Goal: Task Accomplishment & Management: Manage account settings

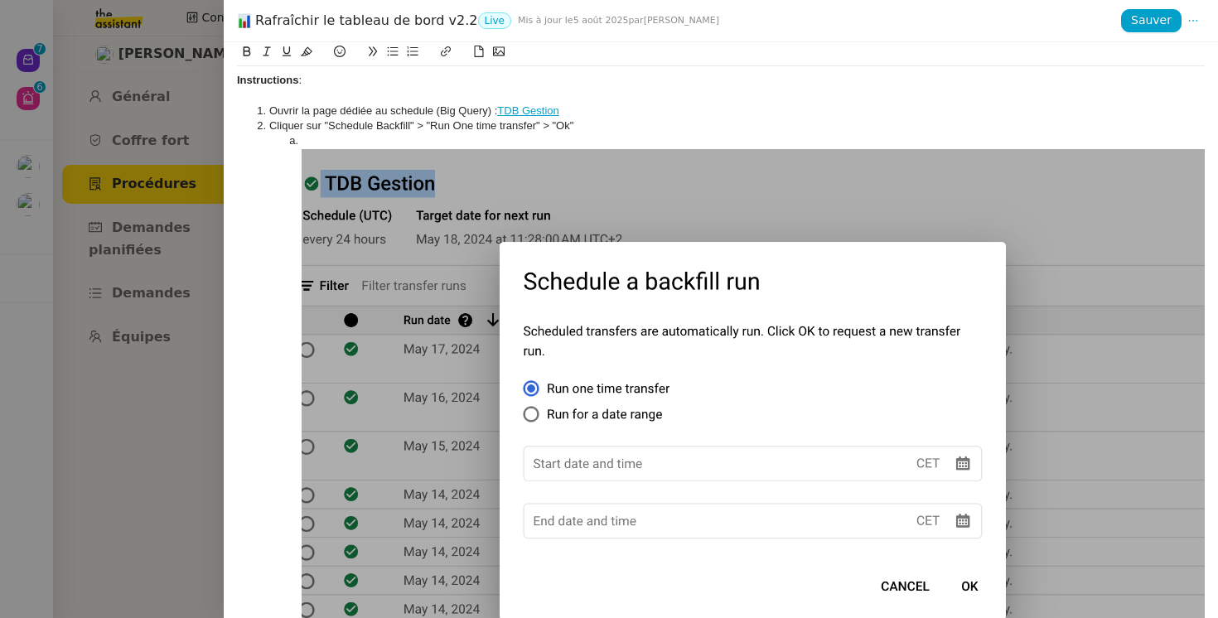
scroll to position [44, 0]
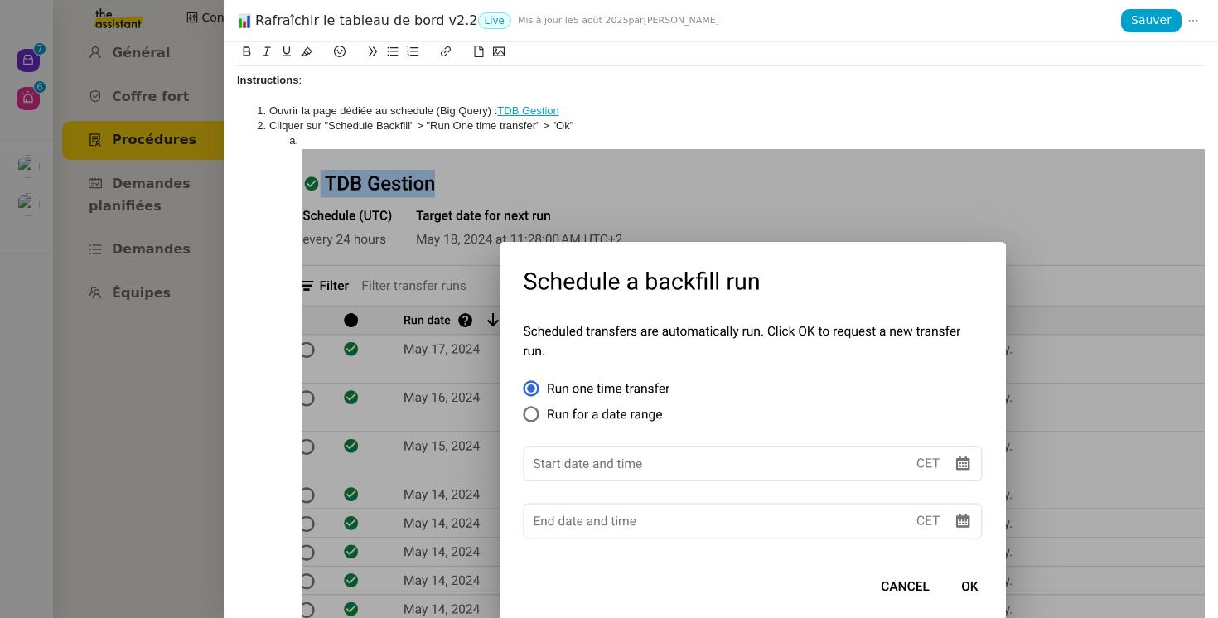
click at [70, 189] on div at bounding box center [609, 309] width 1218 height 618
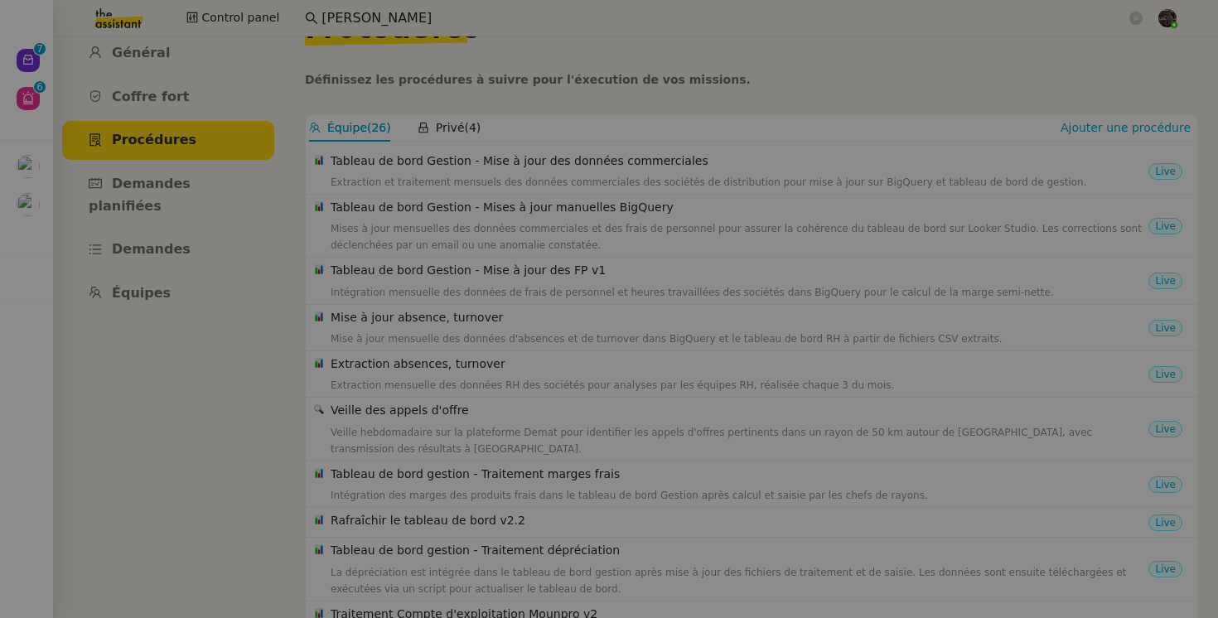
scroll to position [155, 0]
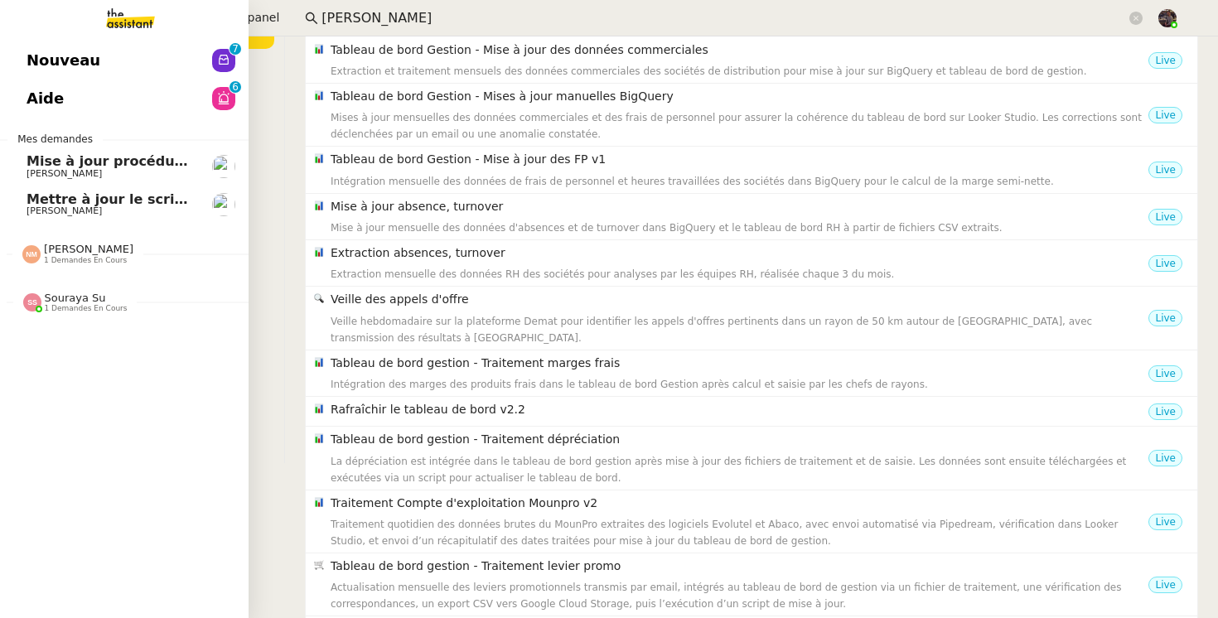
click at [31, 51] on span "Nouveau" at bounding box center [64, 60] width 74 height 25
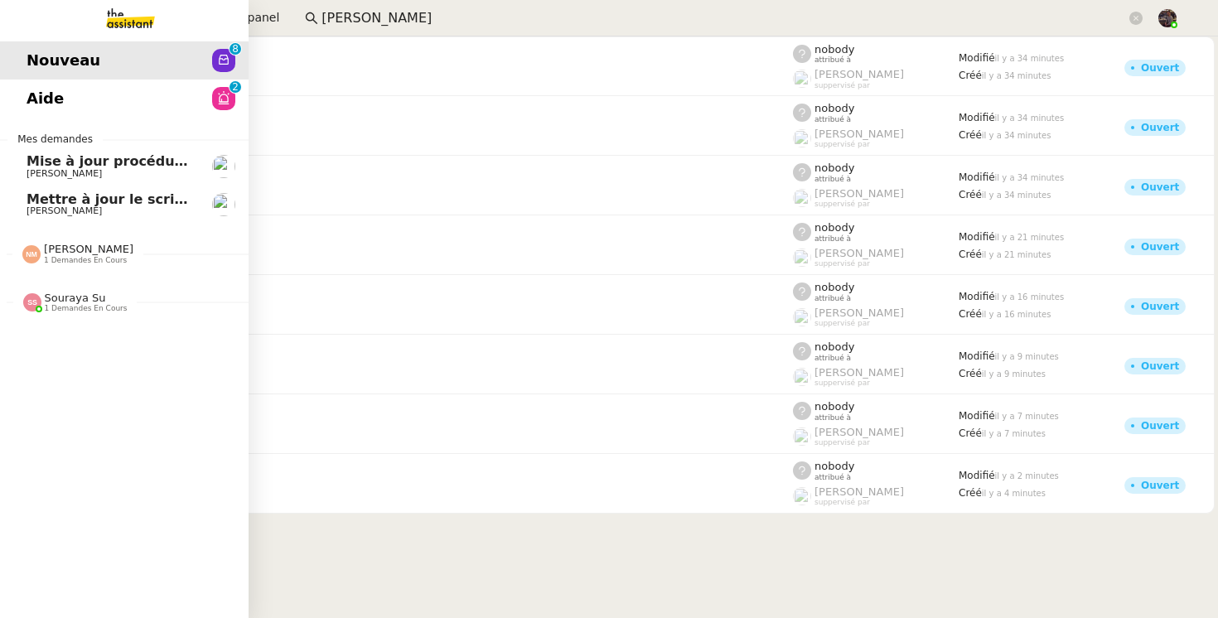
click at [96, 102] on link "Aide 0 1 2 3 4 5 6 7 8 9" at bounding box center [124, 99] width 249 height 38
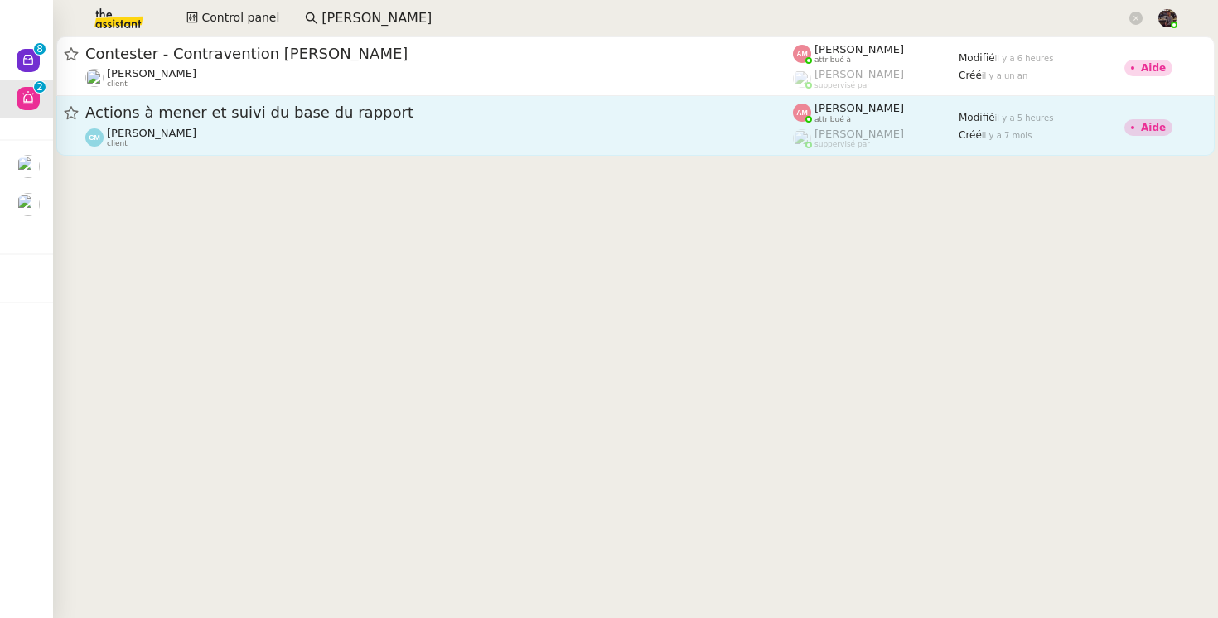
click at [277, 134] on div "Claire Morysse client" at bounding box center [438, 138] width 707 height 22
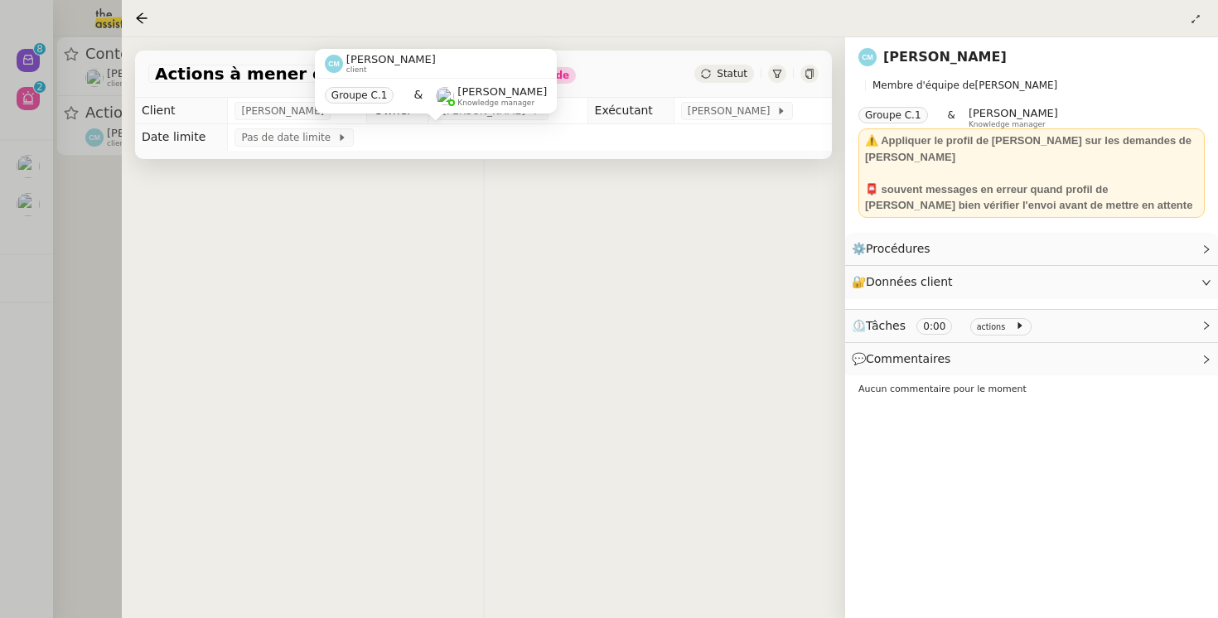
click at [53, 281] on div at bounding box center [609, 309] width 1218 height 618
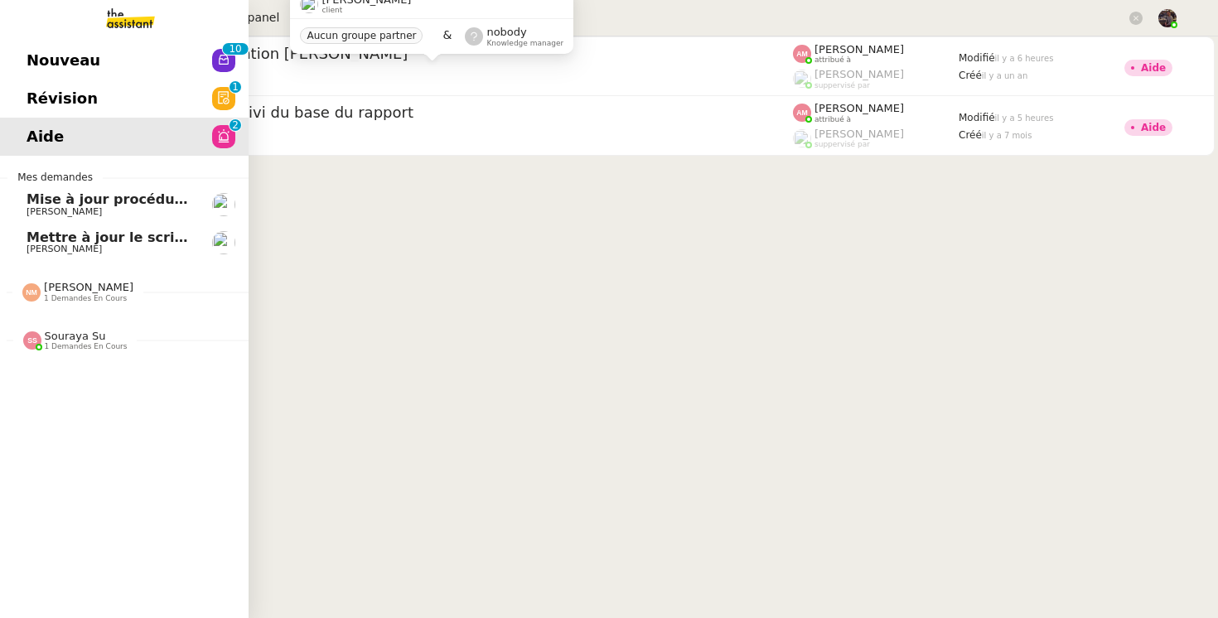
click at [51, 58] on span "Nouveau" at bounding box center [64, 60] width 74 height 25
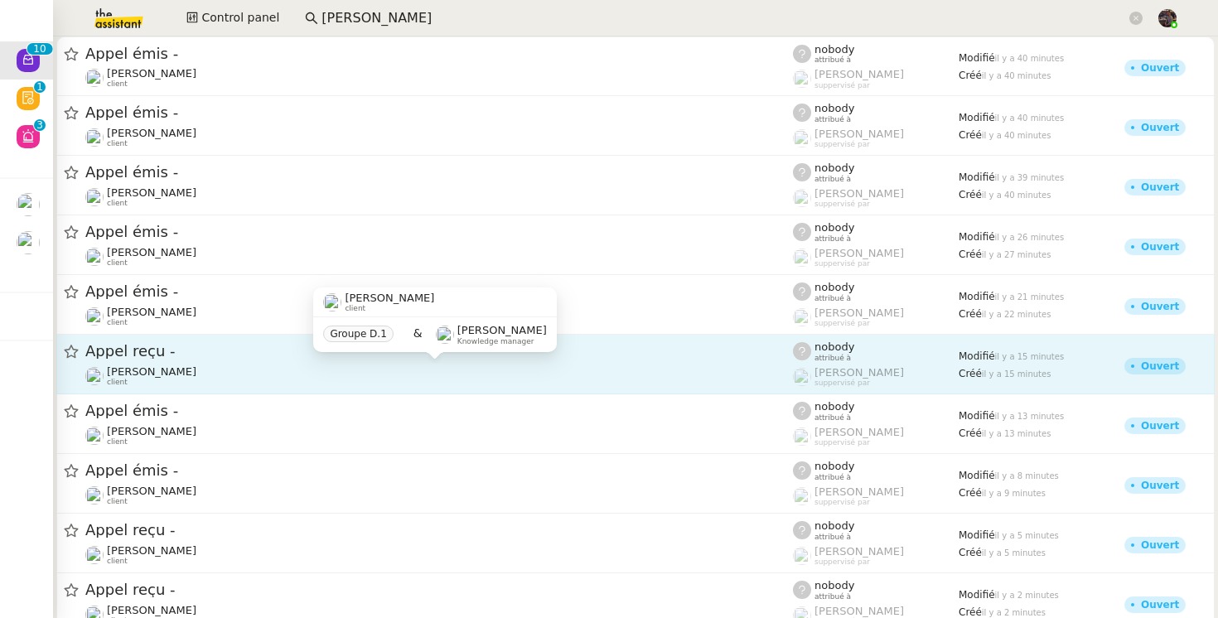
click at [379, 367] on div "Franck MUFFAT-JEANDET client" at bounding box center [438, 376] width 707 height 22
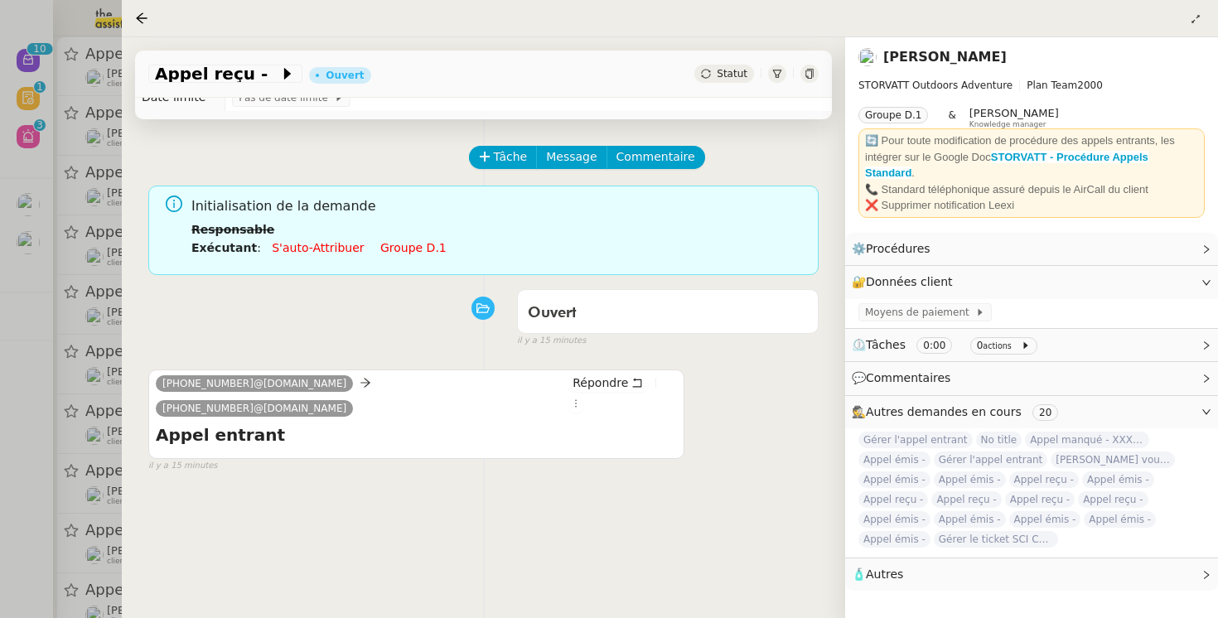
scroll to position [41, 0]
click at [55, 475] on div at bounding box center [609, 309] width 1218 height 618
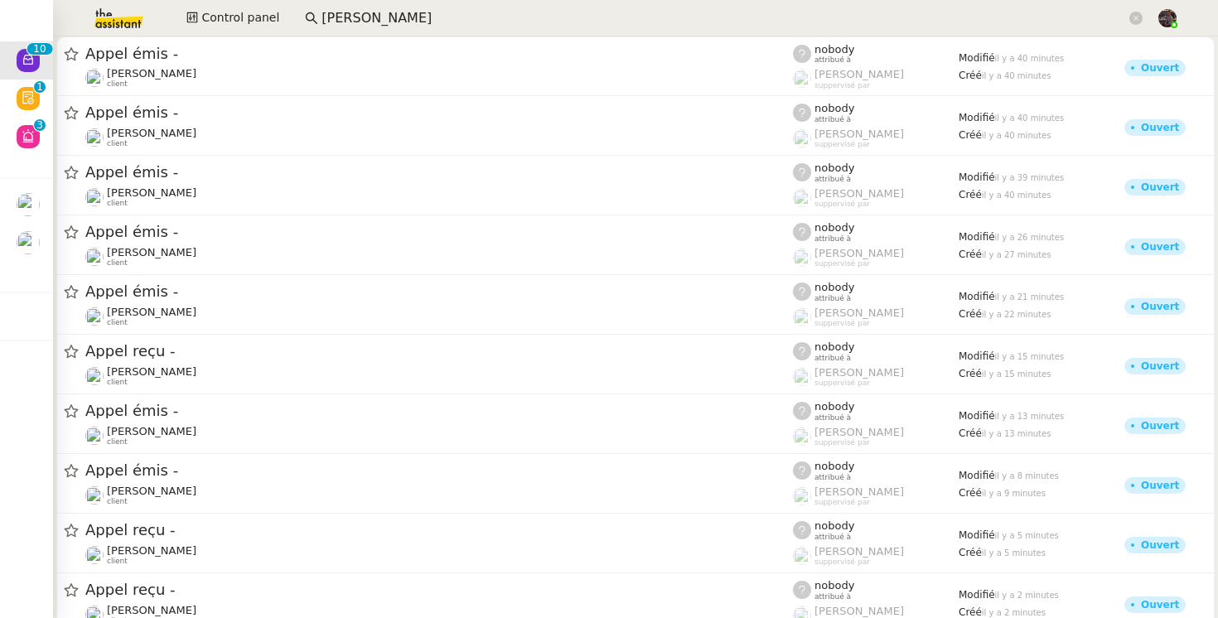
scroll to position [48, 0]
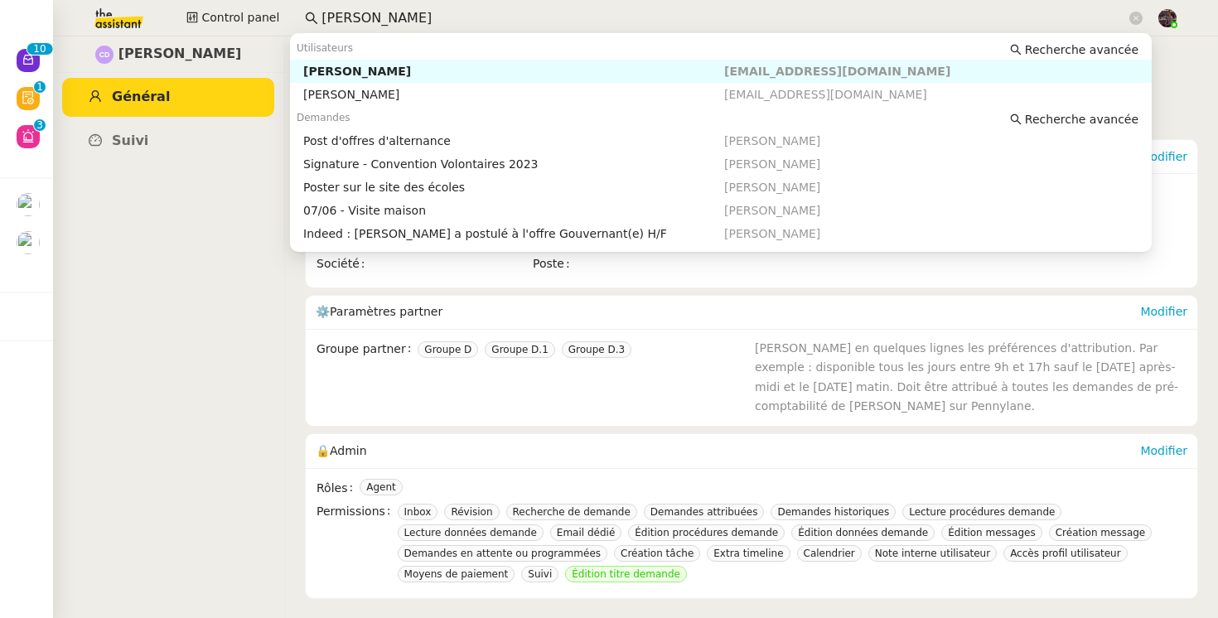
click at [422, 21] on input "Clara Deloffre" at bounding box center [723, 18] width 804 height 22
click at [439, 17] on input "Clara Deloffre" at bounding box center [723, 18] width 804 height 22
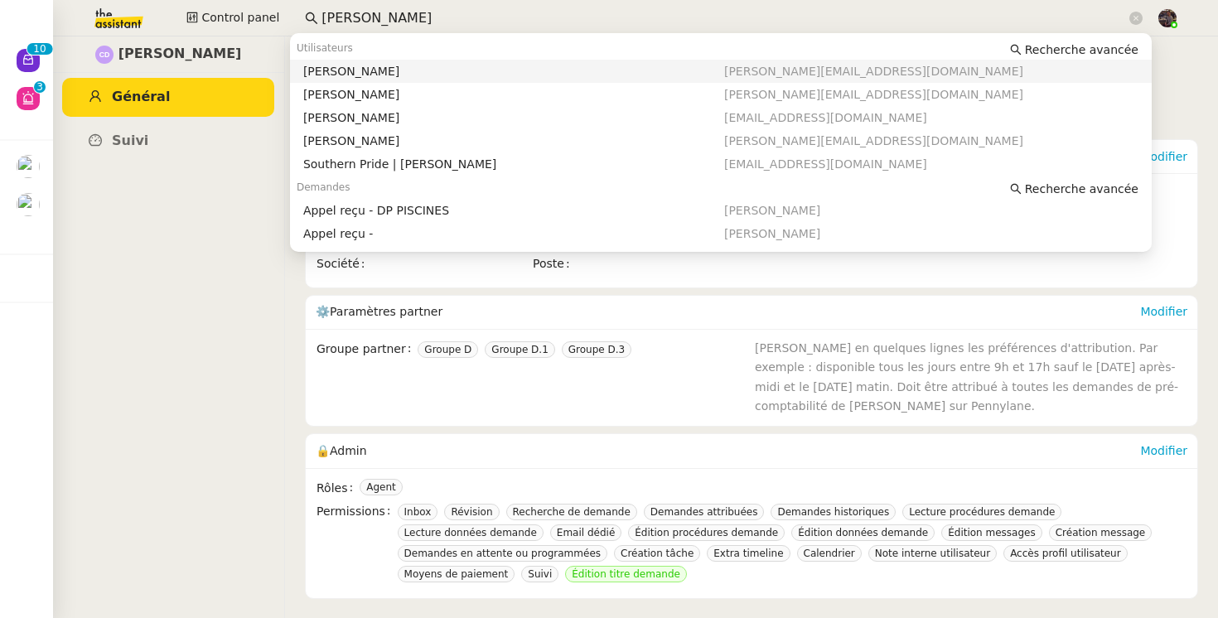
click at [454, 70] on div "[PERSON_NAME]" at bounding box center [513, 71] width 421 height 15
type input "frank muffa"
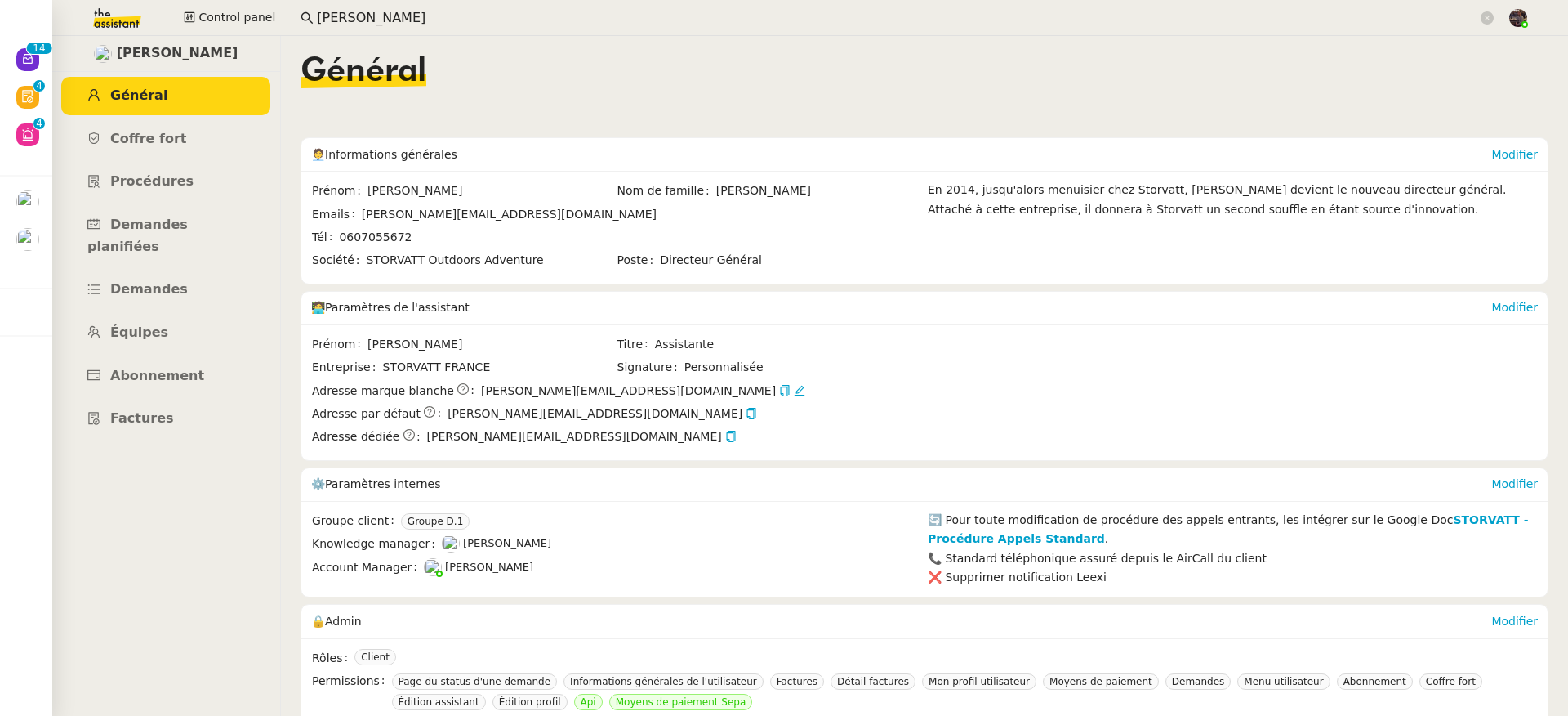
click at [412, 22] on input "frank muffa" at bounding box center [896, 18] width 1161 height 22
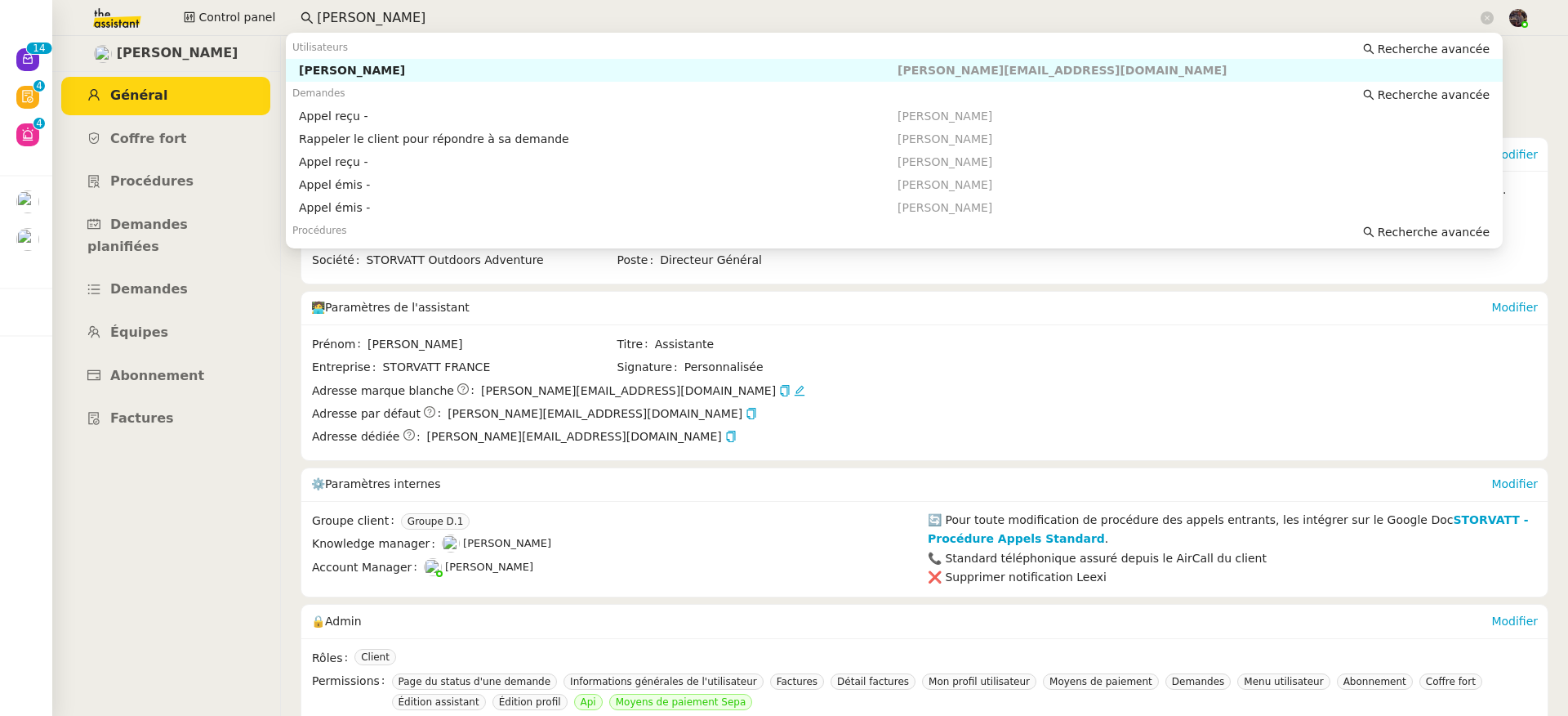
click at [412, 22] on input "frank muffa" at bounding box center [896, 18] width 1161 height 22
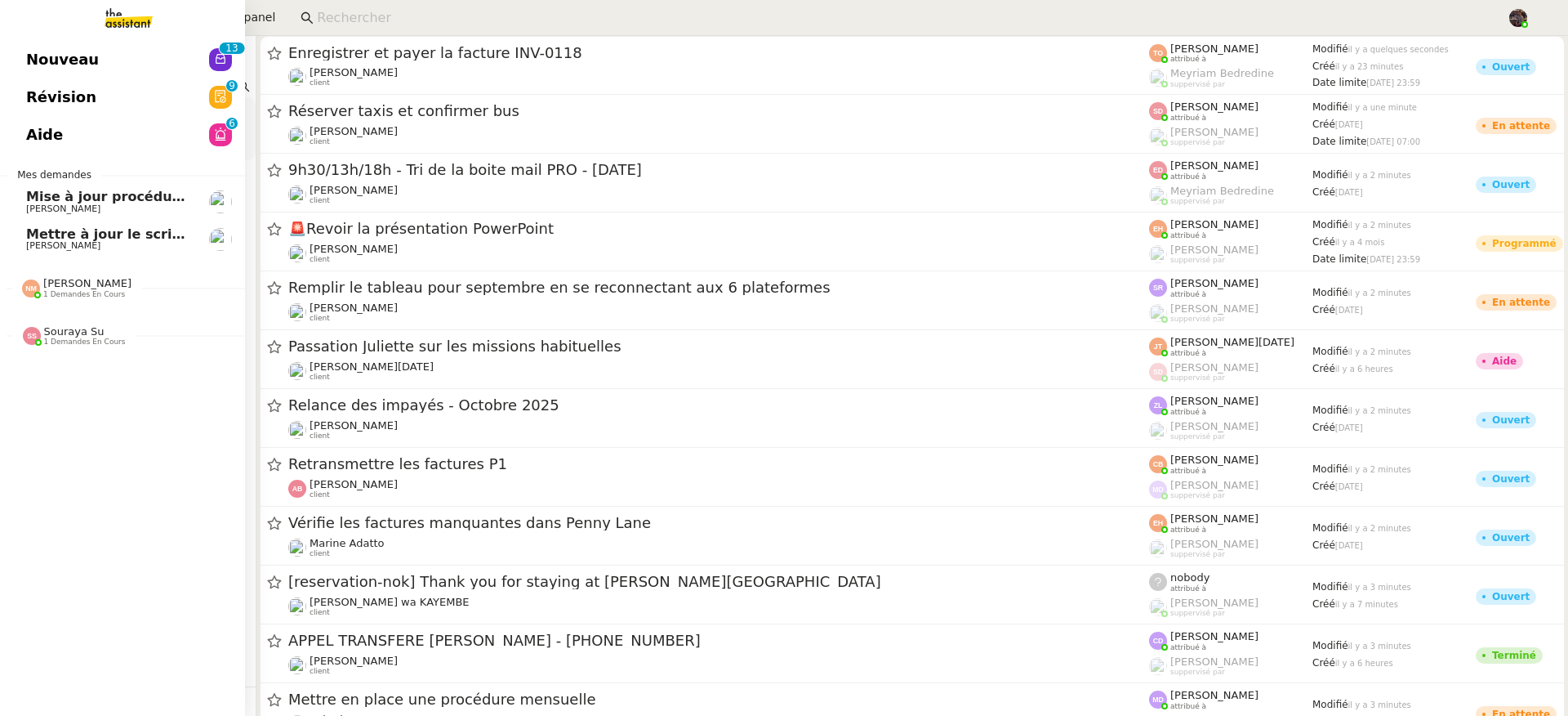
click at [35, 209] on span "[PERSON_NAME]" at bounding box center [63, 208] width 74 height 11
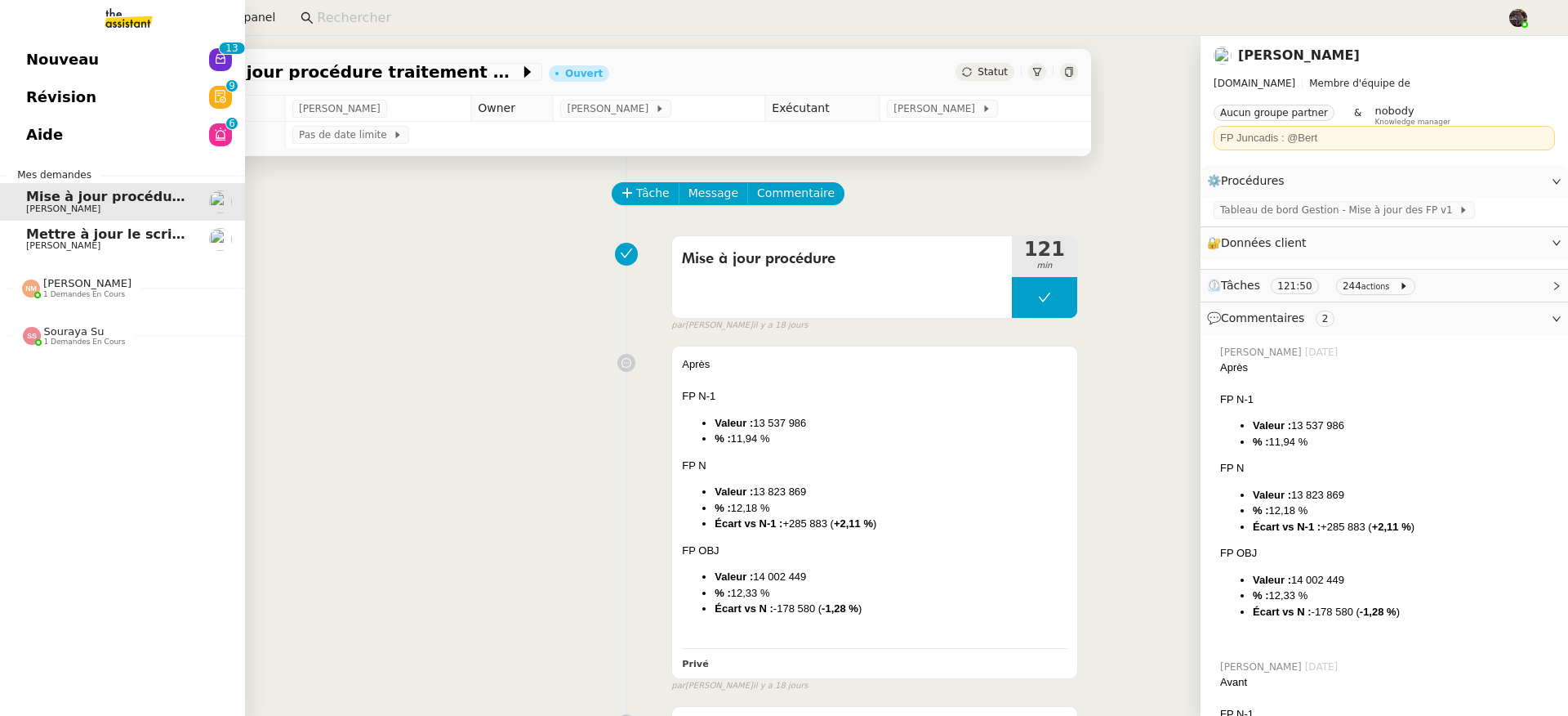
click at [74, 232] on span "Mettre à jour le script du formulaire" at bounding box center [160, 234] width 266 height 16
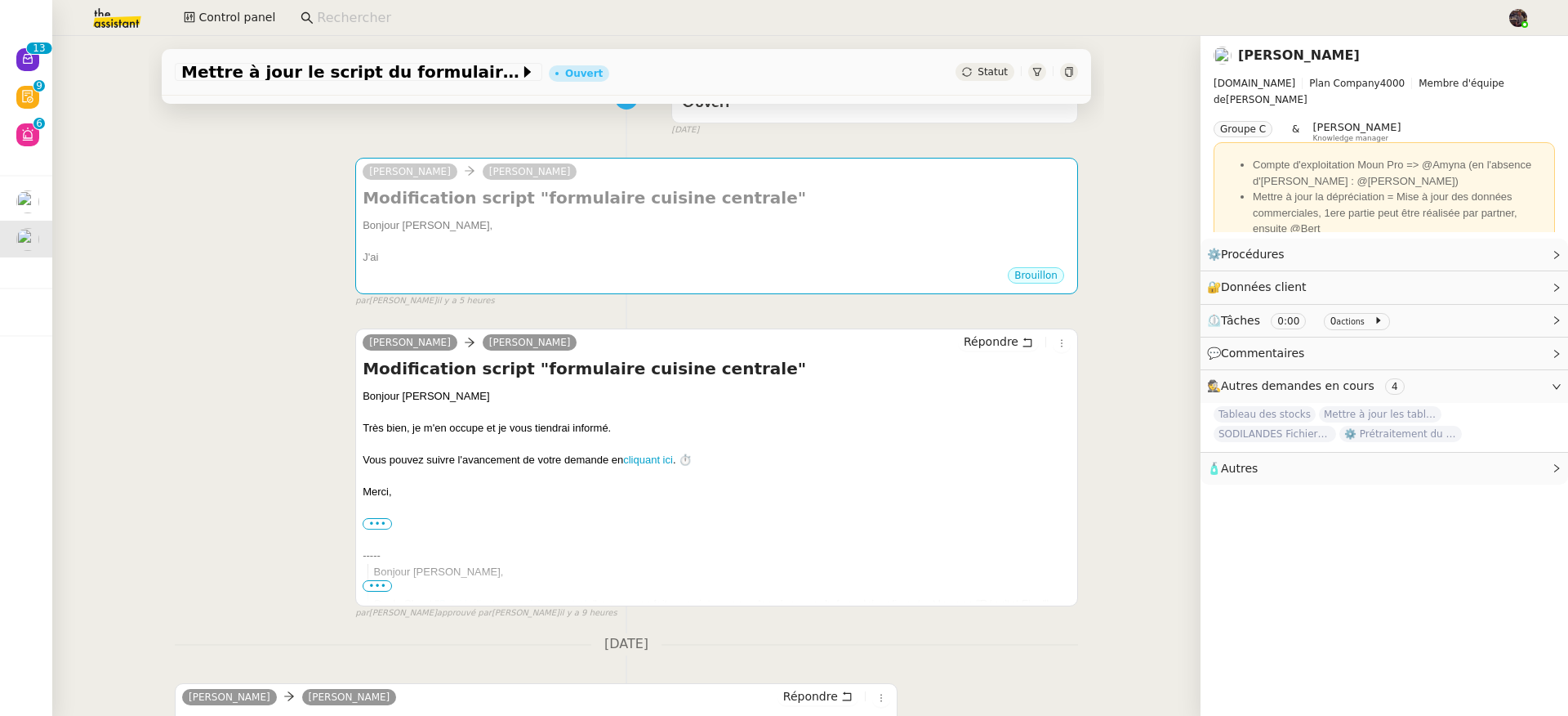
scroll to position [436, 0]
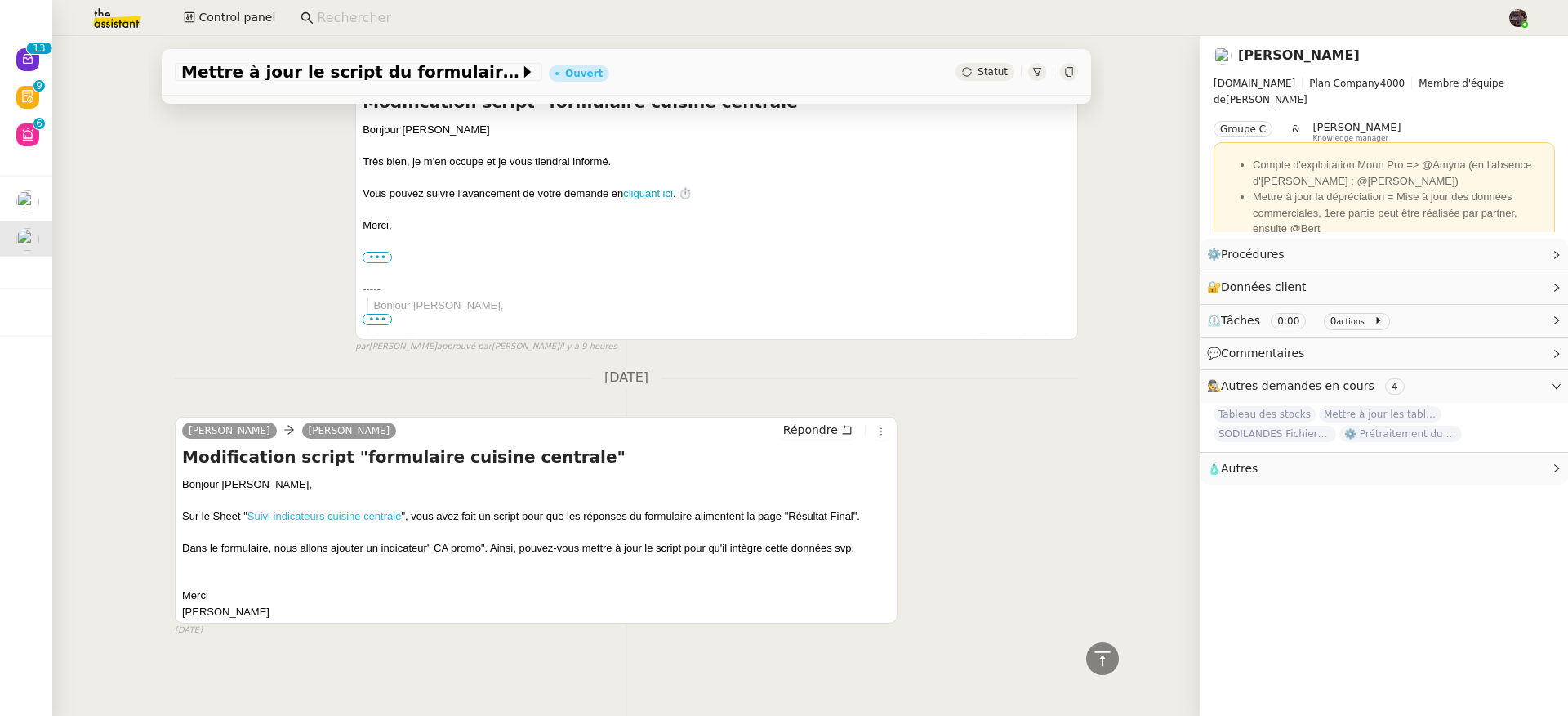
click at [364, 510] on link "Suivi indicateurs cuisine centrale" at bounding box center [324, 516] width 155 height 12
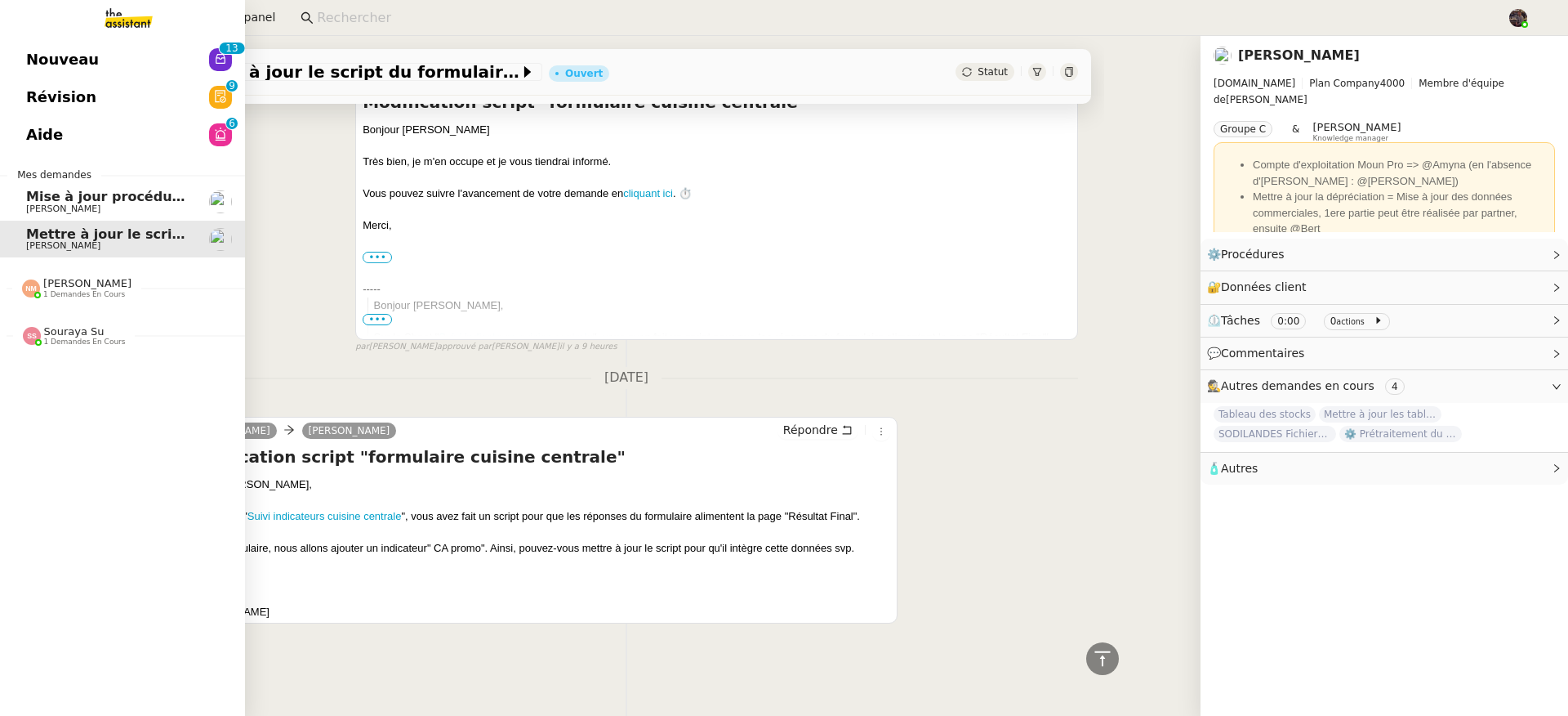
click at [47, 198] on span "Mise à jour procédure traitement FP" at bounding box center [161, 196] width 268 height 16
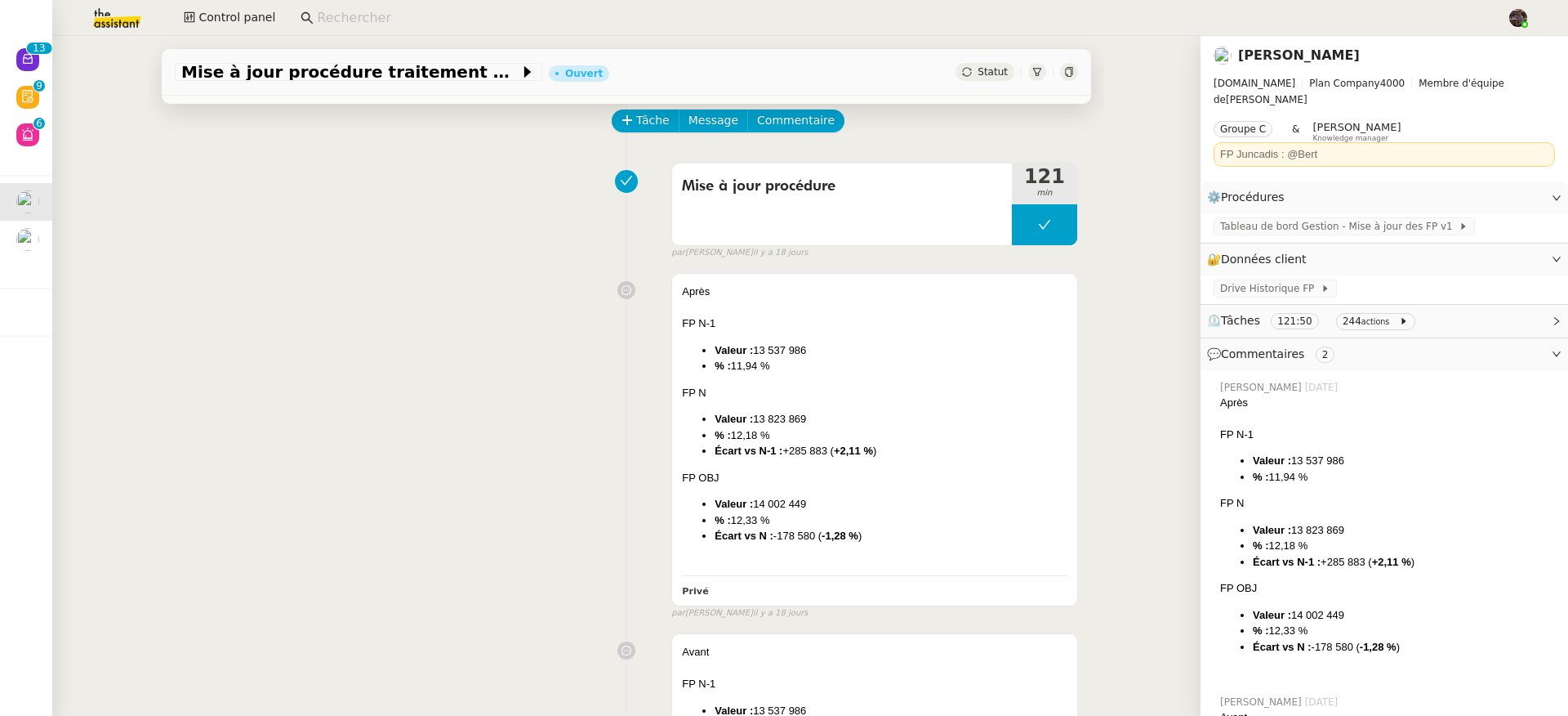
scroll to position [145, 0]
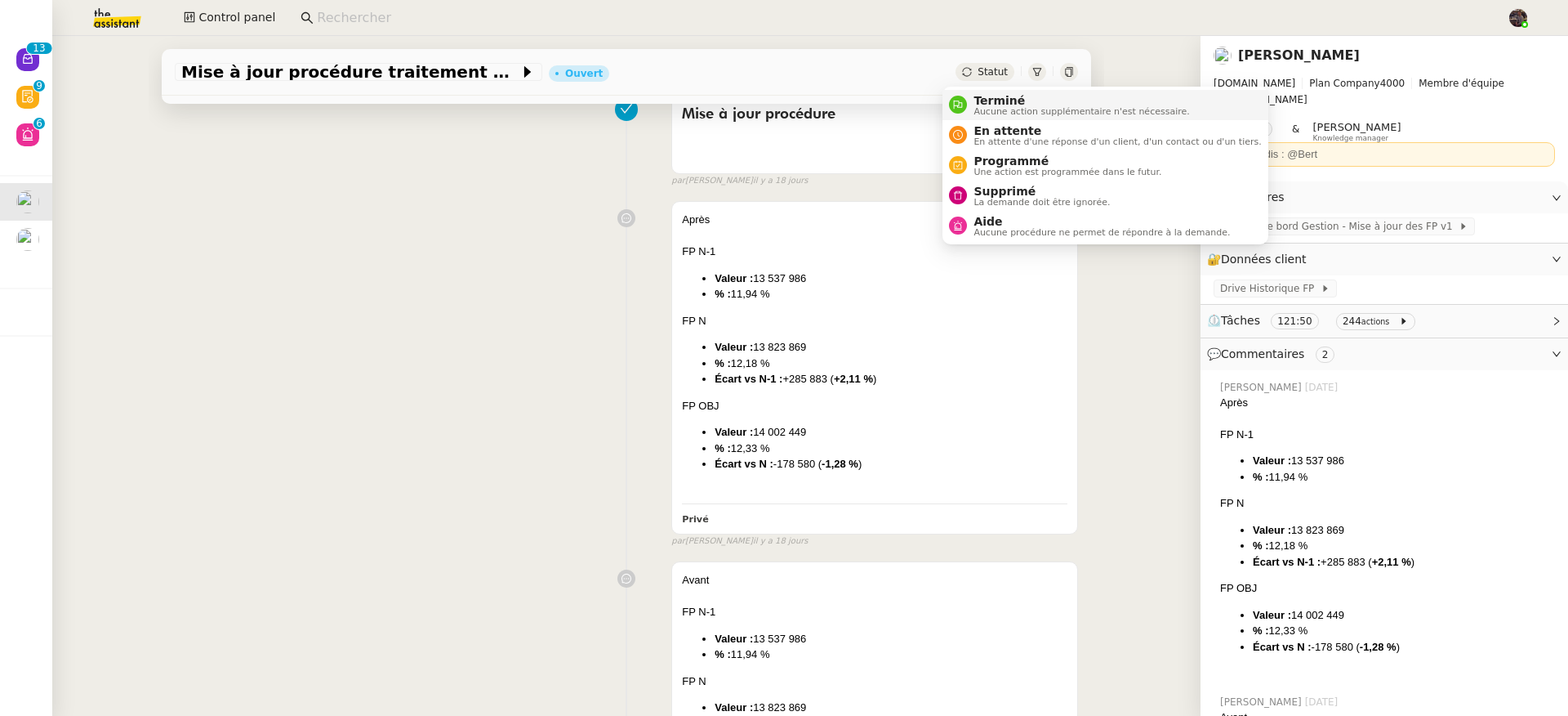
click at [978, 103] on span "Terminé" at bounding box center [1081, 100] width 216 height 13
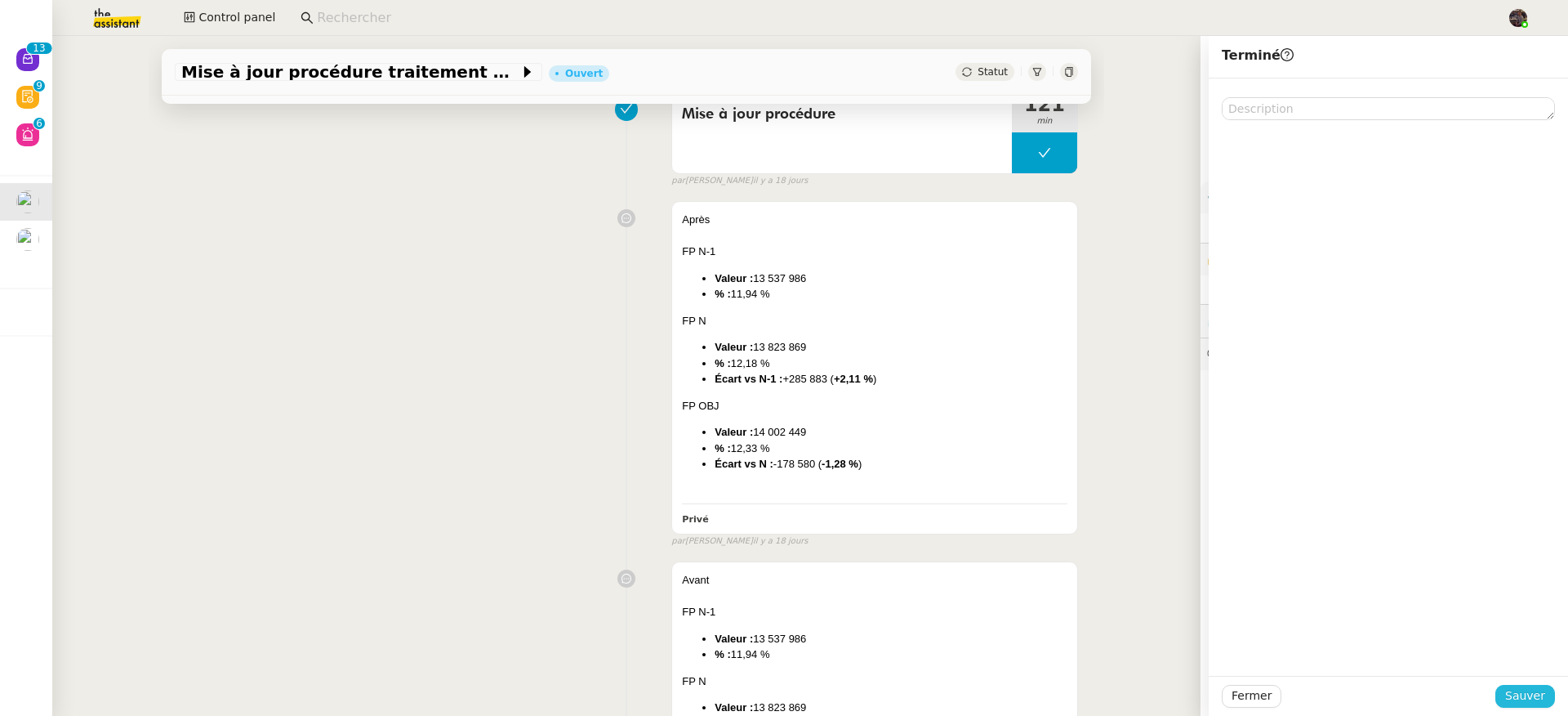
click at [1506, 684] on button "Sauver" at bounding box center [1526, 695] width 59 height 23
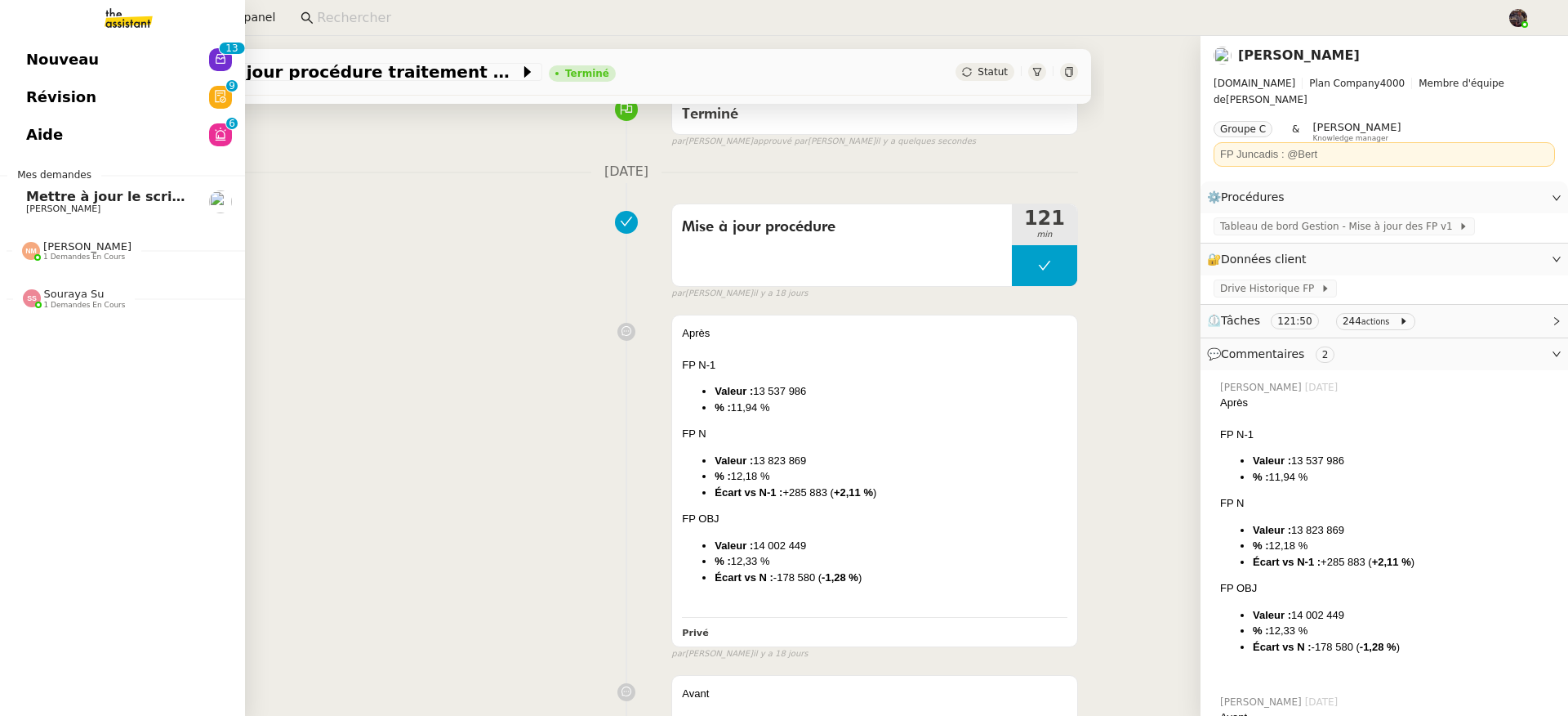
click at [49, 69] on span "Nouveau" at bounding box center [63, 59] width 73 height 25
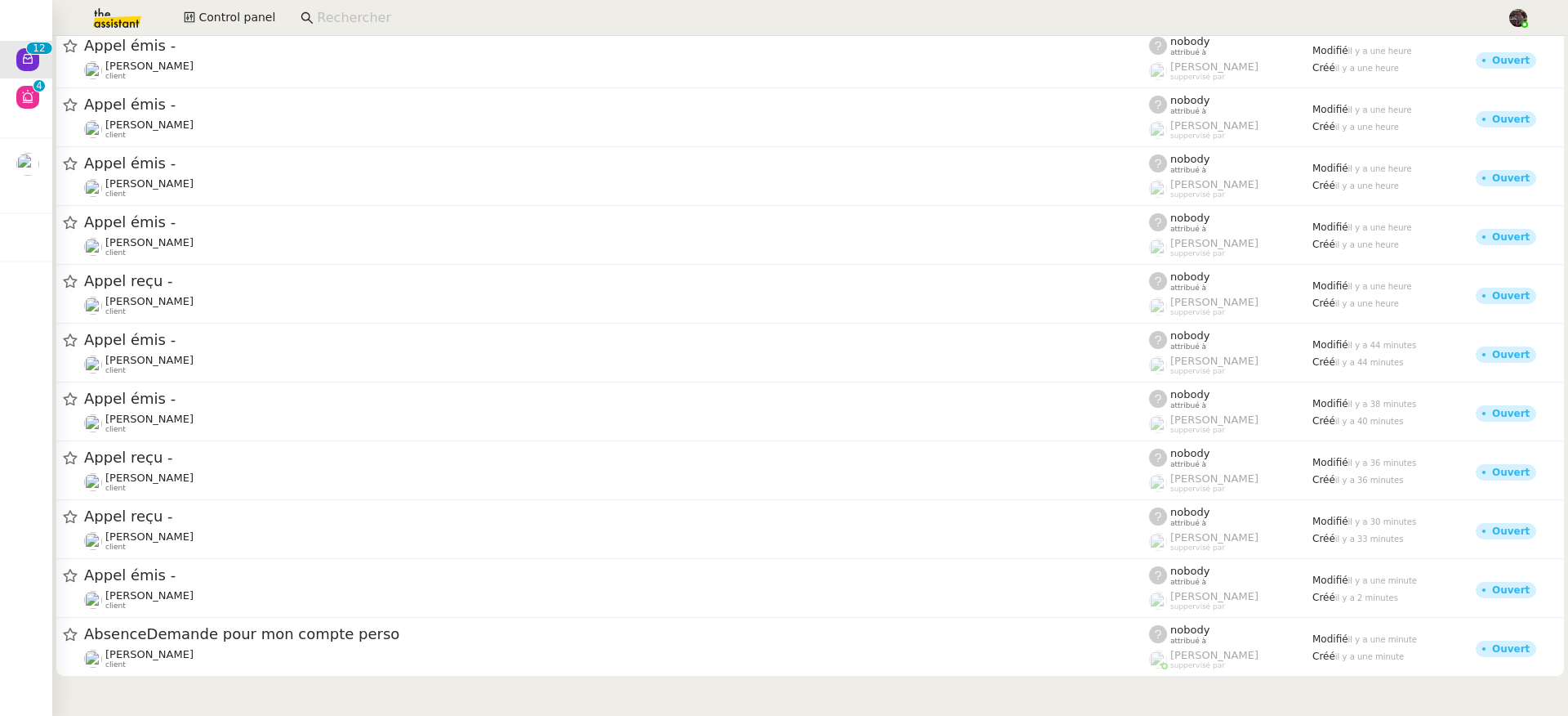
scroll to position [65, 0]
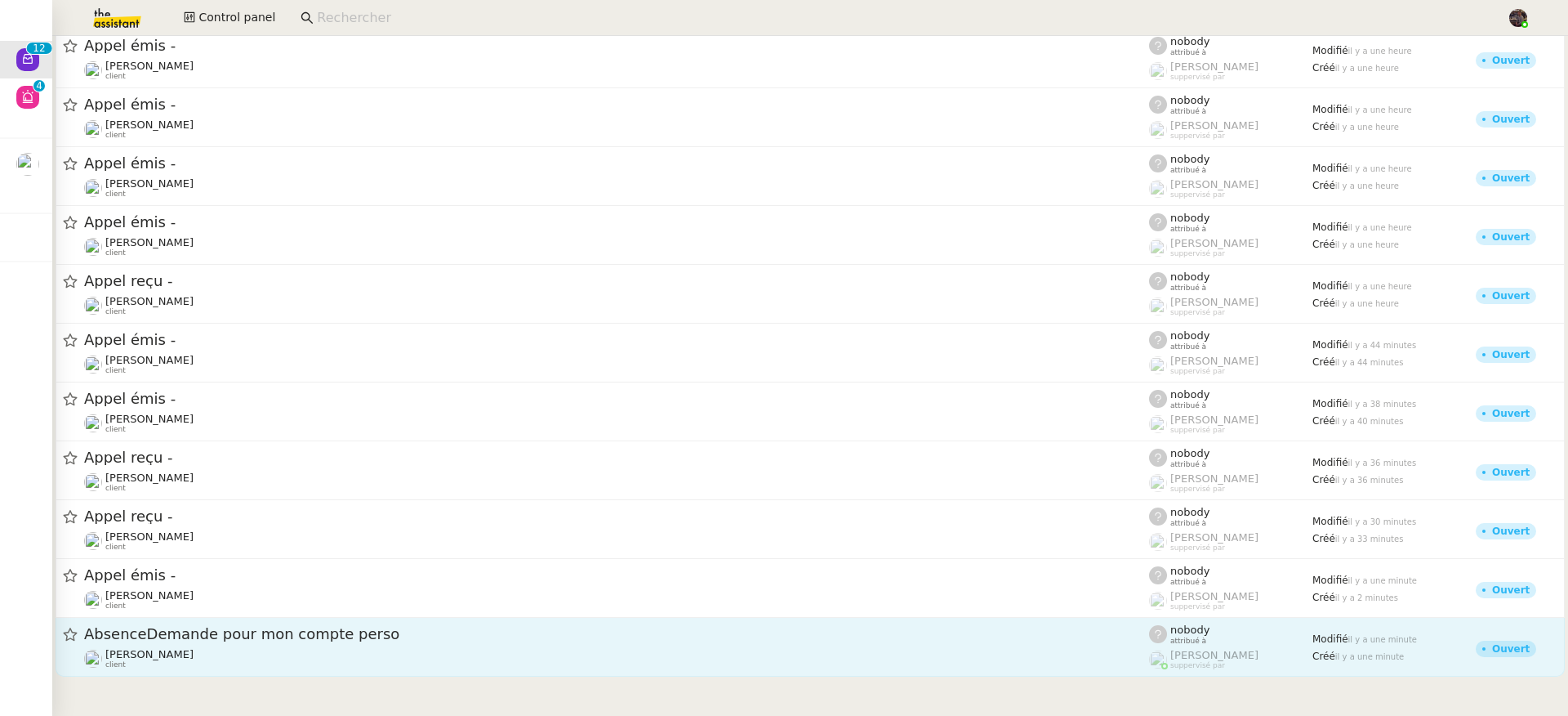
click at [416, 672] on link "AbsenceDemande pour mon compte perso Lydie Laulon client nobody attribué à Fréd…" at bounding box center [810, 647] width 1510 height 59
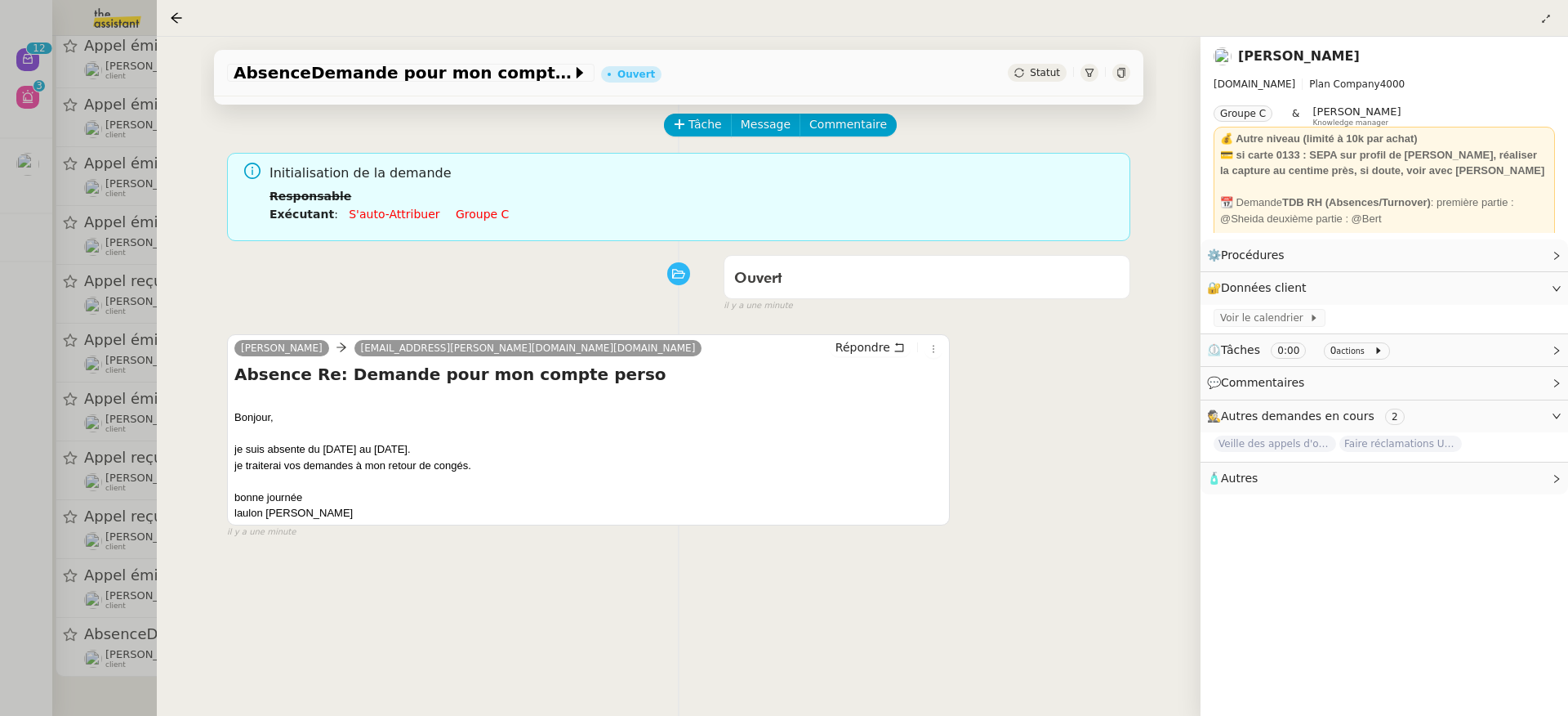
scroll to position [81, 0]
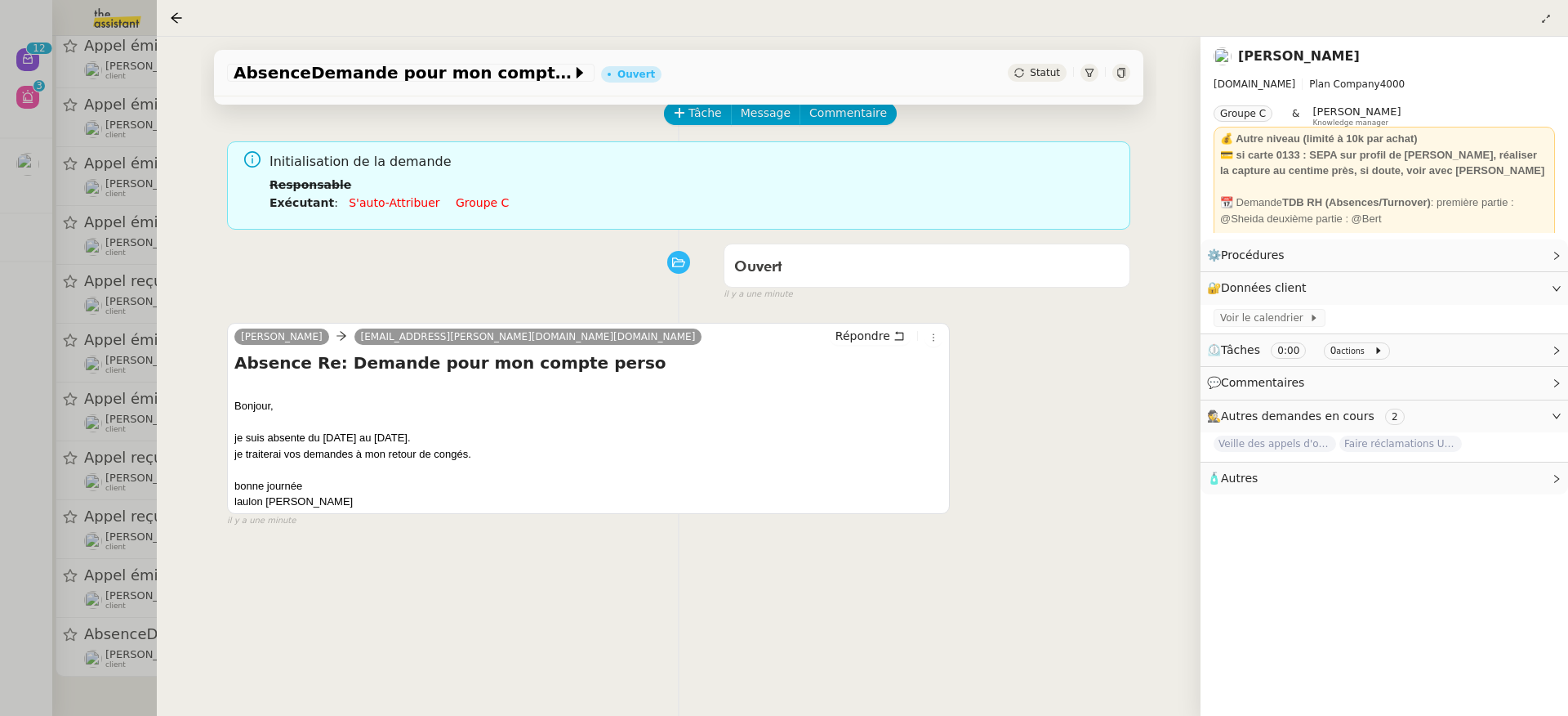
click at [88, 557] on div at bounding box center [784, 358] width 1568 height 716
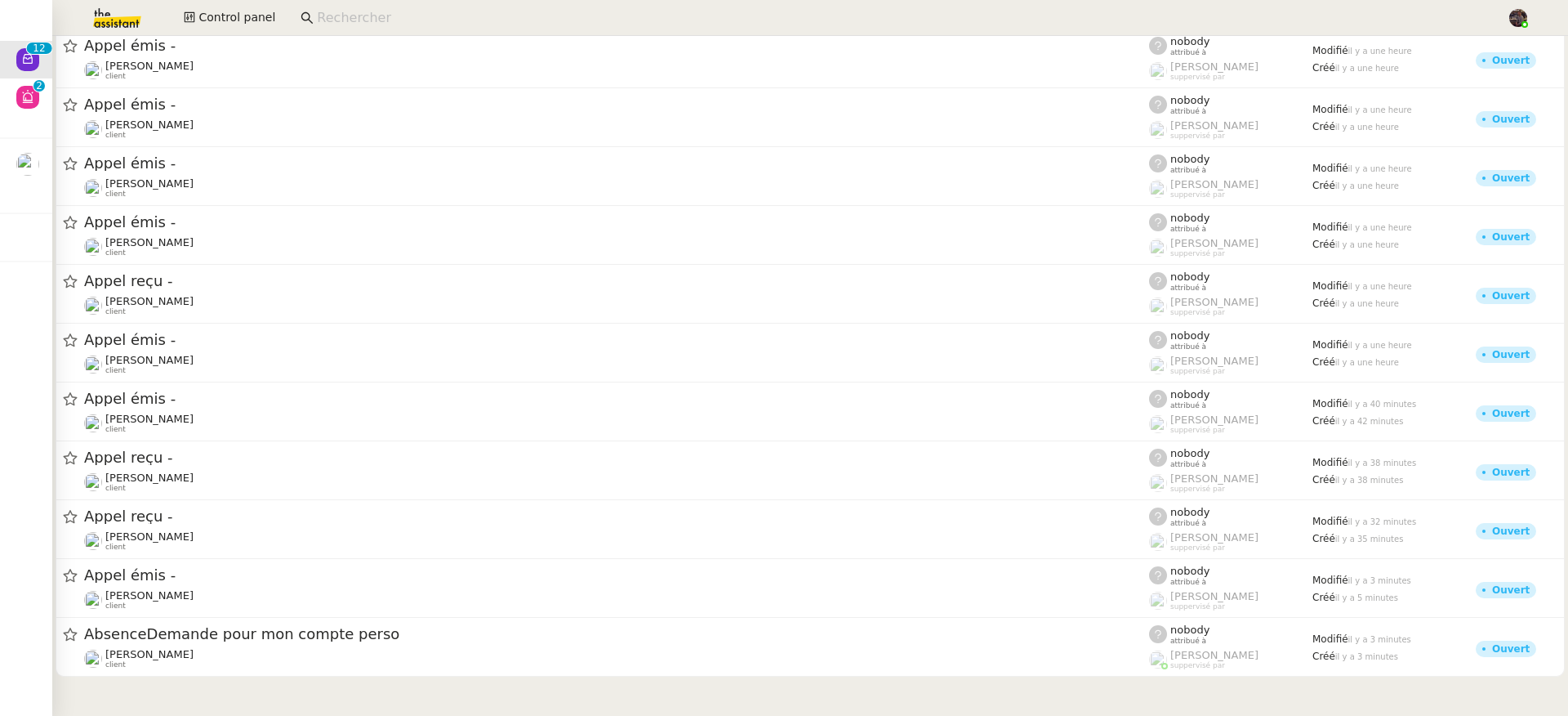
click at [377, 16] on input at bounding box center [903, 18] width 1174 height 22
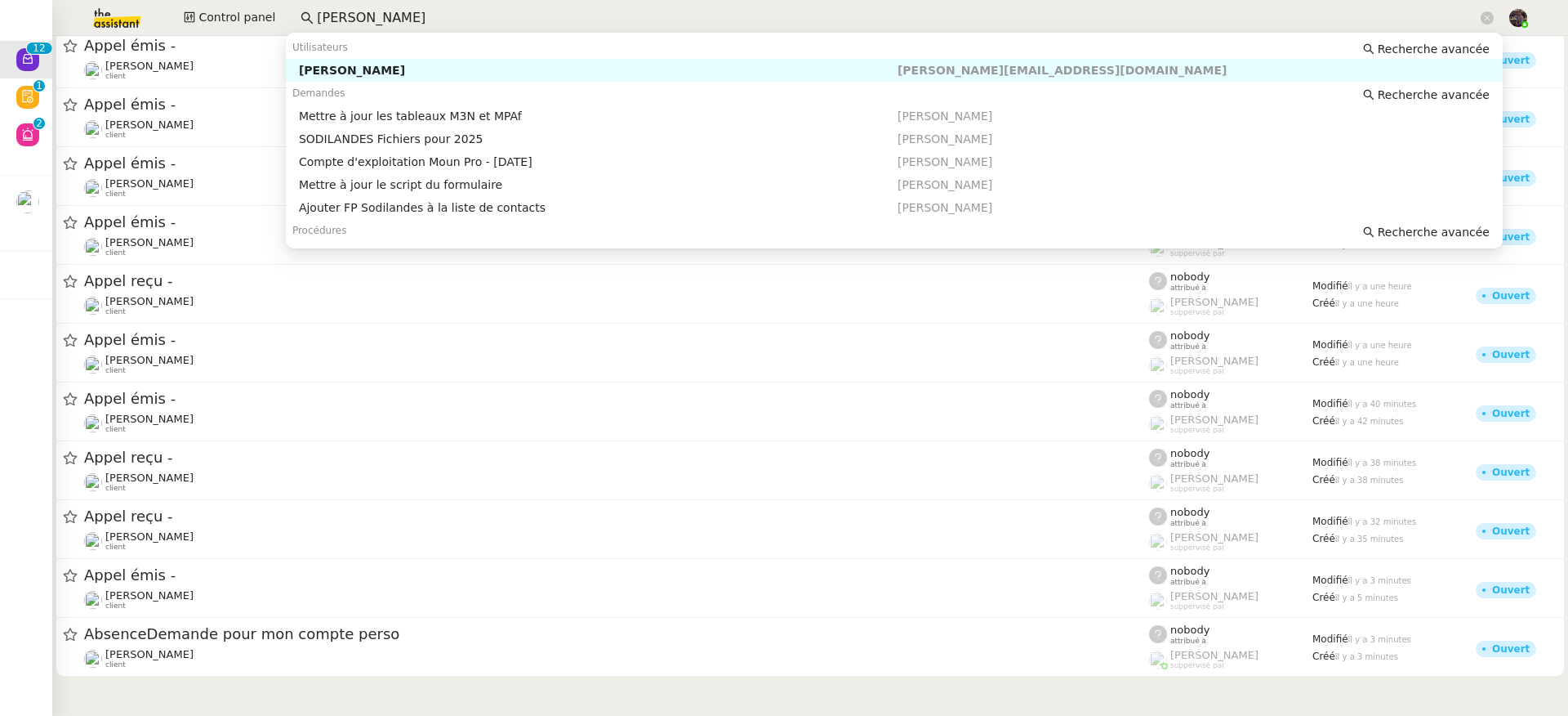
click at [397, 72] on div "[PERSON_NAME]" at bounding box center [598, 70] width 599 height 15
type input "guillaume far"
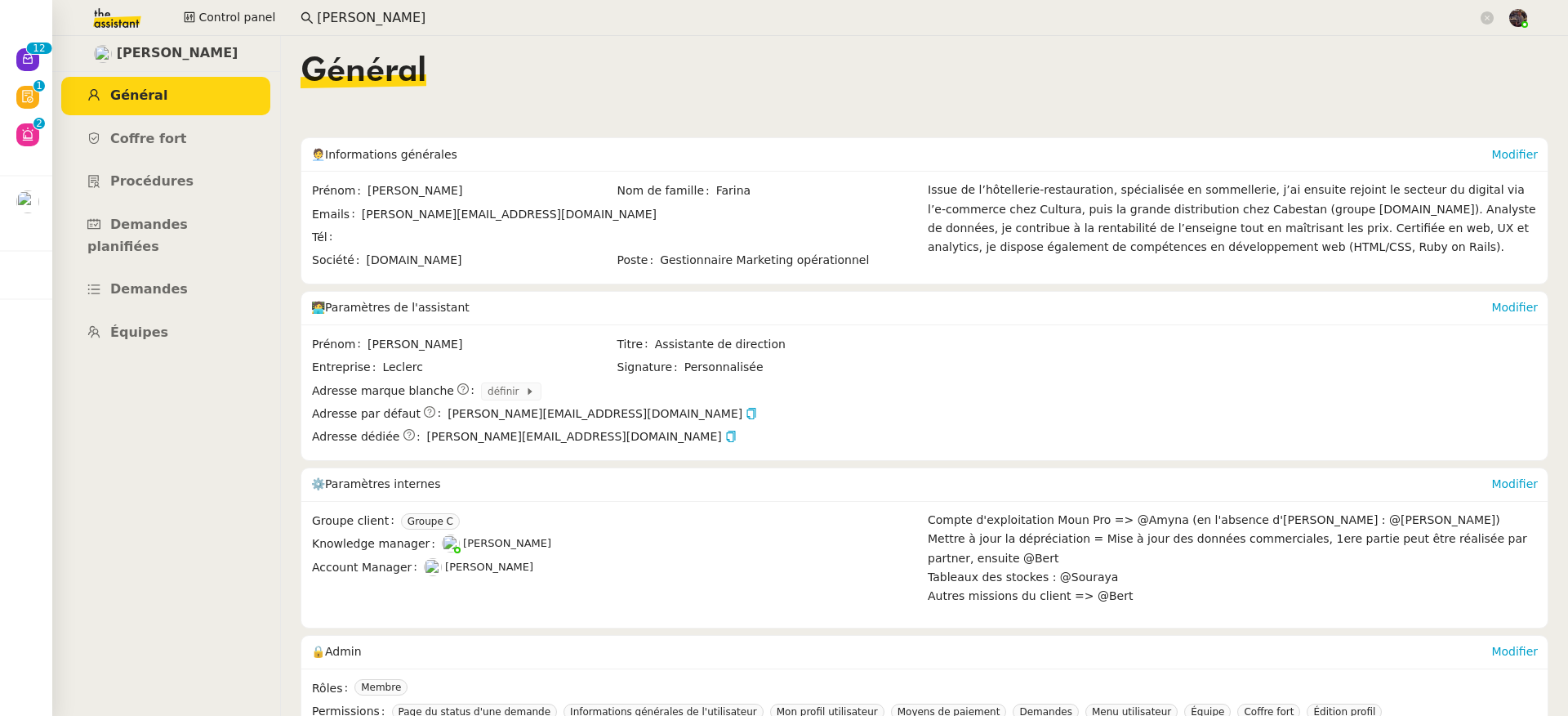
click at [177, 158] on ul "Général Coffre fort Procédures Demandes planifiées Demandes Équipes" at bounding box center [166, 214] width 229 height 275
click at [178, 168] on link "Procédures" at bounding box center [166, 181] width 209 height 38
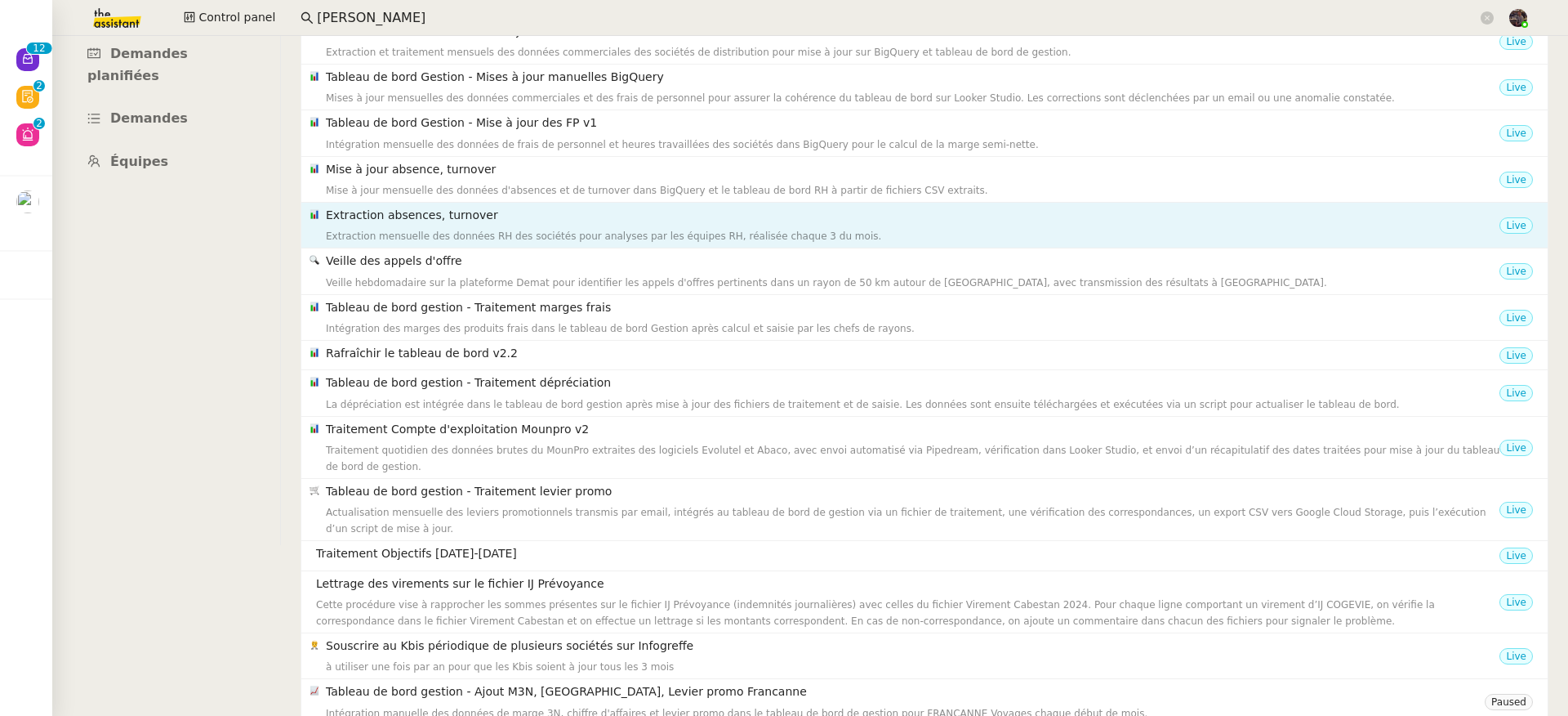
scroll to position [46, 0]
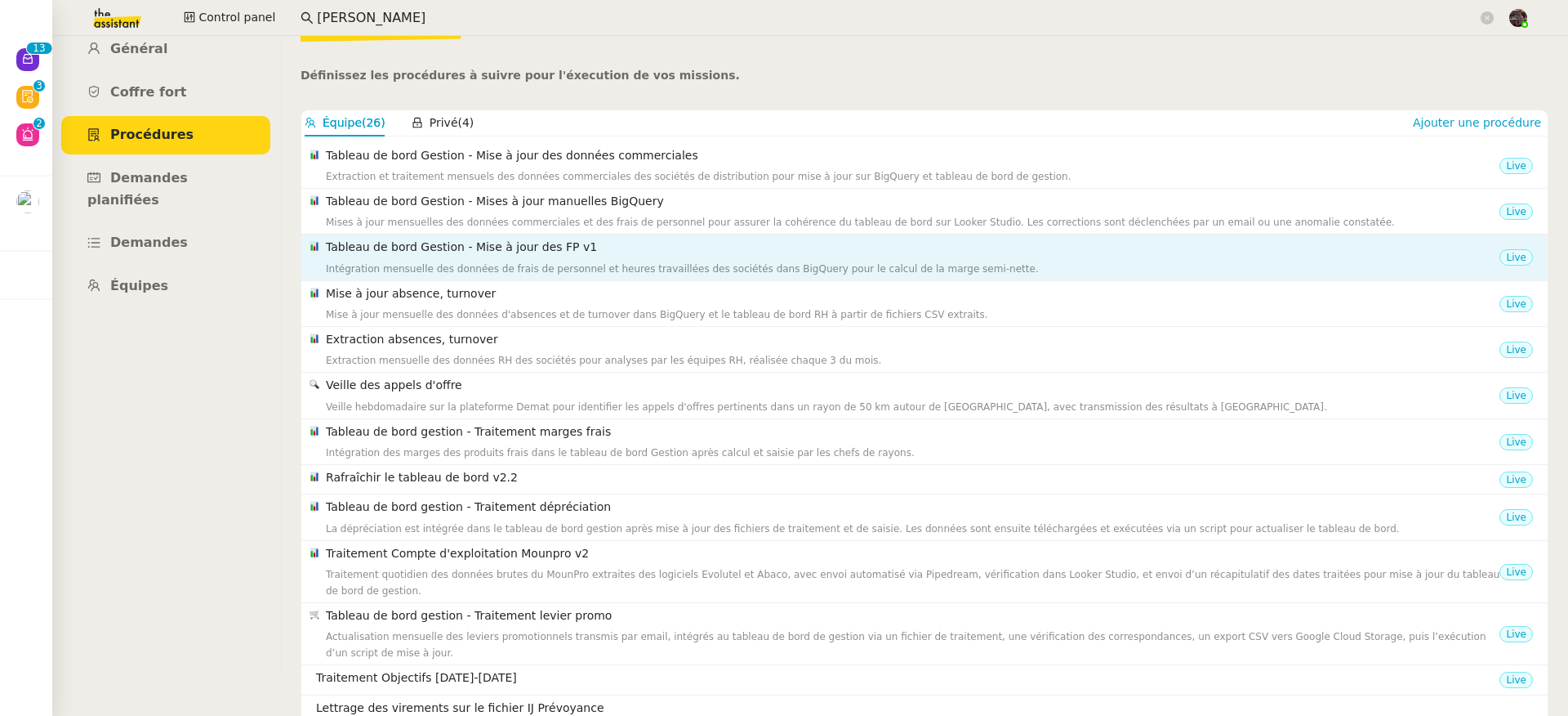
click at [407, 241] on h4 "Tableau de bord Gestion - Mise à jour des FP v1" at bounding box center [913, 247] width 1174 height 19
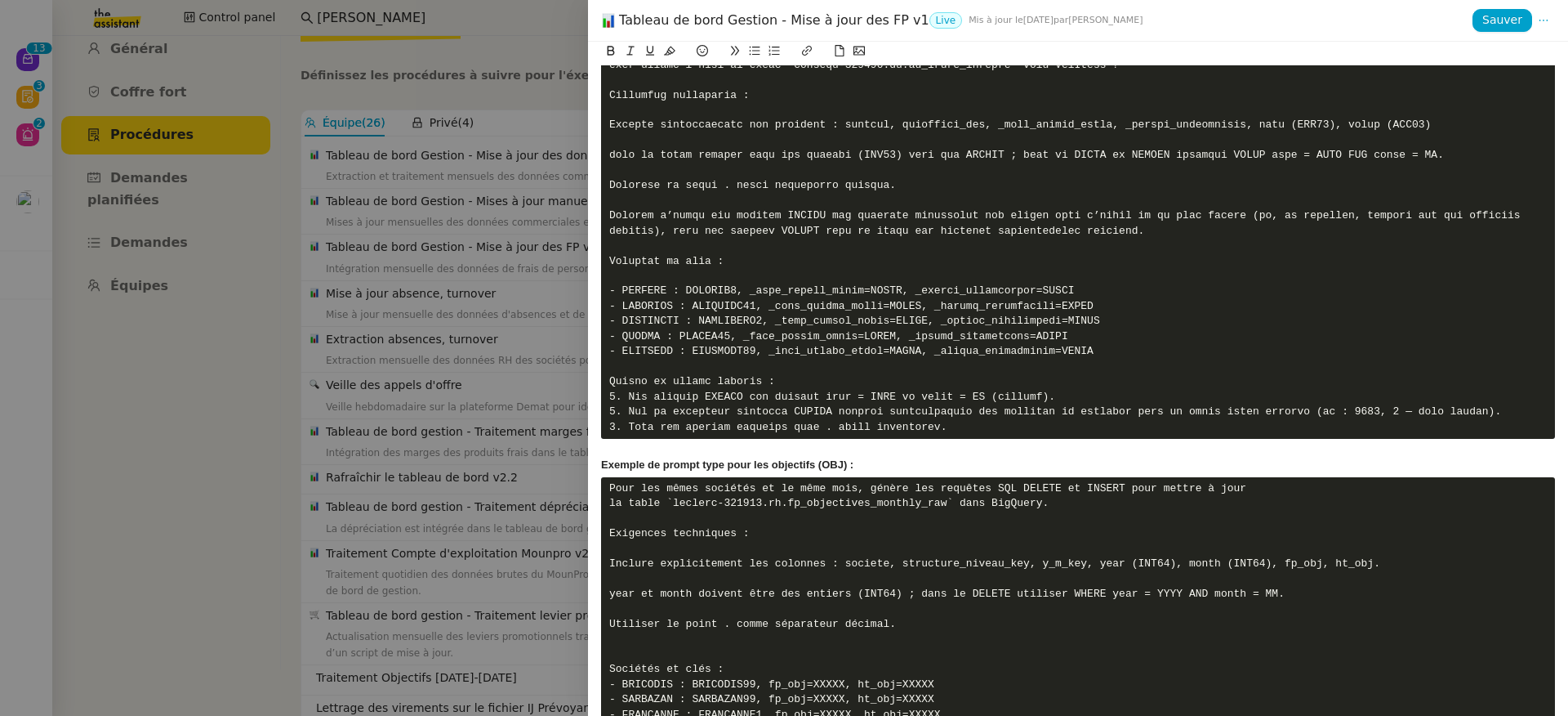
scroll to position [2389, 0]
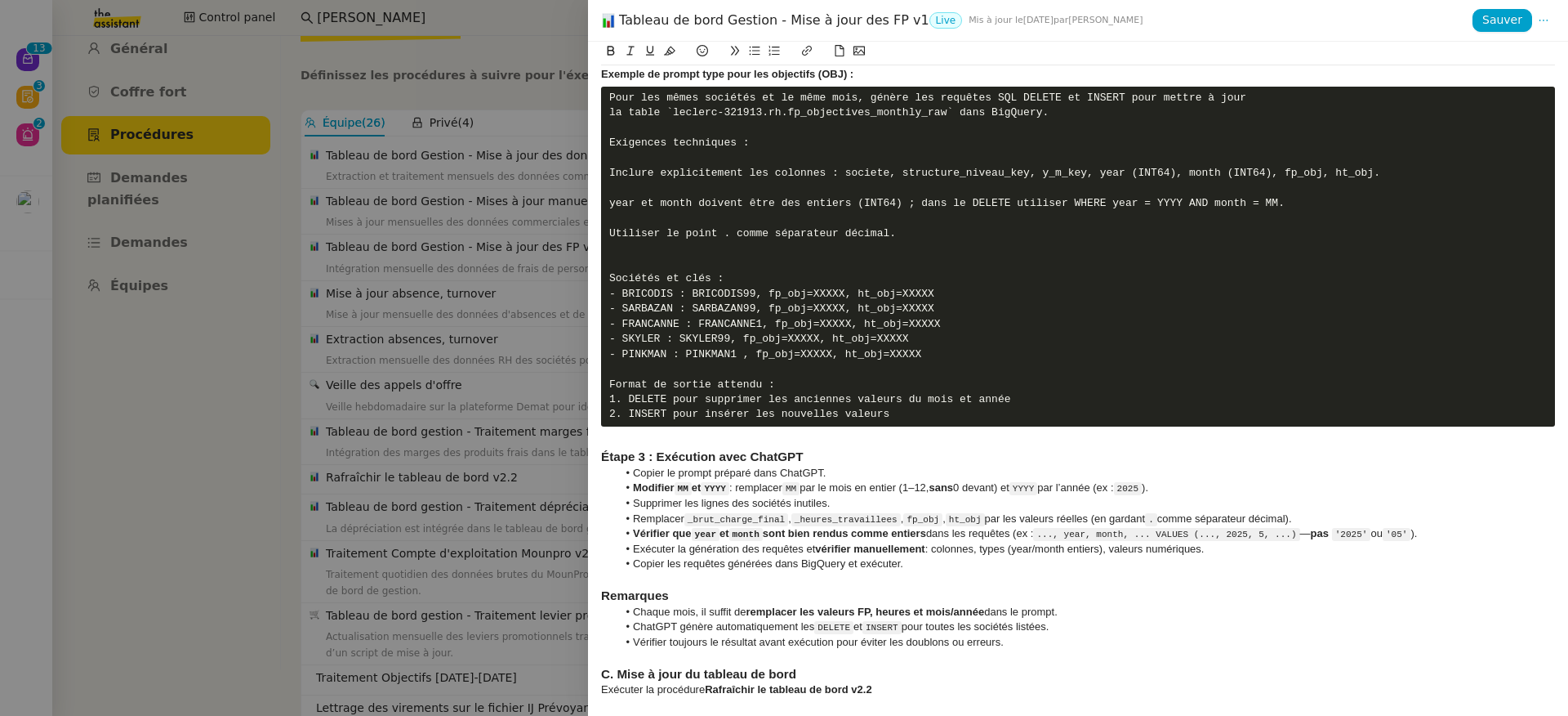
click at [451, 397] on div at bounding box center [784, 358] width 1568 height 716
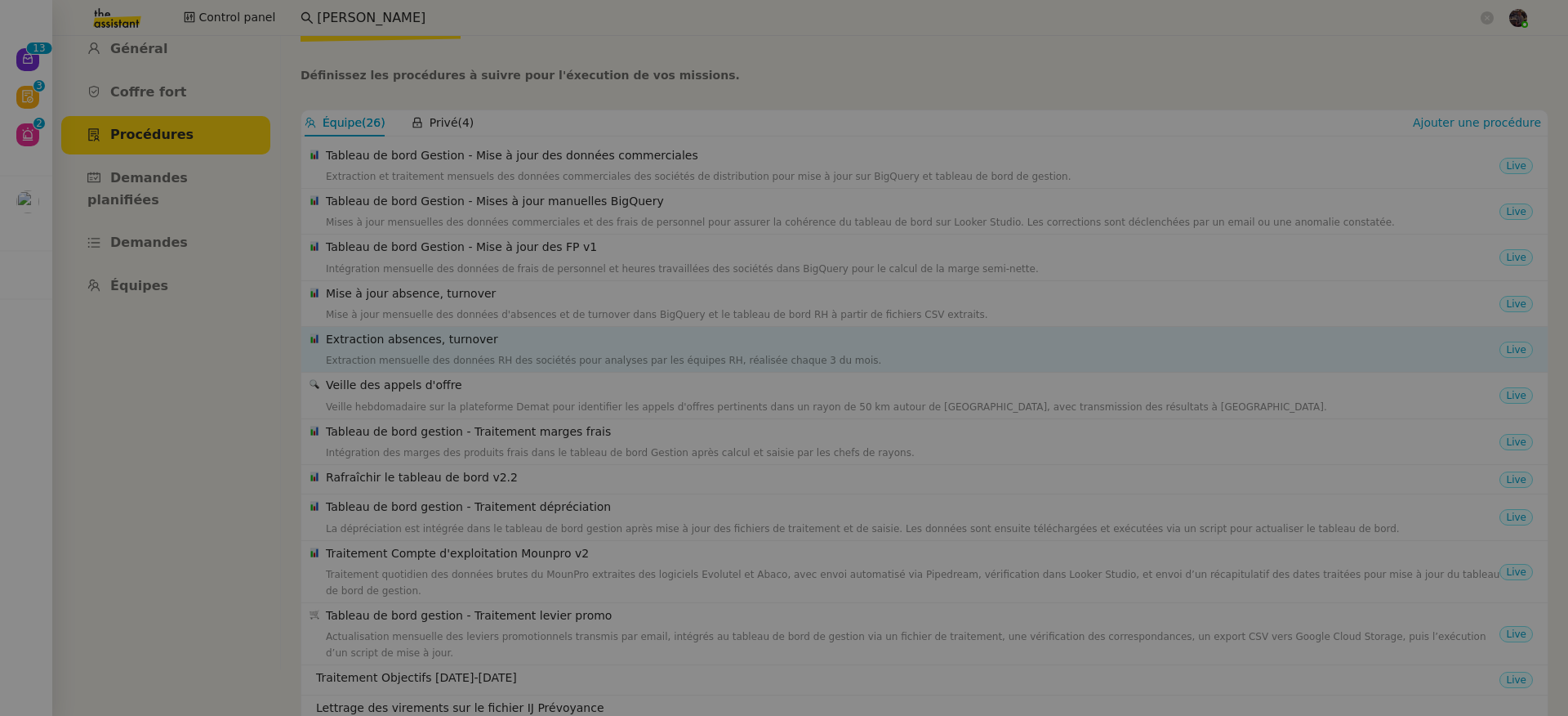
scroll to position [154, 0]
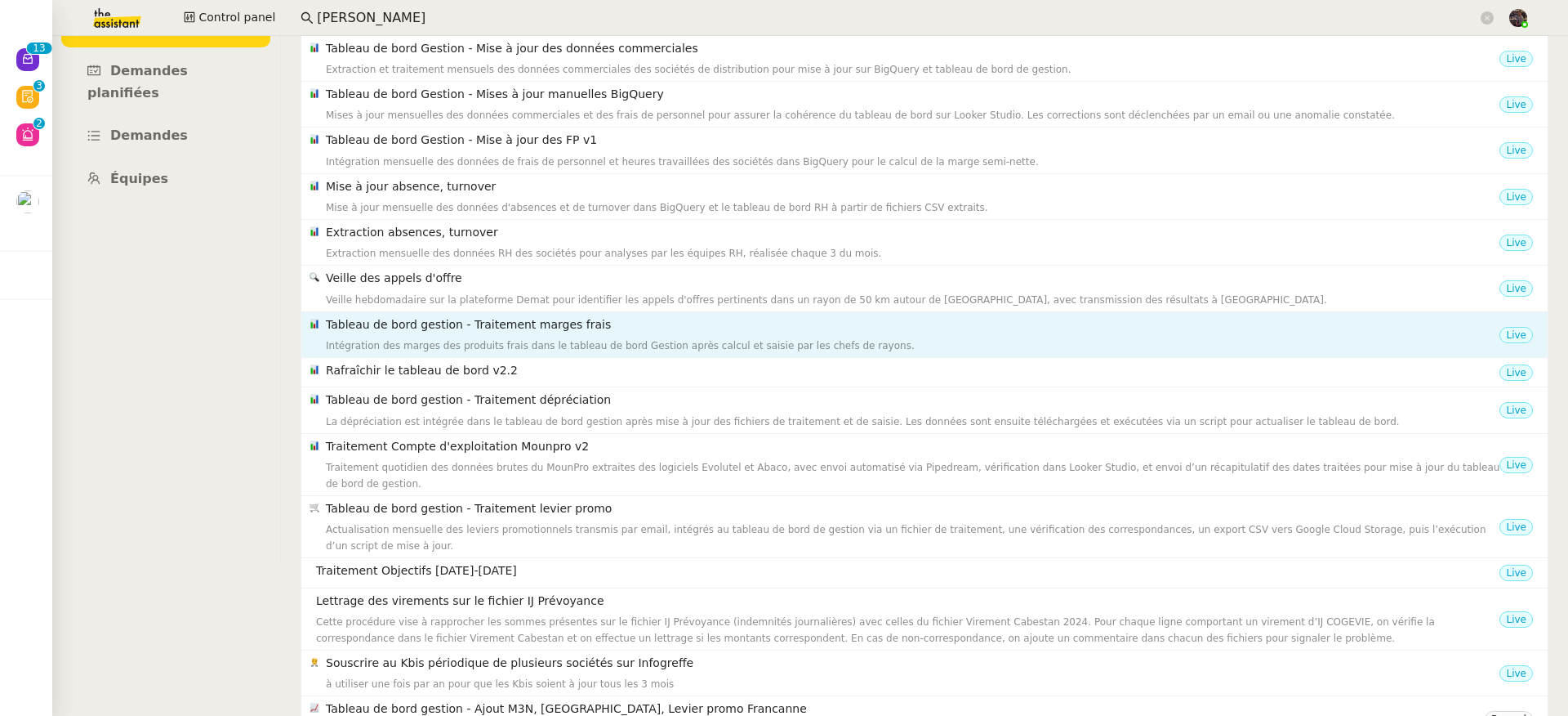
click at [483, 327] on h4 "Tableau de bord gestion - Traitement marges frais" at bounding box center [913, 324] width 1174 height 19
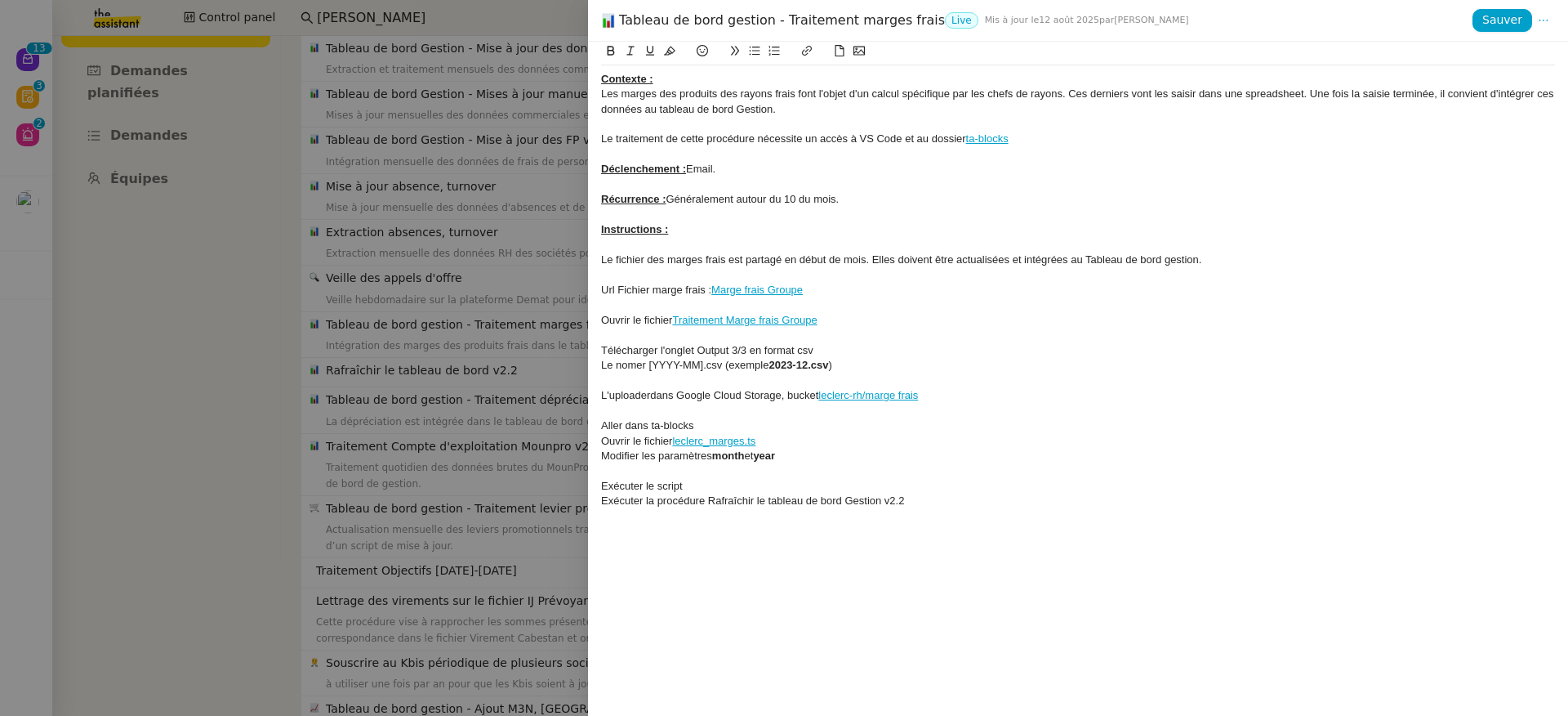
click at [468, 348] on div at bounding box center [784, 358] width 1568 height 716
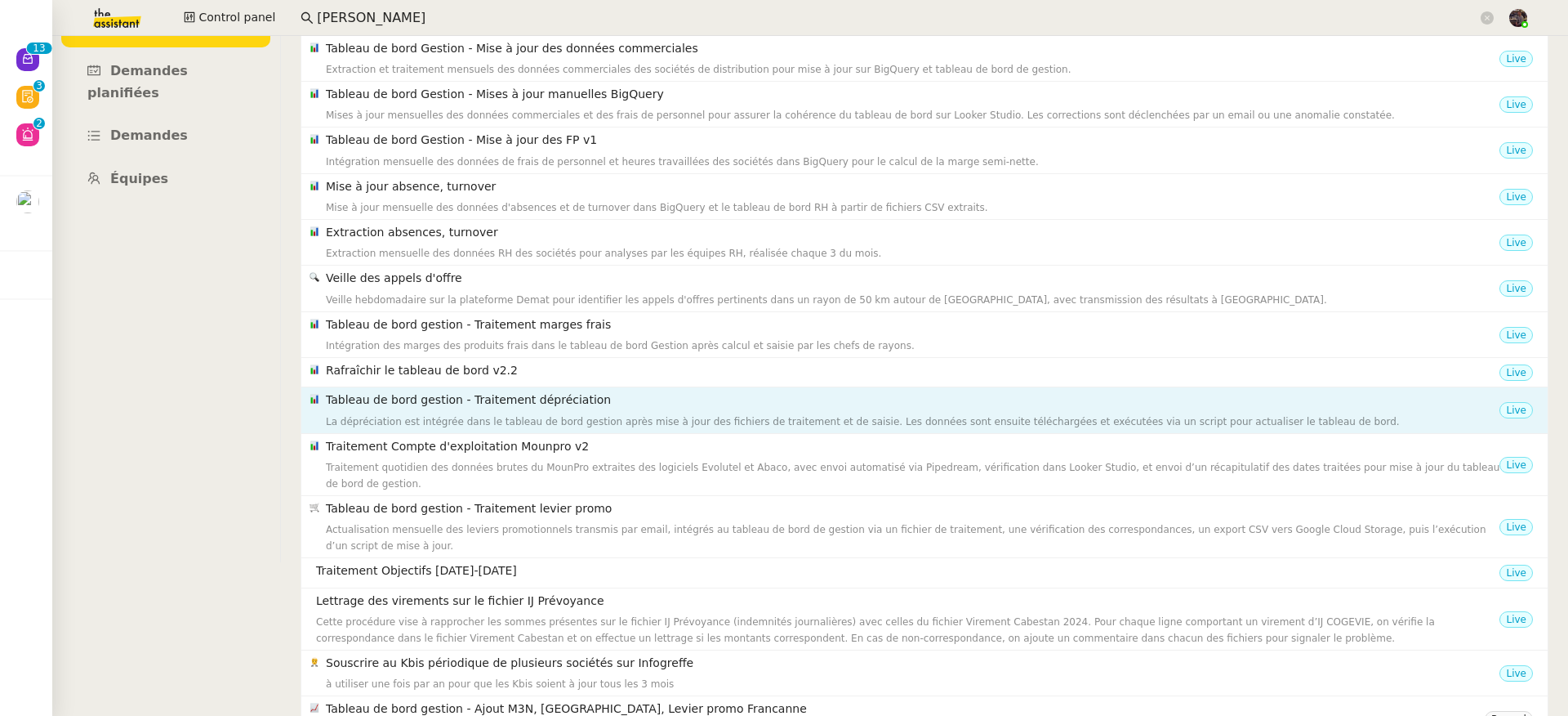
click at [484, 395] on h4 "Tableau de bord gestion - Traitement dépréciation" at bounding box center [913, 399] width 1174 height 19
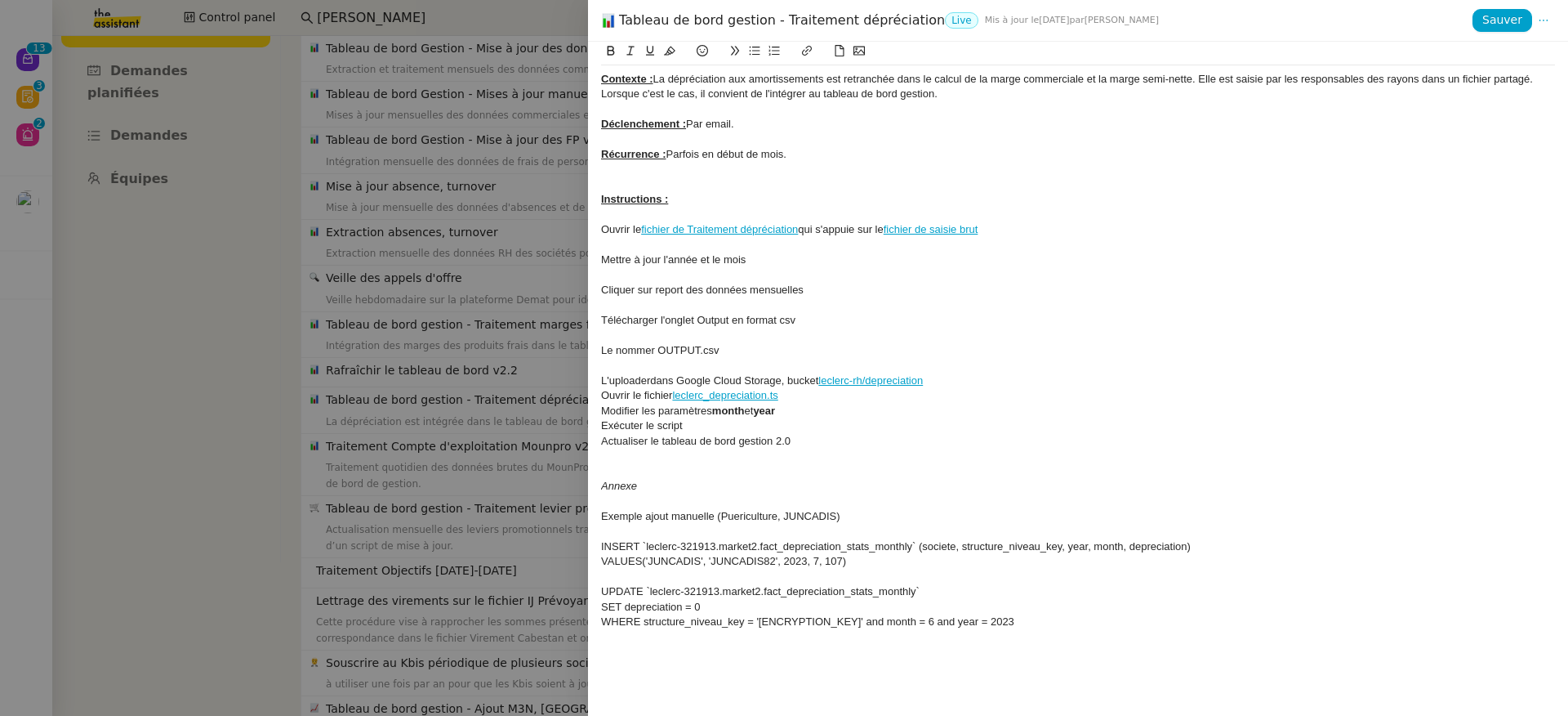
click at [482, 404] on div at bounding box center [784, 358] width 1568 height 716
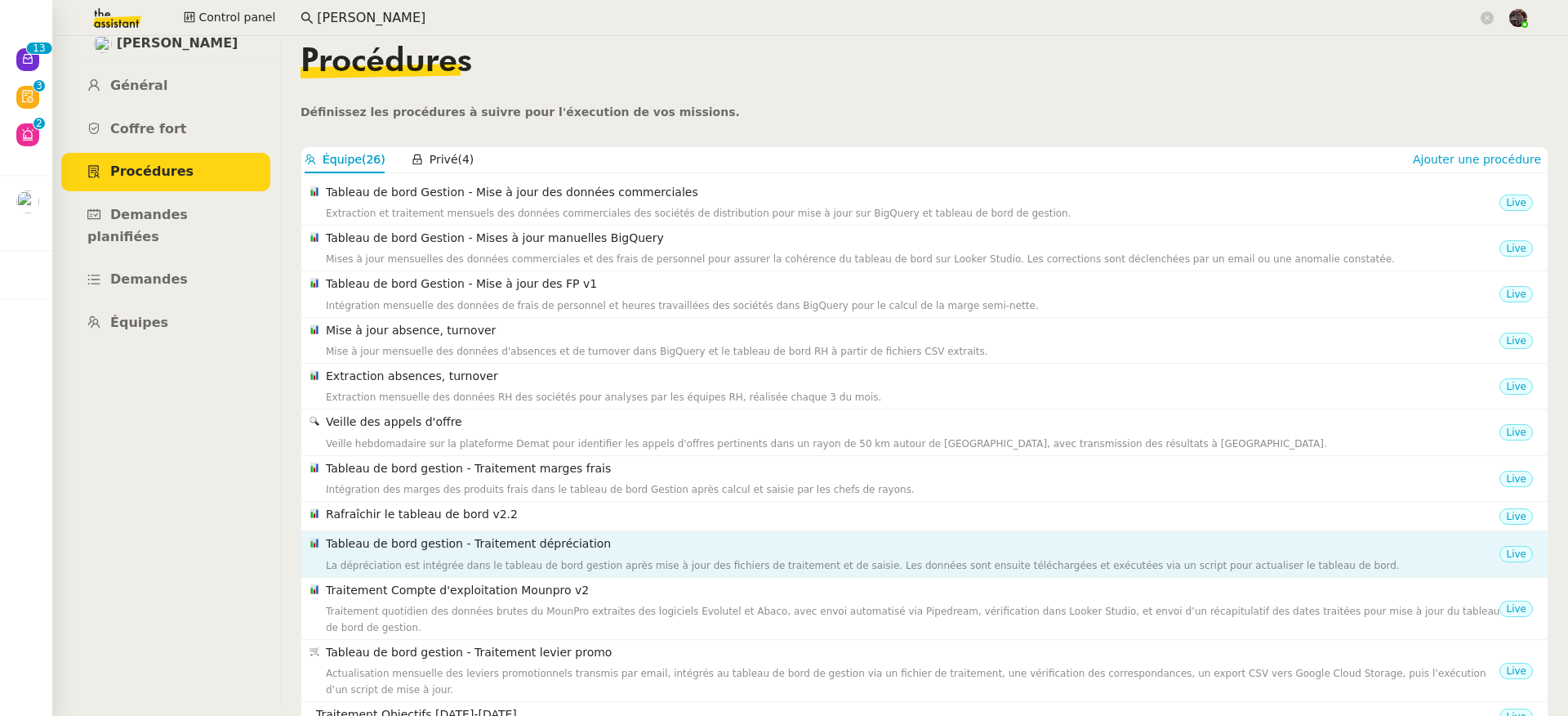
scroll to position [0, 0]
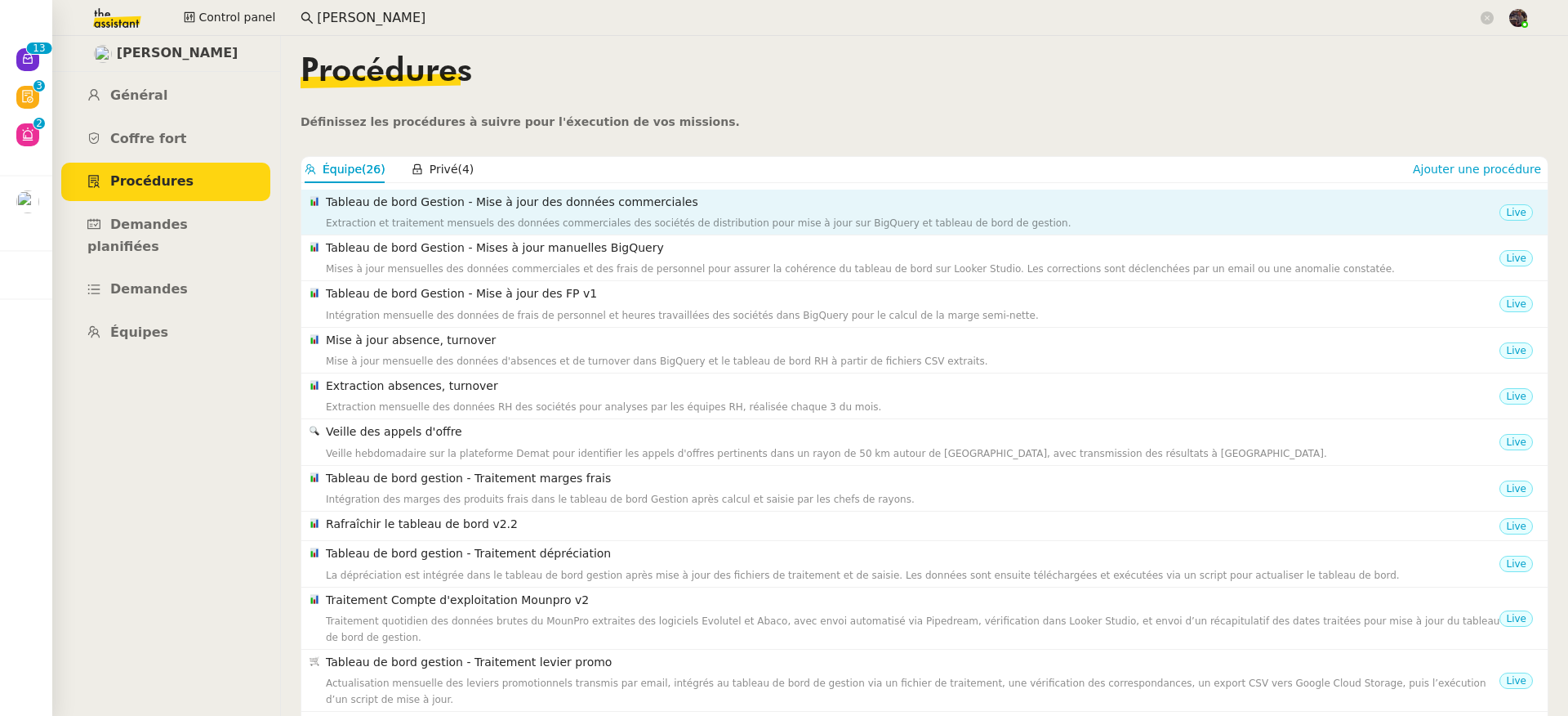
click at [515, 223] on div "Extraction et traitement mensuels des données commerciales des sociétés de dist…" at bounding box center [913, 223] width 1174 height 17
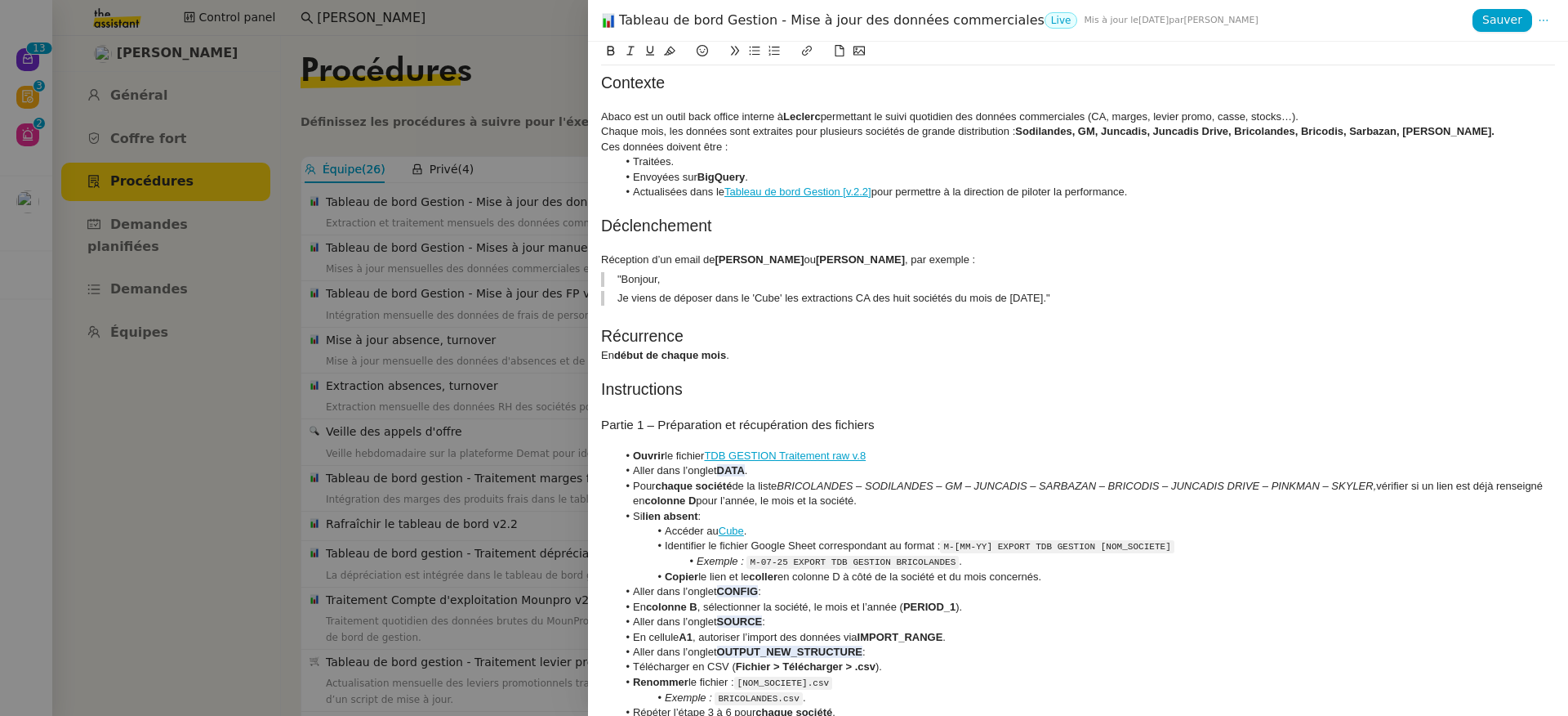
click at [515, 223] on div at bounding box center [784, 358] width 1568 height 716
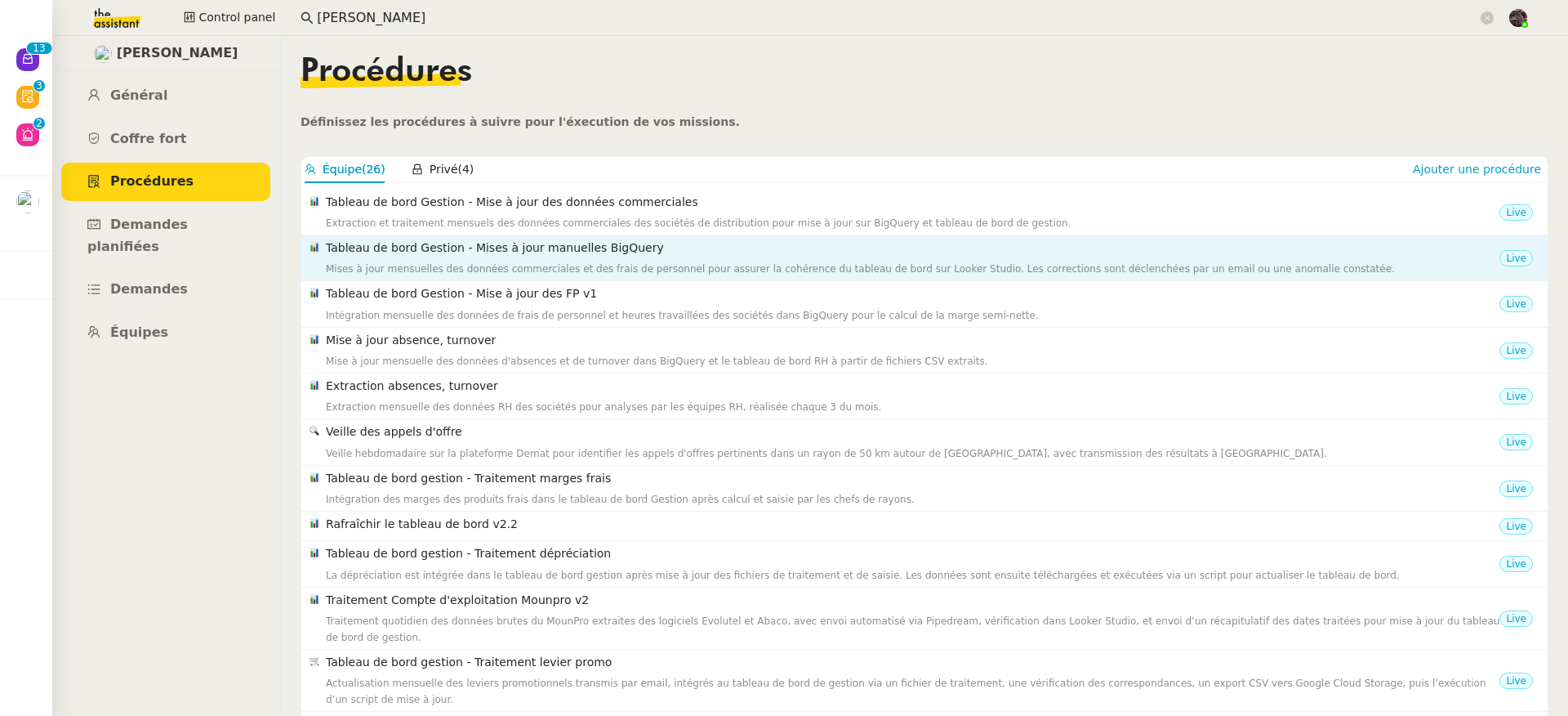
click at [576, 242] on h4 "Tableau de bord Gestion - Mises à jour manuelles BigQuery" at bounding box center [913, 248] width 1174 height 19
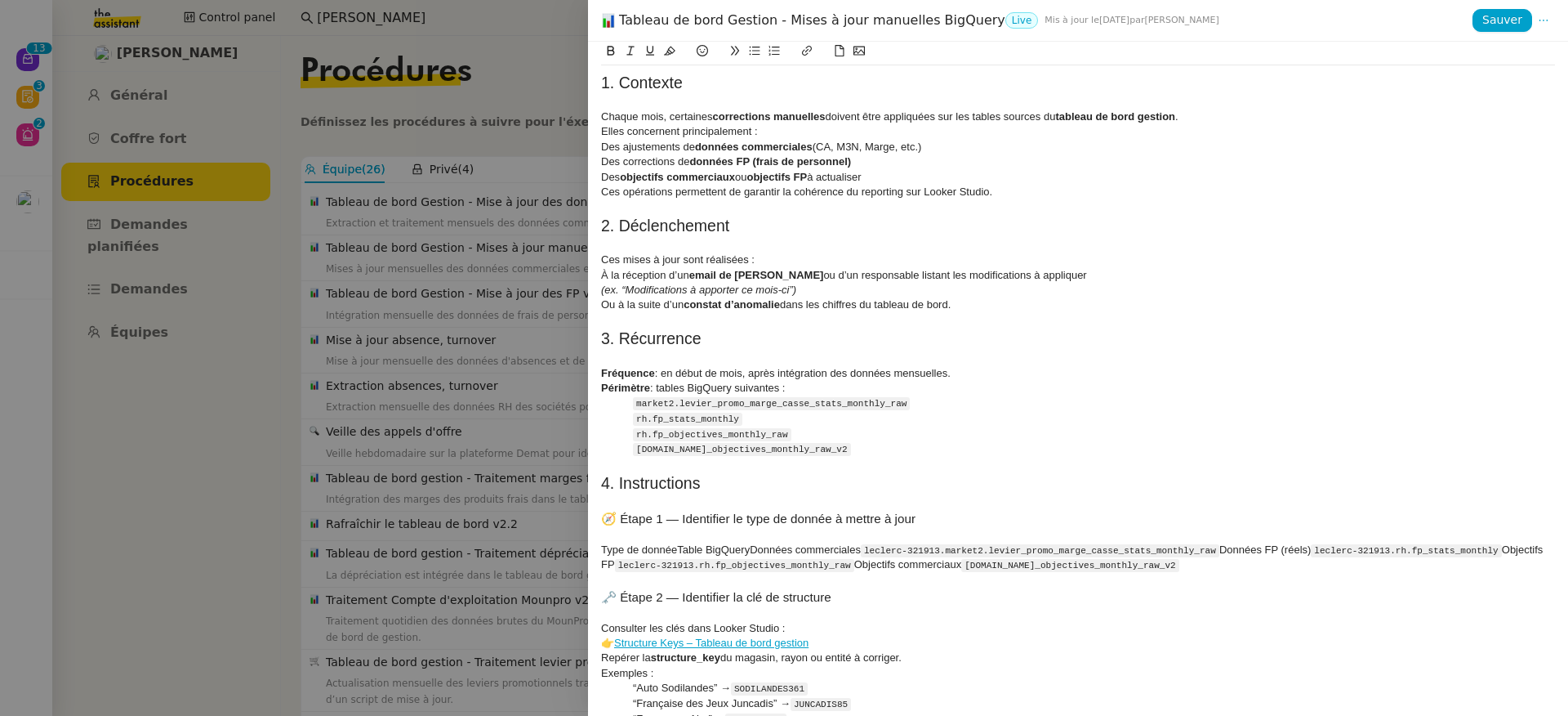
click at [556, 241] on div at bounding box center [784, 358] width 1568 height 716
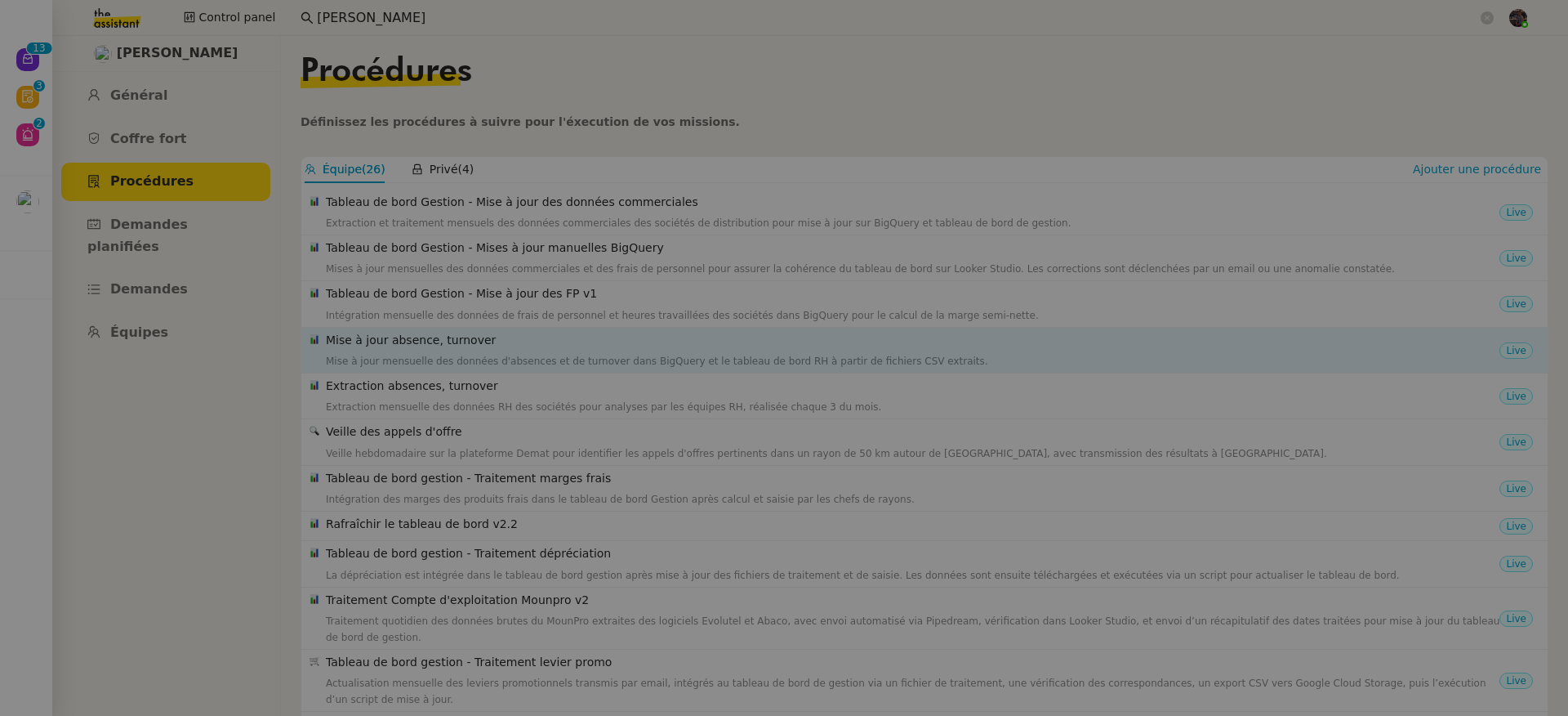
scroll to position [154, 0]
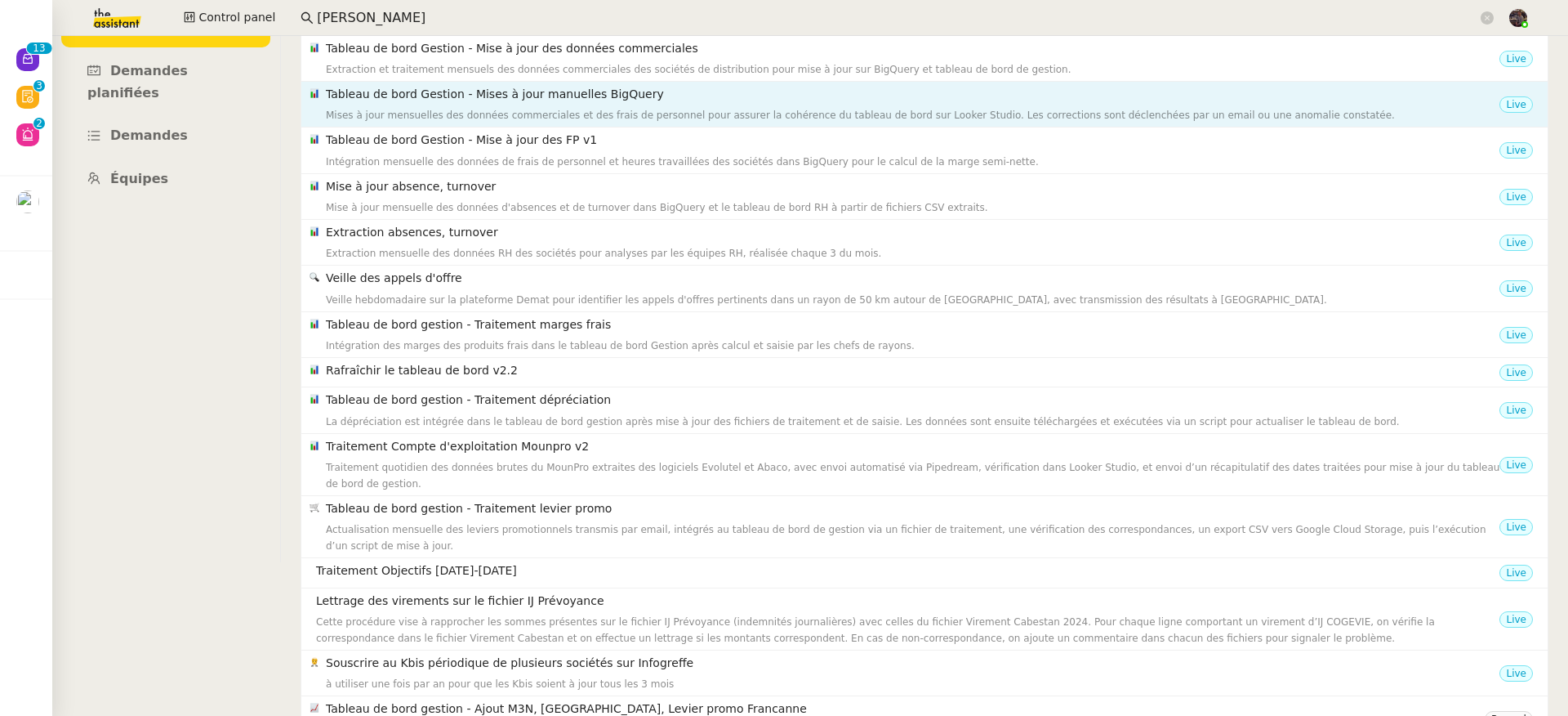
click at [699, 121] on div "Mises à jour mensuelles des données commerciales et des frais de personnel pour…" at bounding box center [913, 115] width 1174 height 17
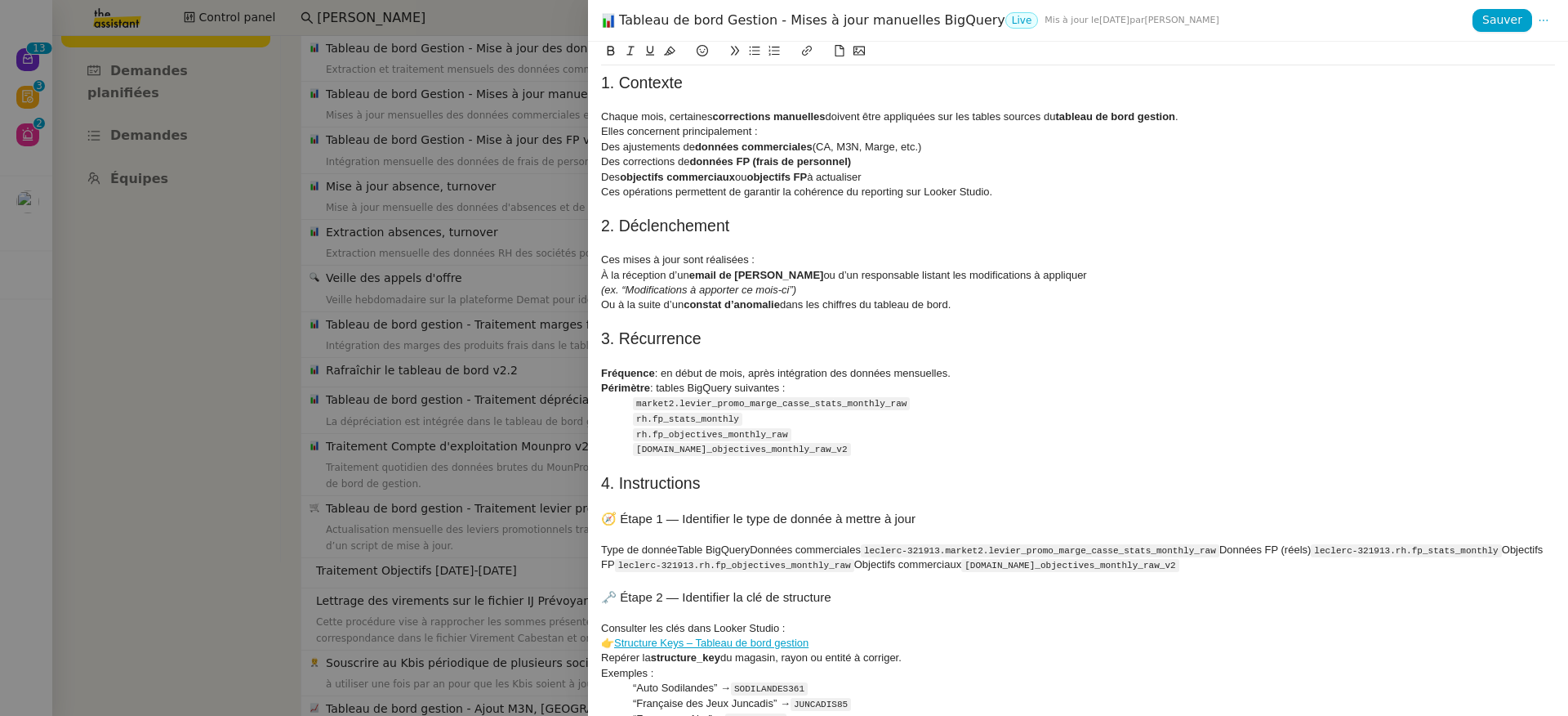
click at [547, 199] on div at bounding box center [784, 358] width 1568 height 716
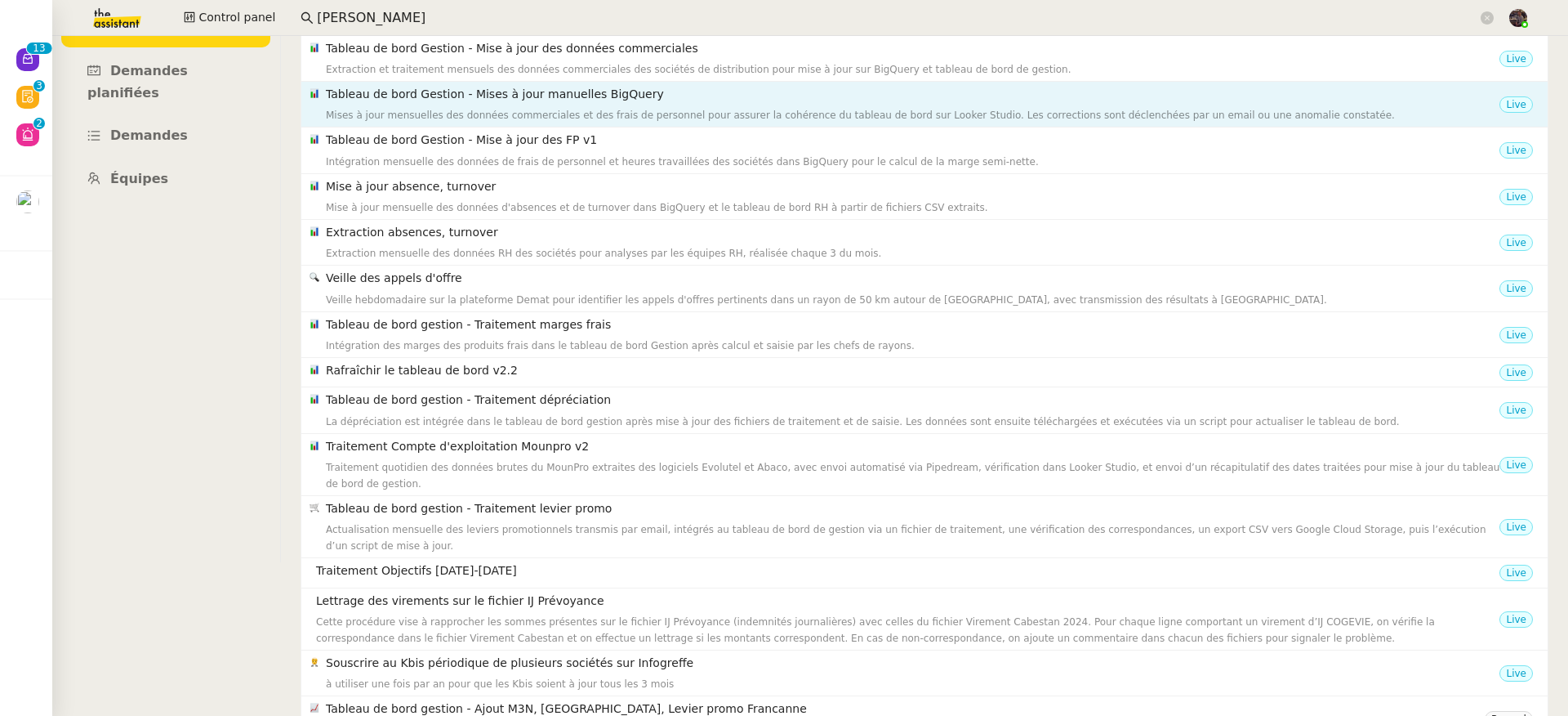
click at [611, 96] on h4 "Tableau de bord Gestion - Mises à jour manuelles BigQuery" at bounding box center [913, 94] width 1174 height 19
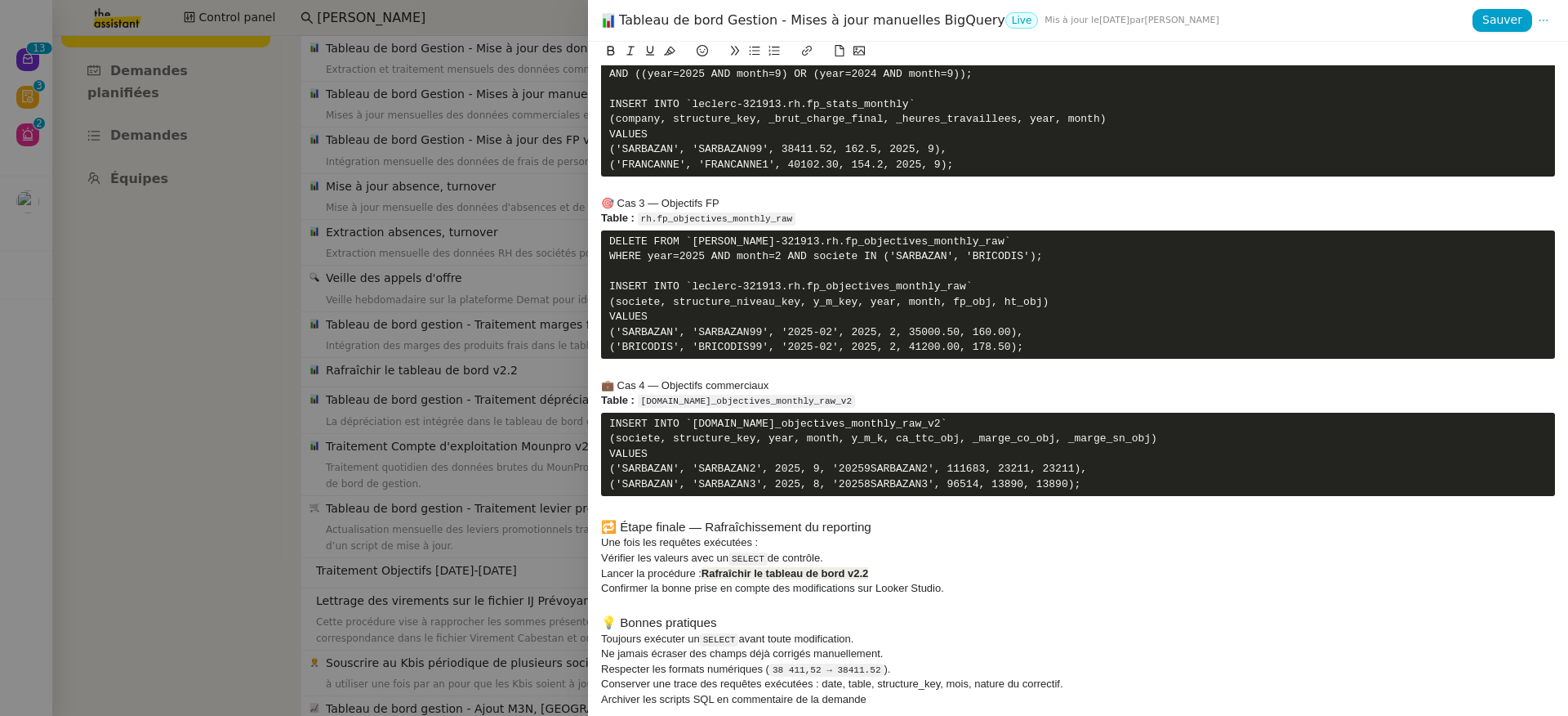
scroll to position [1613, 0]
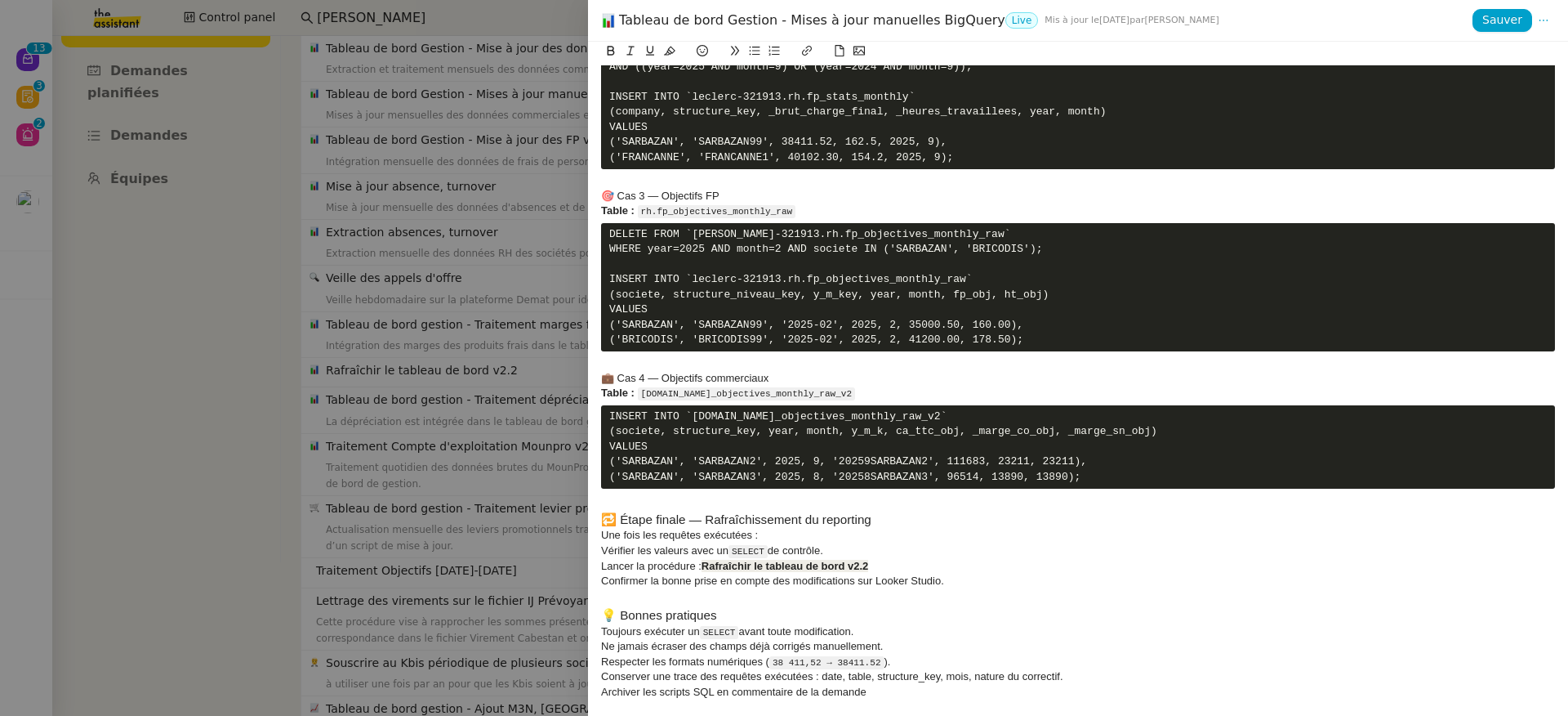
click at [422, 265] on div at bounding box center [784, 358] width 1568 height 716
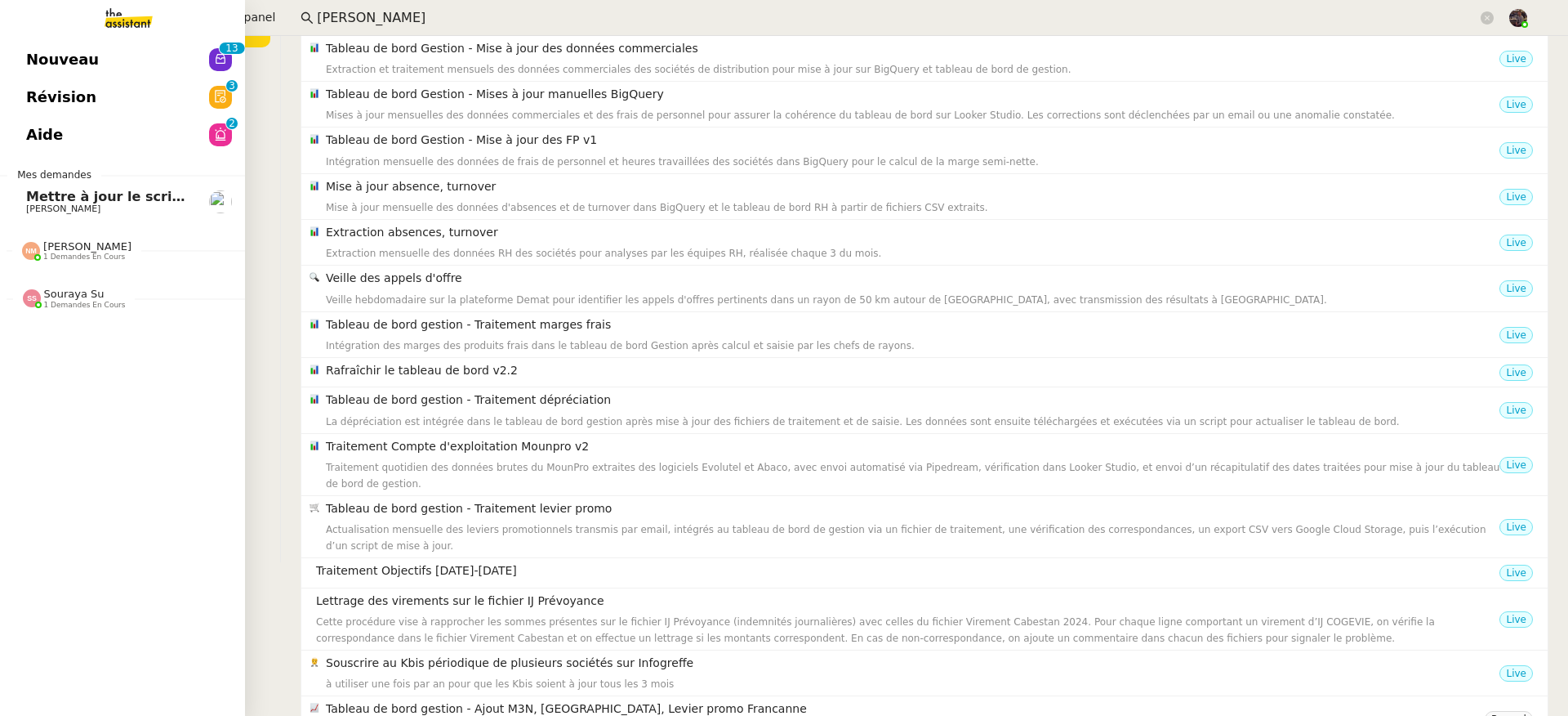
click at [36, 179] on span "Mes demandes" at bounding box center [53, 175] width 94 height 17
click at [51, 209] on span "[PERSON_NAME]" at bounding box center [63, 208] width 74 height 11
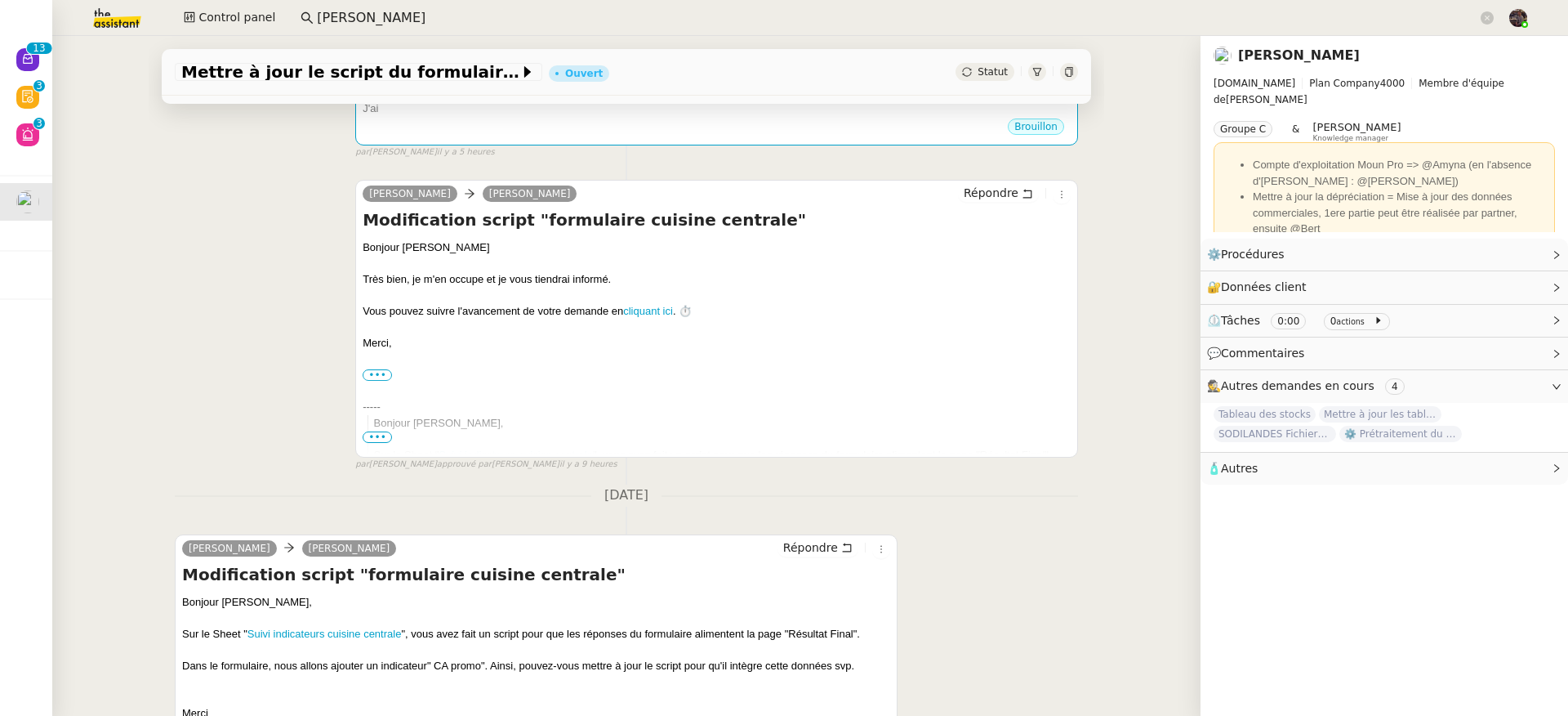
scroll to position [436, 0]
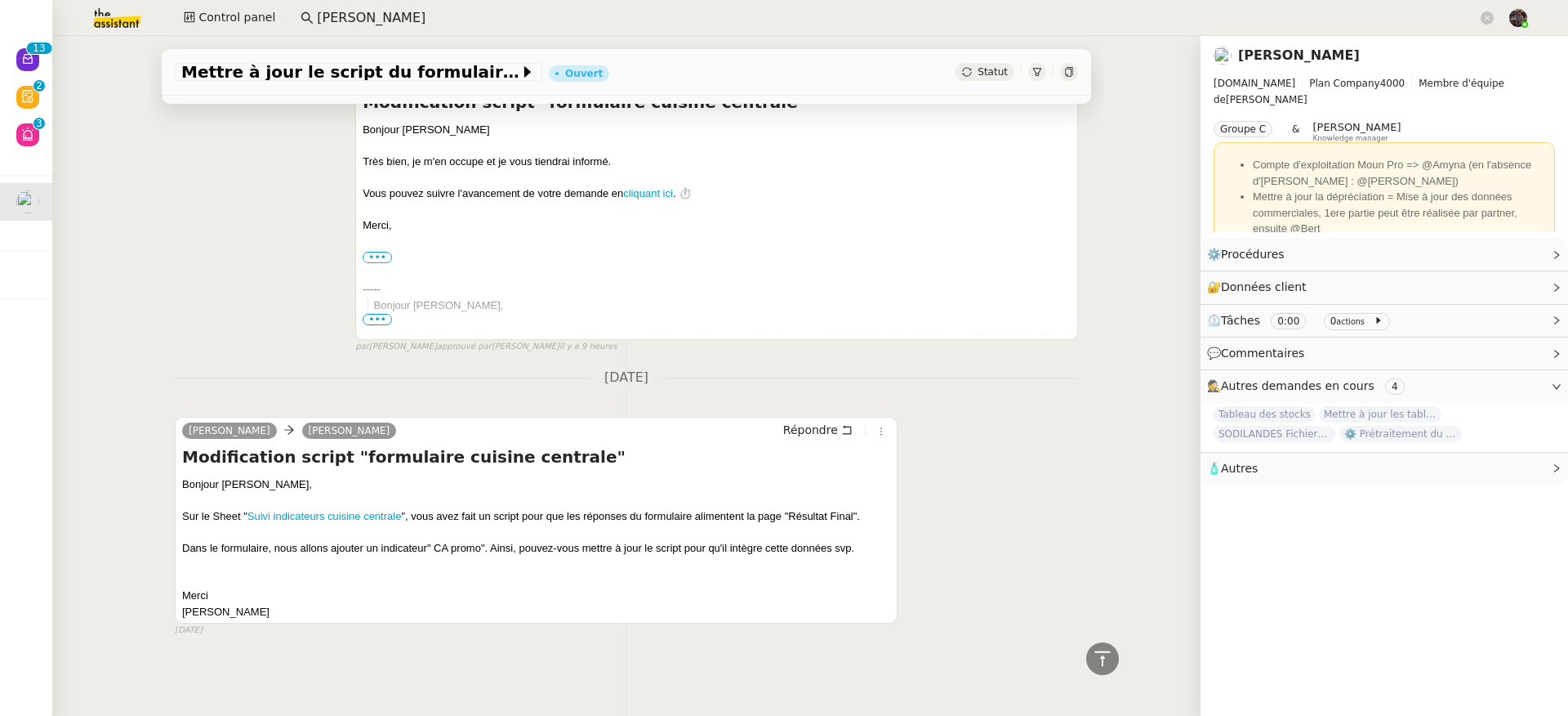
click at [364, 508] on div "Sur le Sheet " Suivi indicateurs cuisine centrale ", vous avez fait un script p…" at bounding box center [536, 524] width 708 height 32
click at [368, 517] on div "Sur le Sheet " Suivi indicateurs cuisine centrale ", vous avez fait un script p…" at bounding box center [536, 524] width 708 height 32
click at [367, 510] on link "Suivi indicateurs cuisine centrale" at bounding box center [324, 516] width 155 height 12
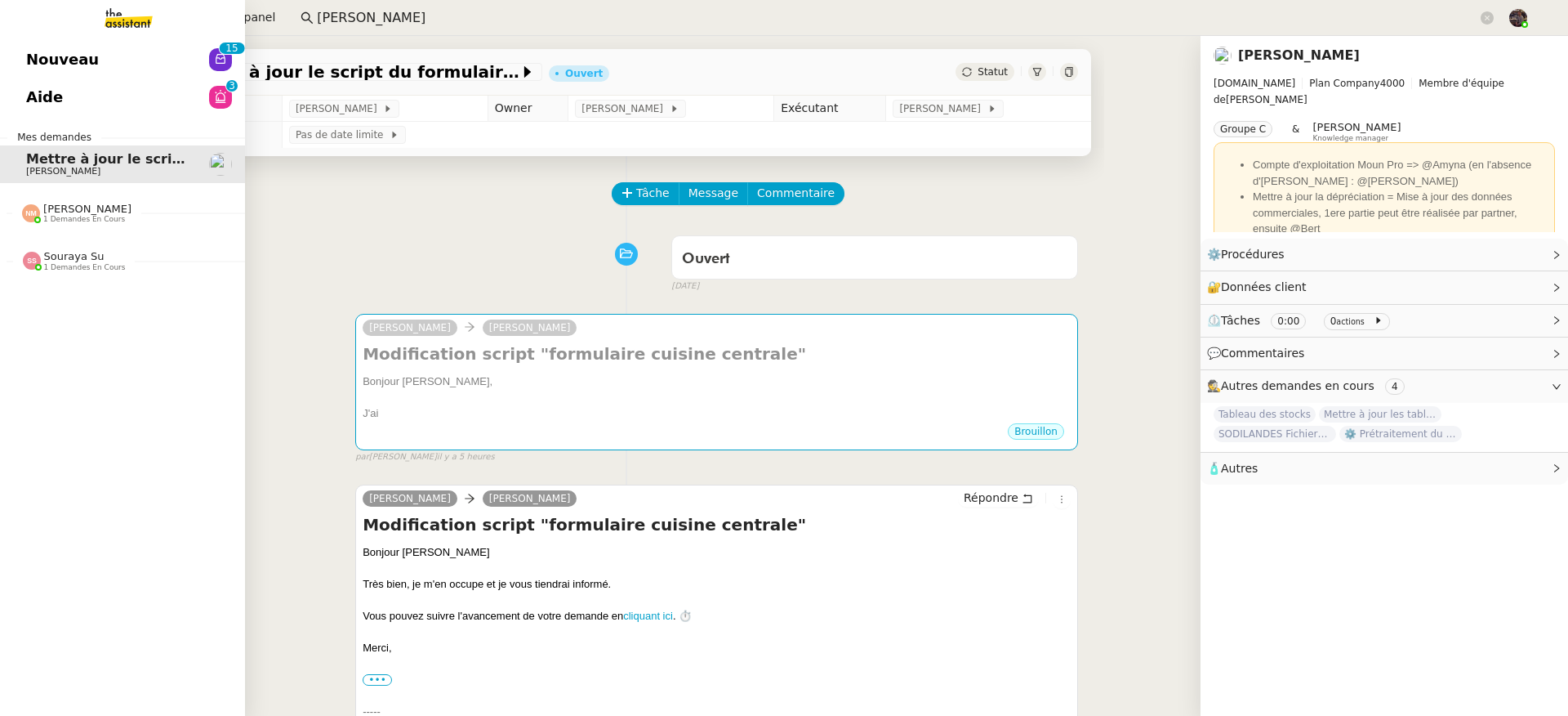
click at [91, 59] on link "Nouveau 0 1 2 3 4 5 6 7 8 9 0 1 2 3 4 5 6 7 8 9" at bounding box center [122, 59] width 246 height 37
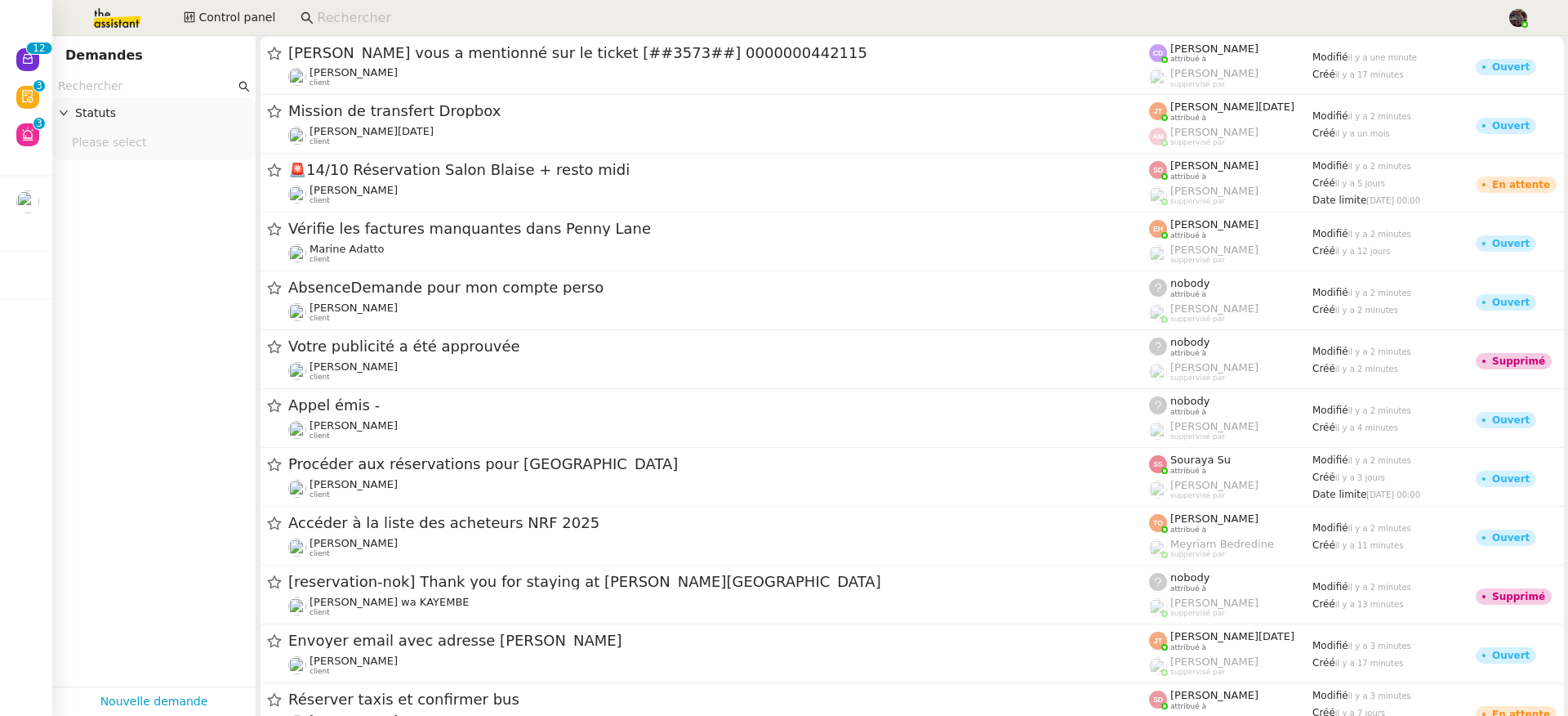
click at [400, 22] on input at bounding box center [903, 18] width 1174 height 22
click at [203, 23] on span "Control panel" at bounding box center [237, 17] width 77 height 19
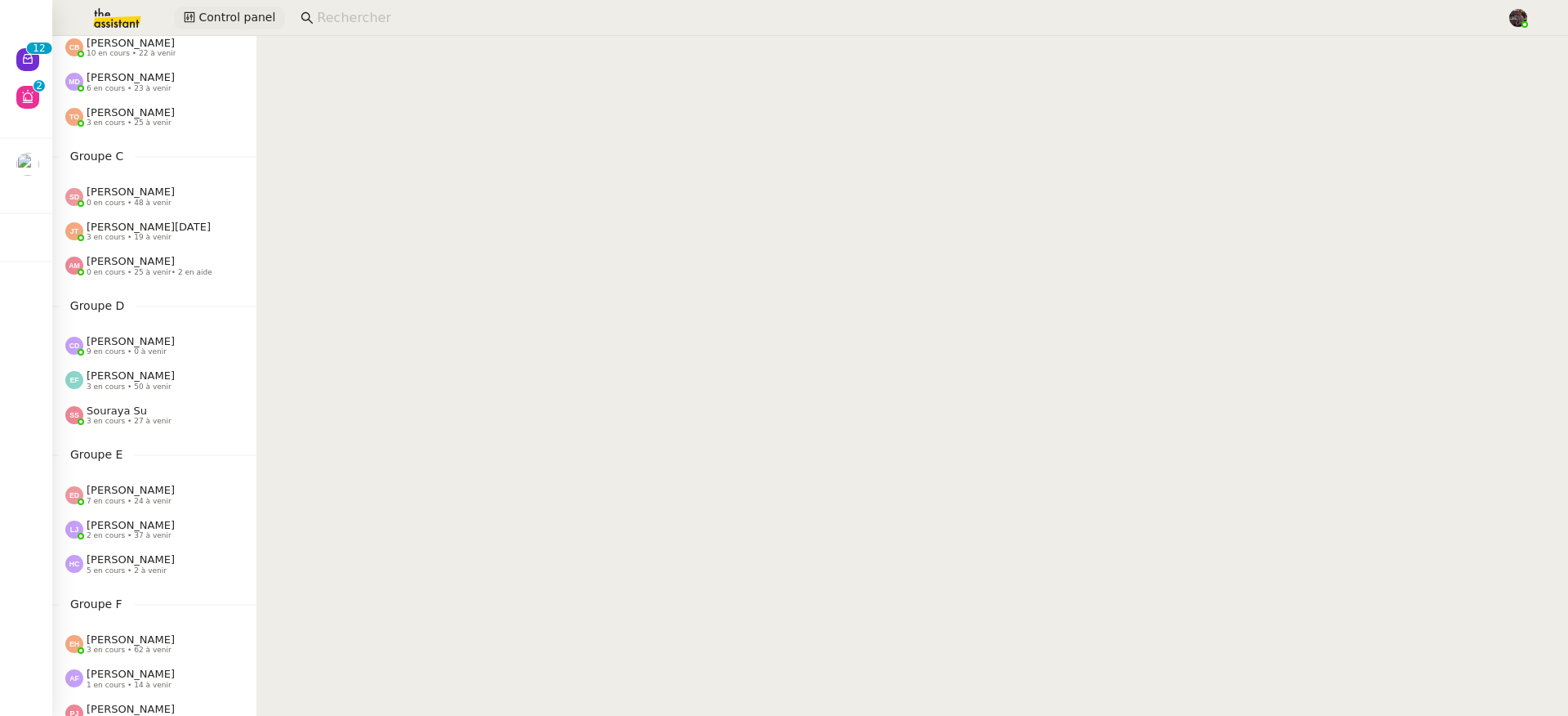
scroll to position [246, 0]
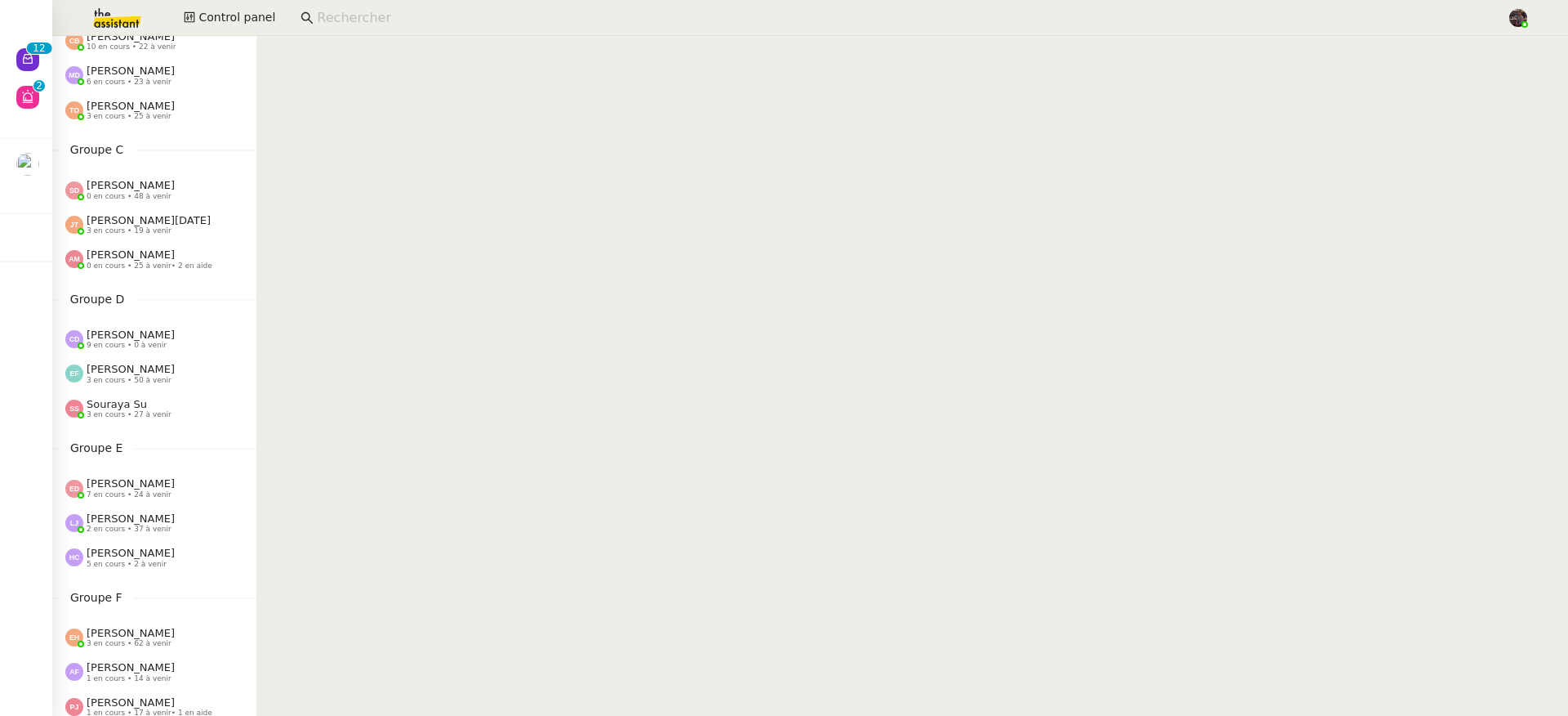
click at [140, 335] on span "Clara Deloffre" at bounding box center [130, 334] width 88 height 12
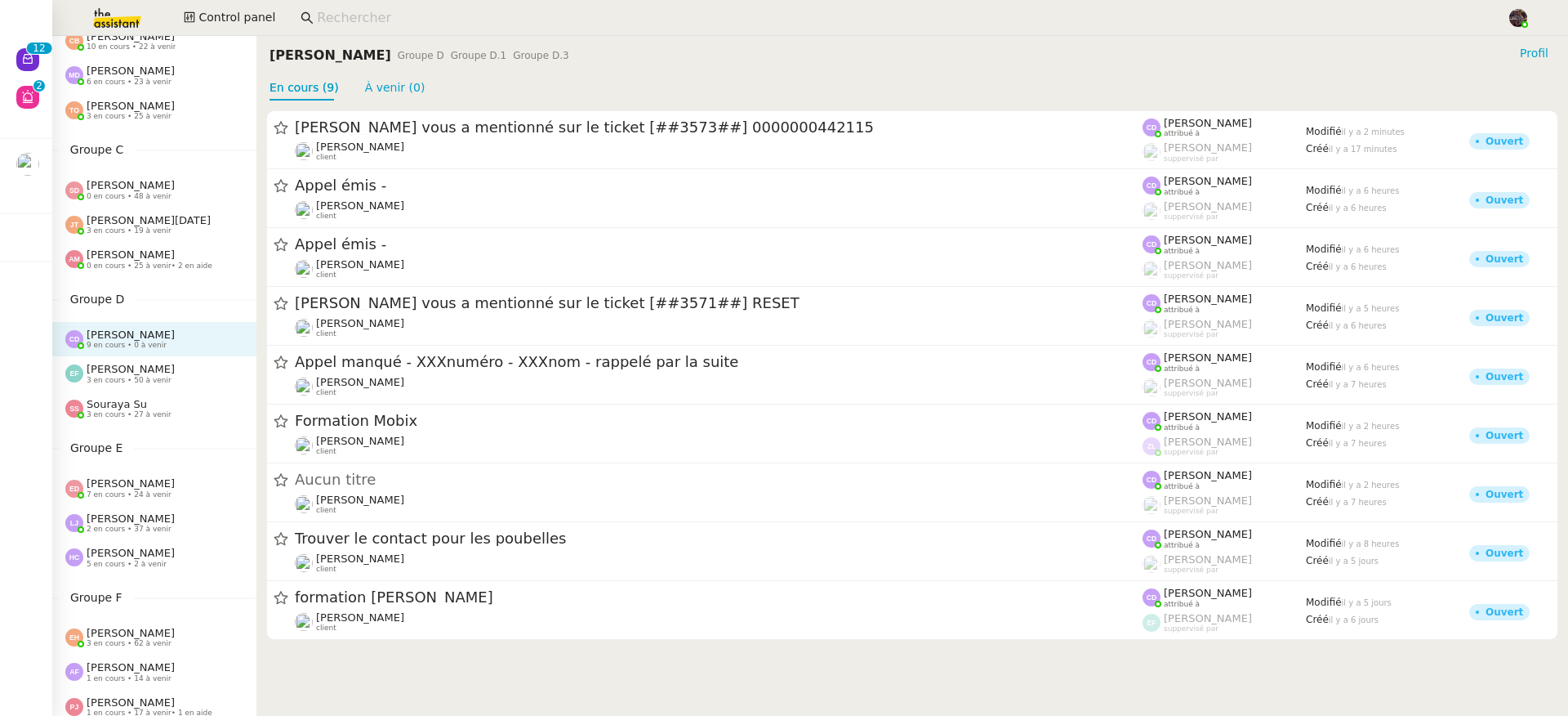
click at [309, 56] on nz-page-header-title "Clara Deloffre" at bounding box center [329, 55] width 121 height 23
copy nz-page-header-title "Clara Deloffre"
click at [445, 22] on input at bounding box center [903, 18] width 1174 height 22
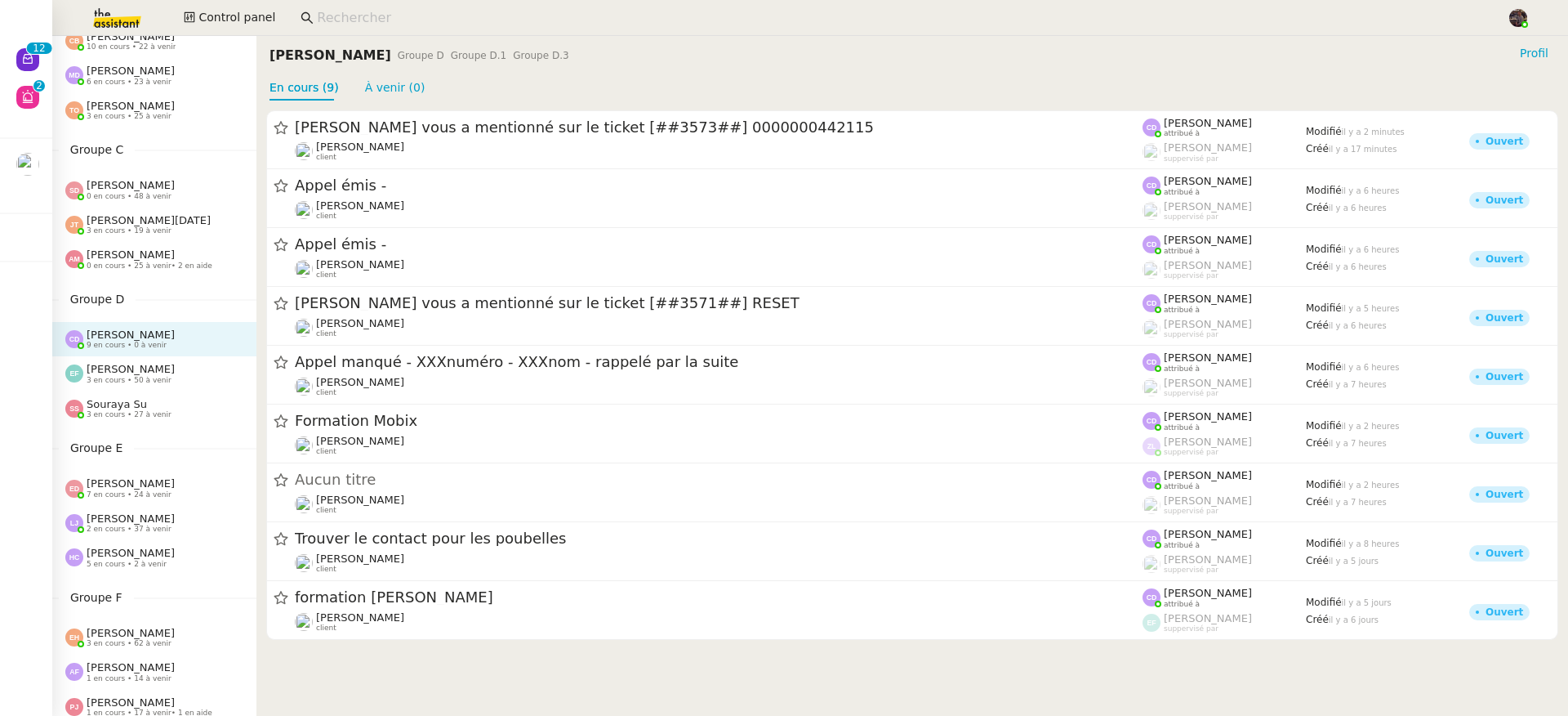
paste input "Clara Deloffre"
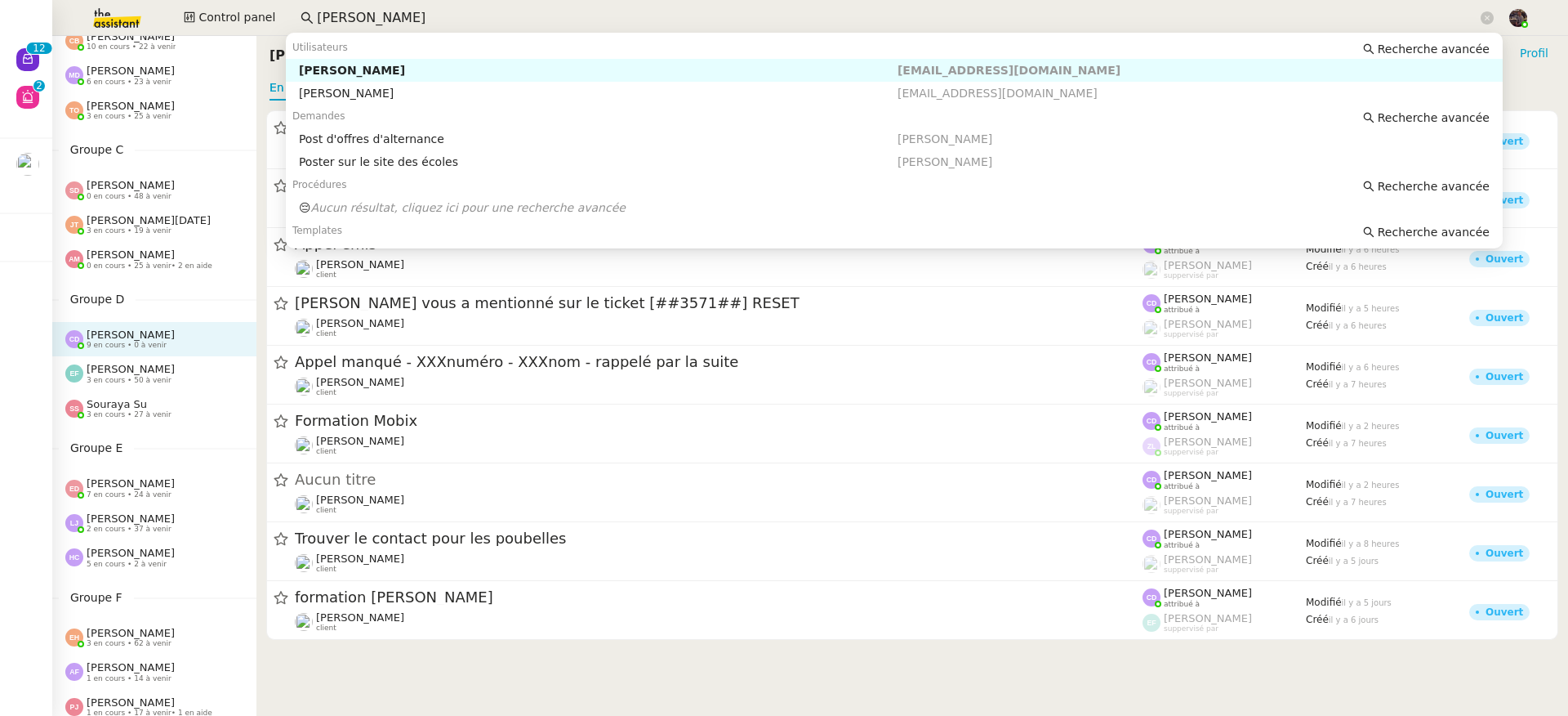
type input "Clara Deloffre"
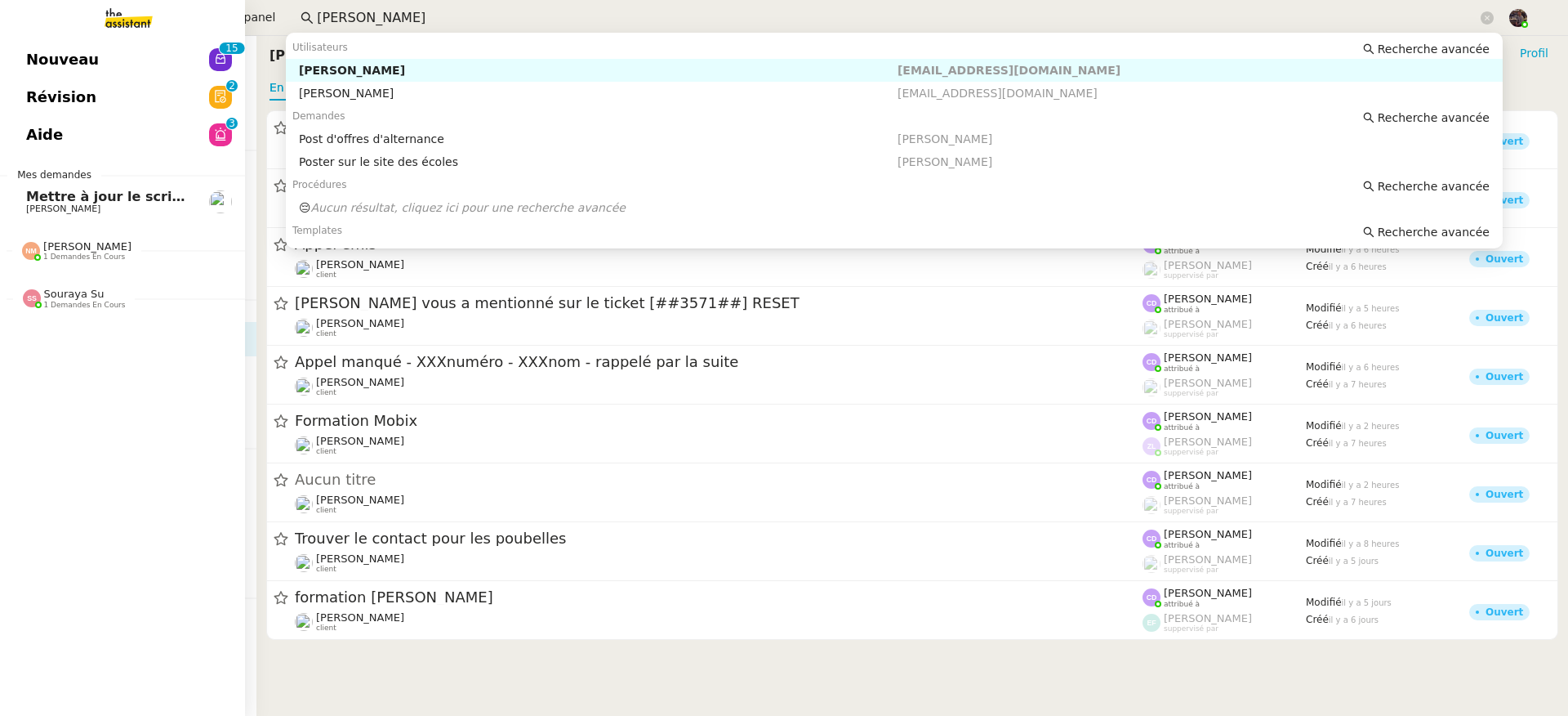
click at [36, 193] on span "Mettre à jour le script du formulaire" at bounding box center [160, 196] width 266 height 16
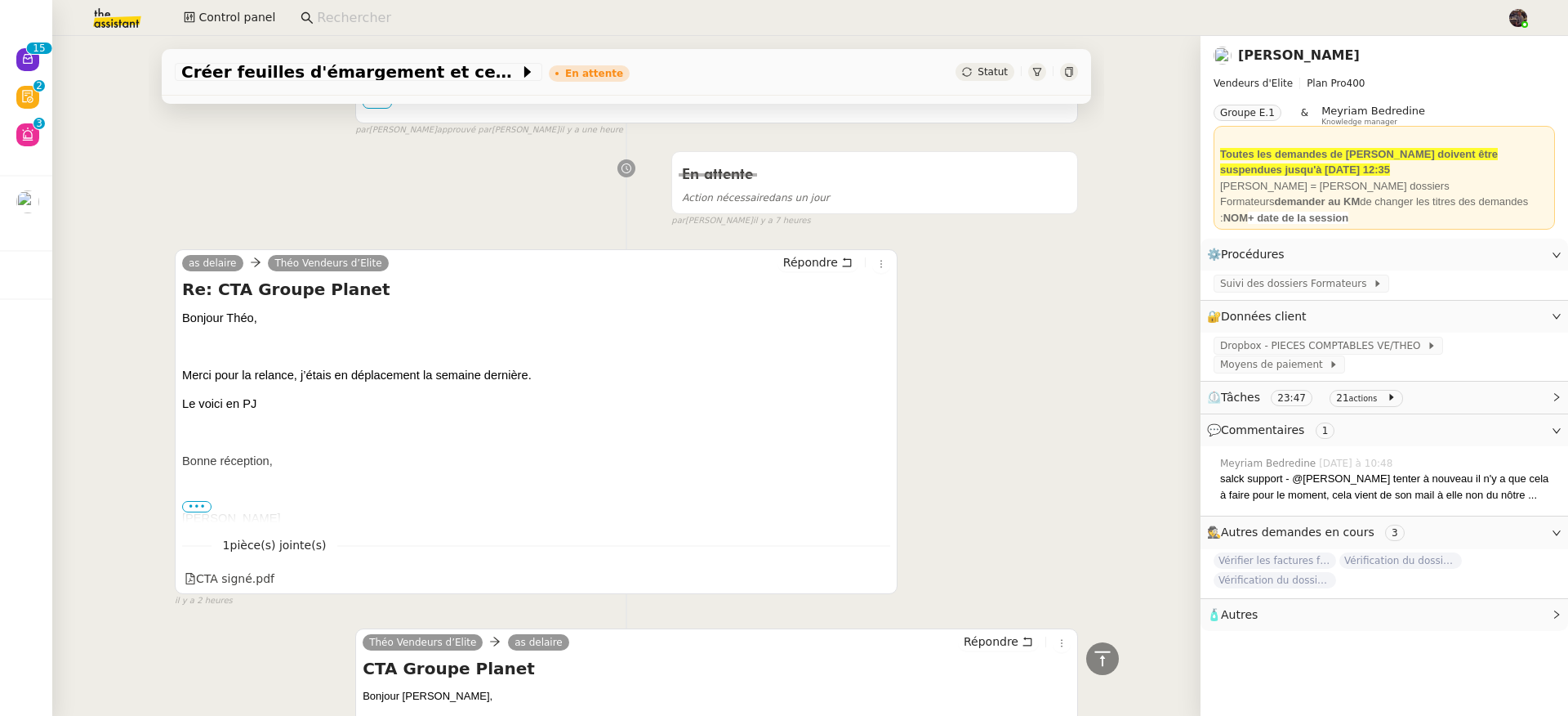
scroll to position [602, 0]
click at [54, 64] on div "Créer feuilles d'émargement et certificats En attente Statut Client [PERSON_NAM…" at bounding box center [626, 375] width 1149 height 680
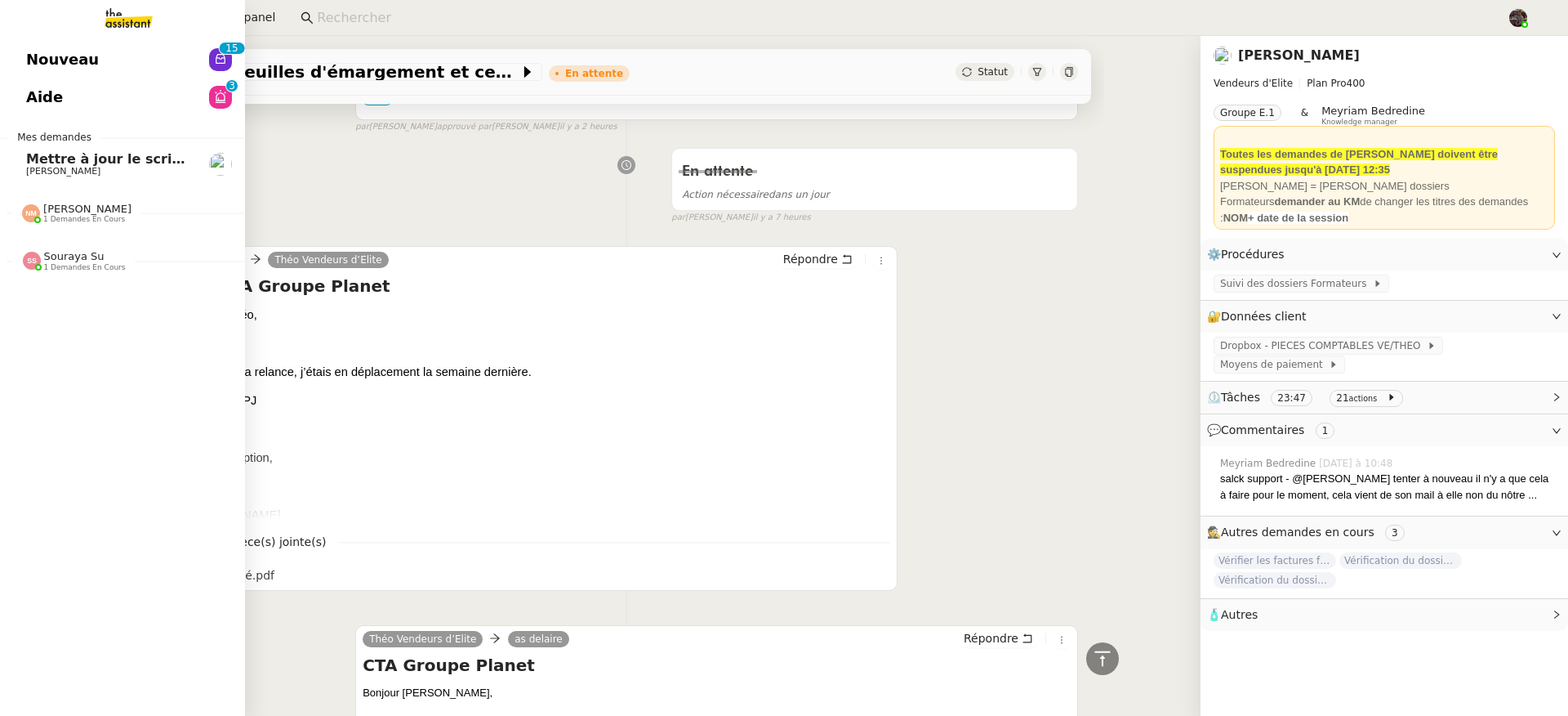
click at [65, 45] on link "Nouveau 0 1 2 3 4 5 6 7 8 9 0 1 2 3 4 5 6 7 8 9" at bounding box center [122, 59] width 246 height 37
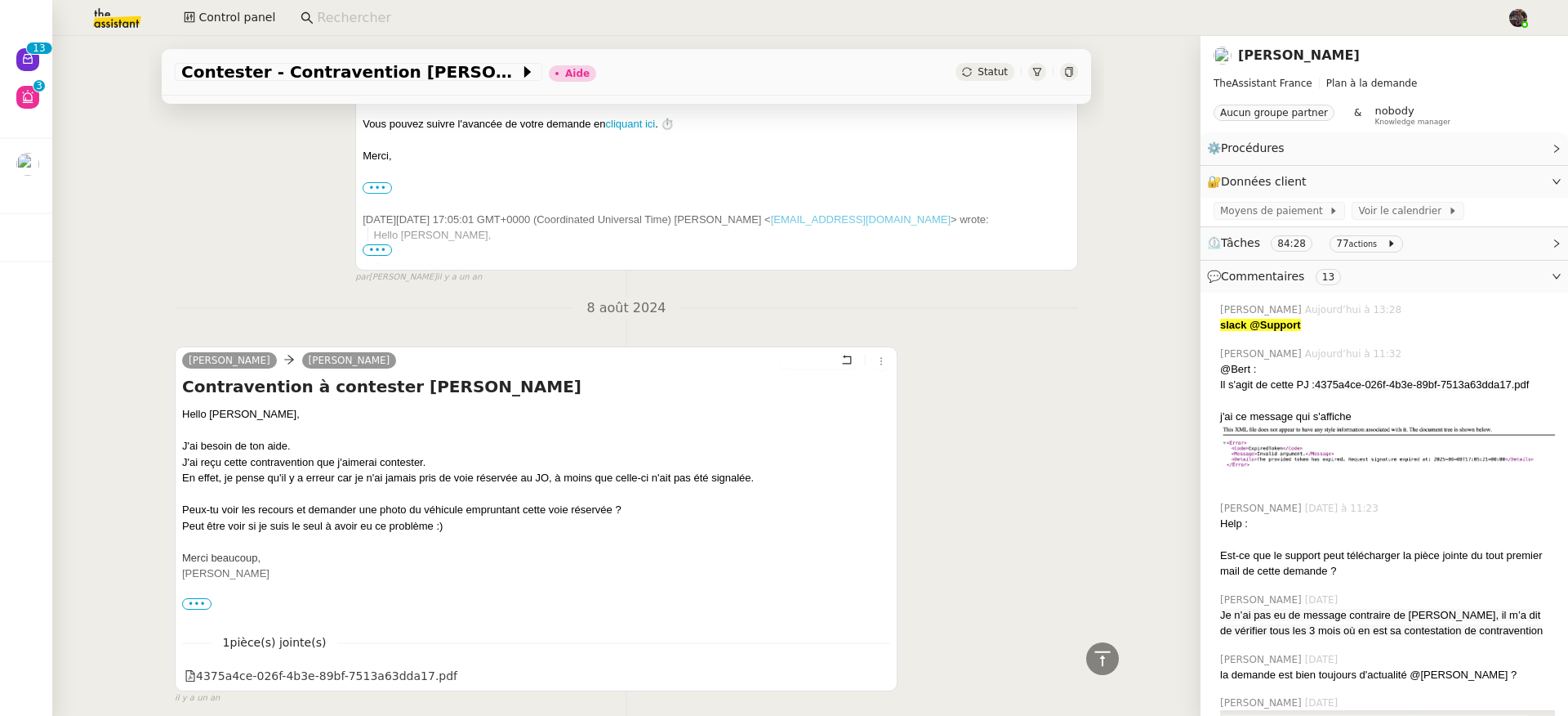
scroll to position [11685, 0]
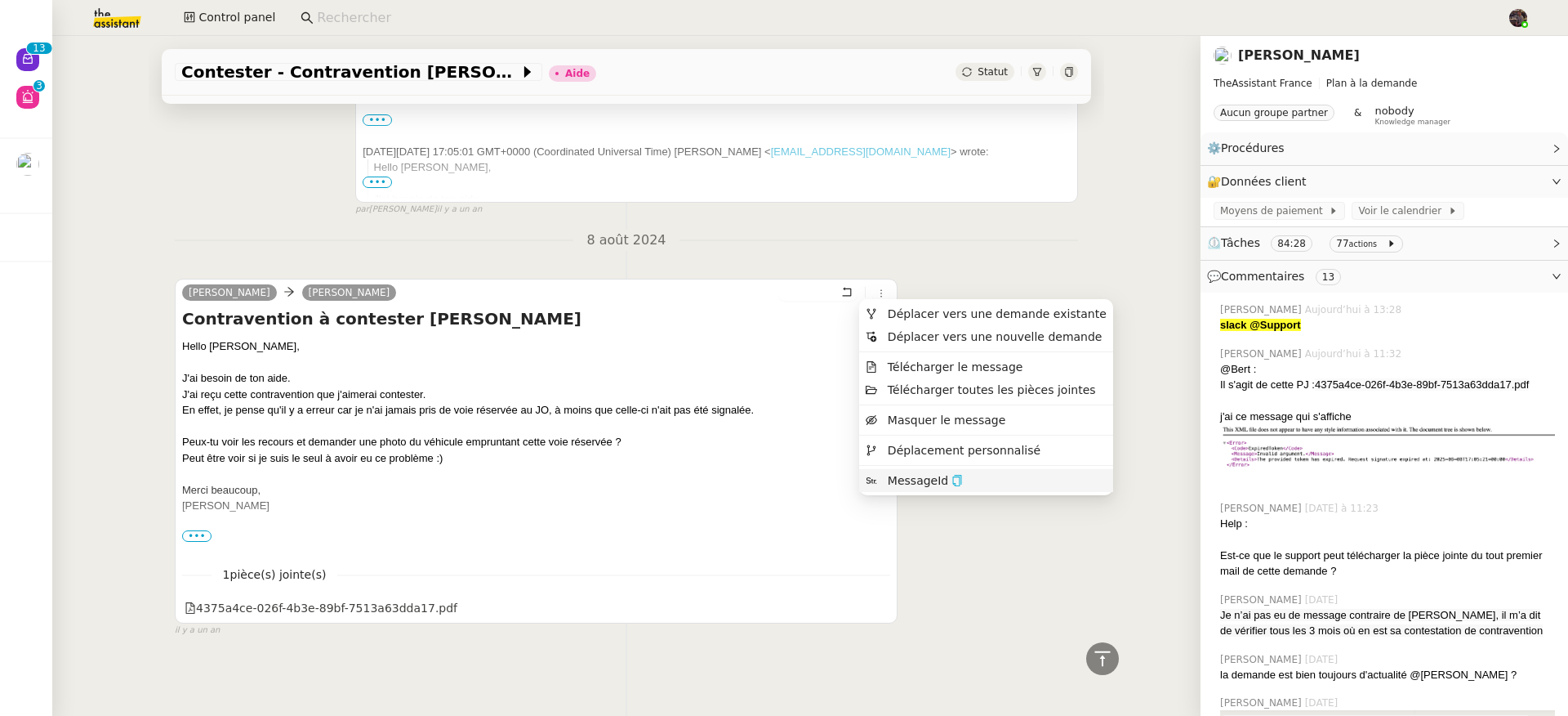
click at [952, 475] on icon "button" at bounding box center [958, 480] width 12 height 12
click at [955, 484] on icon "button" at bounding box center [958, 480] width 12 height 12
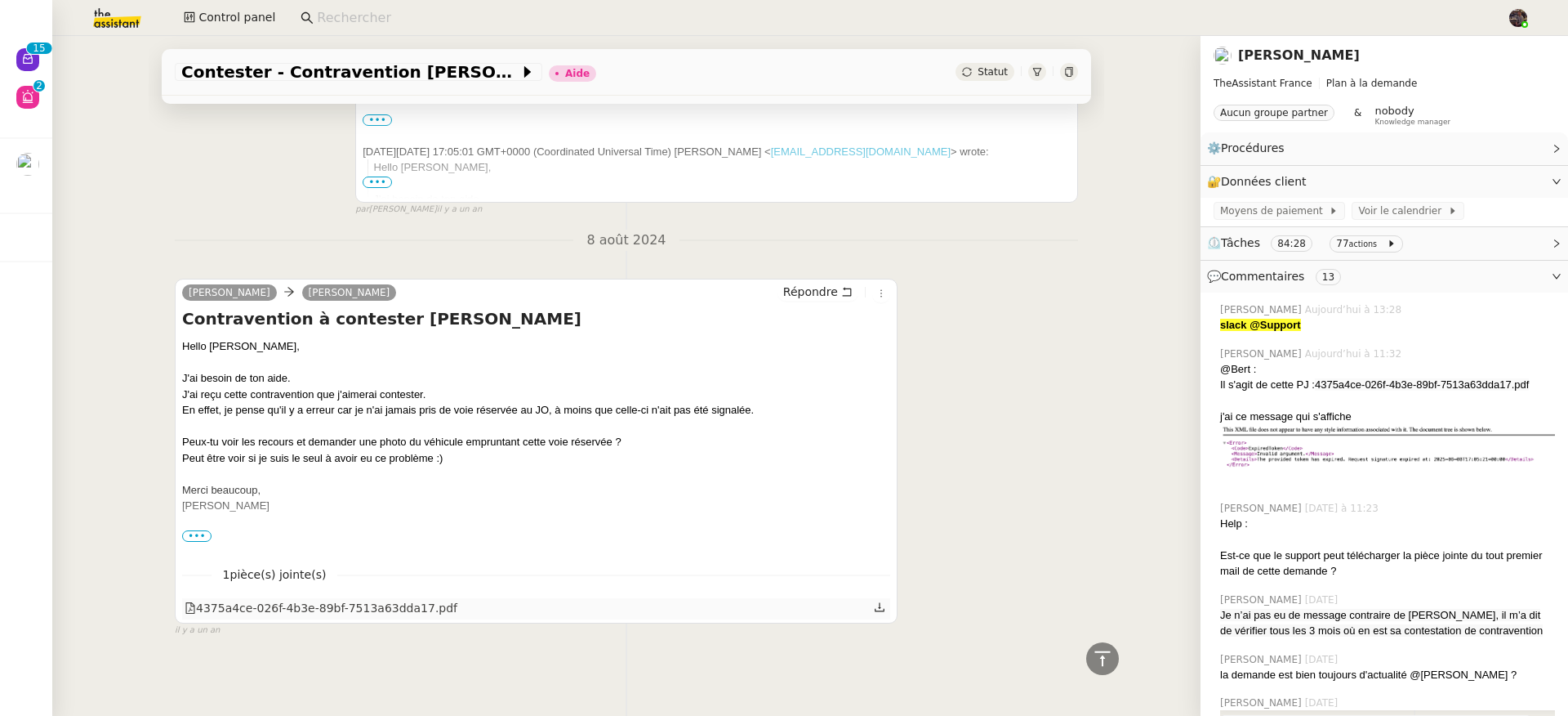
click at [429, 601] on div "4375a4ce-026f-4b3e-89bf-7513a63dda17.pdf" at bounding box center [321, 608] width 273 height 19
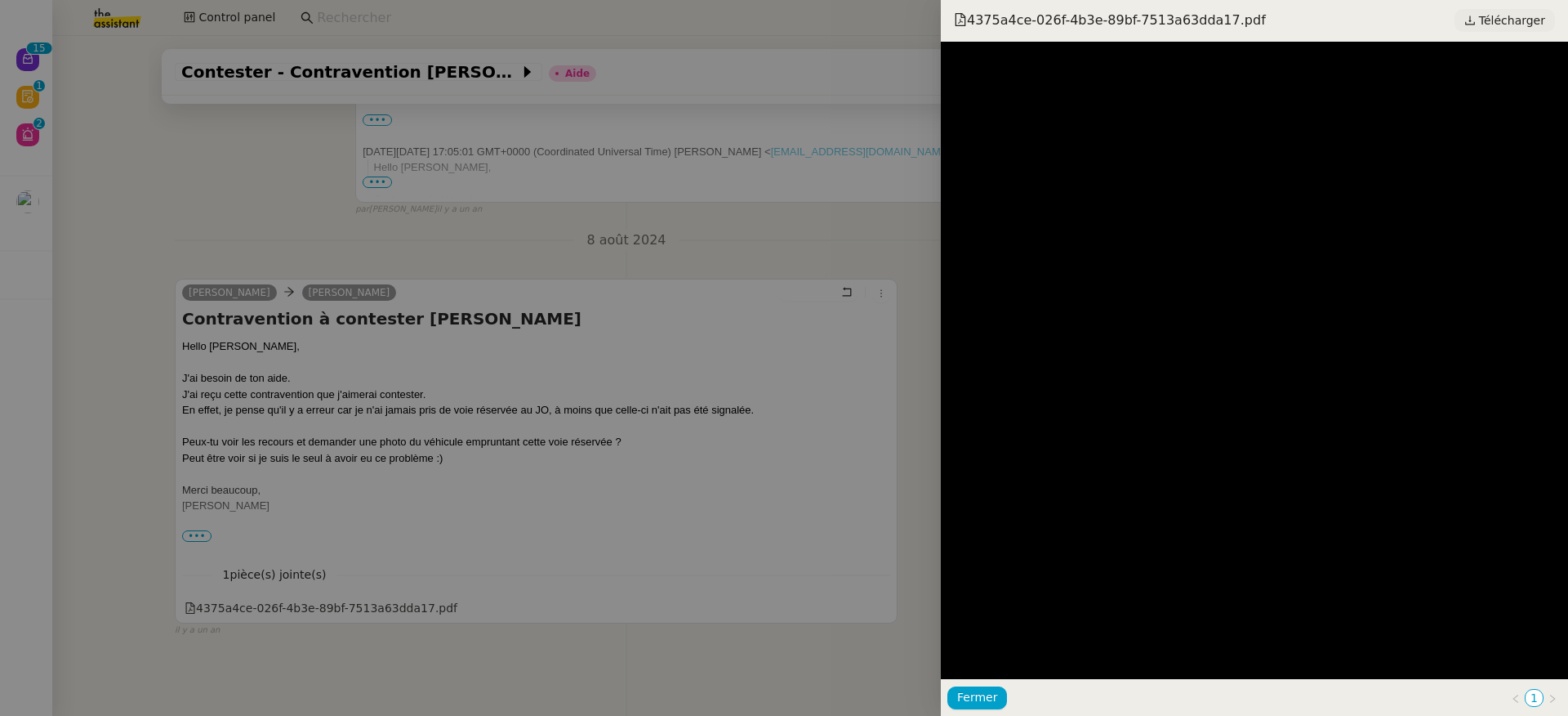
click at [1519, 25] on span "Télécharger" at bounding box center [1512, 21] width 66 height 22
click at [231, 609] on div at bounding box center [784, 358] width 1568 height 716
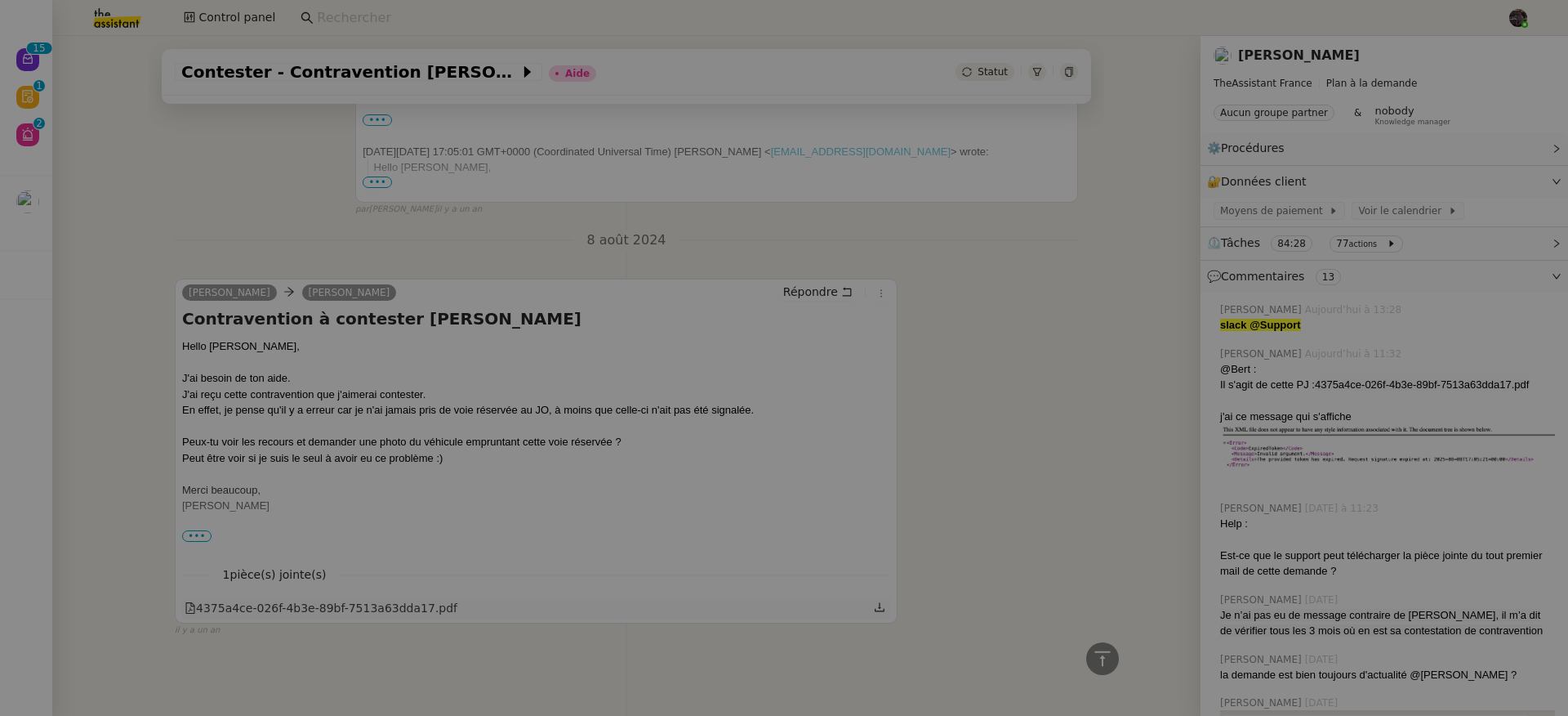
click at [223, 602] on div "4375a4ce-026f-4b3e-89bf-7513a63dda17.pdf" at bounding box center [321, 608] width 273 height 19
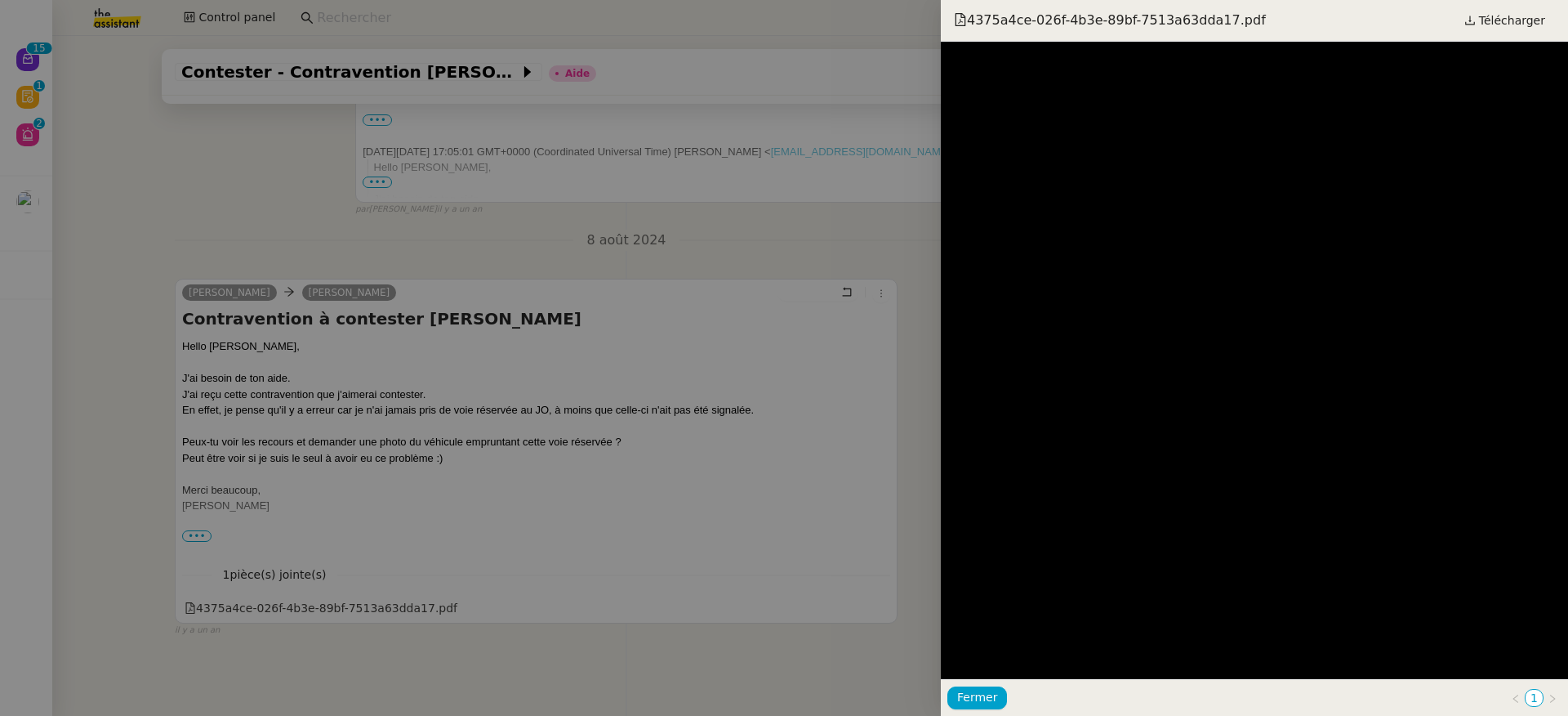
click at [888, 271] on div at bounding box center [784, 358] width 1568 height 716
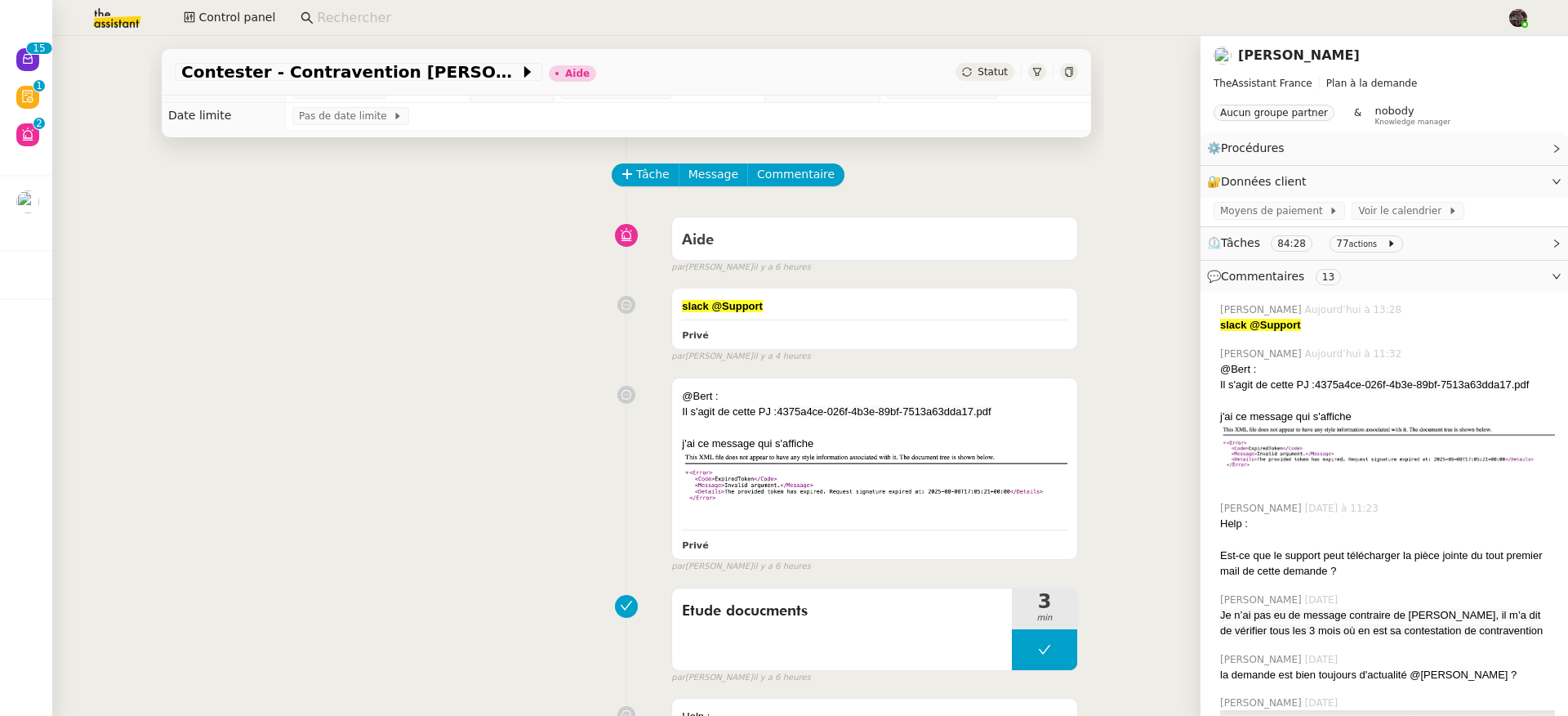
scroll to position [0, 0]
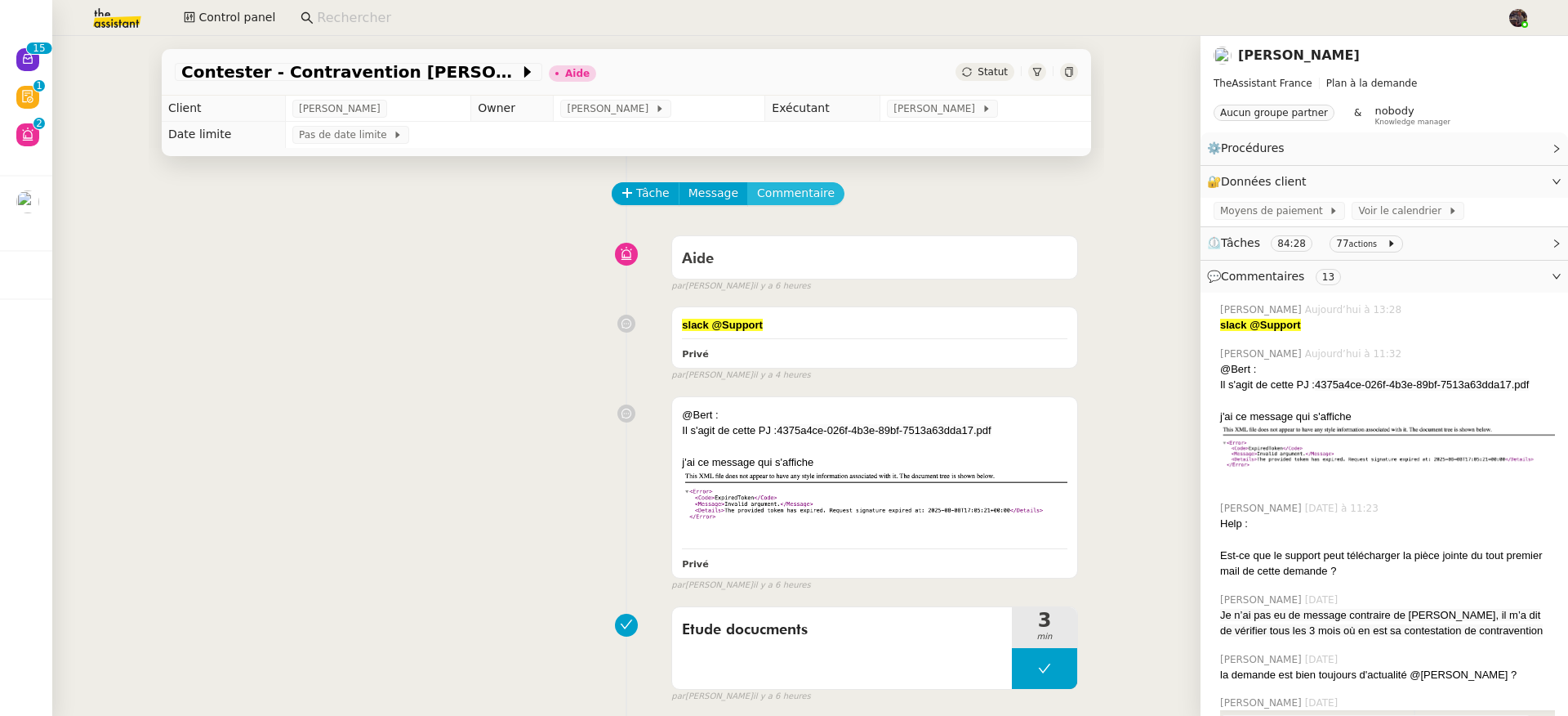
click at [784, 197] on span "Commentaire" at bounding box center [796, 192] width 78 height 19
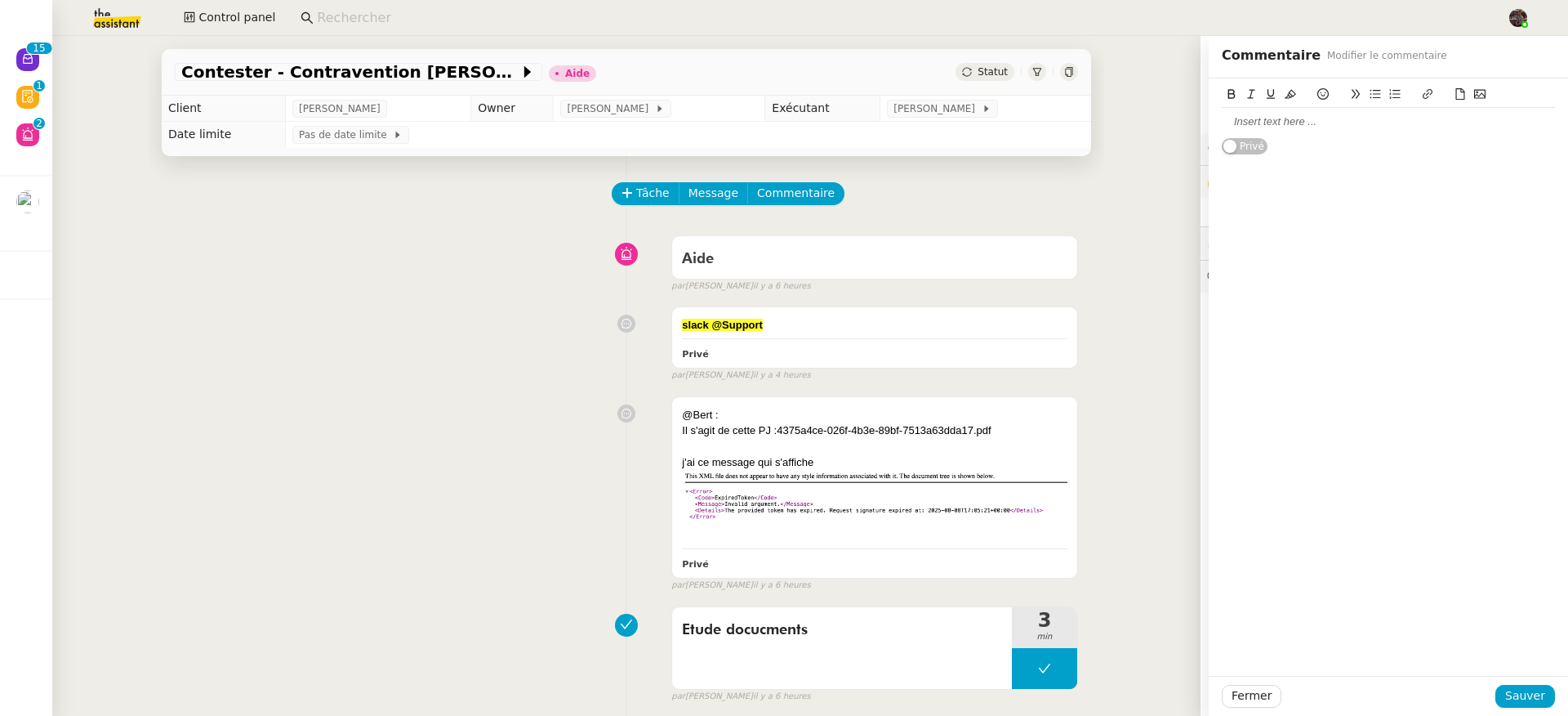
click at [1324, 116] on div at bounding box center [1389, 121] width 333 height 15
click at [1526, 697] on span "Sauver" at bounding box center [1526, 695] width 40 height 19
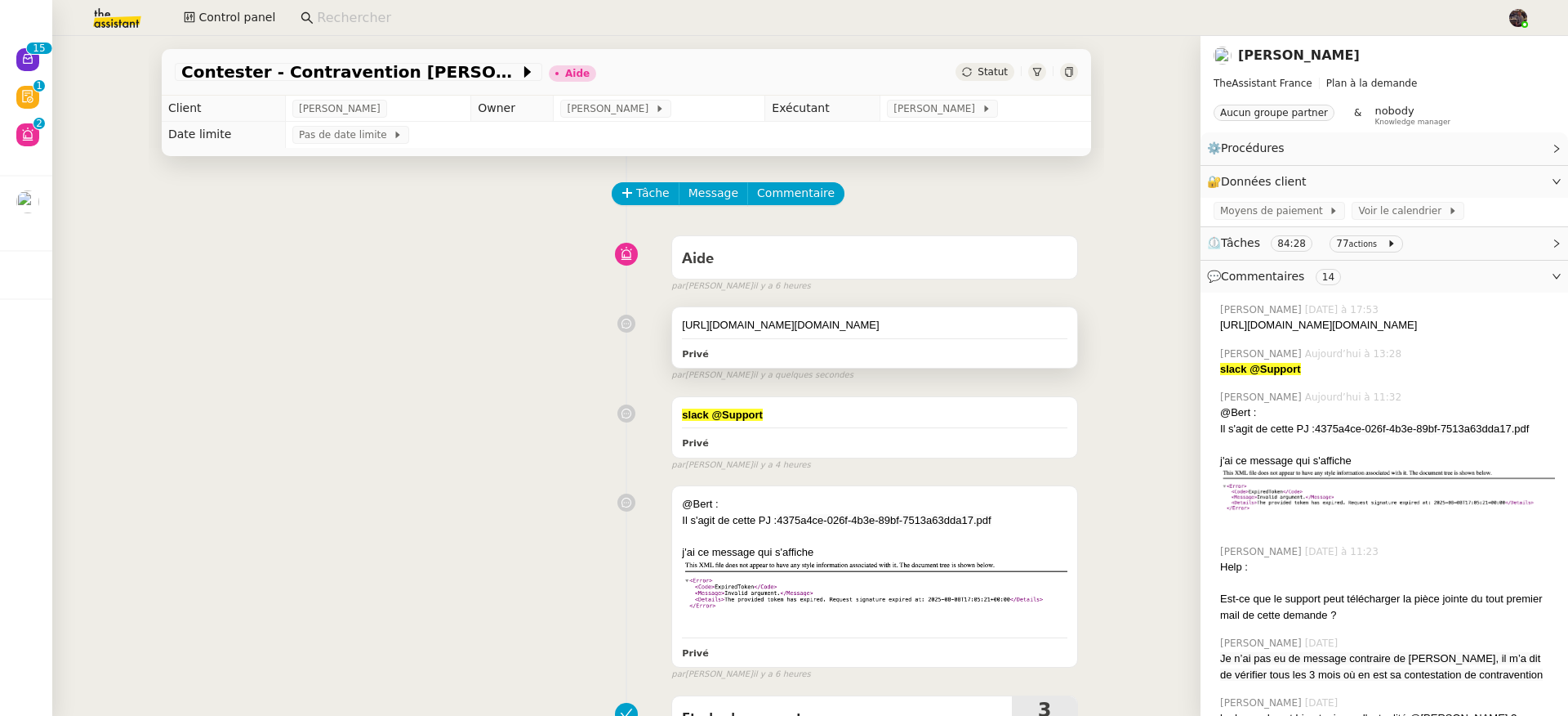
click at [857, 322] on div "https://firebasestorage.googleapis.com/v0/b/assistant-email.appspot.com/o/attac…" at bounding box center [875, 324] width 386 height 17
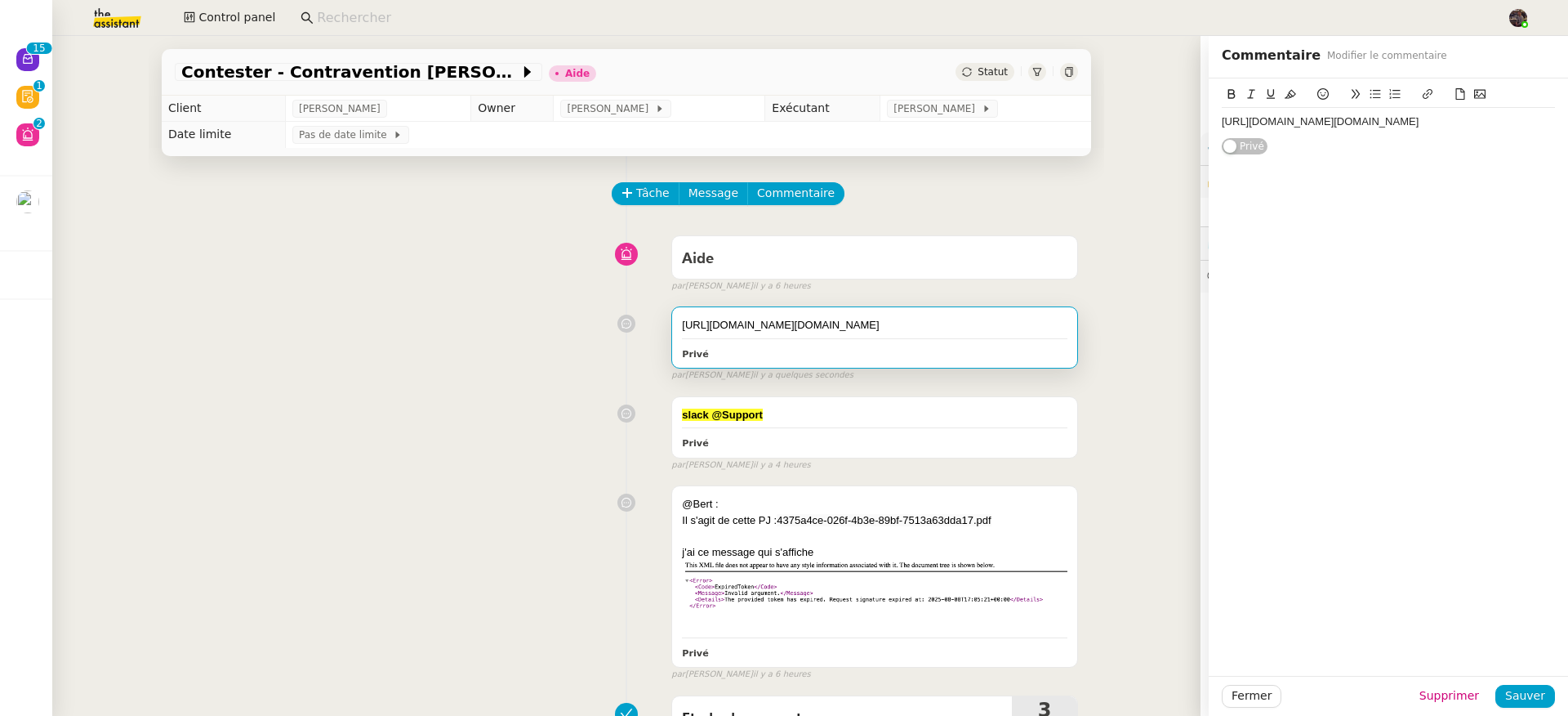
click at [1294, 129] on div "https://firebasestorage.googleapis.com/v0/b/assistant-email.appspot.com/o/attac…" at bounding box center [1389, 121] width 333 height 15
drag, startPoint x: 1532, startPoint y: 691, endPoint x: 1494, endPoint y: 675, distance: 41.2
click at [1532, 691] on button "Sauver" at bounding box center [1526, 695] width 59 height 23
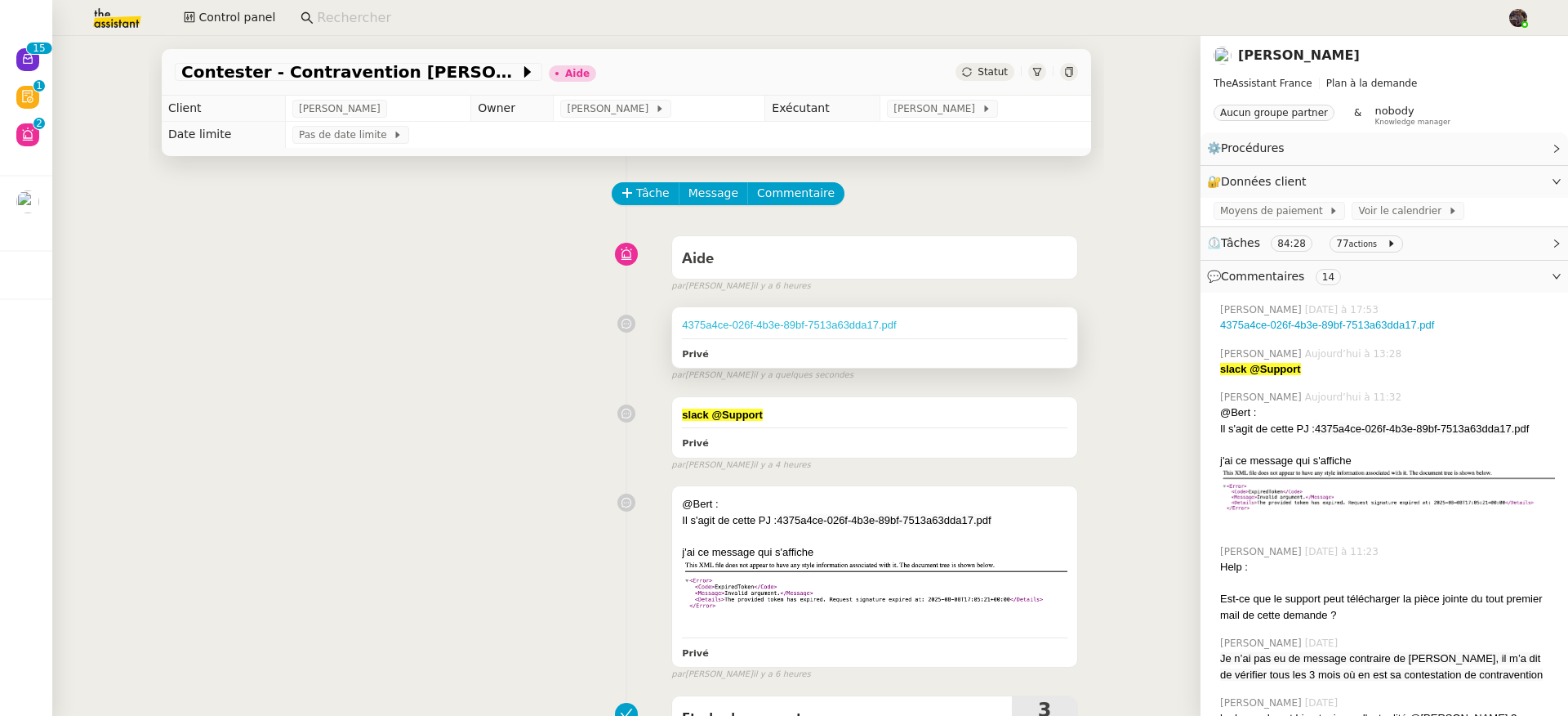
click at [797, 326] on link "4375a4ce-026f-4b3e-89bf-7513a63dda17.pdf" at bounding box center [789, 324] width 214 height 12
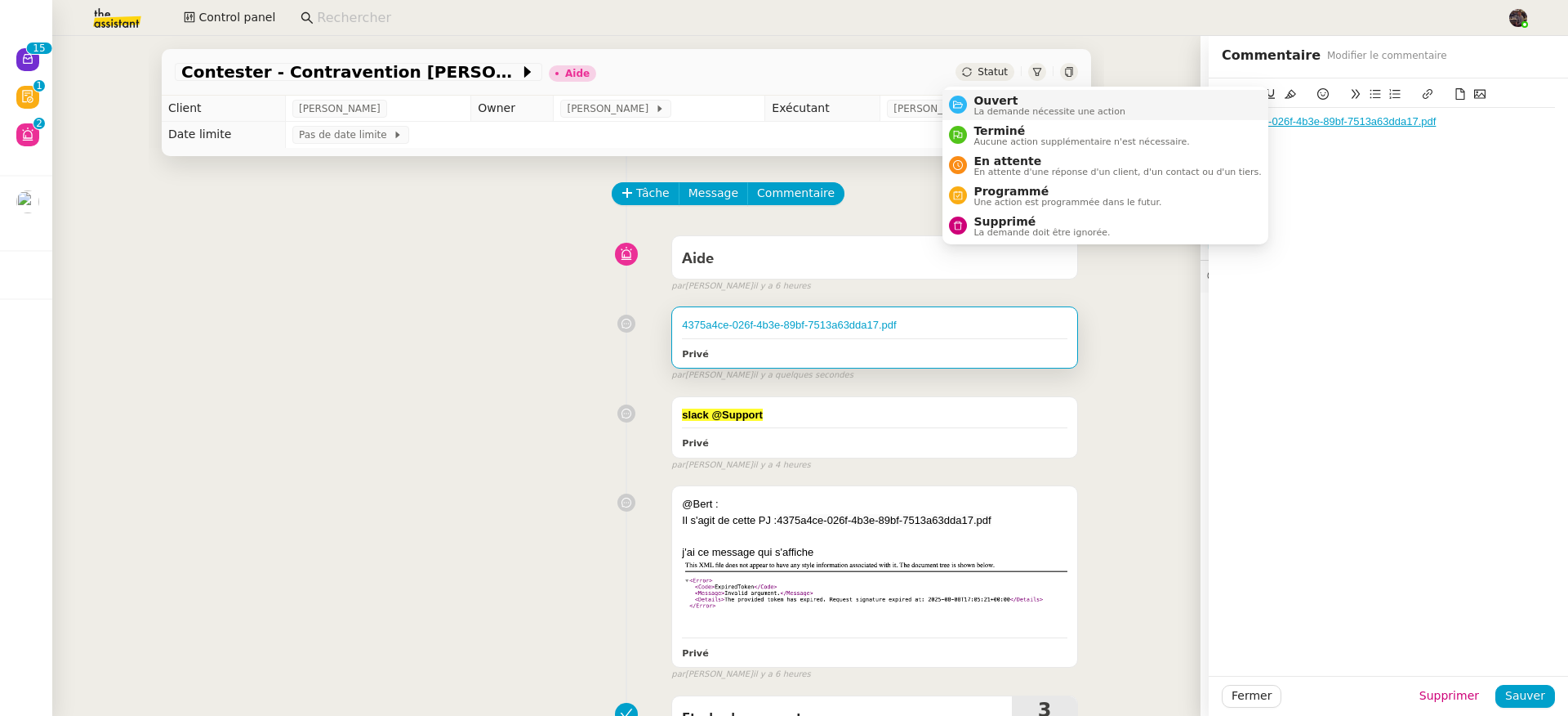
drag, startPoint x: 988, startPoint y: 107, endPoint x: 1001, endPoint y: 116, distance: 15.8
click at [988, 107] on span "La demande nécessite une action" at bounding box center [1049, 111] width 152 height 9
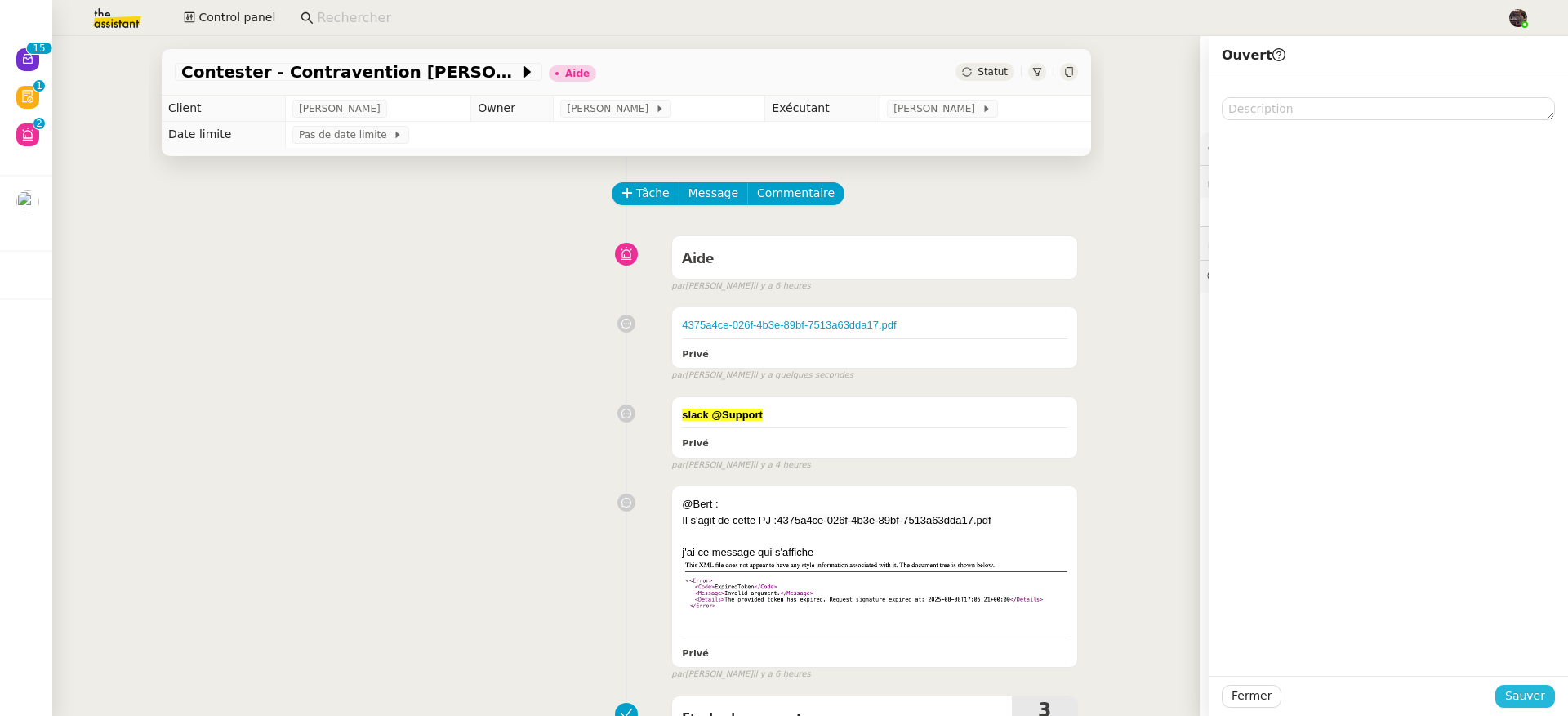
click at [1506, 688] on span "Sauver" at bounding box center [1526, 695] width 40 height 19
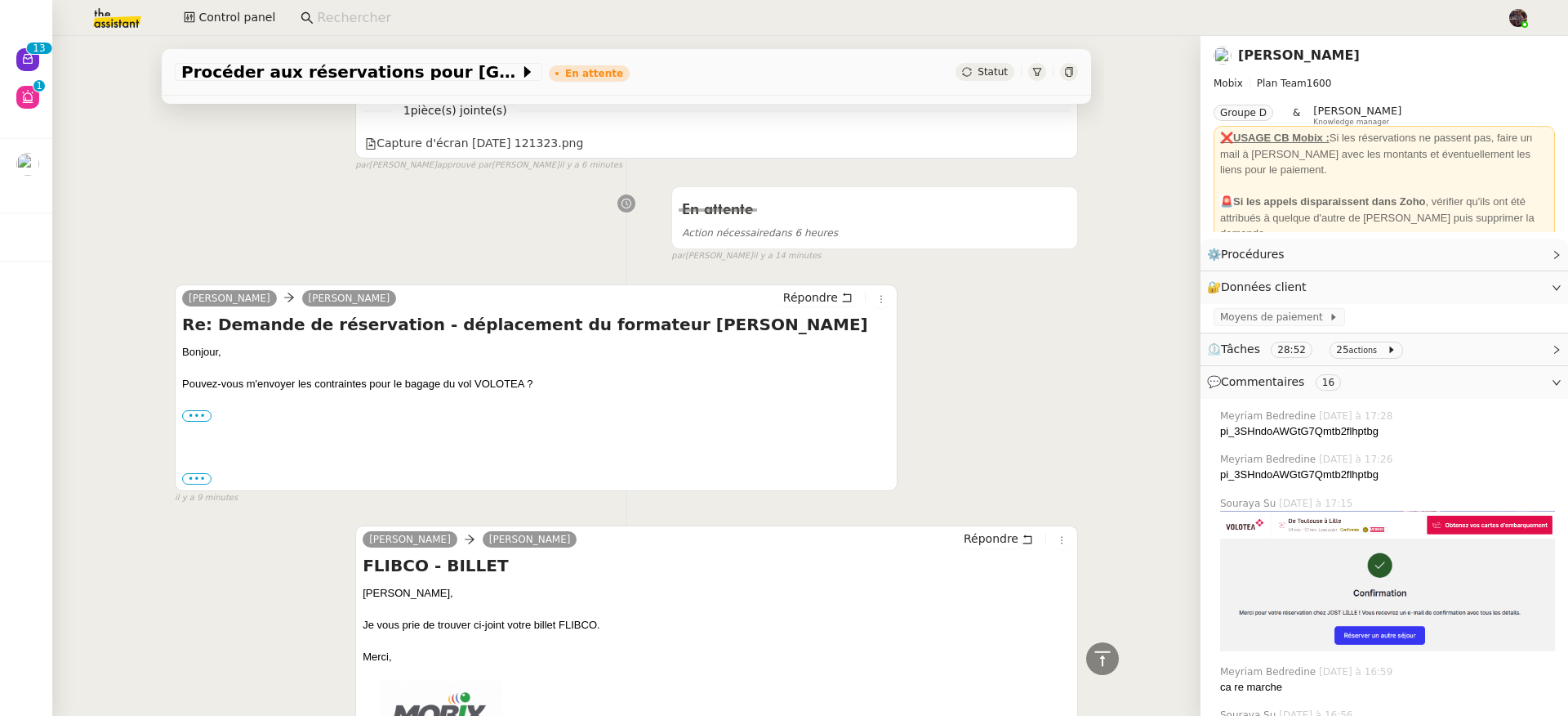
scroll to position [508, 0]
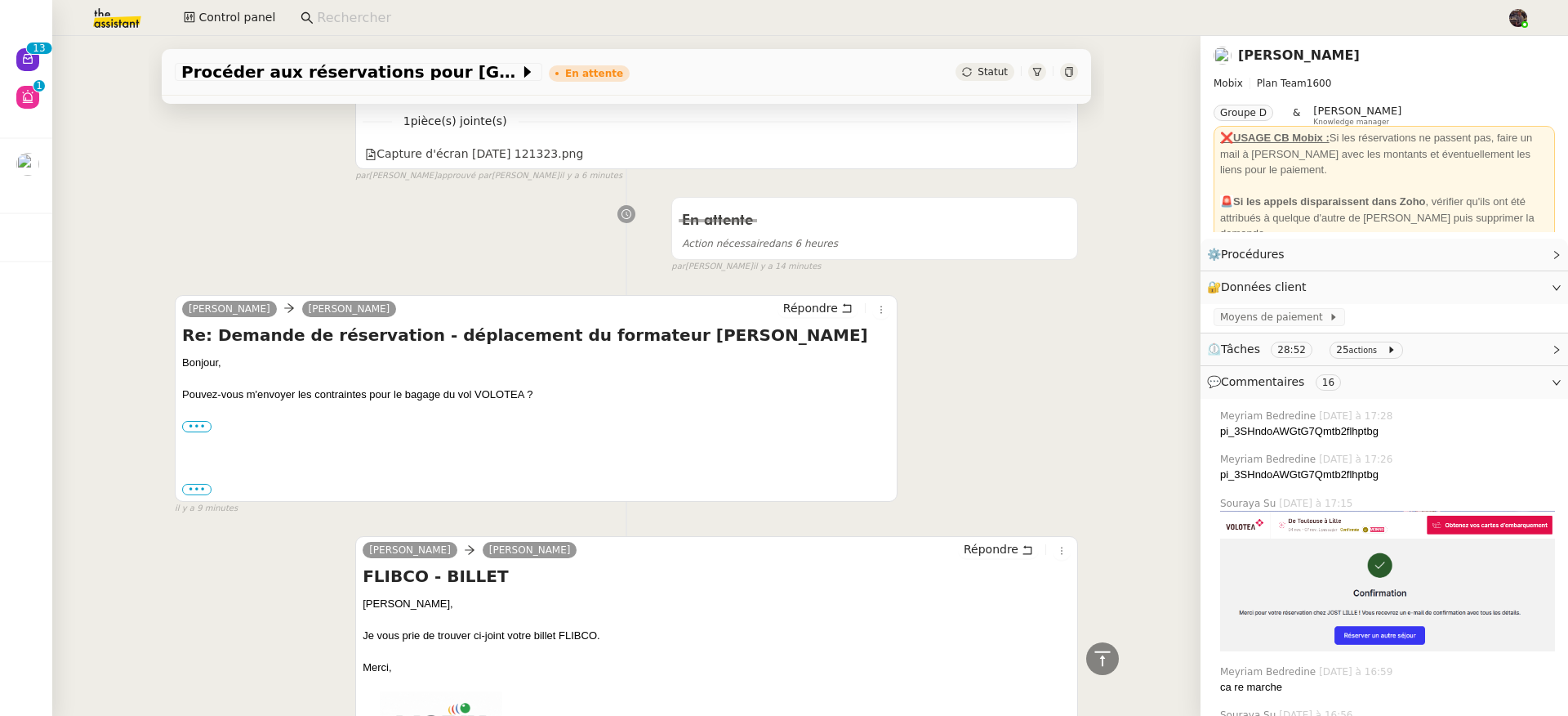
click at [699, 2] on app-search-bar at bounding box center [897, 18] width 1211 height 36
click at [693, 22] on input at bounding box center [903, 18] width 1174 height 22
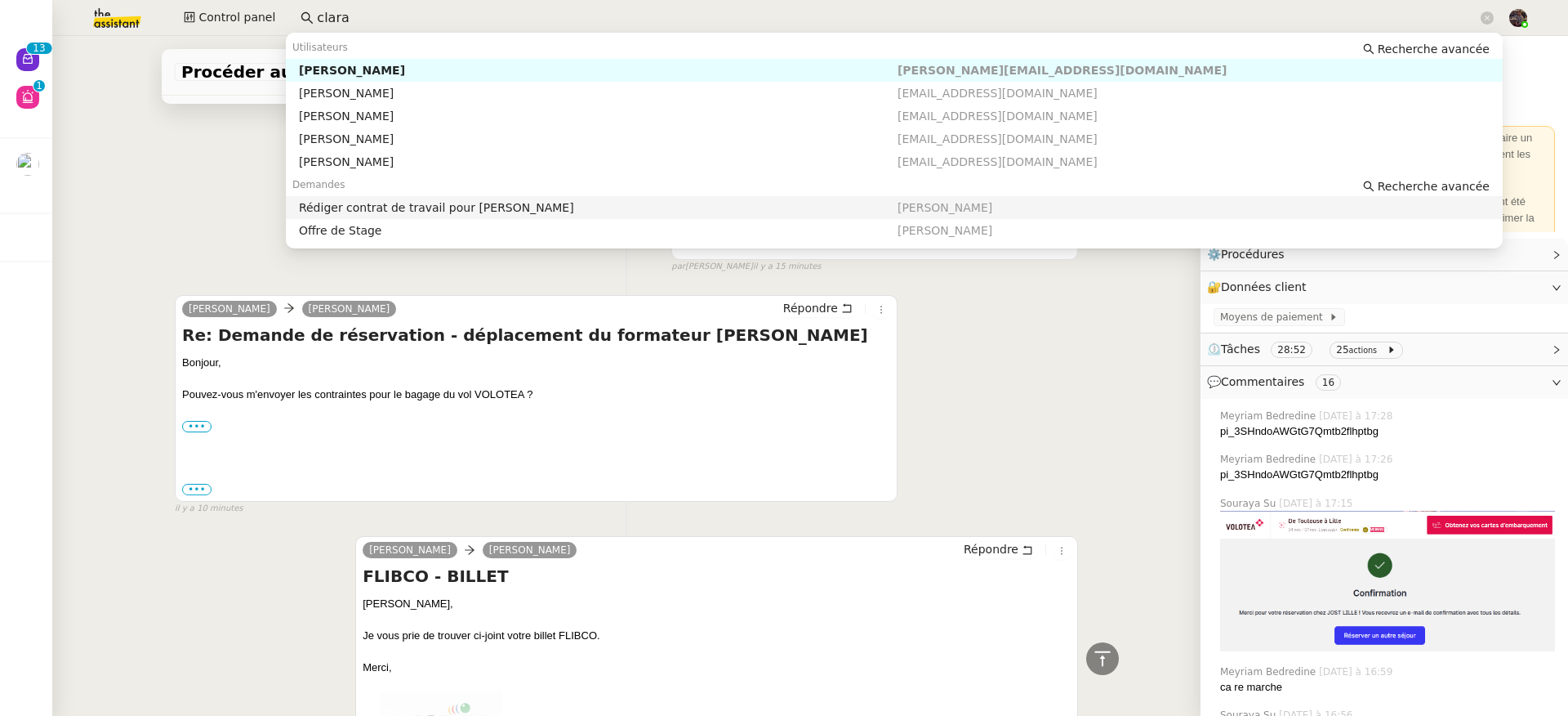
click at [249, 211] on div "En attente Action nécessaire dans 6 heures false par Souraya S. il y a 15 minut…" at bounding box center [626, 231] width 903 height 84
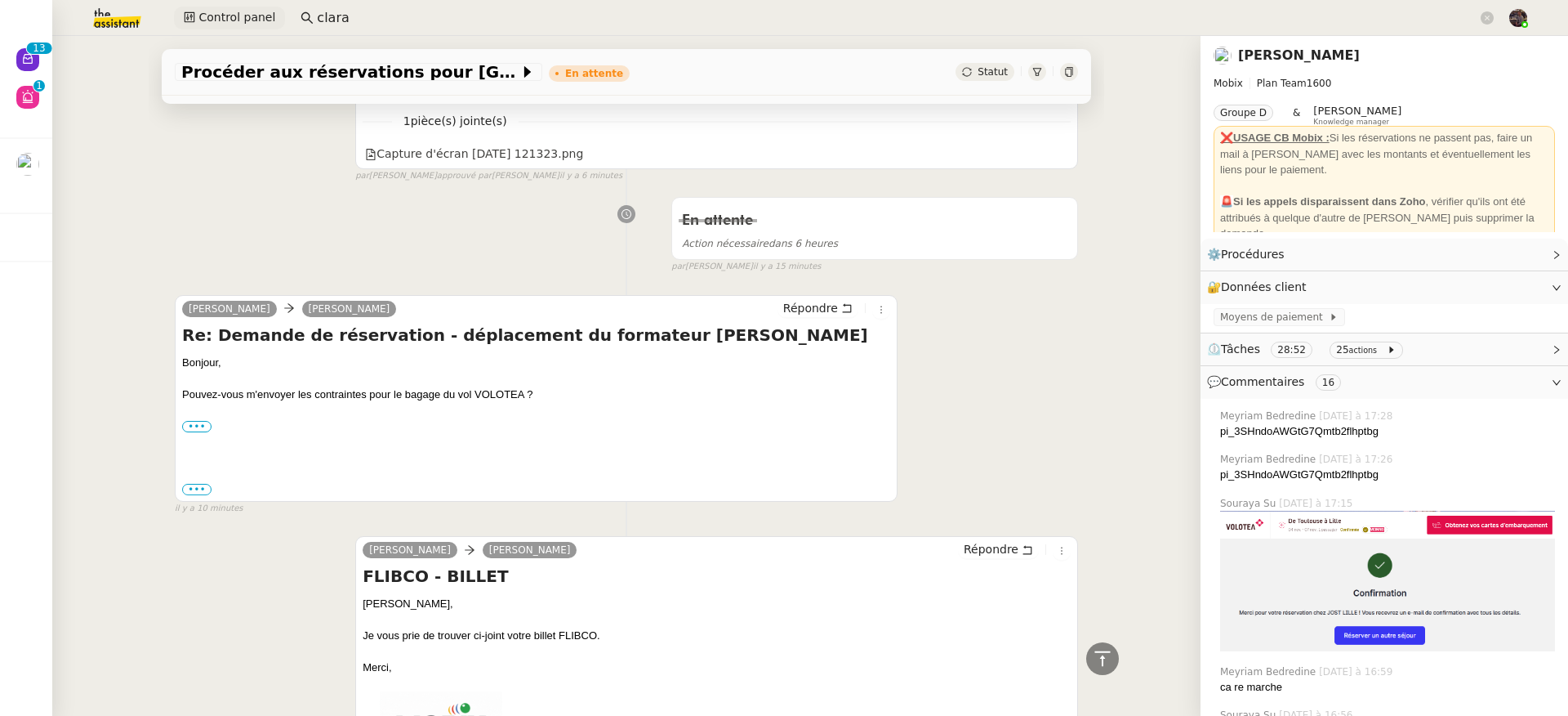
click at [224, 17] on span "Control panel" at bounding box center [237, 17] width 77 height 19
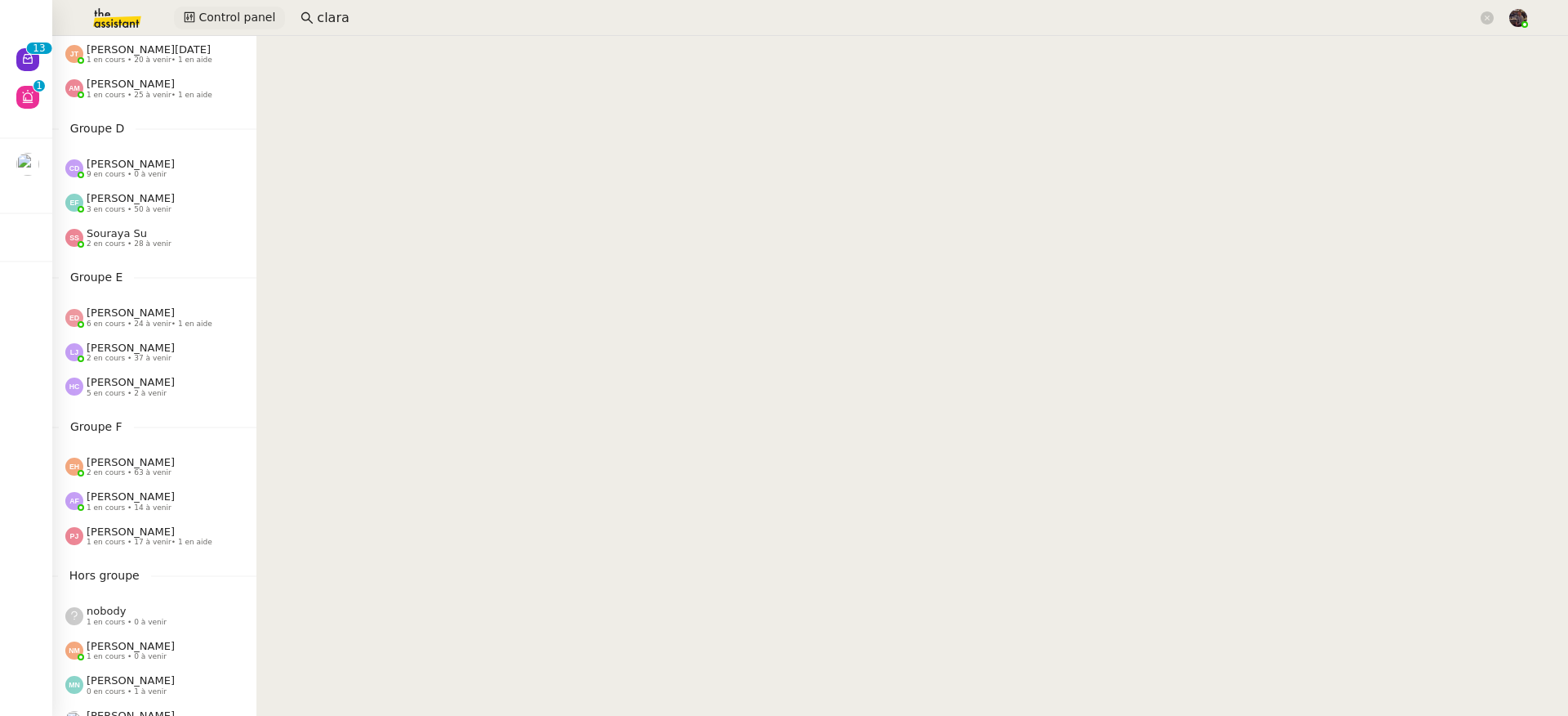
scroll to position [348, 0]
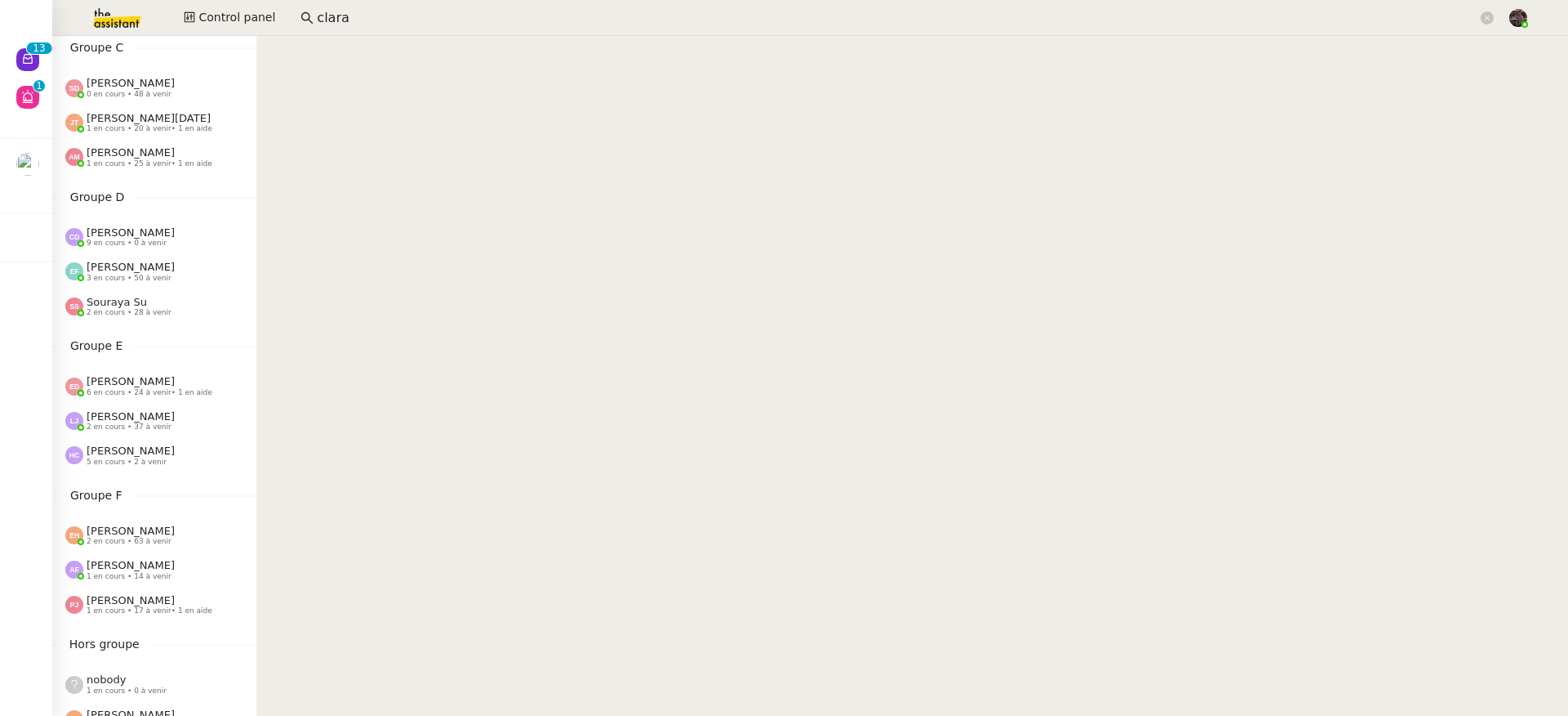
click at [473, 24] on input "clara" at bounding box center [896, 18] width 1161 height 22
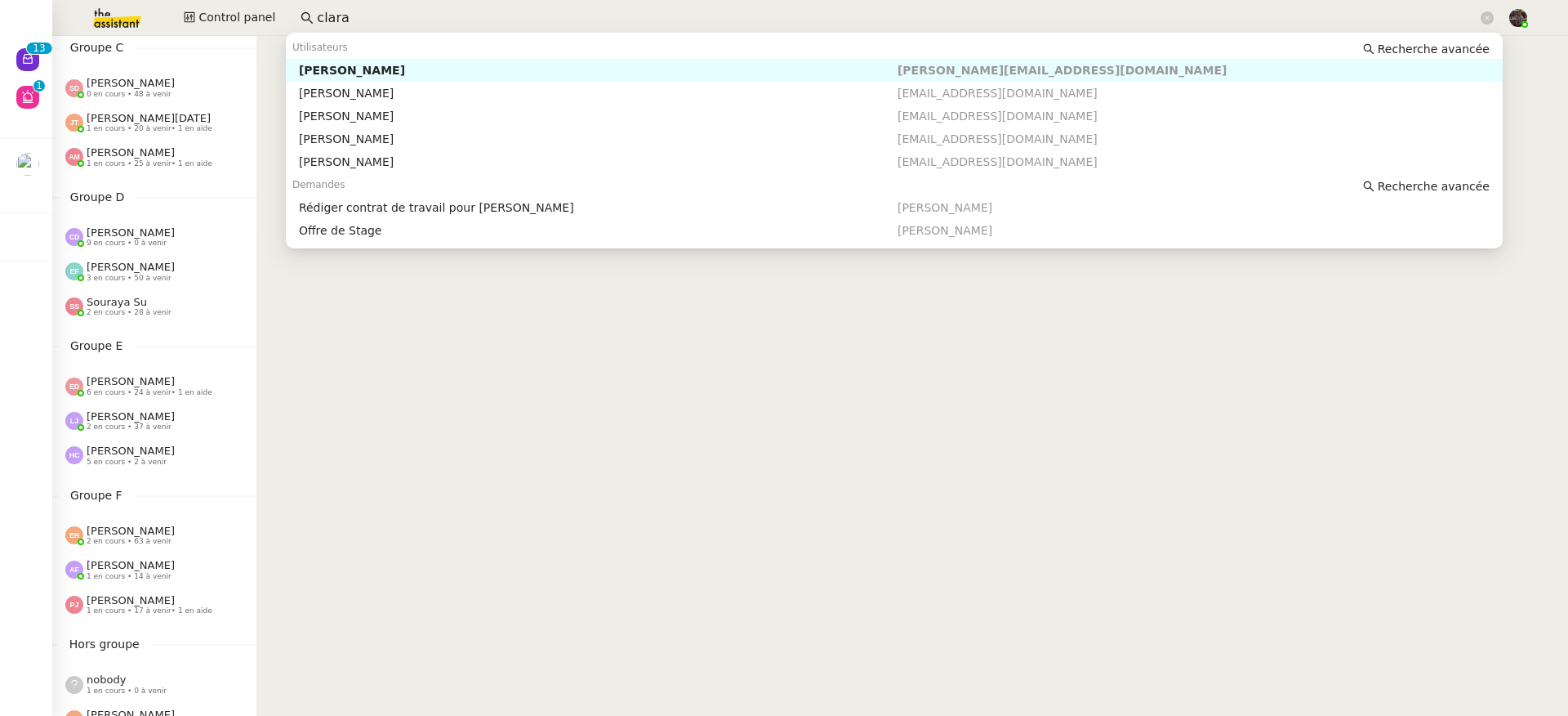
click at [473, 24] on input "clara" at bounding box center [896, 18] width 1161 height 22
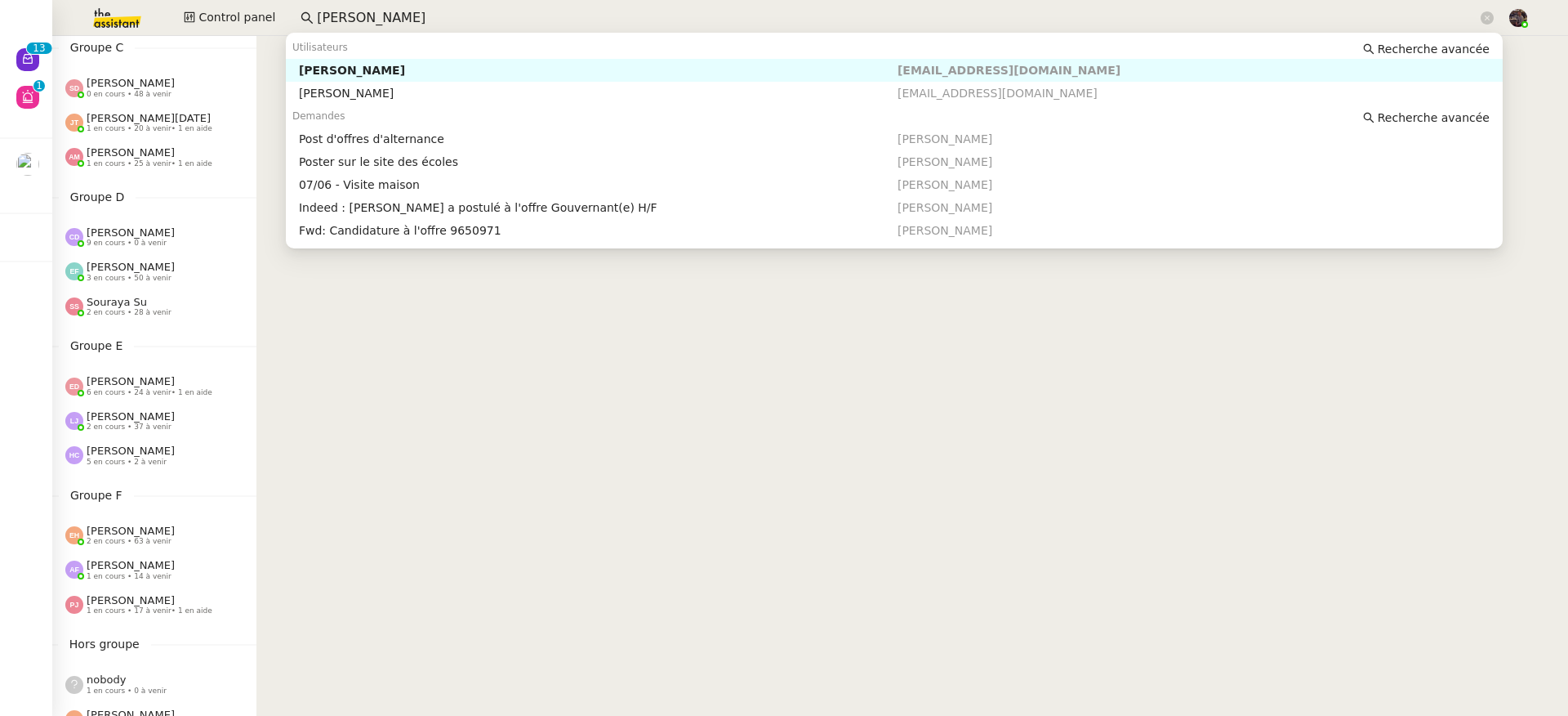
click at [468, 72] on div "Clara Deloffre" at bounding box center [598, 70] width 599 height 15
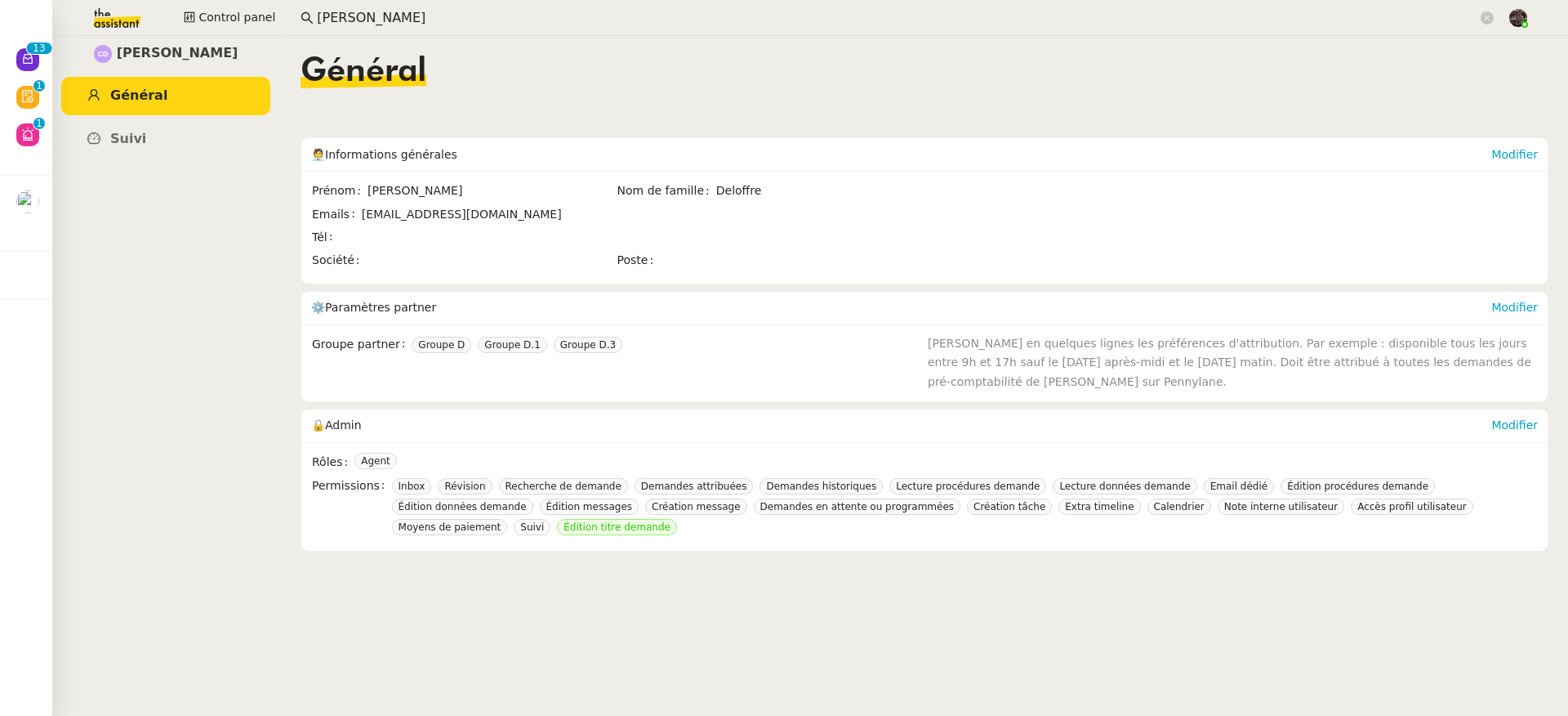
click at [440, 15] on input "clara deloffre" at bounding box center [896, 18] width 1161 height 22
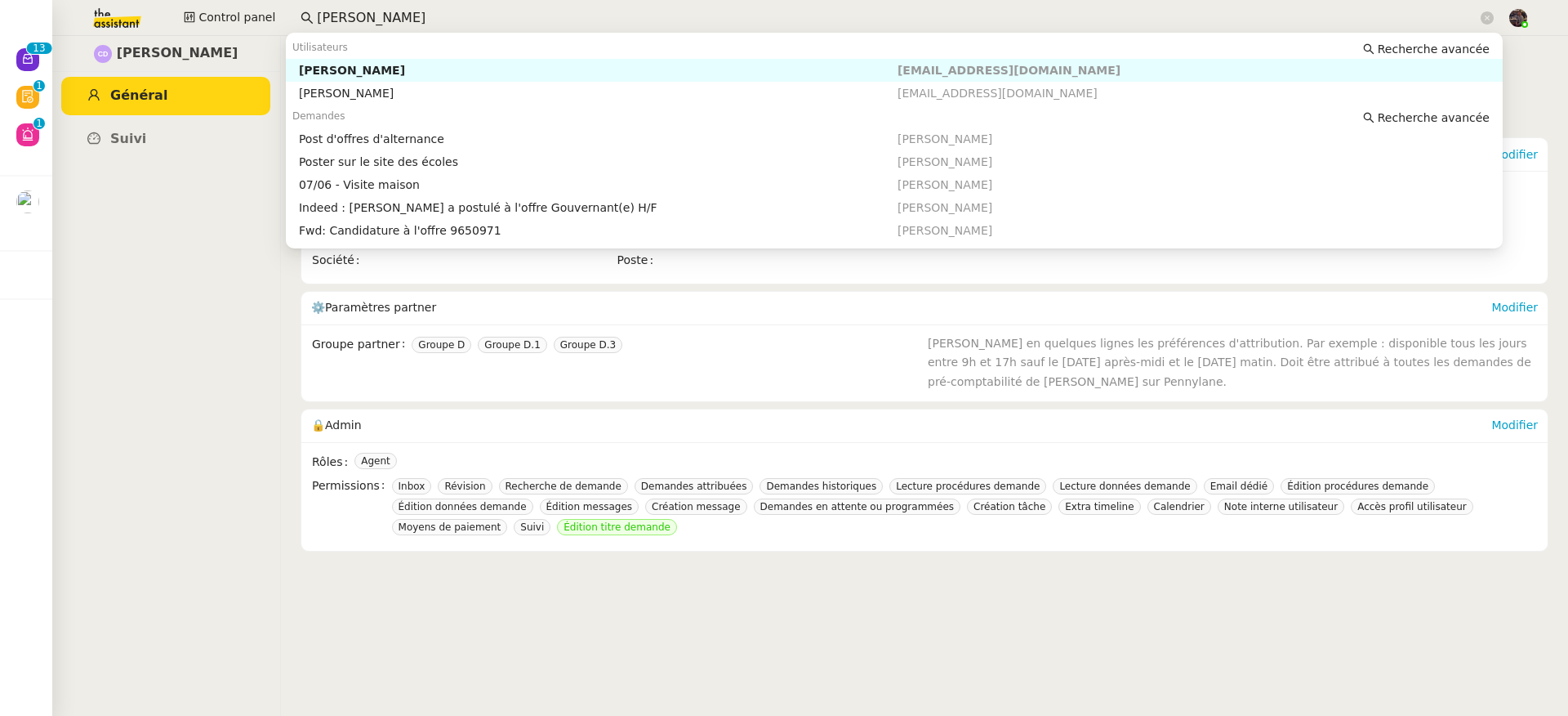
click at [440, 15] on input "clara deloffre" at bounding box center [896, 18] width 1161 height 22
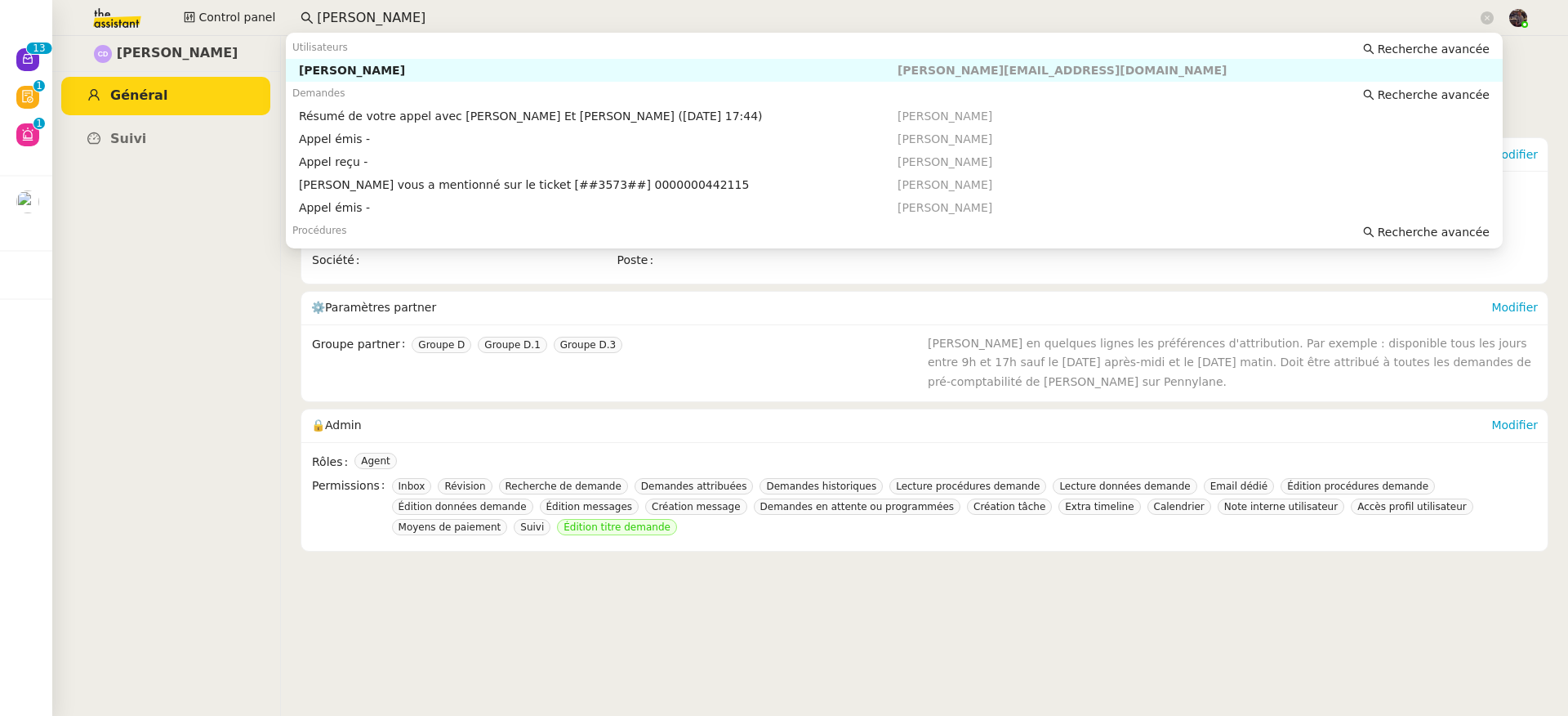
click at [445, 65] on div "Franck MUFFAT-JEANDET" at bounding box center [598, 70] width 599 height 15
type input "frank muffat"
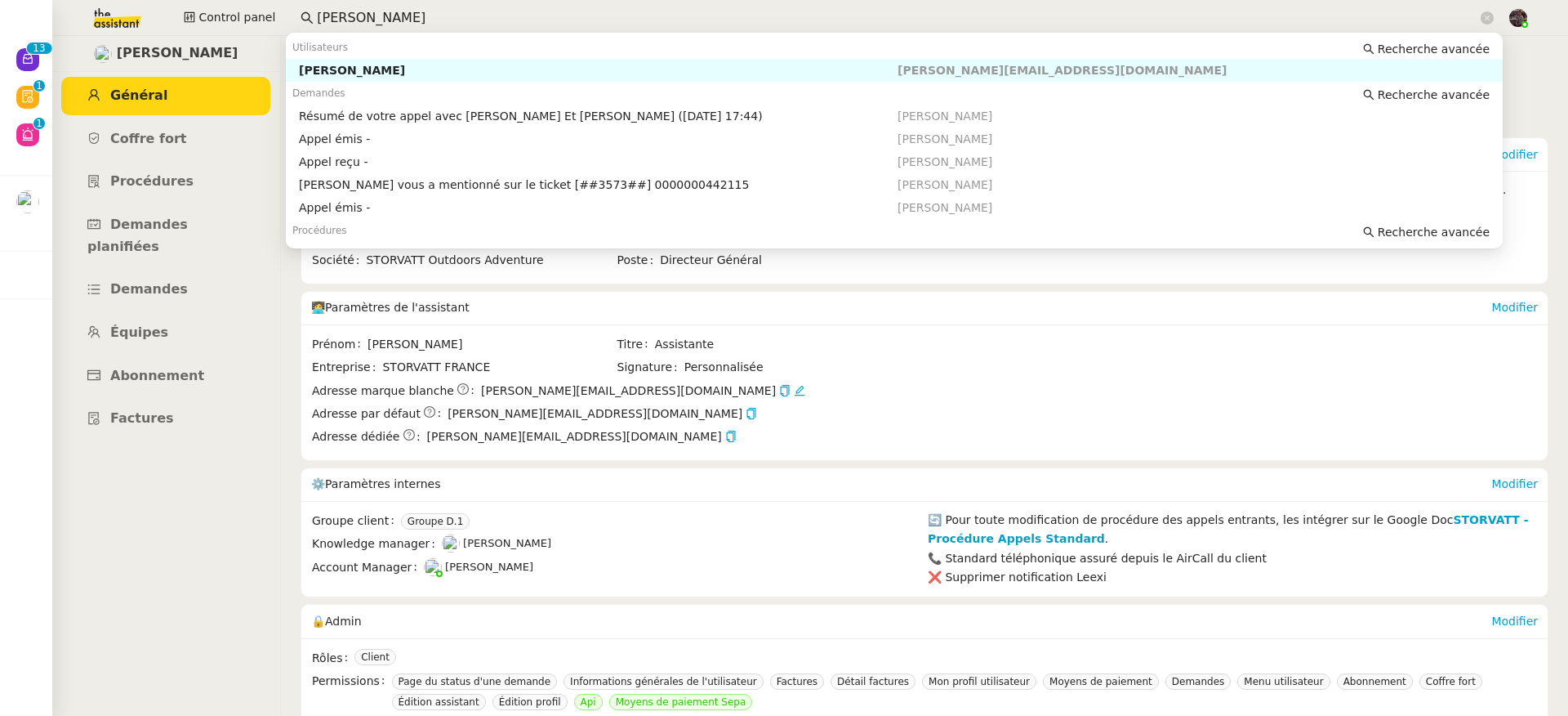
click at [392, 12] on input "frank muffat" at bounding box center [896, 18] width 1161 height 22
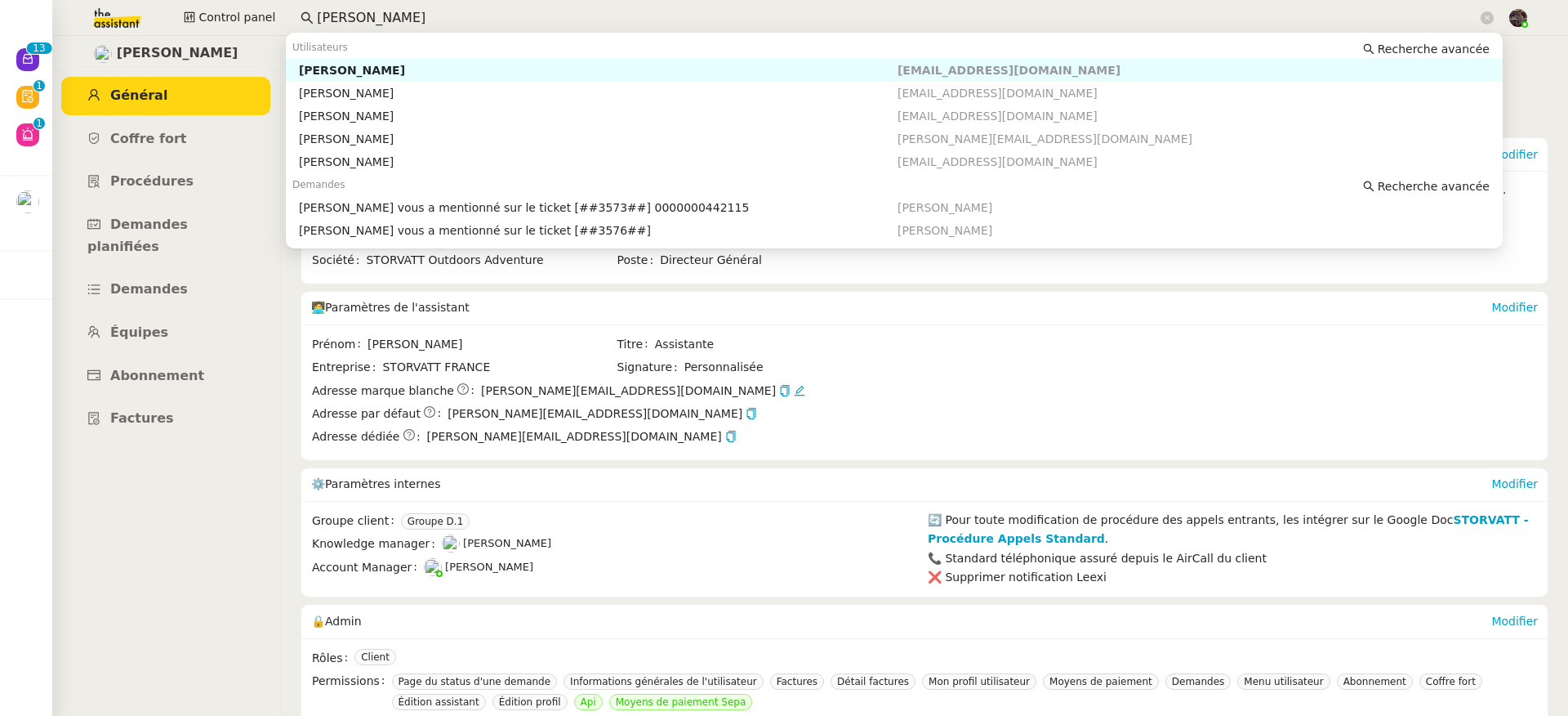
click at [450, 74] on div "Thomas Soulier" at bounding box center [598, 70] width 599 height 15
type input "thomas soul"
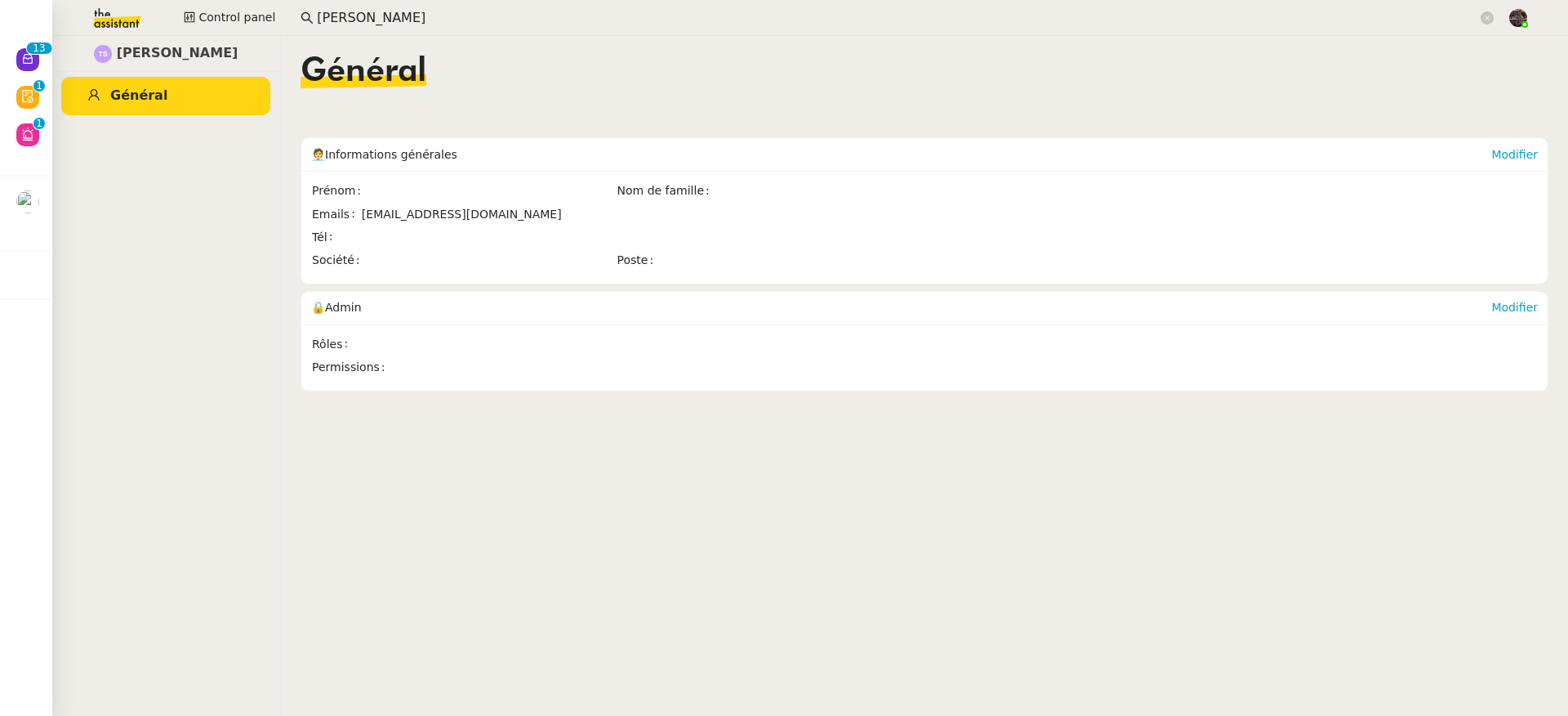
click at [494, 107] on div "Général" at bounding box center [925, 84] width 1248 height 57
click at [387, 14] on input "thomas soul" at bounding box center [896, 18] width 1161 height 22
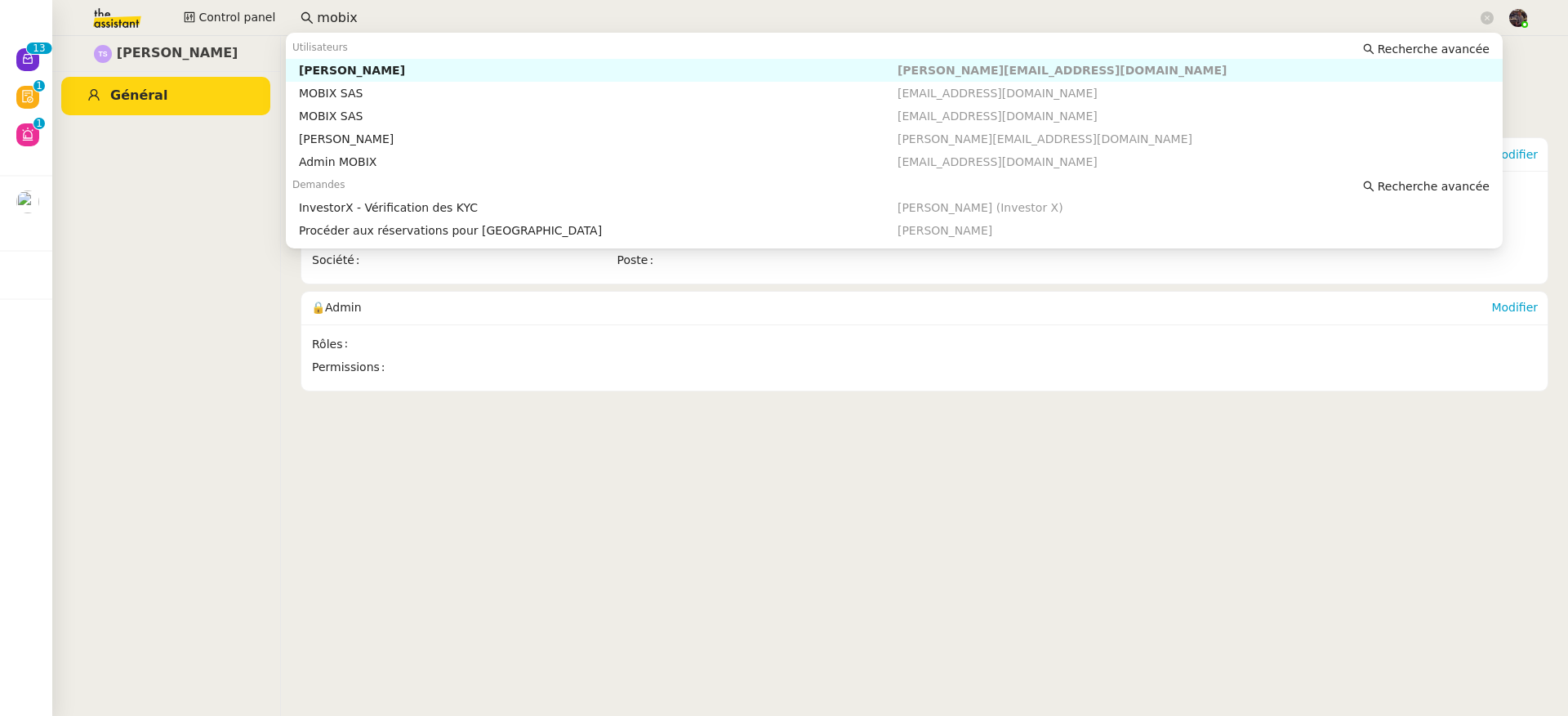
click at [445, 68] on div "Florian Parant" at bounding box center [598, 70] width 599 height 15
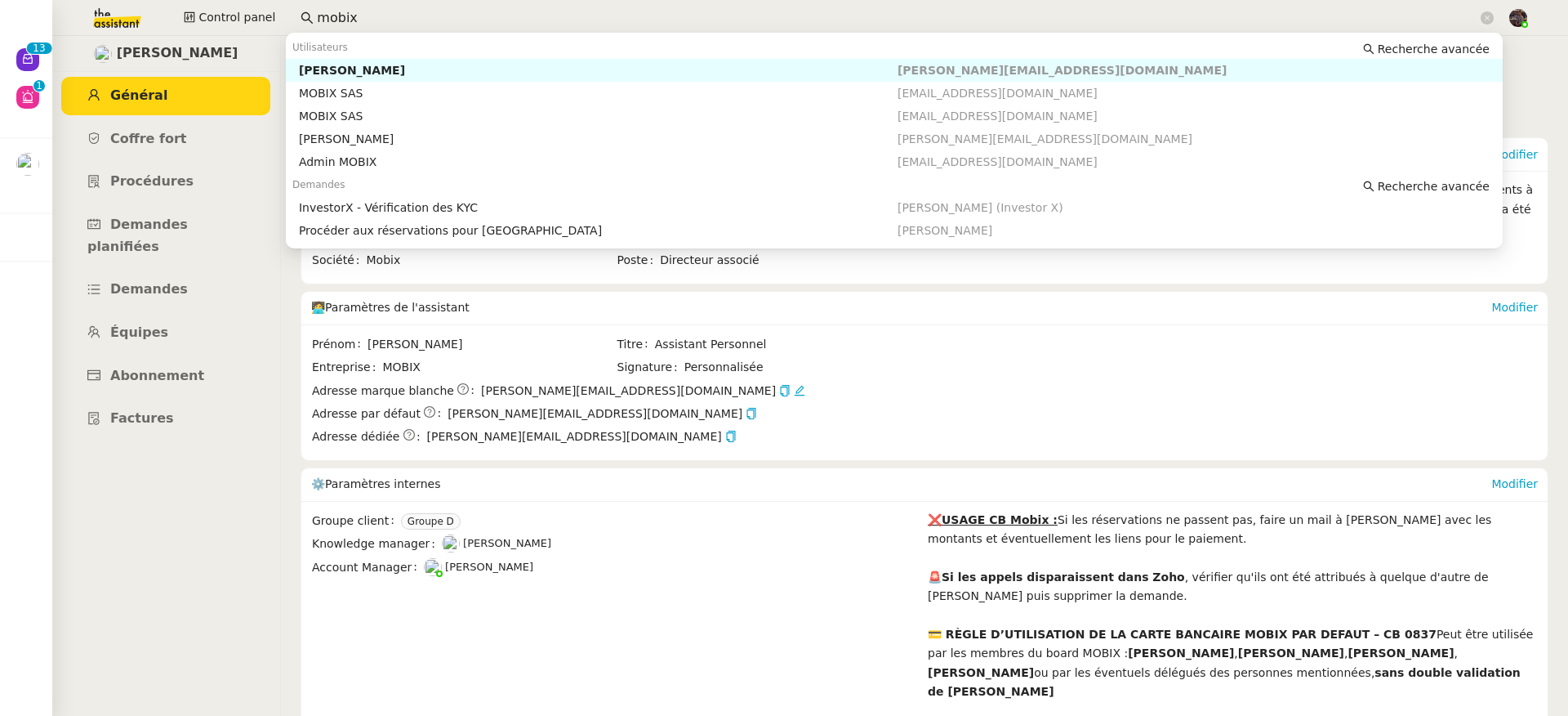
click at [319, 17] on input "mobix" at bounding box center [896, 18] width 1161 height 22
click at [319, 16] on input "mobix" at bounding box center [896, 18] width 1161 height 22
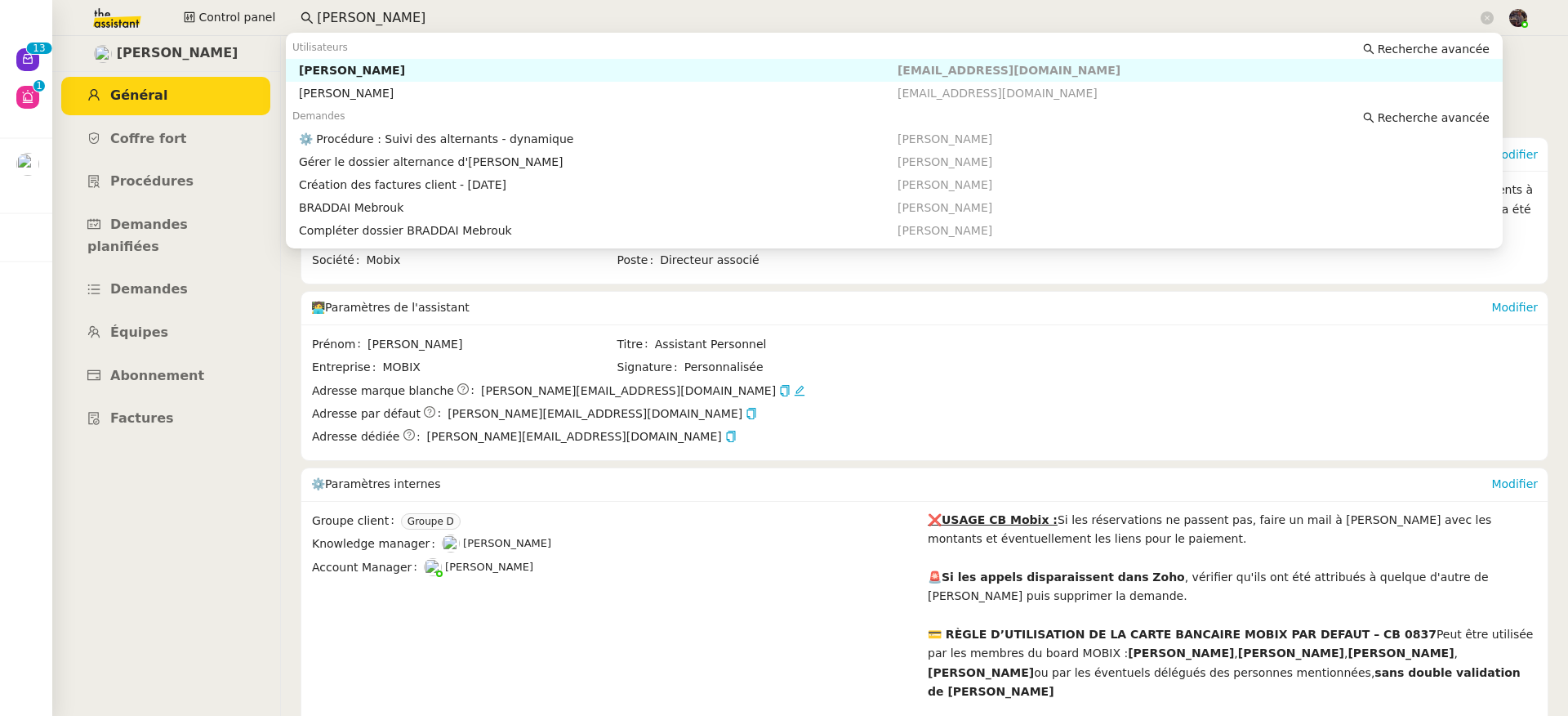
click at [418, 68] on div "Emelyne Foussier" at bounding box center [598, 70] width 599 height 15
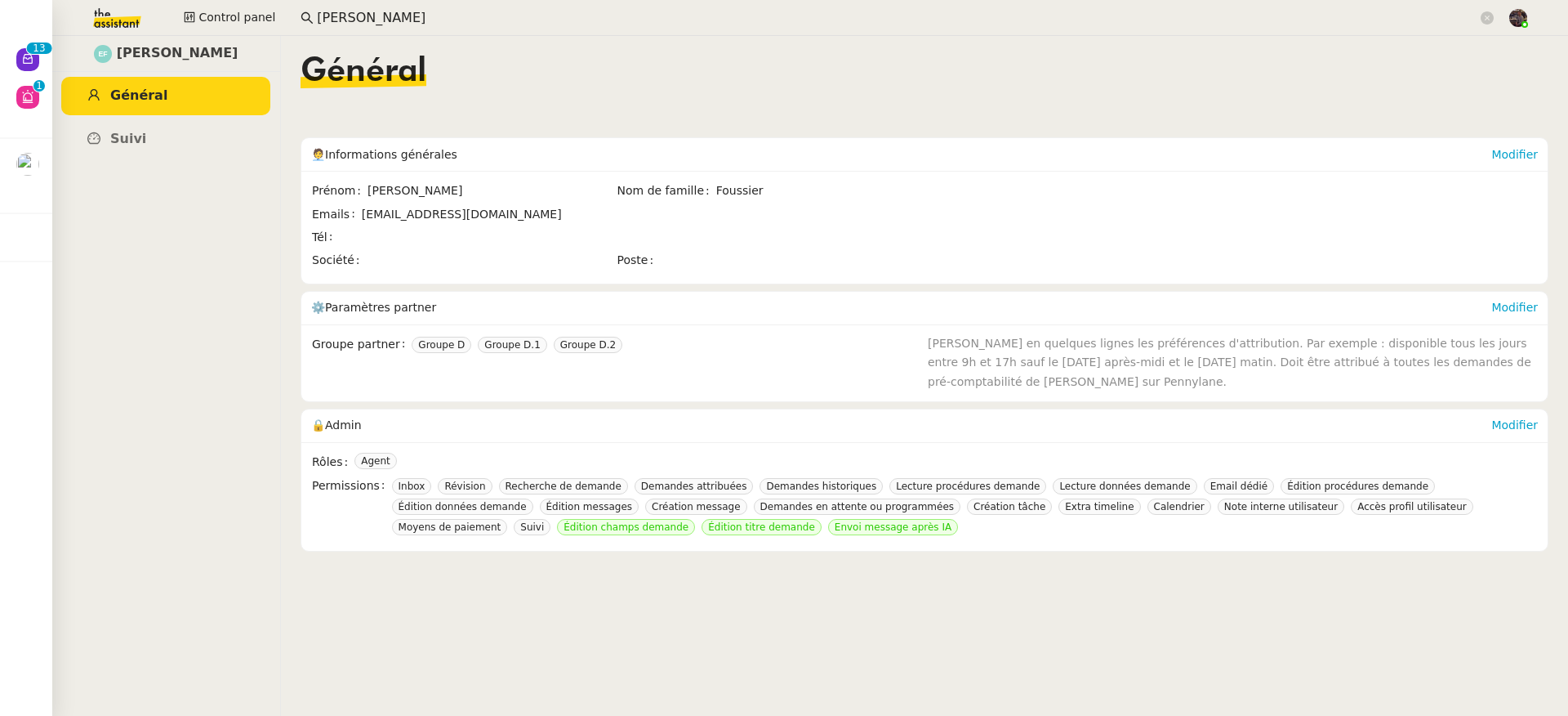
click at [599, 9] on input "emelyne foussier" at bounding box center [896, 18] width 1161 height 22
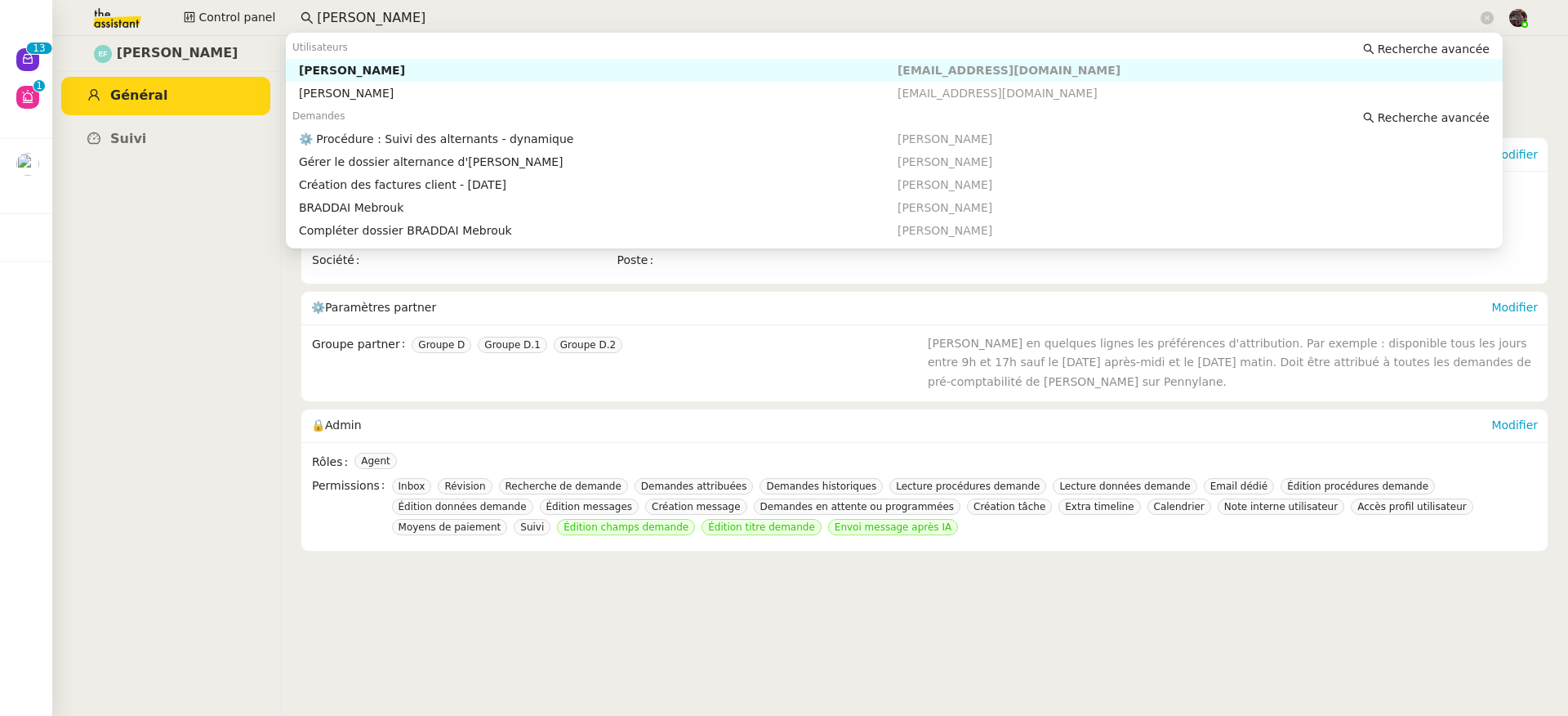
click at [588, 21] on input "emelyne foussier" at bounding box center [896, 18] width 1161 height 22
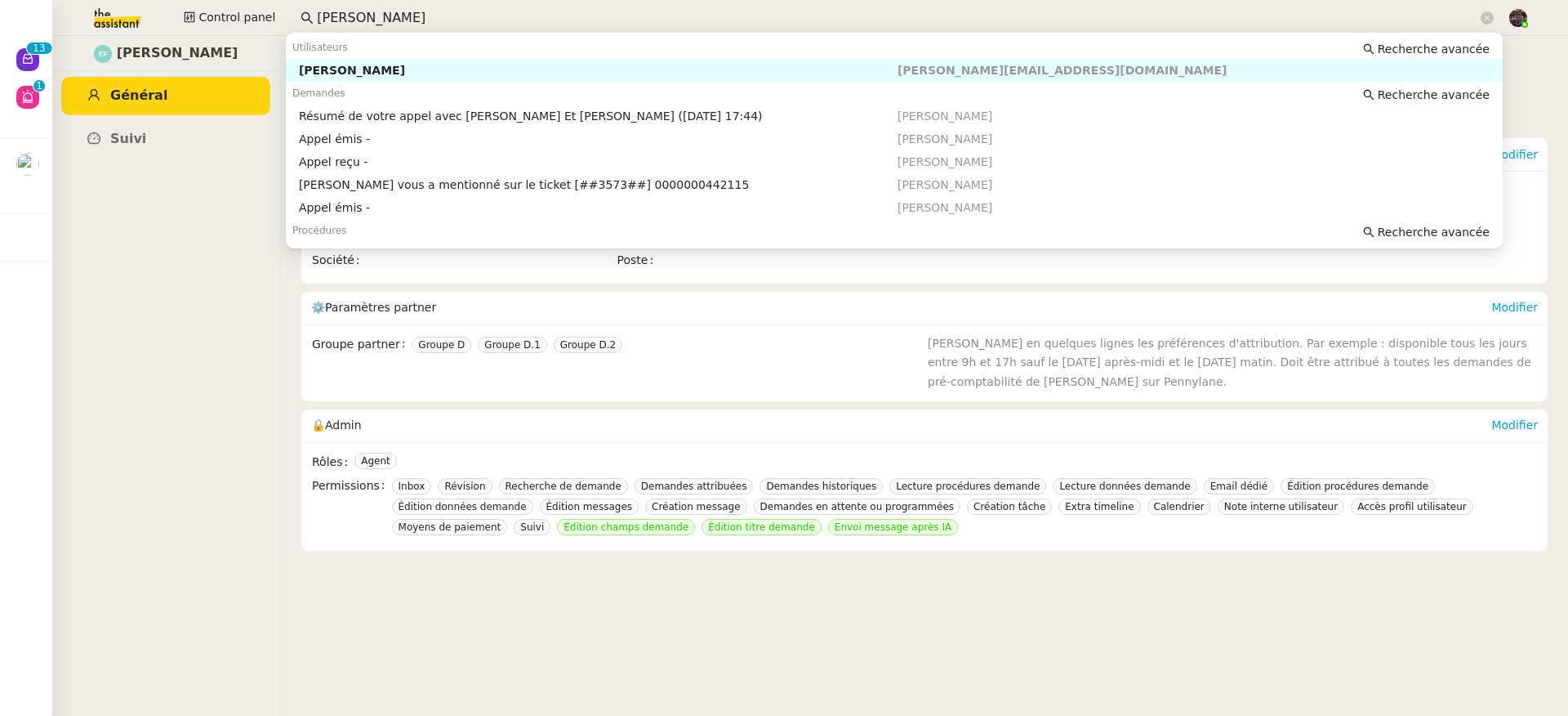
click at [549, 73] on div "Franck MUFFAT-JEANDET" at bounding box center [598, 70] width 599 height 15
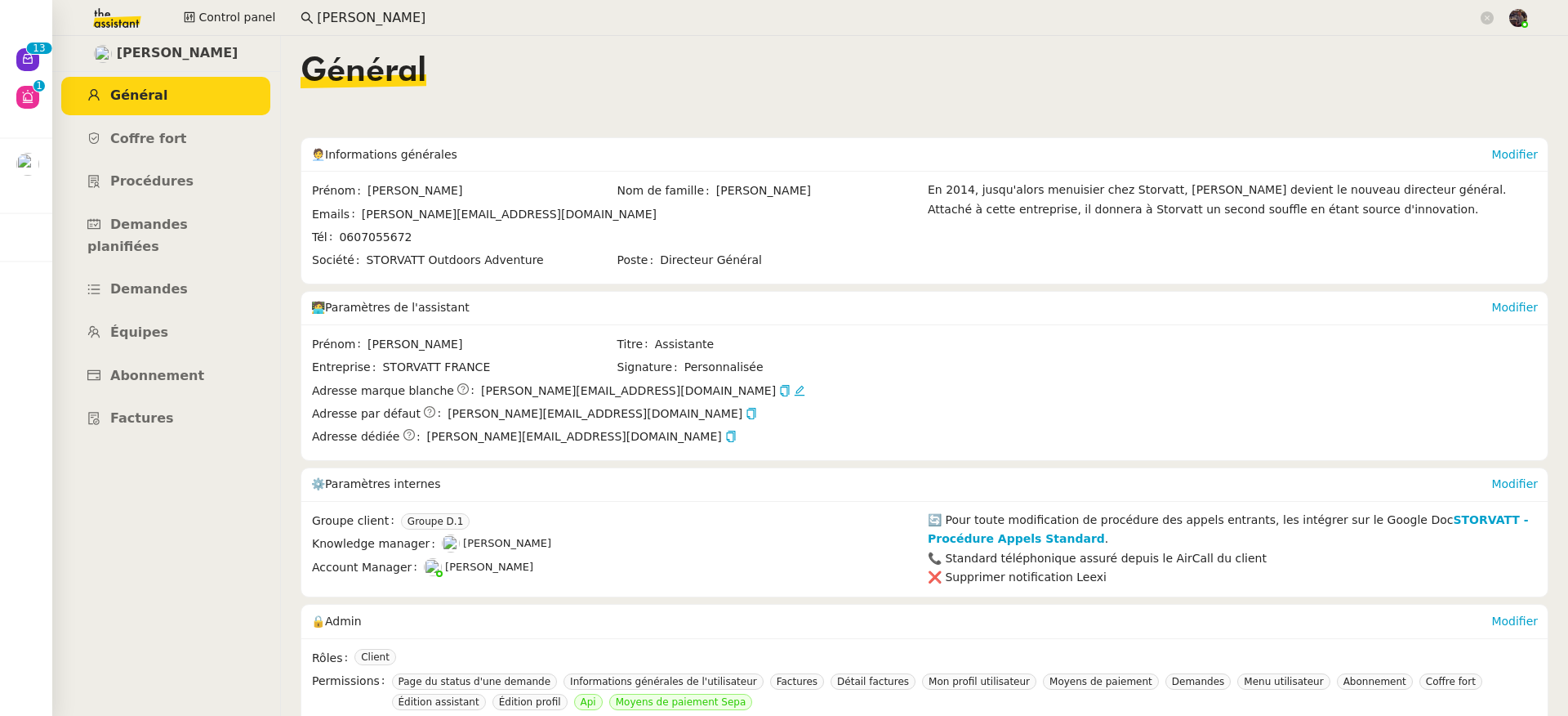
click at [441, 22] on input "frank muff" at bounding box center [896, 18] width 1161 height 22
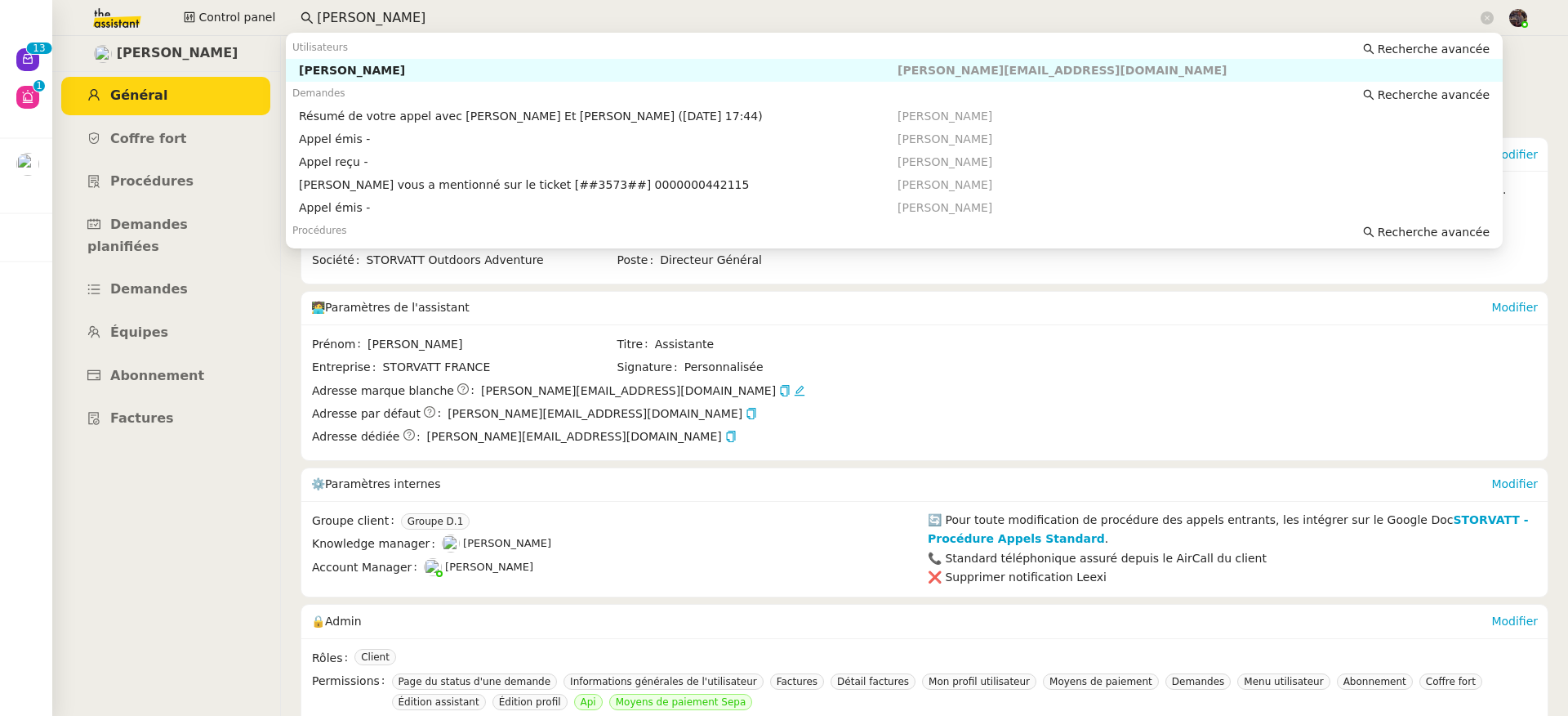
click at [441, 22] on input "frank muff" at bounding box center [896, 18] width 1161 height 22
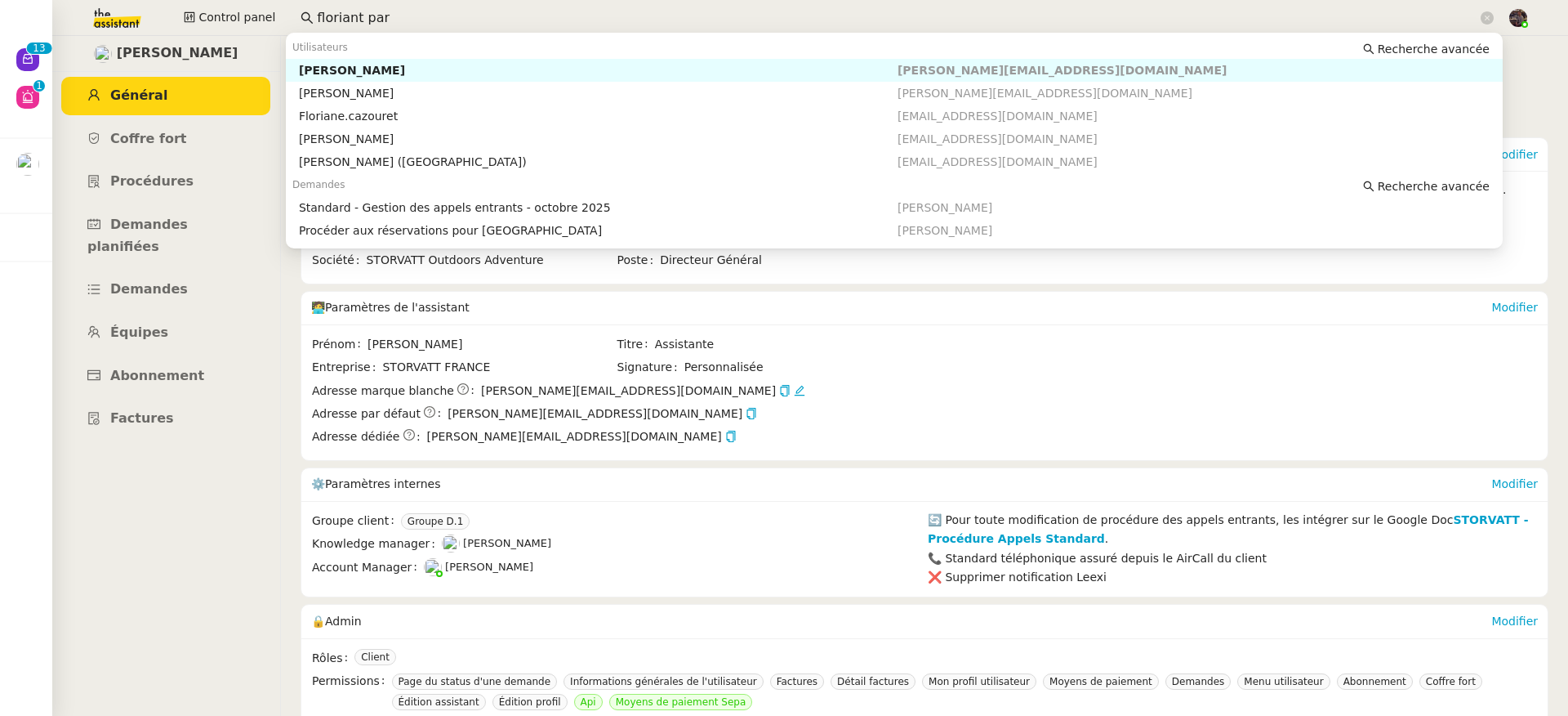
click at [410, 65] on div "Florian Parant" at bounding box center [598, 70] width 599 height 15
type input "floriant par"
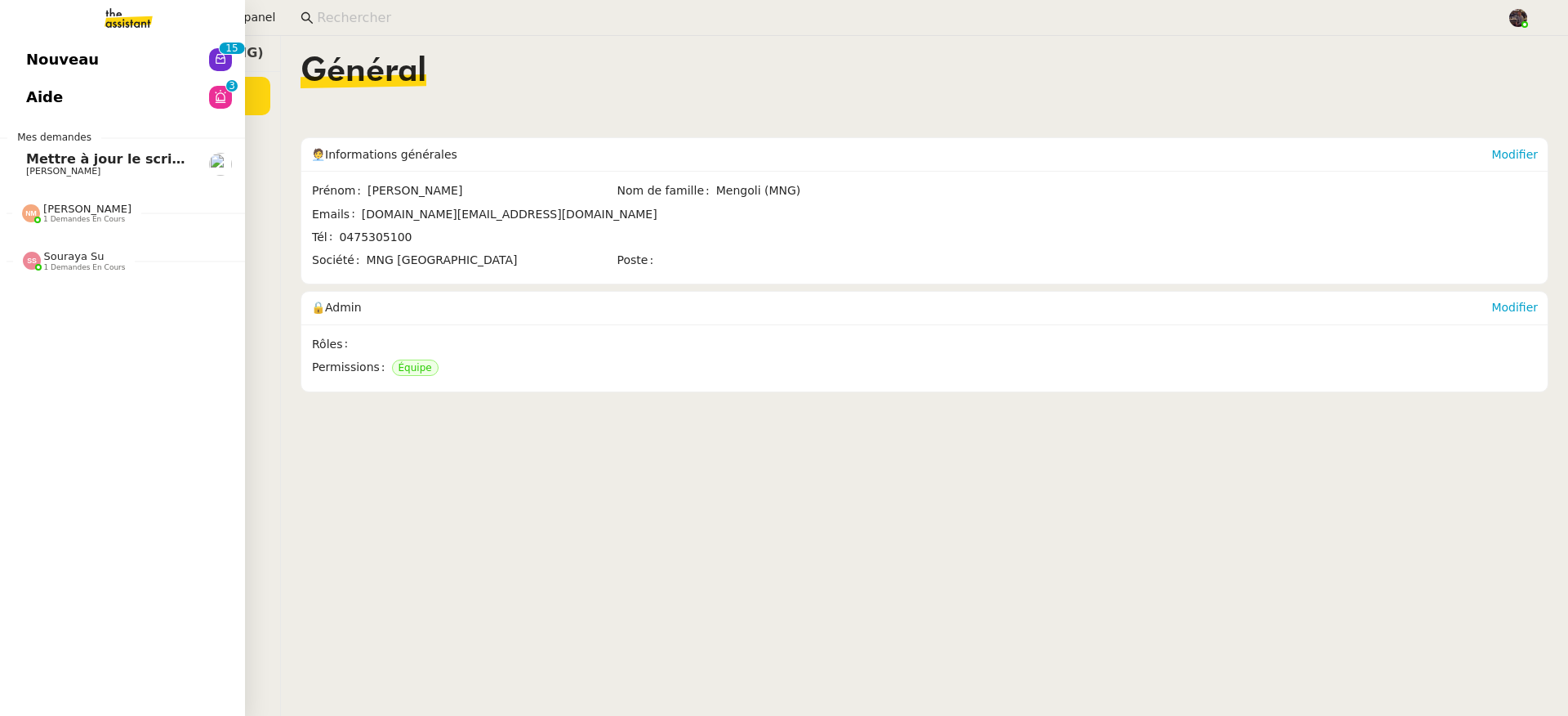
click at [56, 69] on span "Nouveau" at bounding box center [63, 59] width 73 height 25
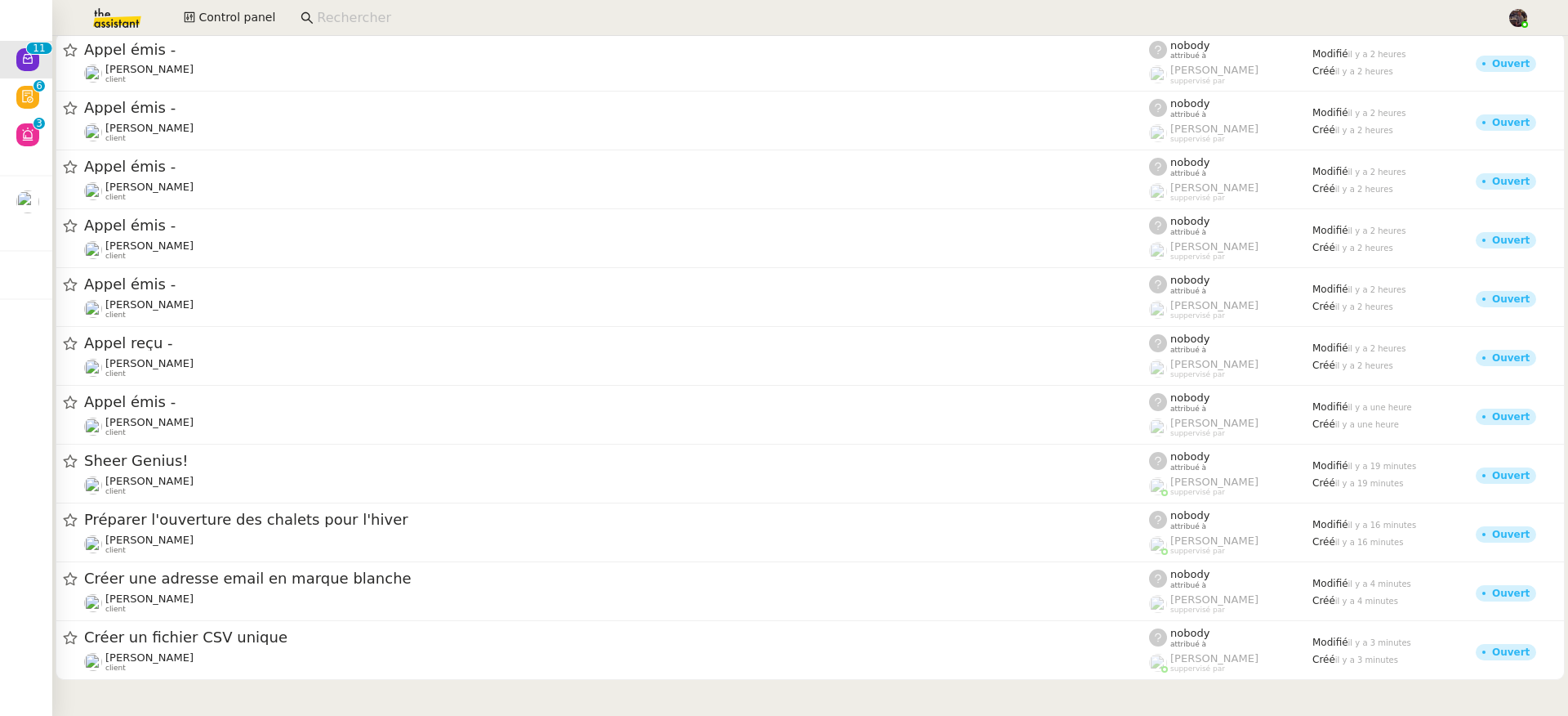
scroll to position [3, 0]
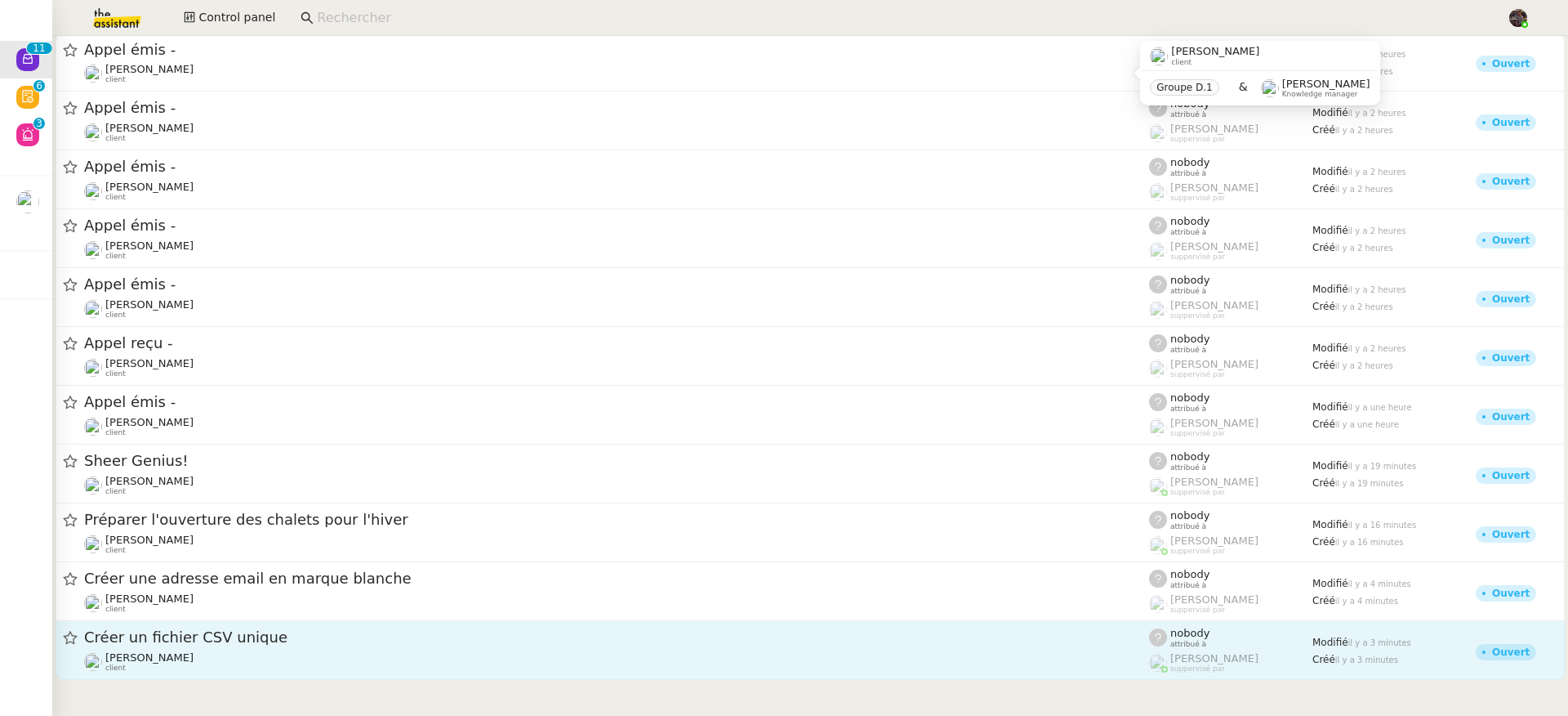
click at [350, 653] on div "[PERSON_NAME] client" at bounding box center [616, 662] width 1065 height 22
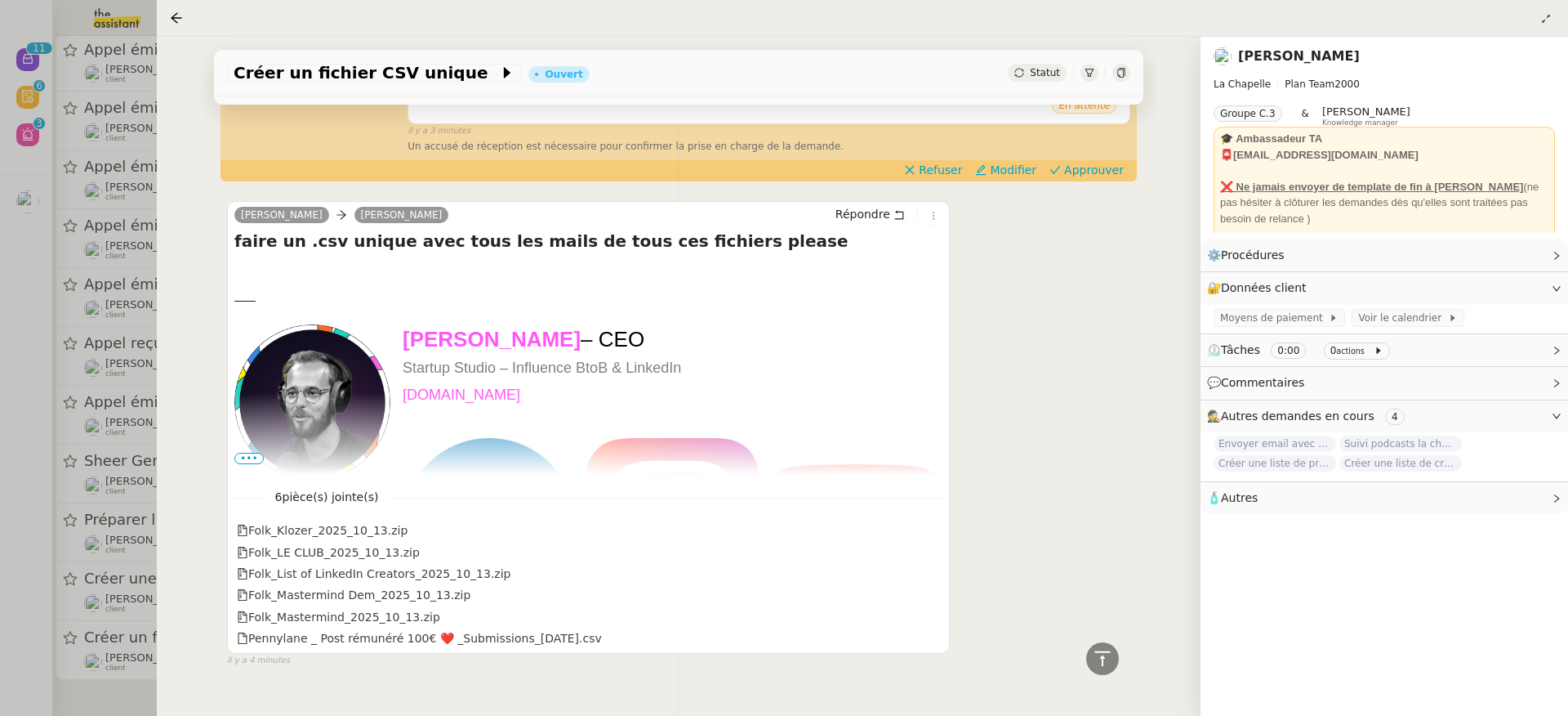
scroll to position [502, 0]
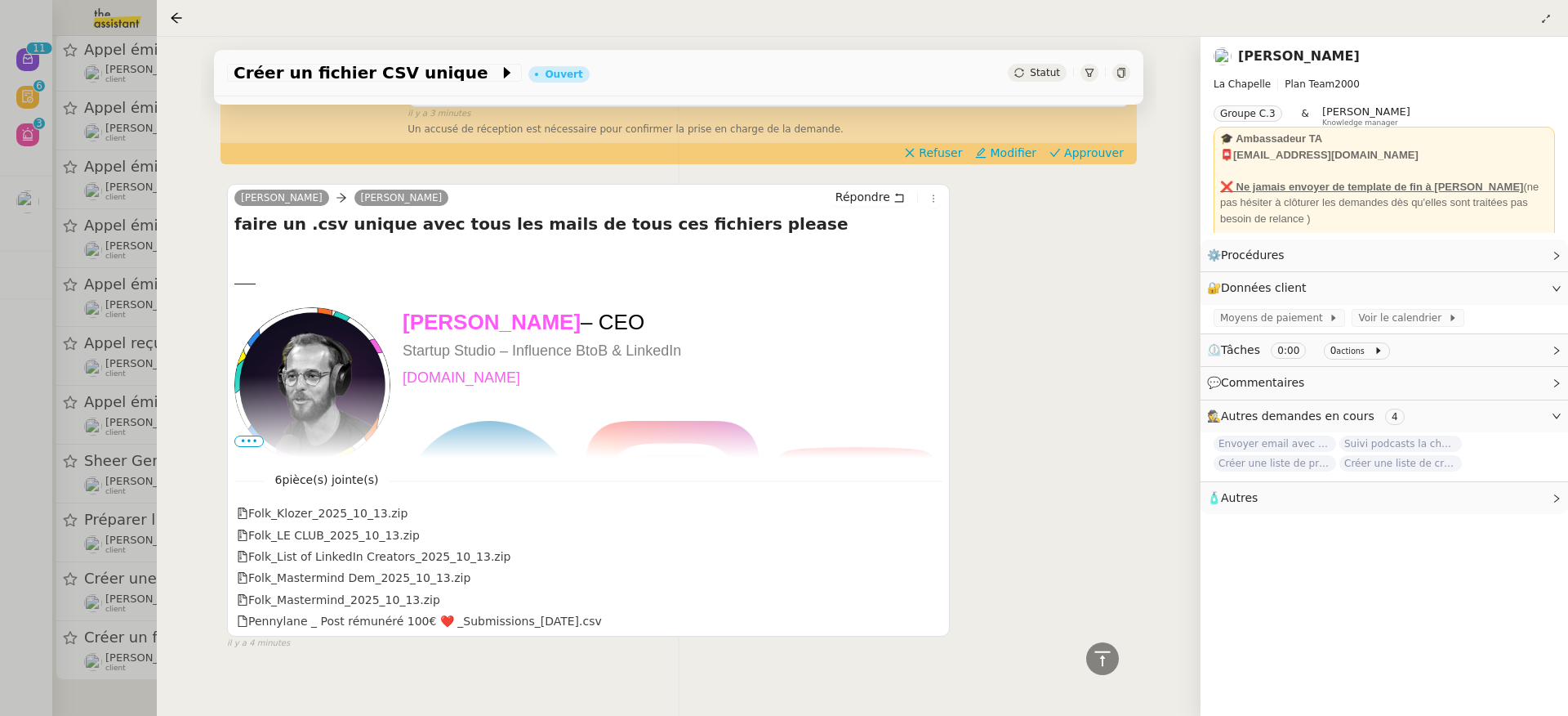
click at [131, 395] on div at bounding box center [784, 358] width 1568 height 716
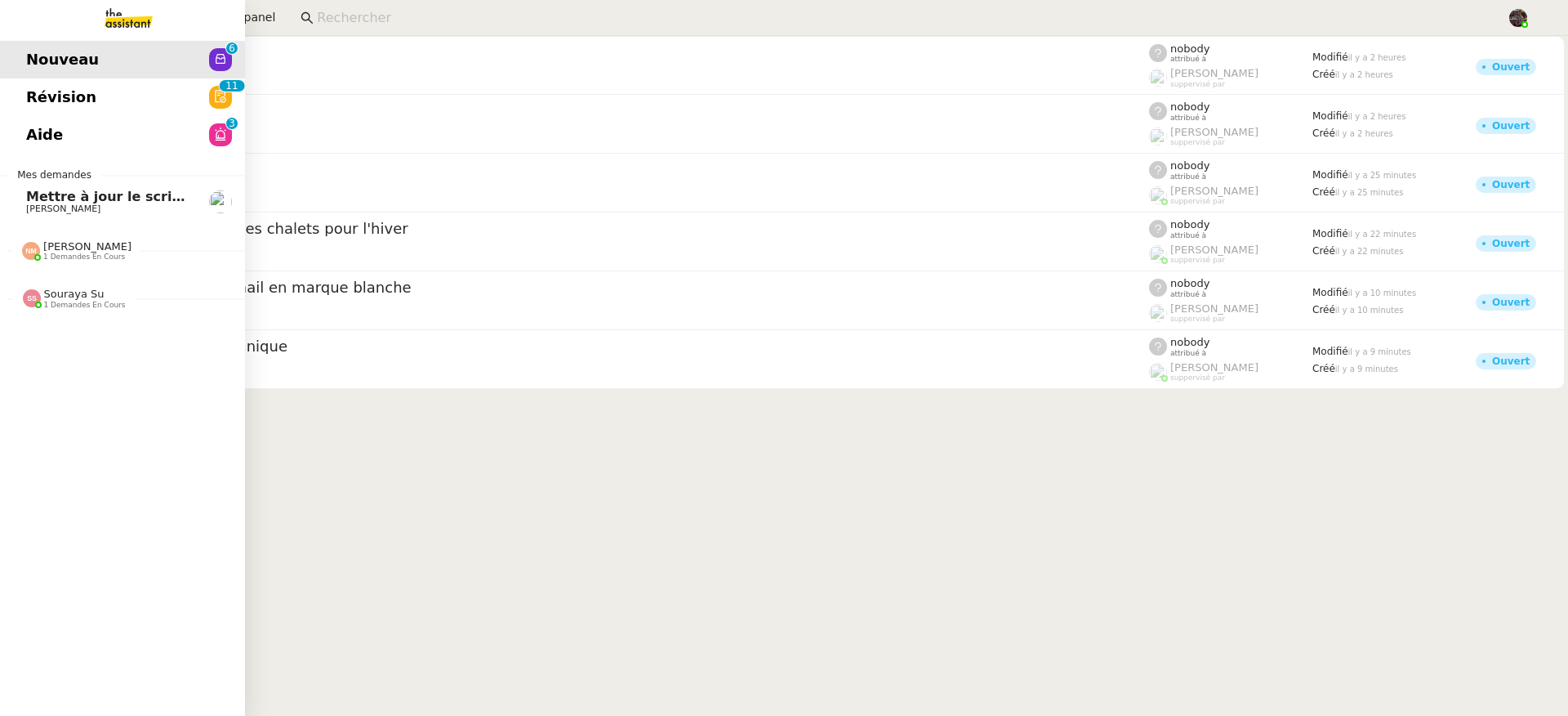
click at [25, 205] on link "Mettre à jour le script du formulaire [PERSON_NAME]" at bounding box center [122, 202] width 246 height 37
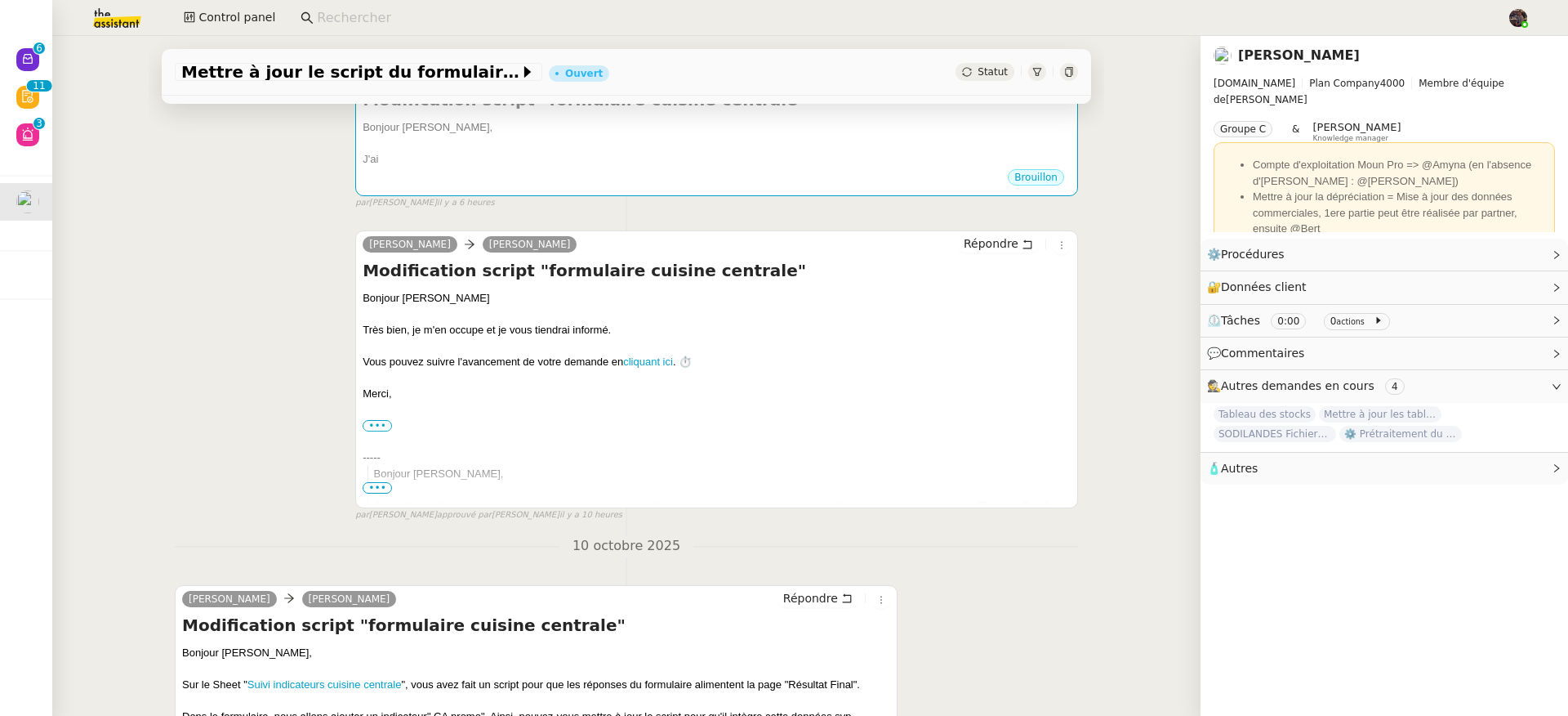
scroll to position [436, 0]
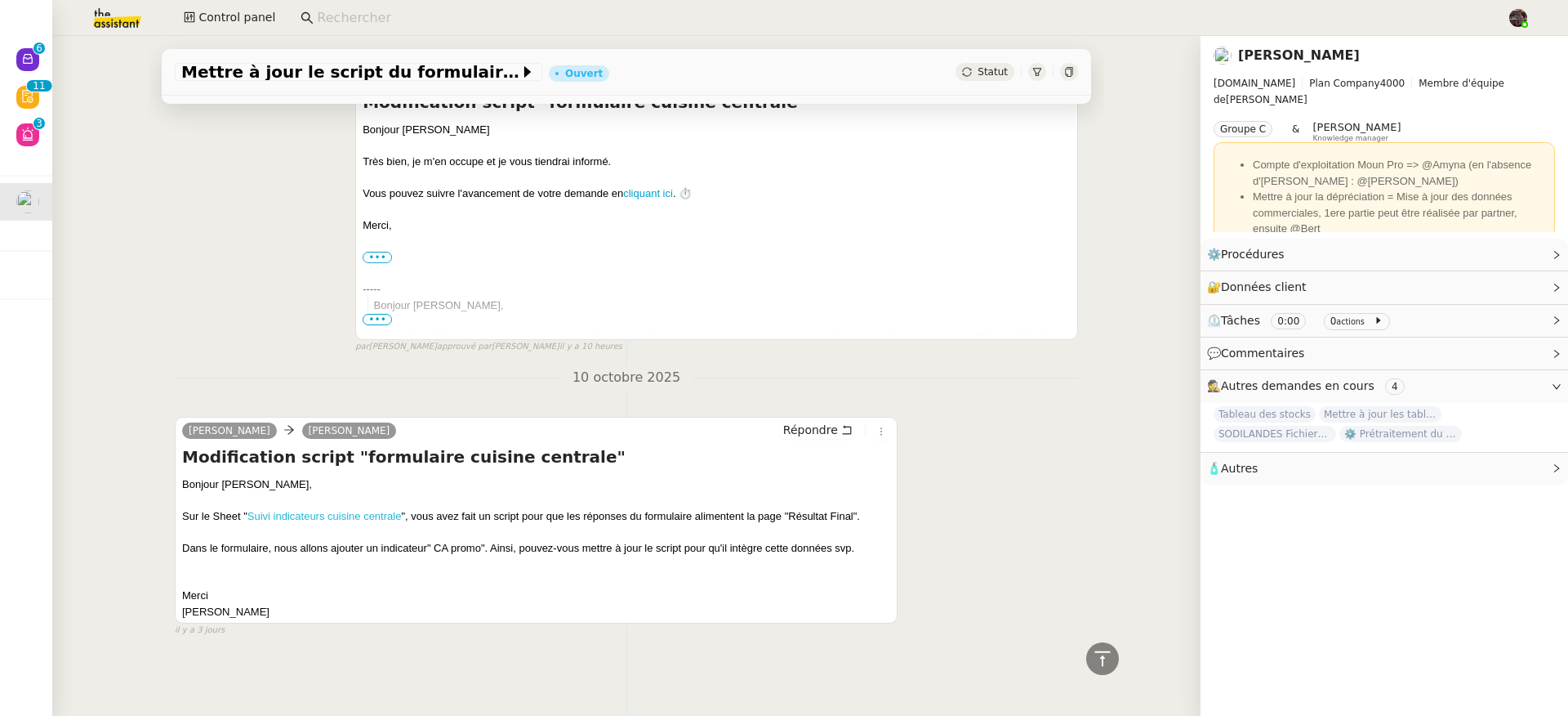
click at [364, 510] on link "Suivi indicateurs cuisine centrale" at bounding box center [324, 516] width 155 height 12
click at [426, 542] on div "Dans le formulaire, nous allons ajouter un indicateur" CA promo". Ainsi, pouvez…" at bounding box center [536, 548] width 708 height 17
drag, startPoint x: 426, startPoint y: 542, endPoint x: 436, endPoint y: 544, distance: 10.2
click at [436, 544] on div "Dans le formulaire, nous allons ajouter un indicateur" CA promo". Ainsi, pouvez…" at bounding box center [536, 548] width 708 height 17
click at [437, 543] on div "Dans le formulaire, nous allons ajouter un indicateur" CA promo". Ainsi, pouvez…" at bounding box center [536, 548] width 708 height 17
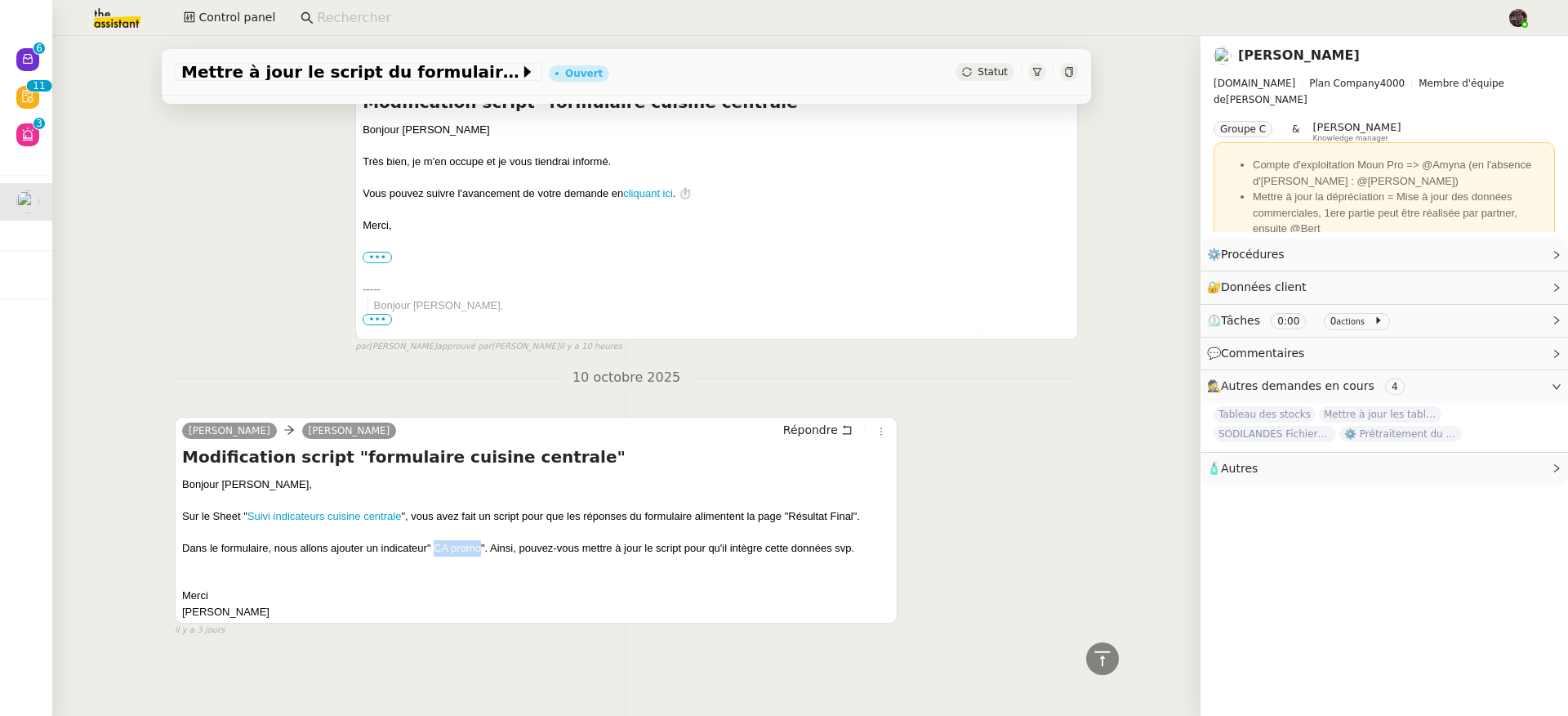
drag, startPoint x: 437, startPoint y: 543, endPoint x: 449, endPoint y: 543, distance: 12.0
click at [449, 543] on div "Dans le formulaire, nous allons ajouter un indicateur" CA promo". Ainsi, pouvez…" at bounding box center [536, 548] width 708 height 17
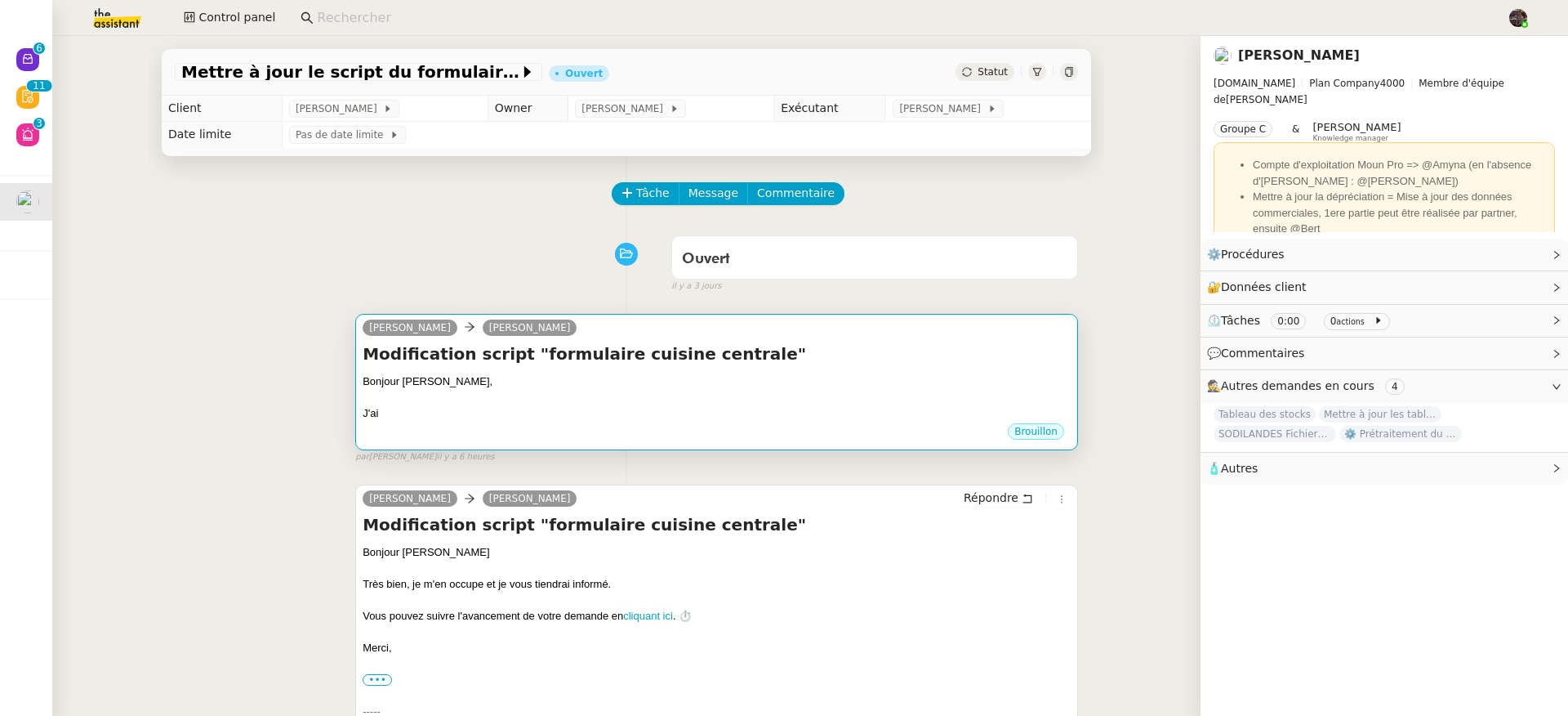
click at [830, 365] on h4 "Modification script "formulaire cuisine centrale"" at bounding box center [717, 353] width 708 height 23
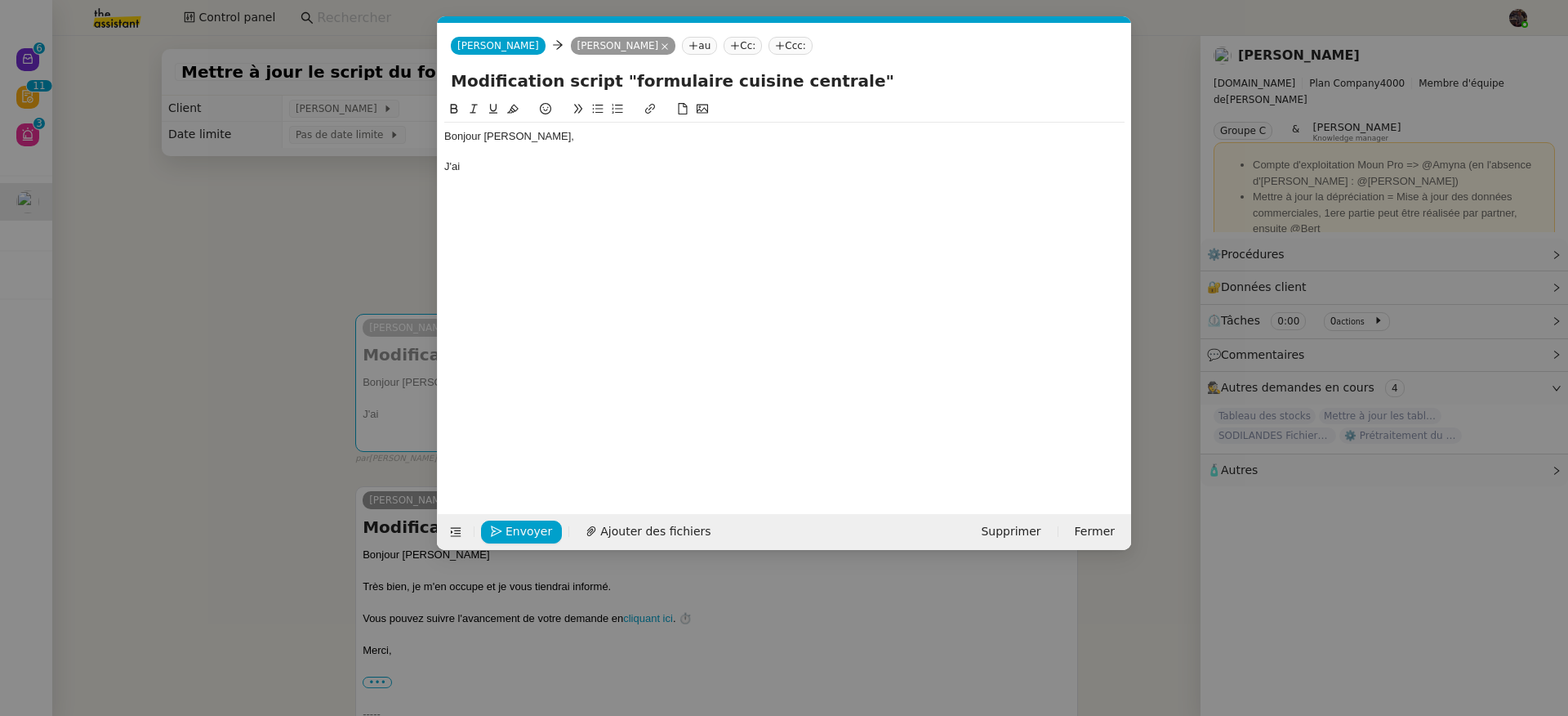
scroll to position [0, 35]
click at [616, 171] on div "J'ai" at bounding box center [785, 167] width 680 height 15
drag, startPoint x: 631, startPoint y: 208, endPoint x: 428, endPoint y: 154, distance: 210.1
click at [428, 154] on nz-modal-container "Service TA - VOYAGE - PROPOSITION GLOBALE A utiliser dans le cadre de propositi…" at bounding box center [784, 358] width 1568 height 716
click at [269, 282] on nz-modal-container "Service TA - VOYAGE - PROPOSITION GLOBALE A utiliser dans le cadre de propositi…" at bounding box center [784, 358] width 1568 height 716
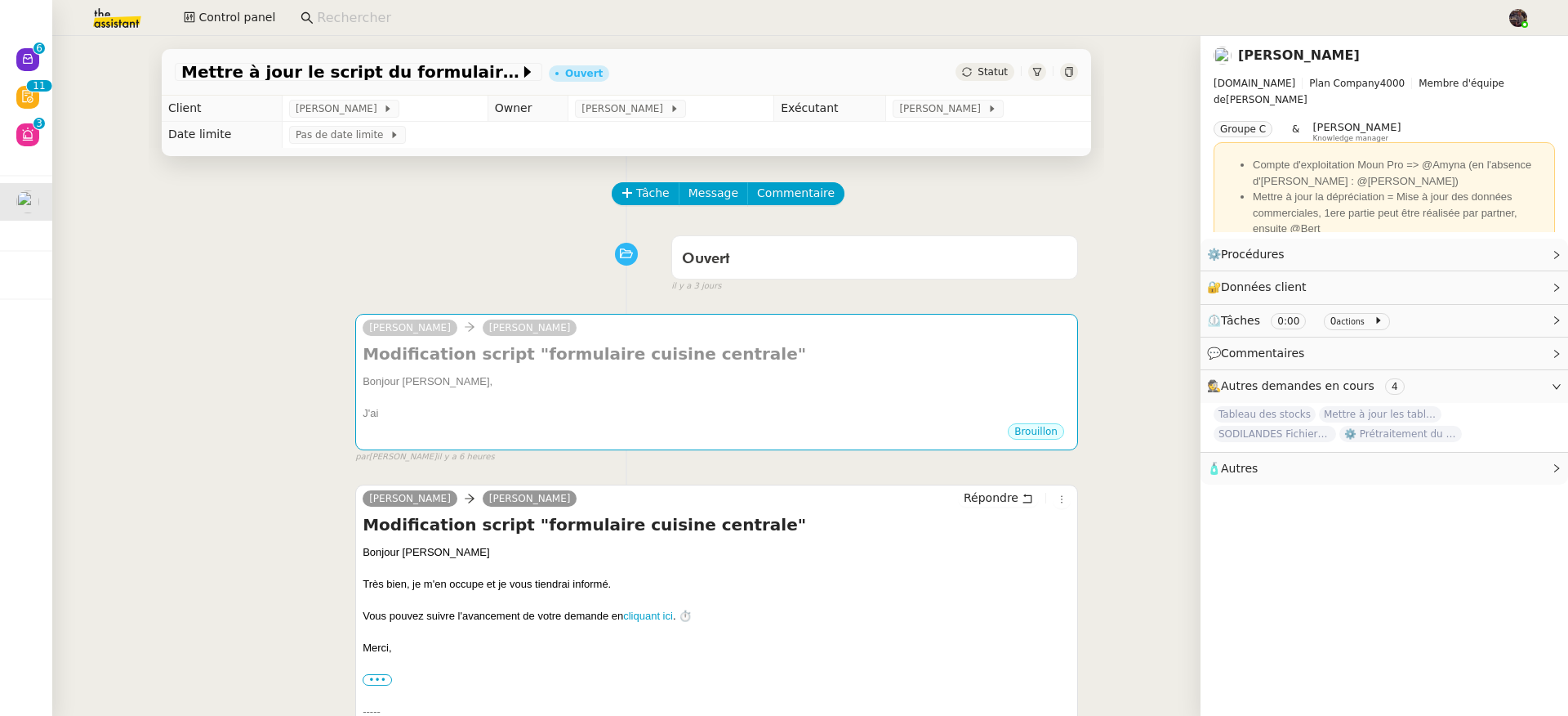
scroll to position [436, 0]
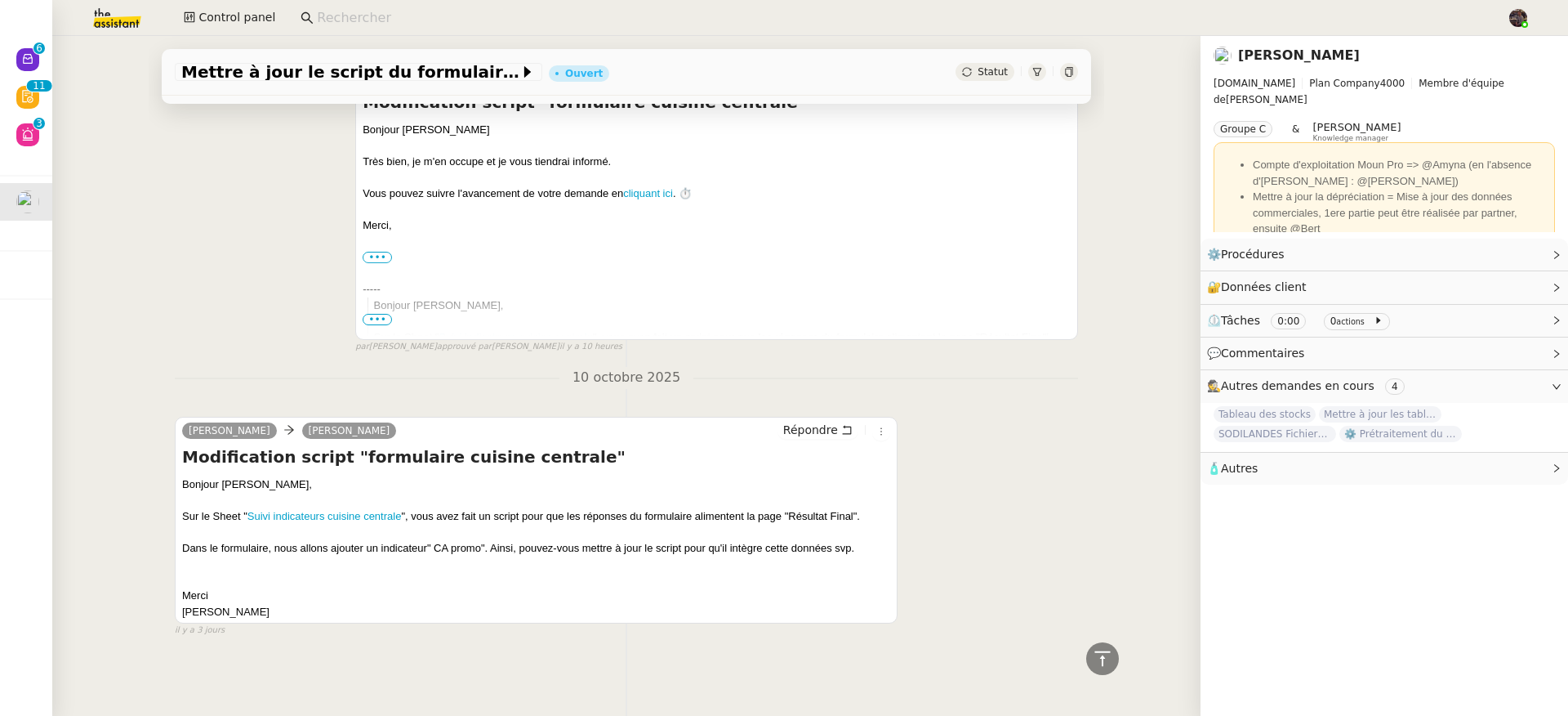
click at [446, 540] on div "Dans le formulaire, nous allons ajouter un indicateur" CA promo". Ainsi, pouvez…" at bounding box center [536, 548] width 708 height 17
click at [435, 540] on div "Dans le formulaire, nous allons ajouter un indicateur" CA promo". Ainsi, pouvez…" at bounding box center [536, 548] width 708 height 17
drag, startPoint x: 440, startPoint y: 538, endPoint x: 455, endPoint y: 540, distance: 15.1
click at [455, 540] on div "Dans le formulaire, nous allons ajouter un indicateur" CA promo". Ainsi, pouvez…" at bounding box center [536, 548] width 708 height 17
copy div "CA promo"
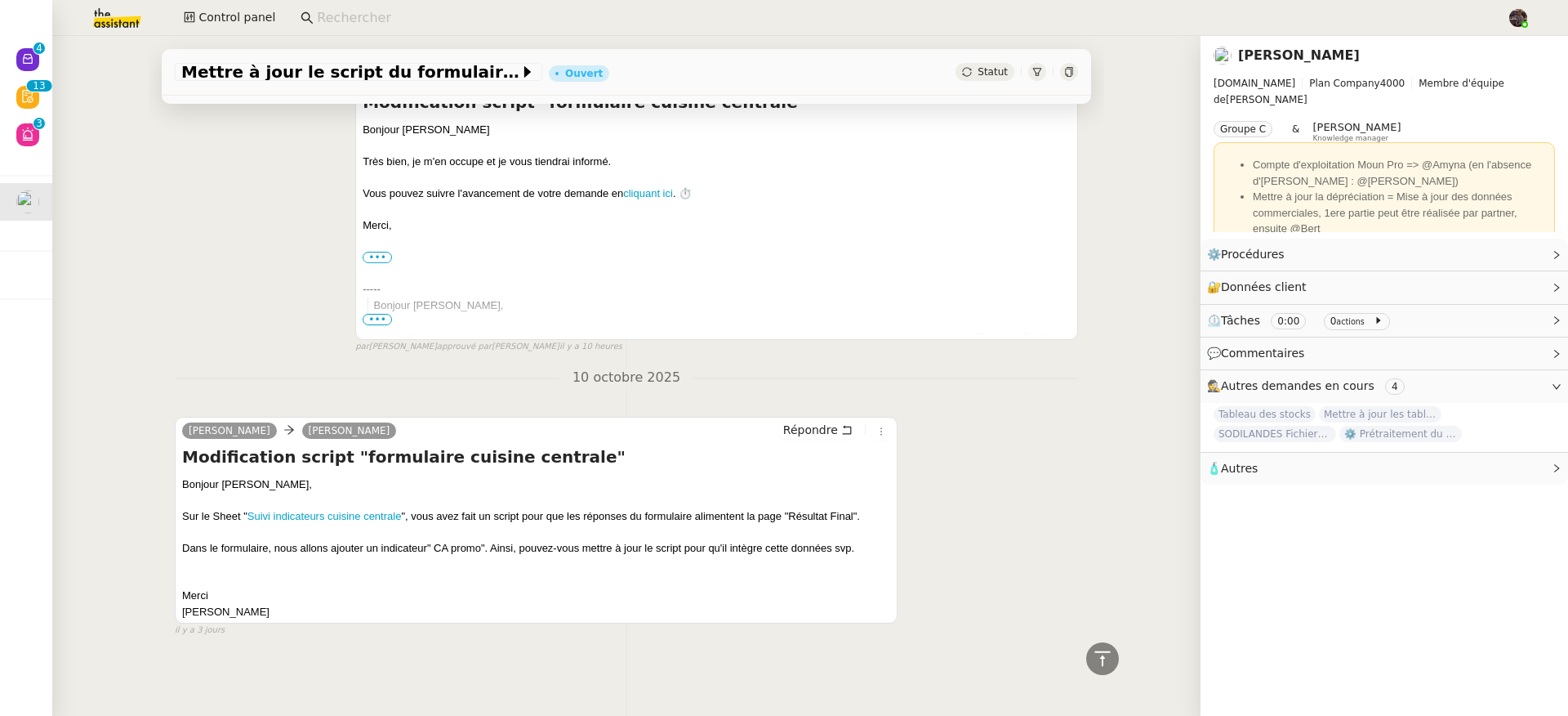
click at [276, 325] on div "[PERSON_NAME] Modification script "formulaire cuisine centrale" Bonjour [PERSON…" at bounding box center [626, 200] width 903 height 307
click at [330, 510] on link "Suivi indicateurs cuisine centrale" at bounding box center [324, 516] width 155 height 12
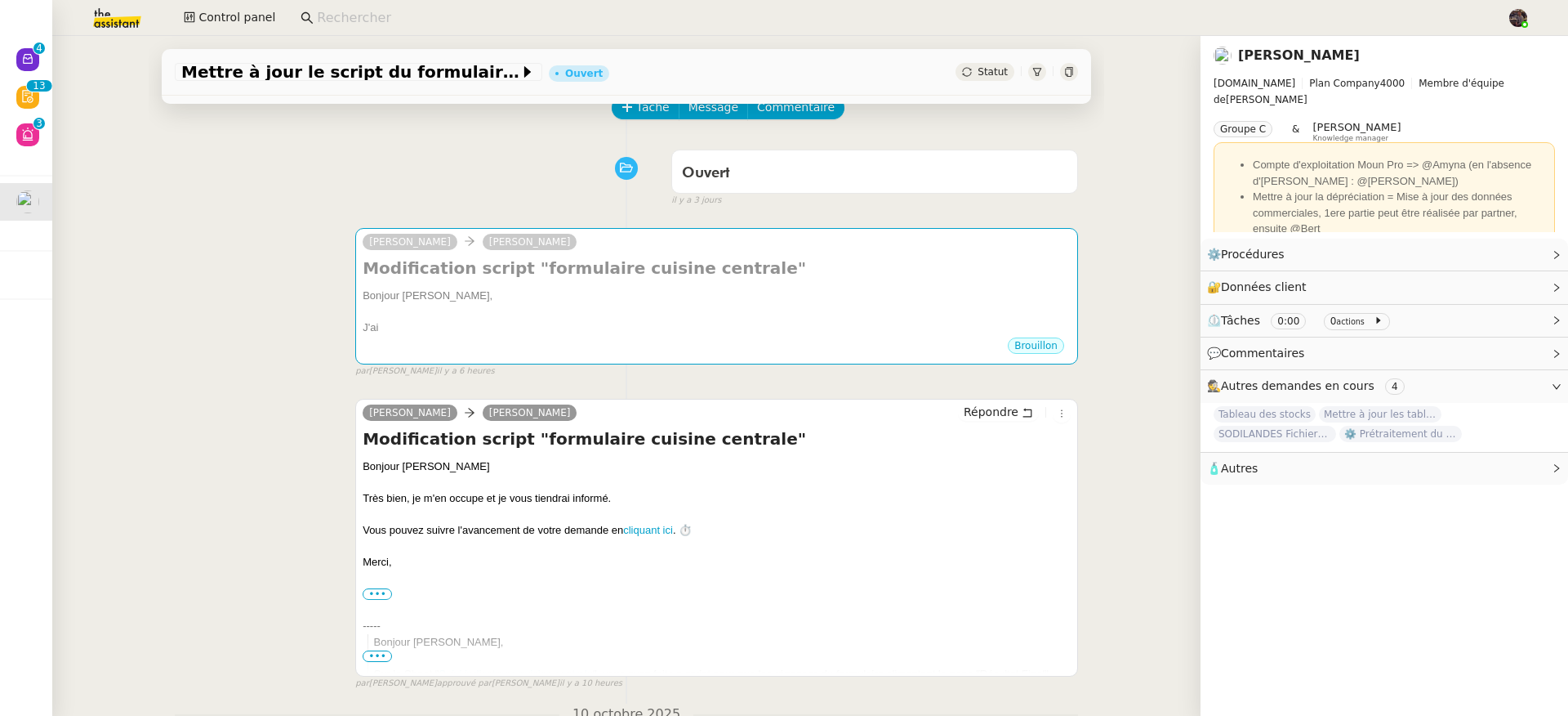
scroll to position [0, 0]
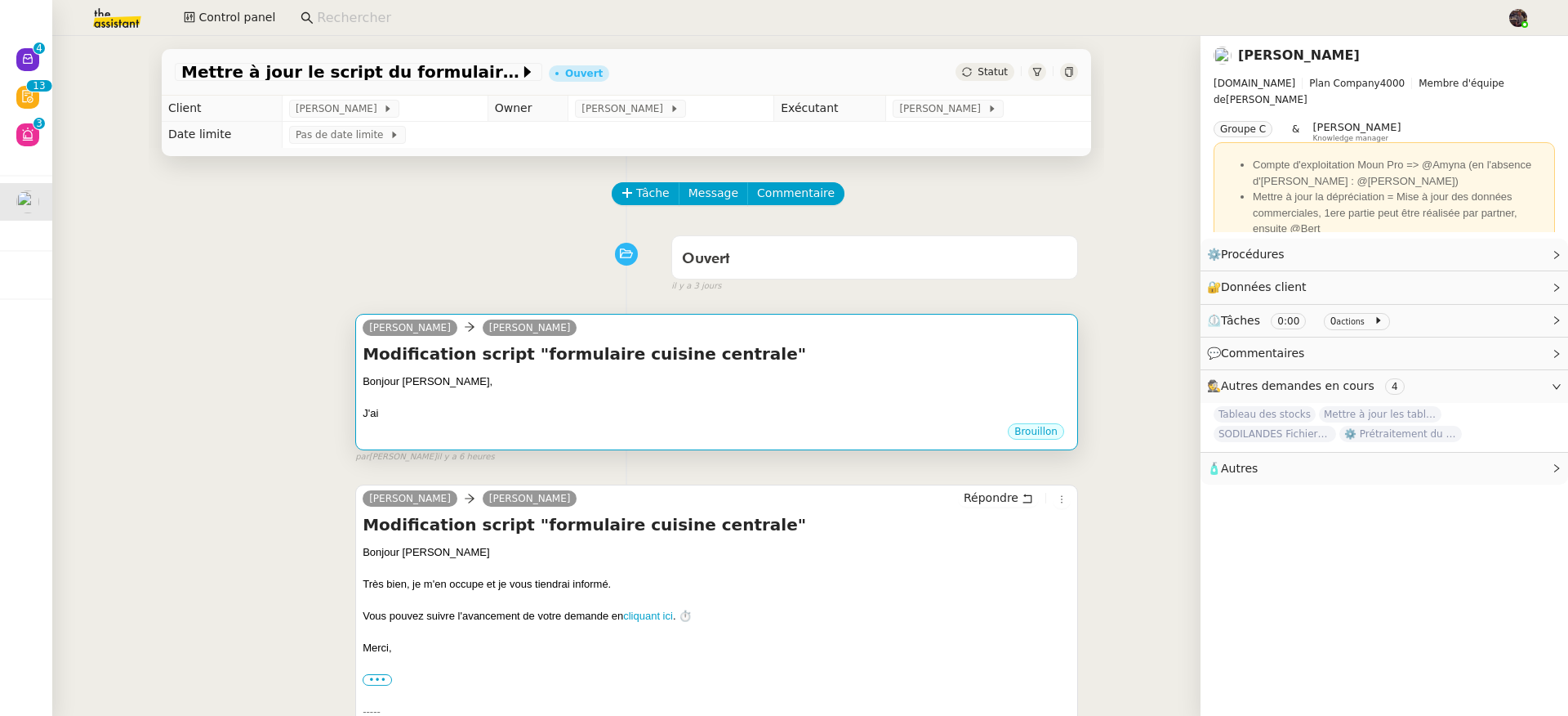
click at [712, 381] on div "Bonjour [PERSON_NAME]," at bounding box center [717, 382] width 708 height 17
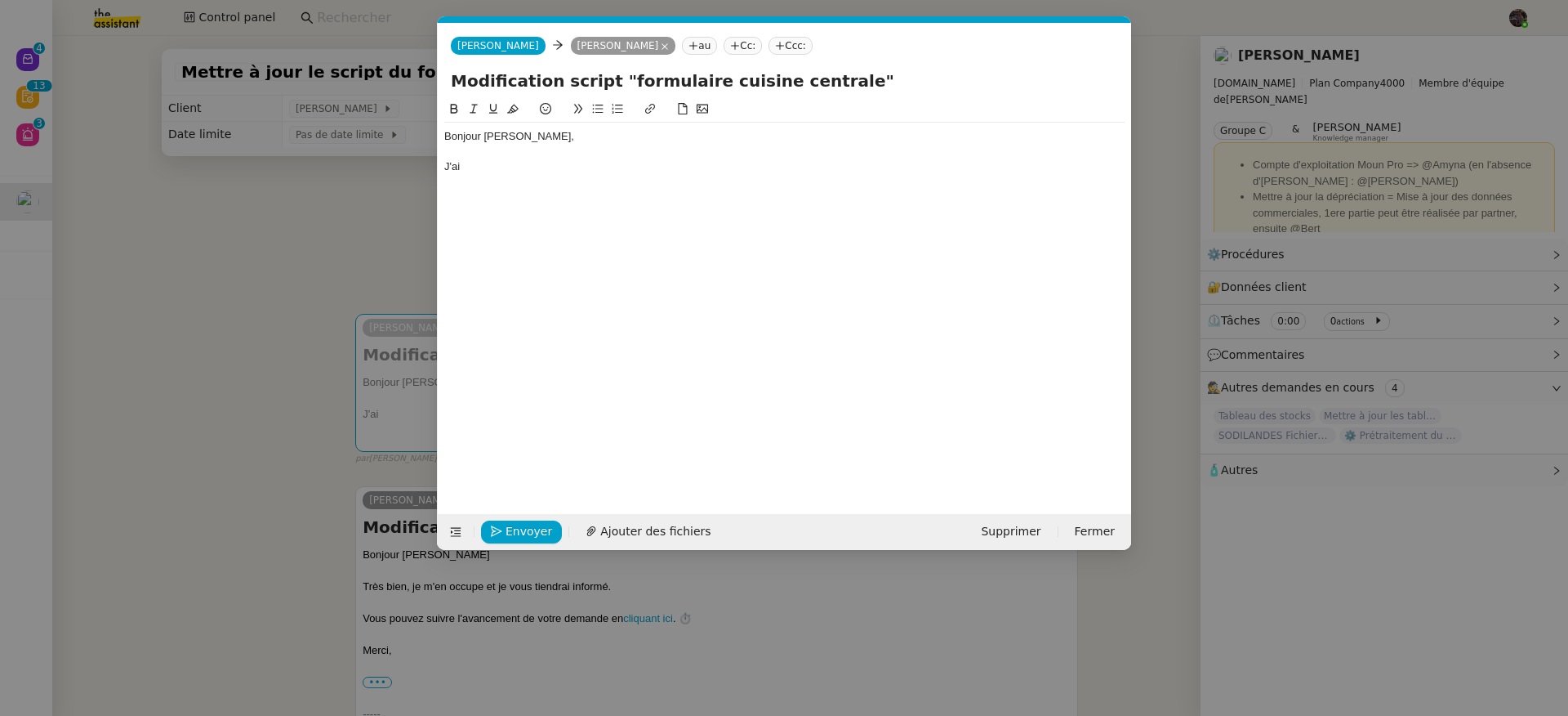
scroll to position [0, 35]
drag, startPoint x: 525, startPoint y: 182, endPoint x: 484, endPoint y: 160, distance: 46.5
click at [499, 163] on div "Bonjour [PERSON_NAME], J'ai" at bounding box center [785, 294] width 680 height 389
drag, startPoint x: 484, startPoint y: 160, endPoint x: 441, endPoint y: 116, distance: 61.5
click at [441, 116] on nz-spin "Bonjour [PERSON_NAME], J'ai" at bounding box center [784, 297] width 693 height 395
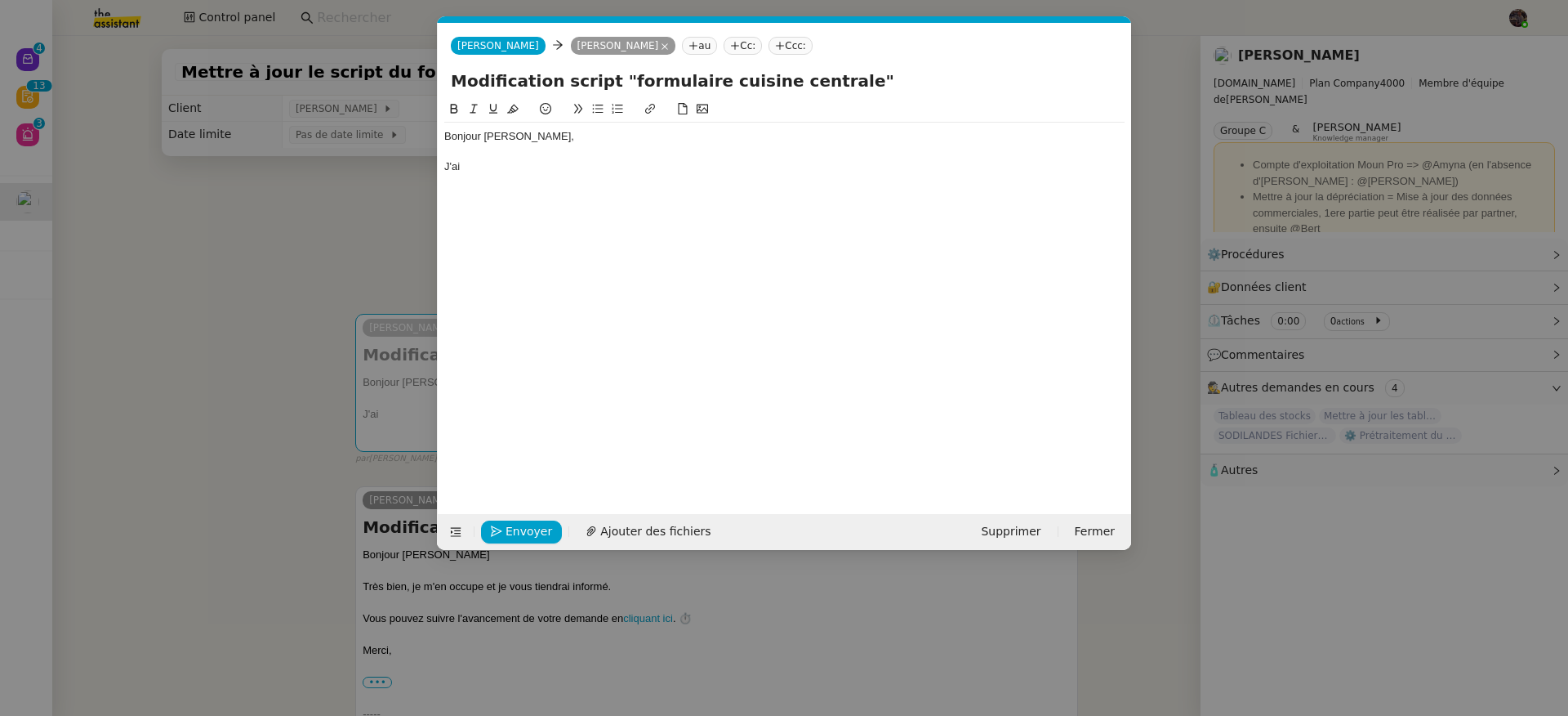
click at [307, 295] on nz-modal-container "Service TA - VOYAGE - PROPOSITION GLOBALE A utiliser dans le cadre de propositi…" at bounding box center [784, 358] width 1568 height 716
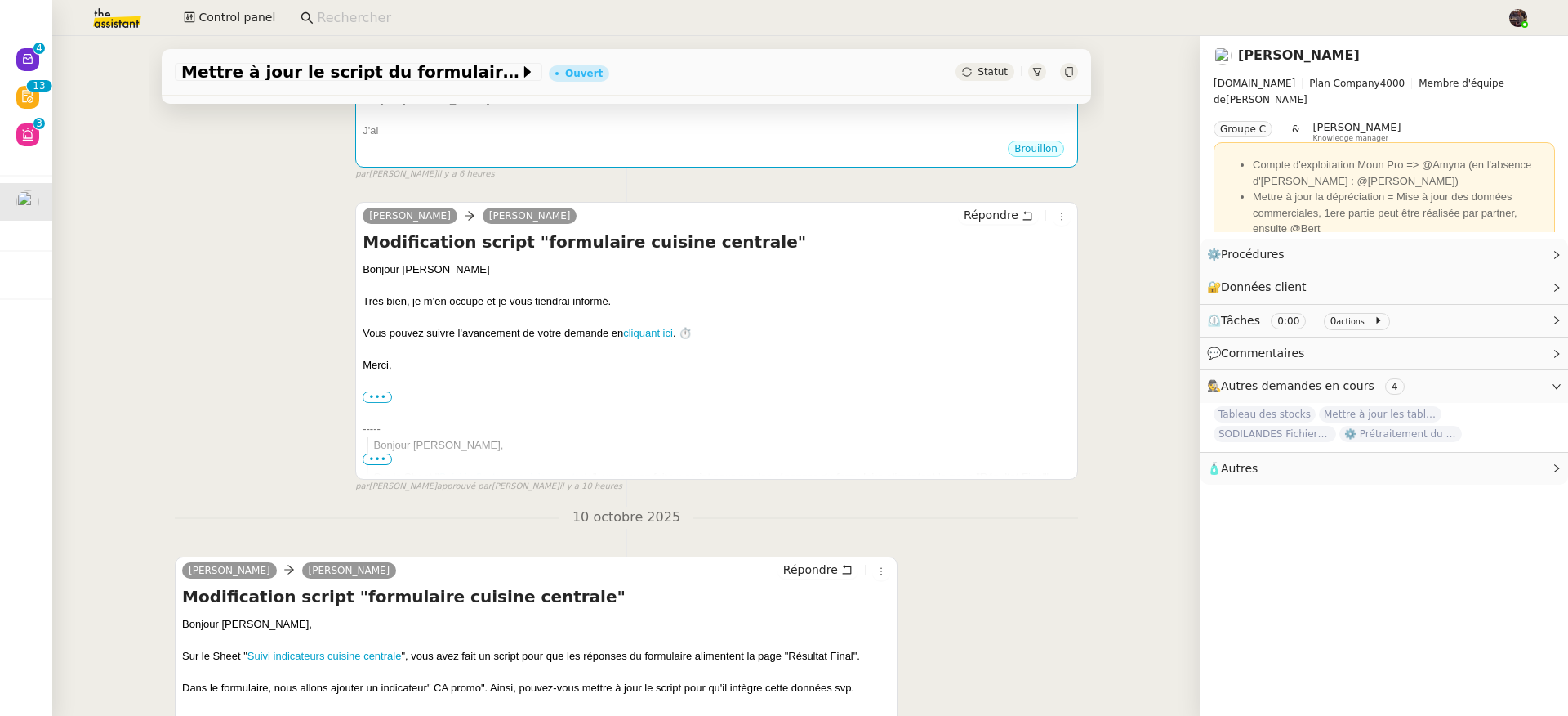
scroll to position [436, 0]
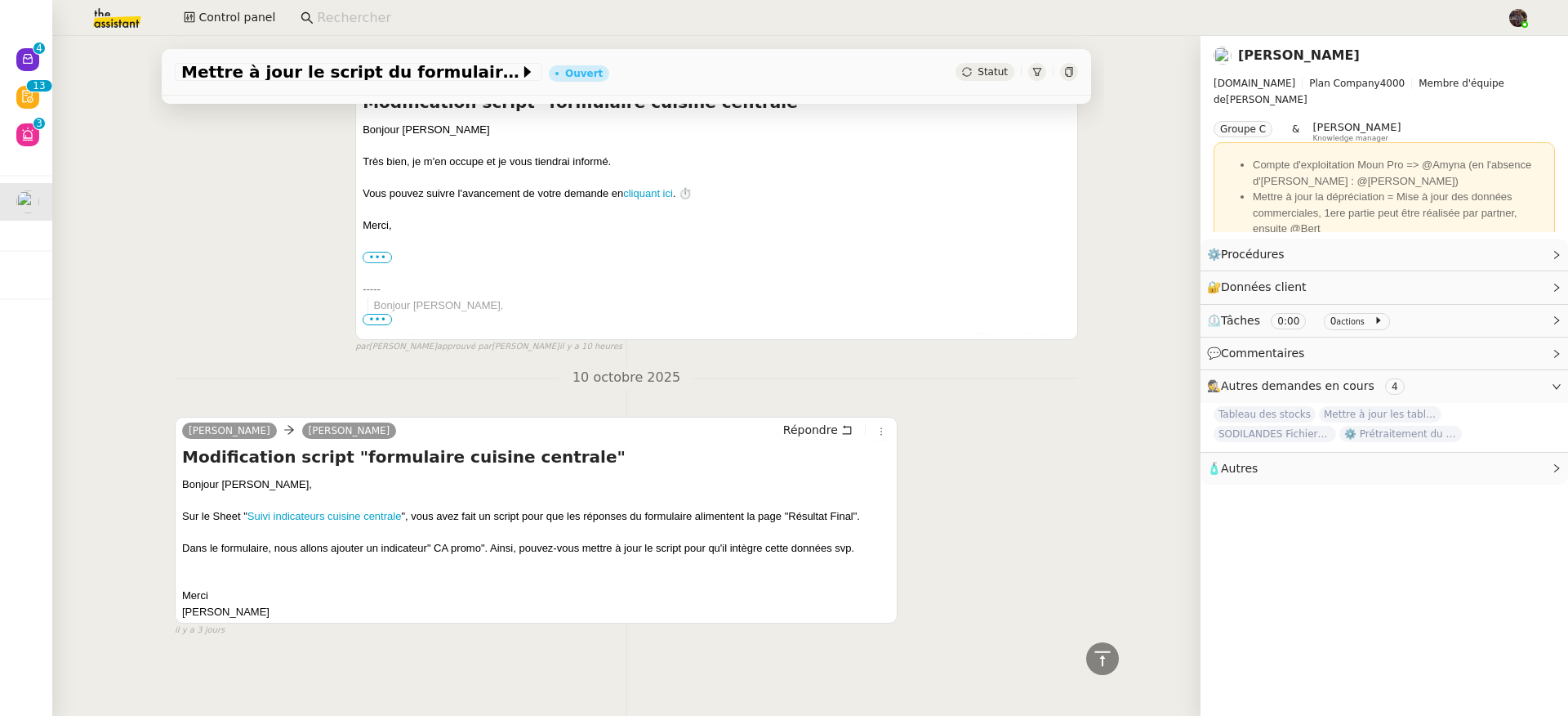
click at [436, 540] on div "Dans le formulaire, nous allons ajouter un indicateur" CA promo". Ainsi, pouvez…" at bounding box center [536, 548] width 708 height 17
drag, startPoint x: 438, startPoint y: 538, endPoint x: 450, endPoint y: 538, distance: 12.0
click at [450, 540] on div "Dans le formulaire, nous allons ajouter un indicateur" CA promo". Ainsi, pouvez…" at bounding box center [536, 548] width 708 height 17
copy div "CA promo"
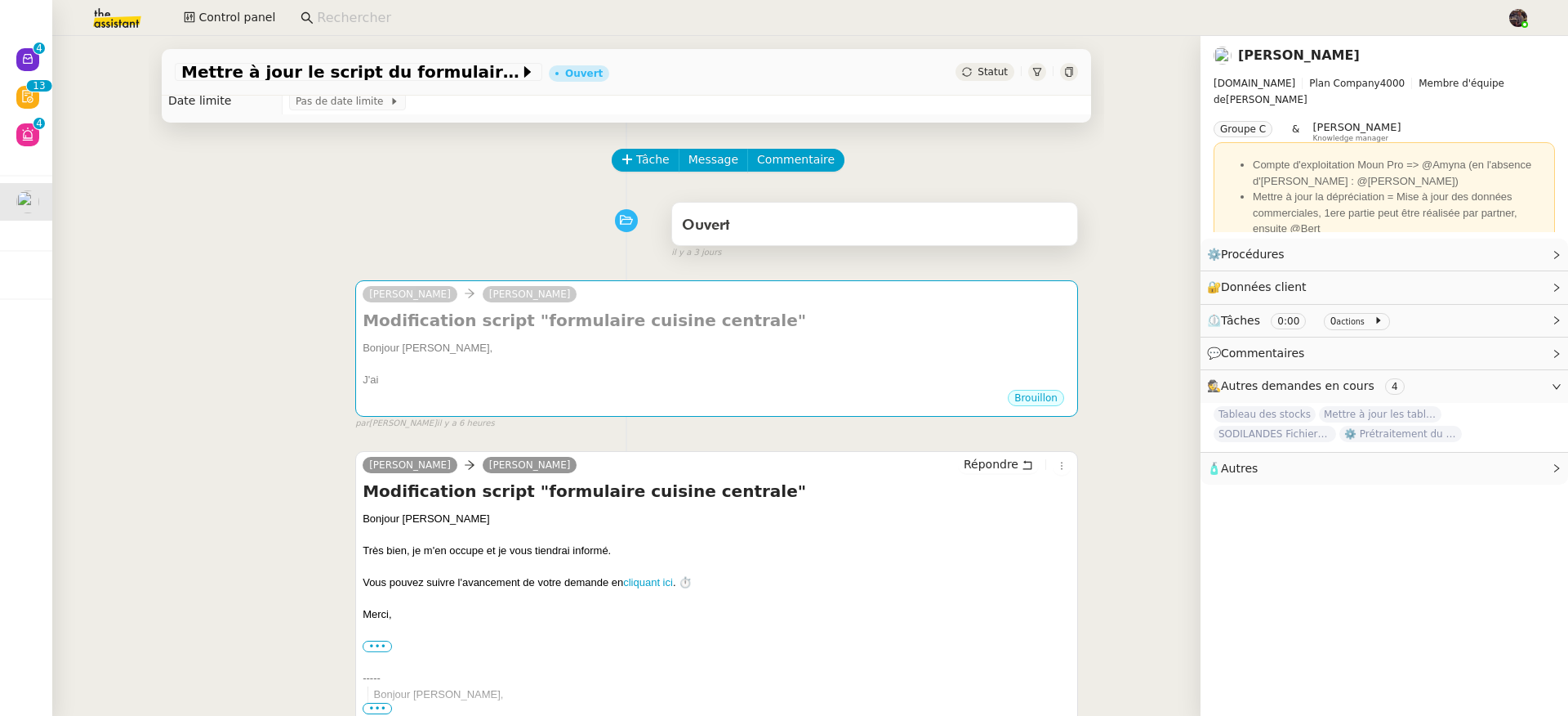
scroll to position [0, 0]
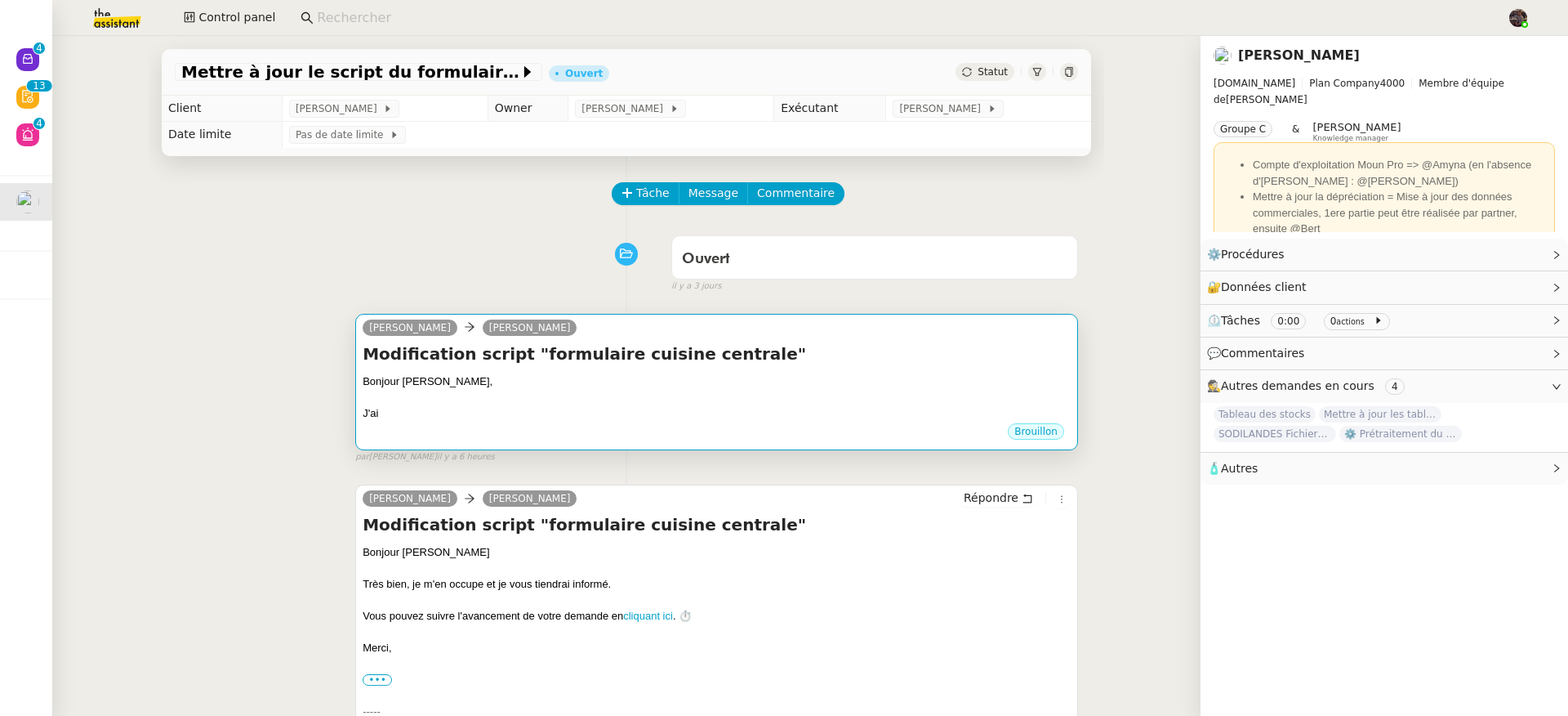
click at [688, 397] on div at bounding box center [717, 397] width 708 height 17
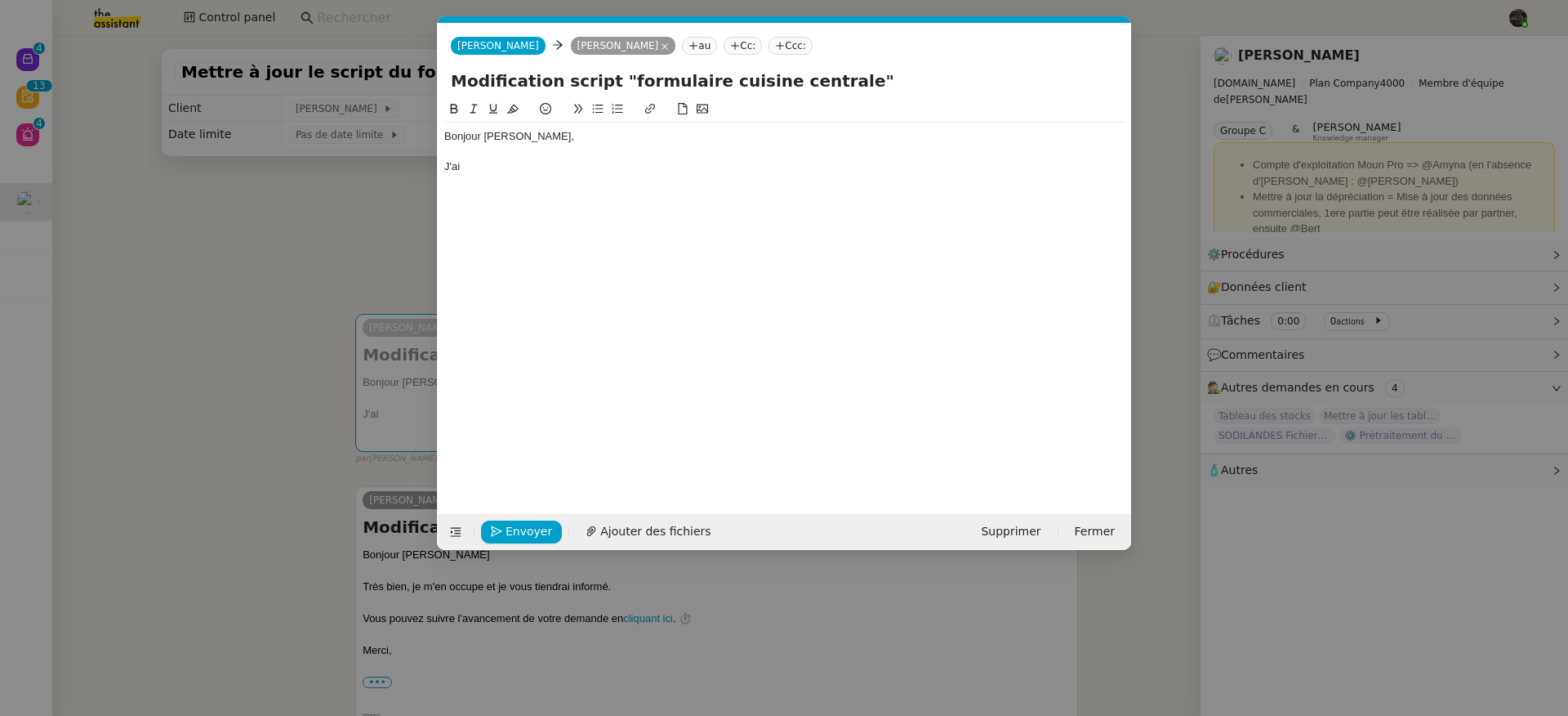
scroll to position [0, 35]
click at [566, 174] on div "J'ai" at bounding box center [785, 167] width 680 height 15
click at [291, 286] on nz-modal-container "Service TA - VOYAGE - PROPOSITION GLOBALE A utiliser dans le cadre de propositi…" at bounding box center [784, 358] width 1568 height 716
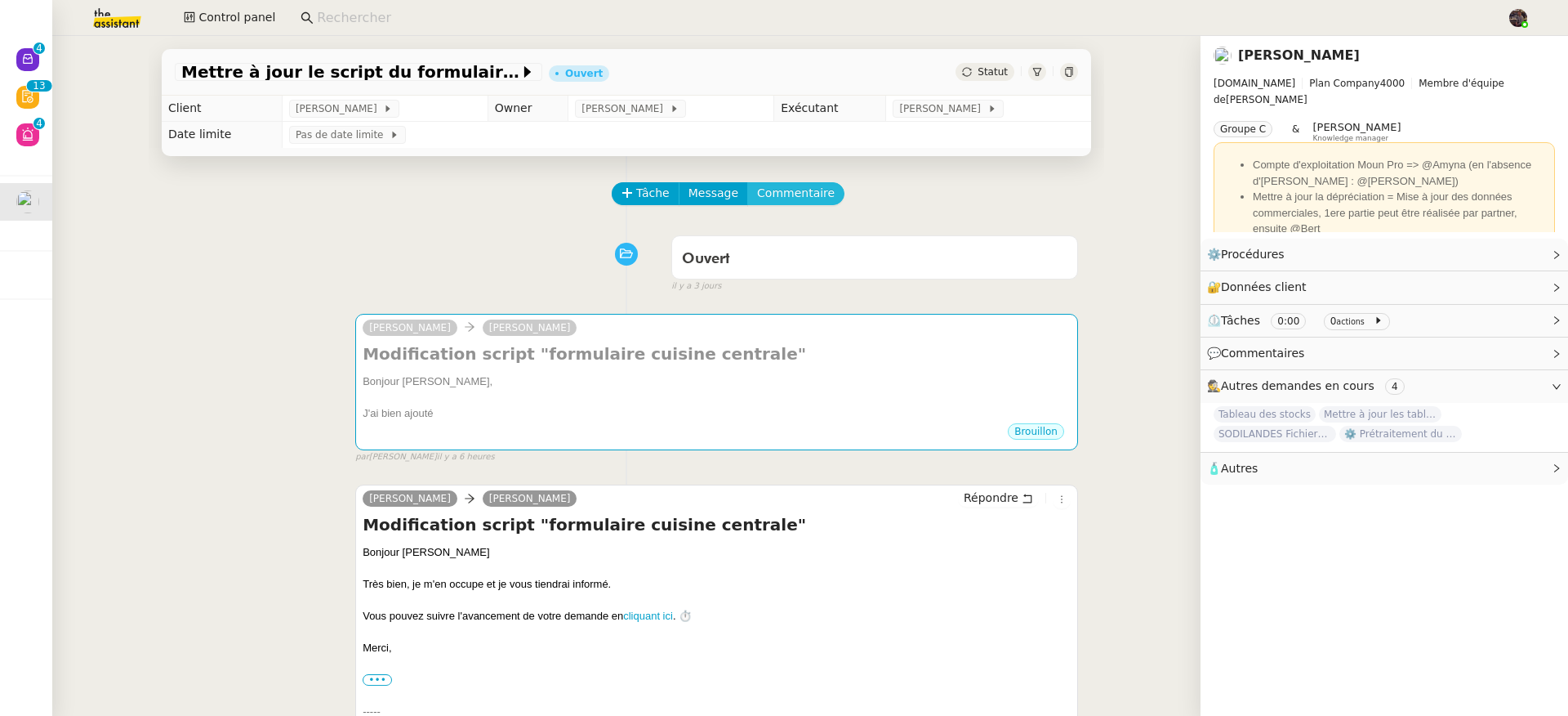
click at [773, 188] on span "Commentaire" at bounding box center [796, 192] width 78 height 19
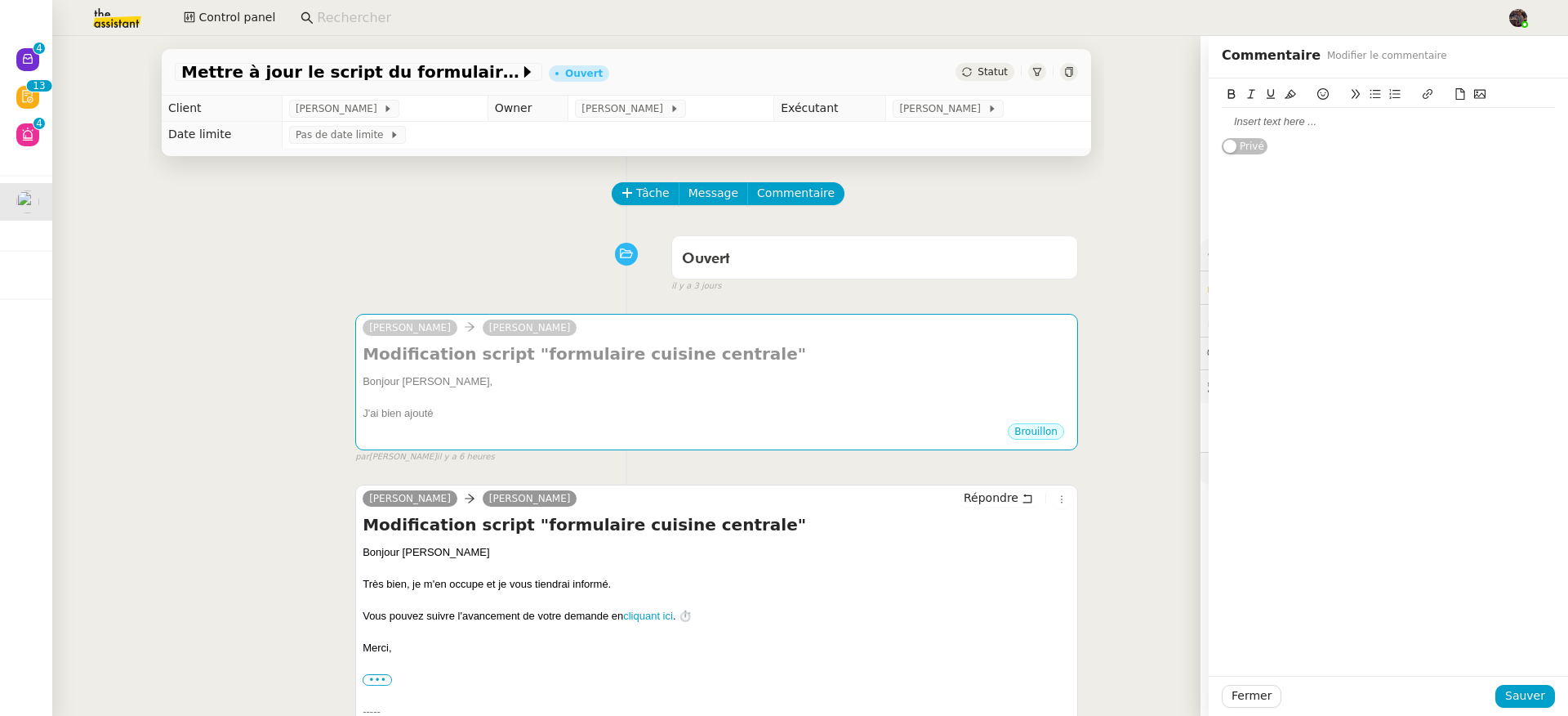
click at [1222, 123] on div at bounding box center [1389, 121] width 333 height 15
click at [1515, 684] on button "Sauver" at bounding box center [1526, 695] width 59 height 23
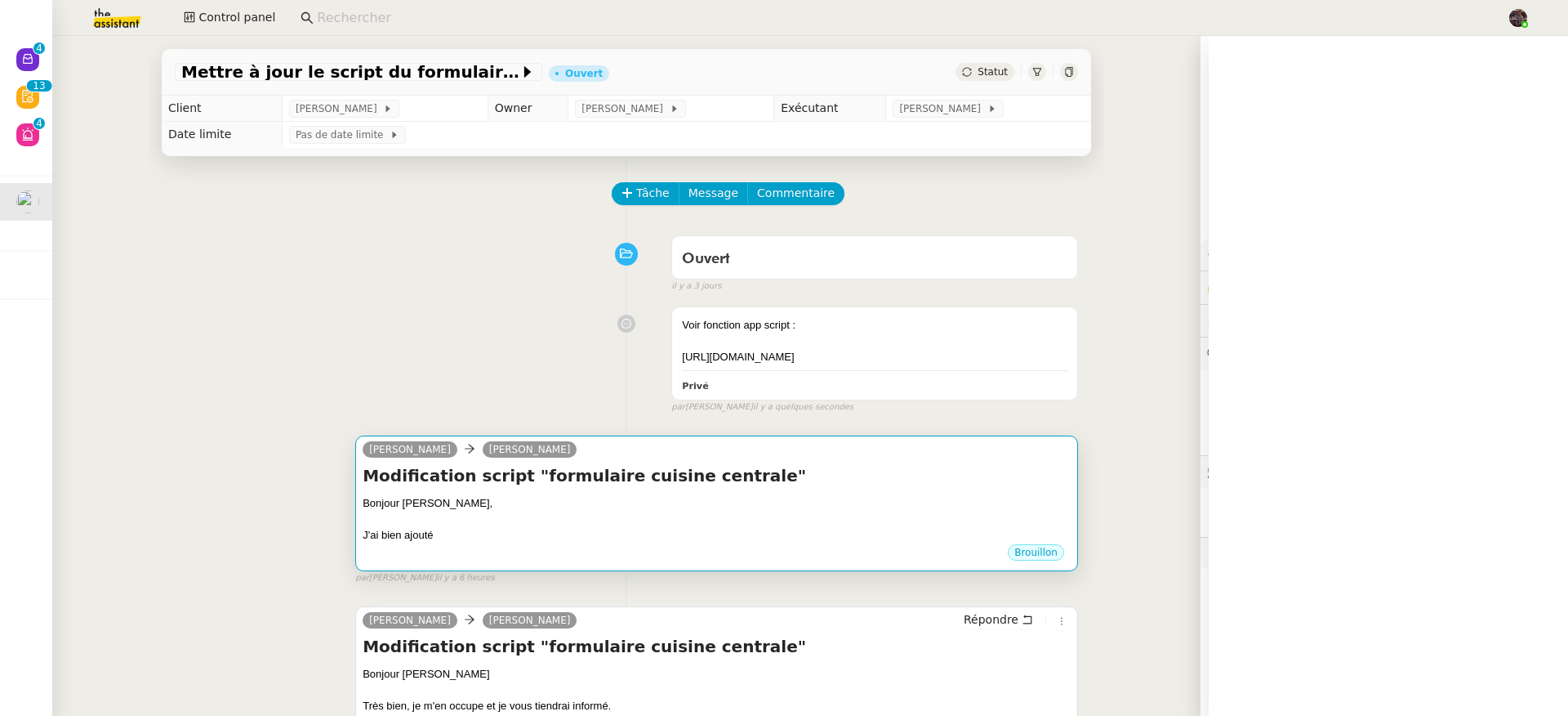
click at [842, 551] on div "Brouillon" at bounding box center [717, 554] width 708 height 25
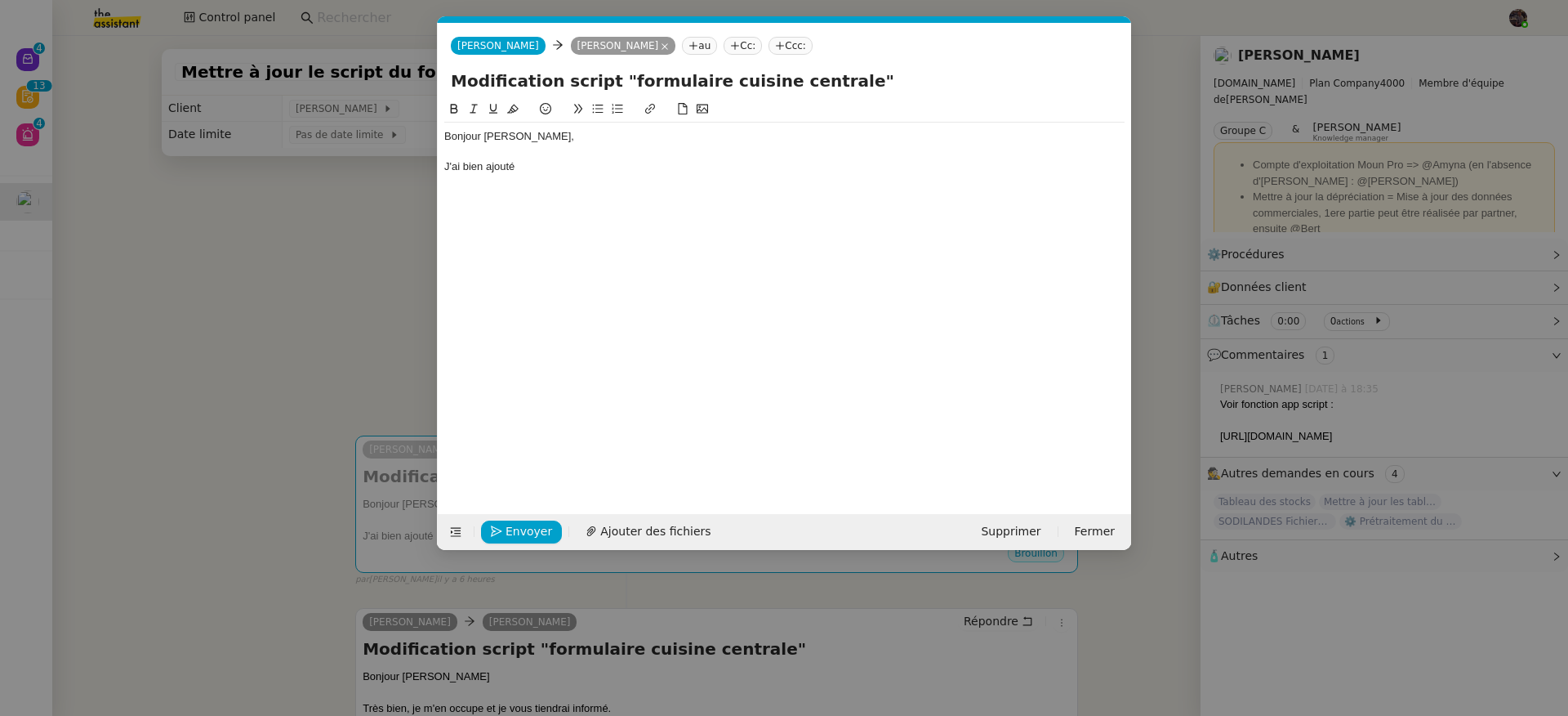
scroll to position [0, 35]
click at [309, 345] on nz-modal-container "Service TA - VOYAGE - PROPOSITION GLOBALE A utiliser dans le cadre de propositi…" at bounding box center [784, 358] width 1568 height 716
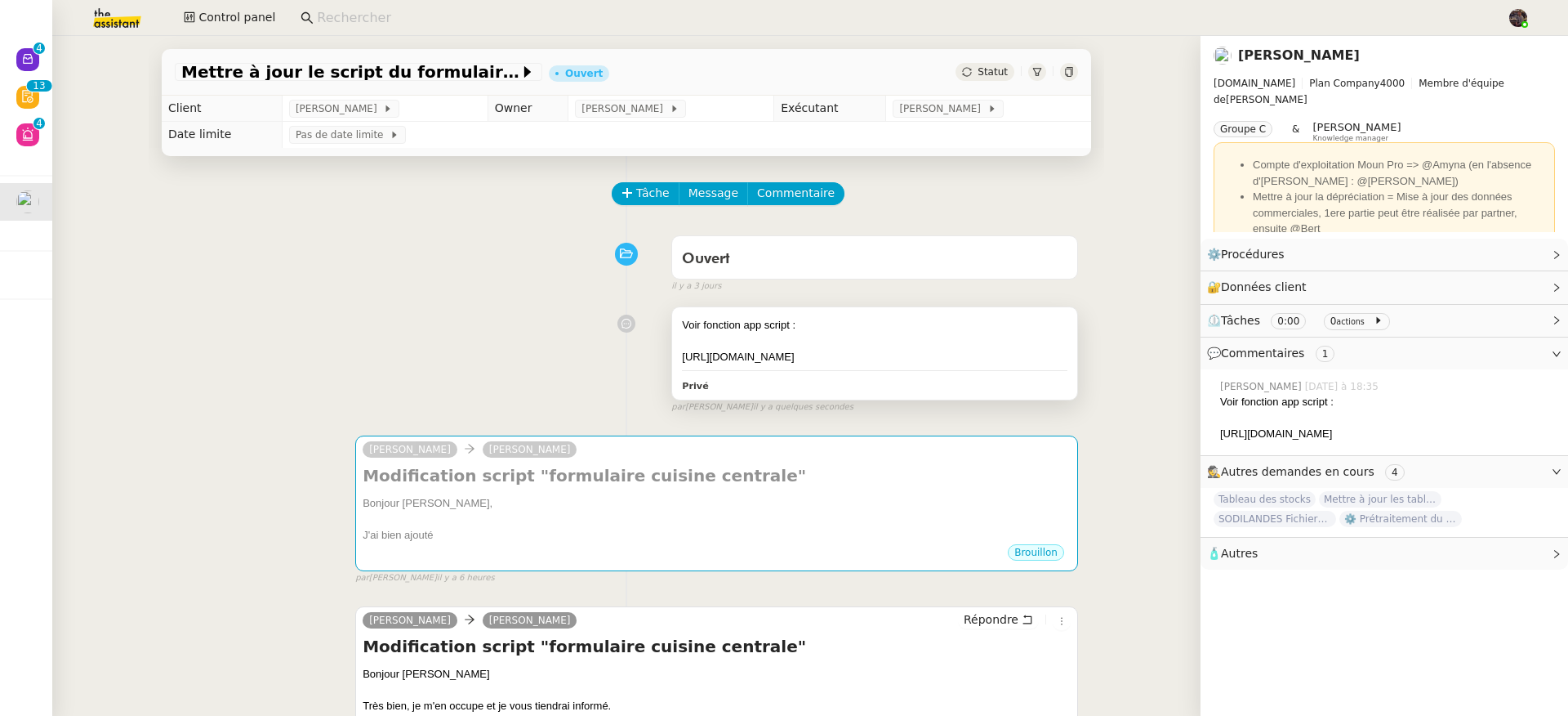
click at [936, 327] on div "Voir fonction app script :" at bounding box center [875, 324] width 386 height 17
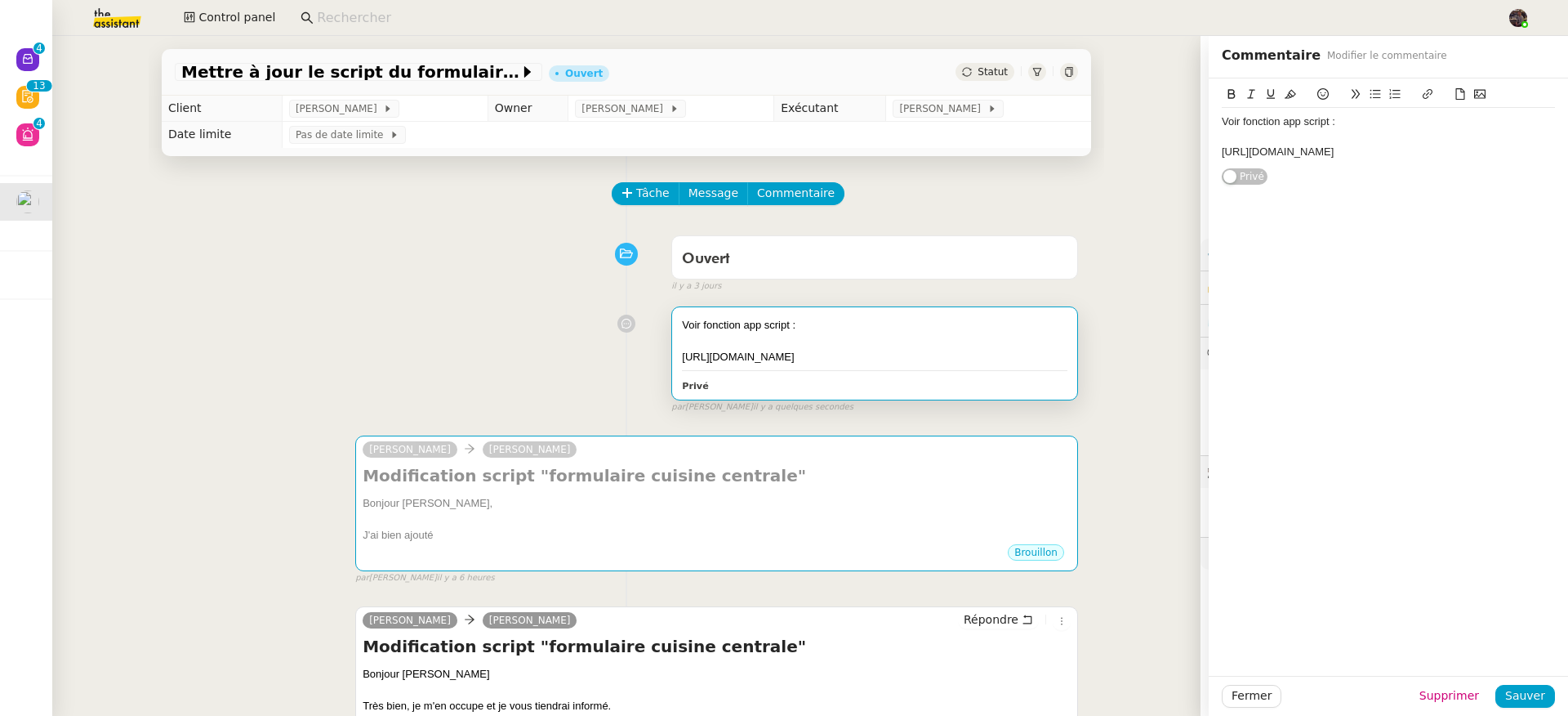
click at [1297, 160] on div "[URL][DOMAIN_NAME]" at bounding box center [1389, 152] width 333 height 15
click at [1282, 126] on div "Voir fonction app script :" at bounding box center [1389, 121] width 333 height 15
drag, startPoint x: 1282, startPoint y: 126, endPoint x: 1299, endPoint y: 126, distance: 17.0
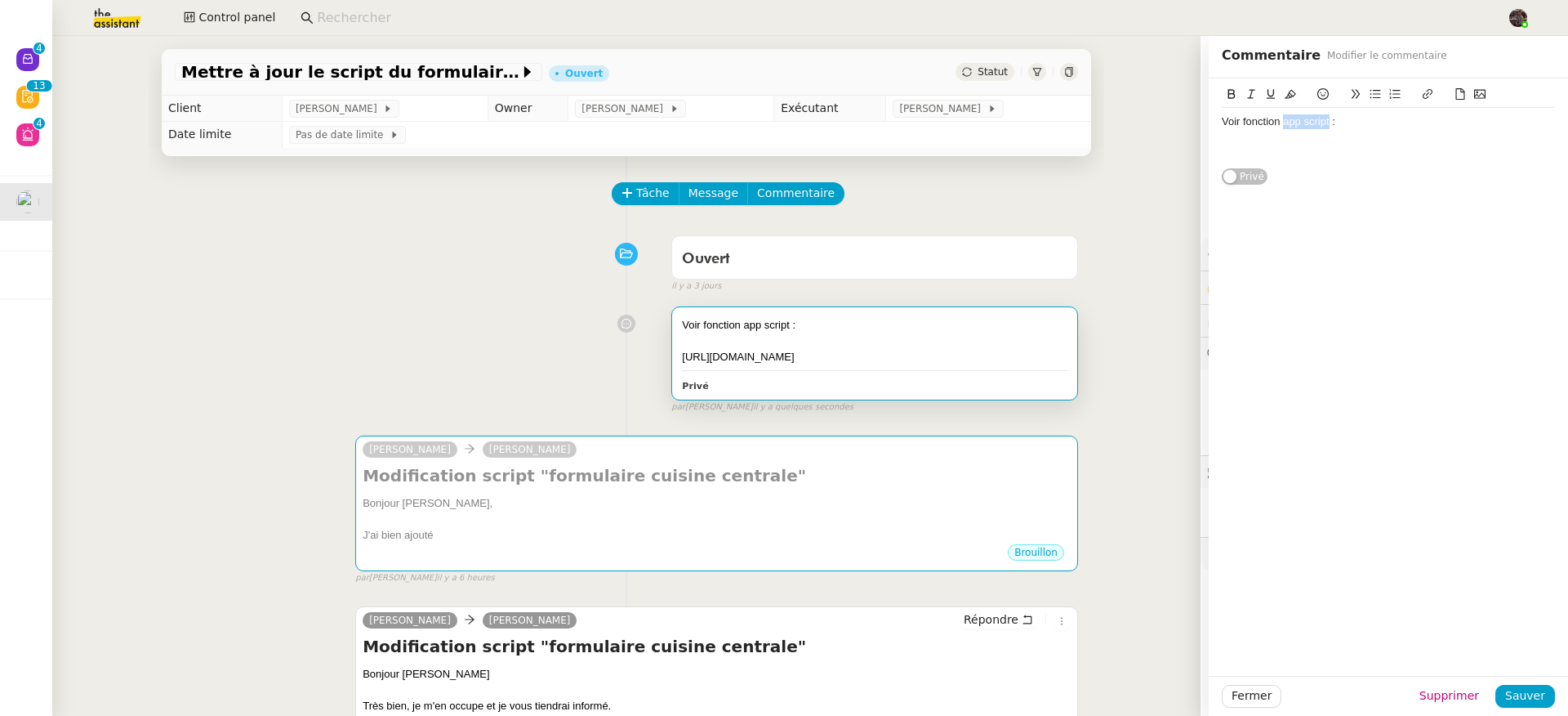
click at [1299, 126] on div "Voir fonction app script :" at bounding box center [1389, 121] width 333 height 15
click at [1423, 99] on icon at bounding box center [1428, 94] width 10 height 10
paste input "[URL][DOMAIN_NAME]"
type input "[URL][DOMAIN_NAME]"
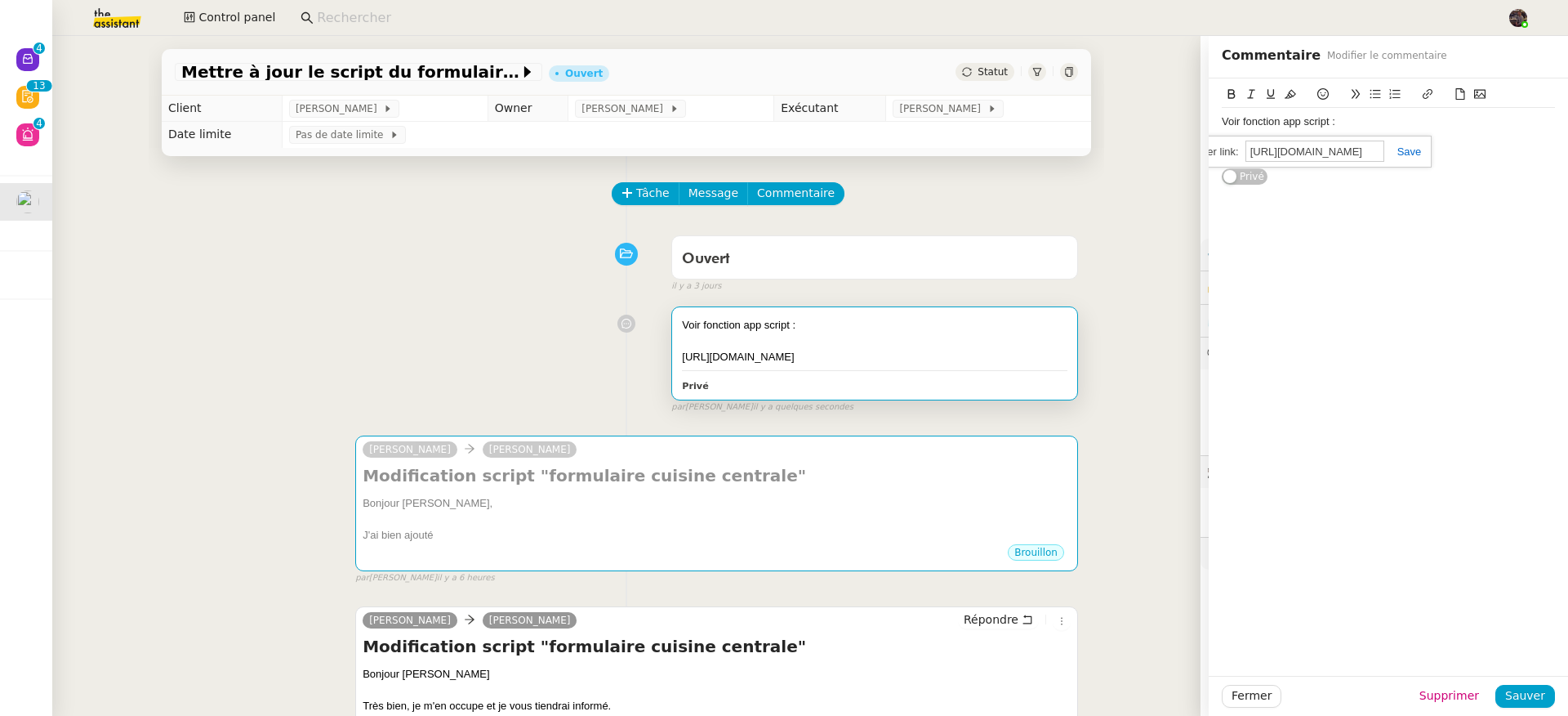
click at [1396, 154] on link at bounding box center [1403, 151] width 37 height 12
click at [1517, 698] on span "Sauver" at bounding box center [1526, 695] width 40 height 19
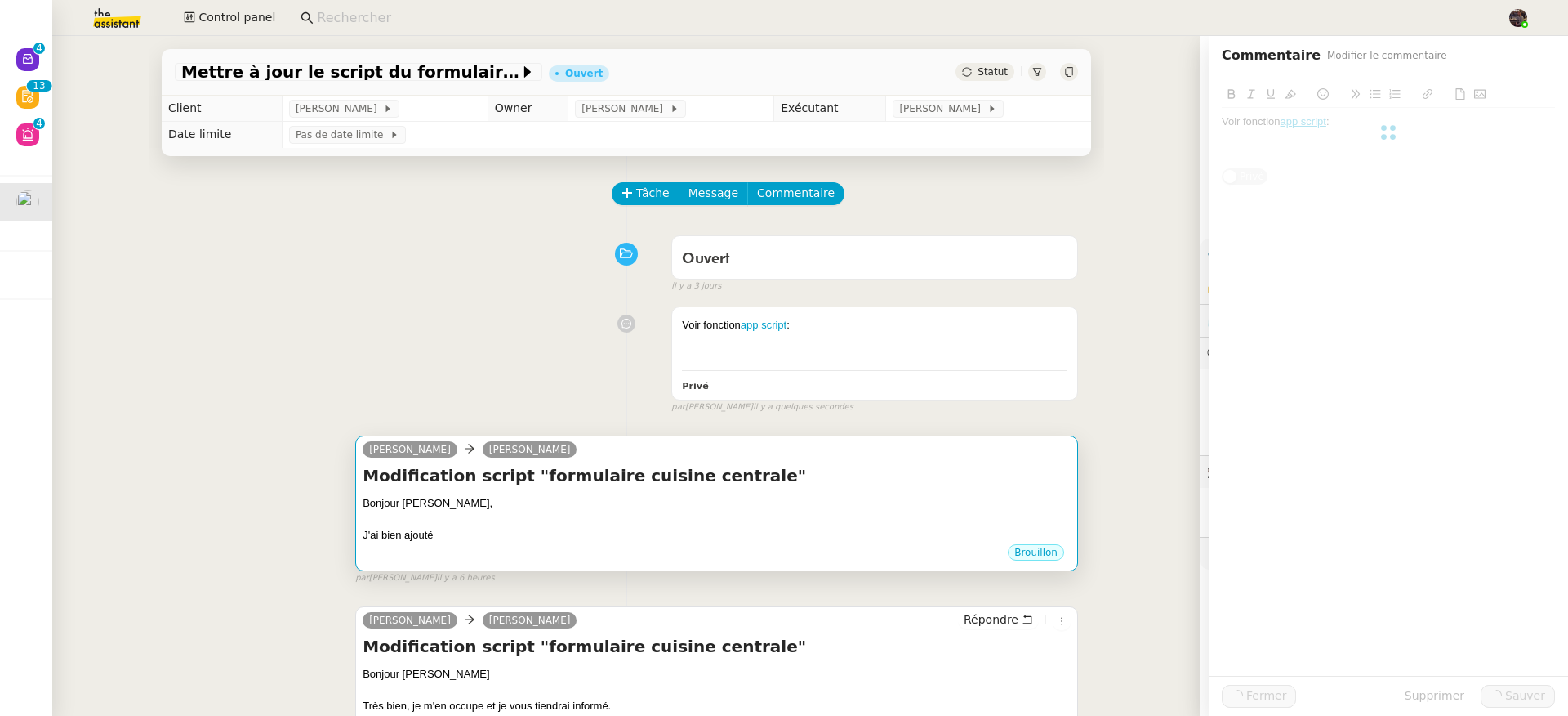
click at [731, 494] on div "Modification script "formulaire cuisine centrale" Bonjour [PERSON_NAME], J'ai b…" at bounding box center [717, 503] width 708 height 79
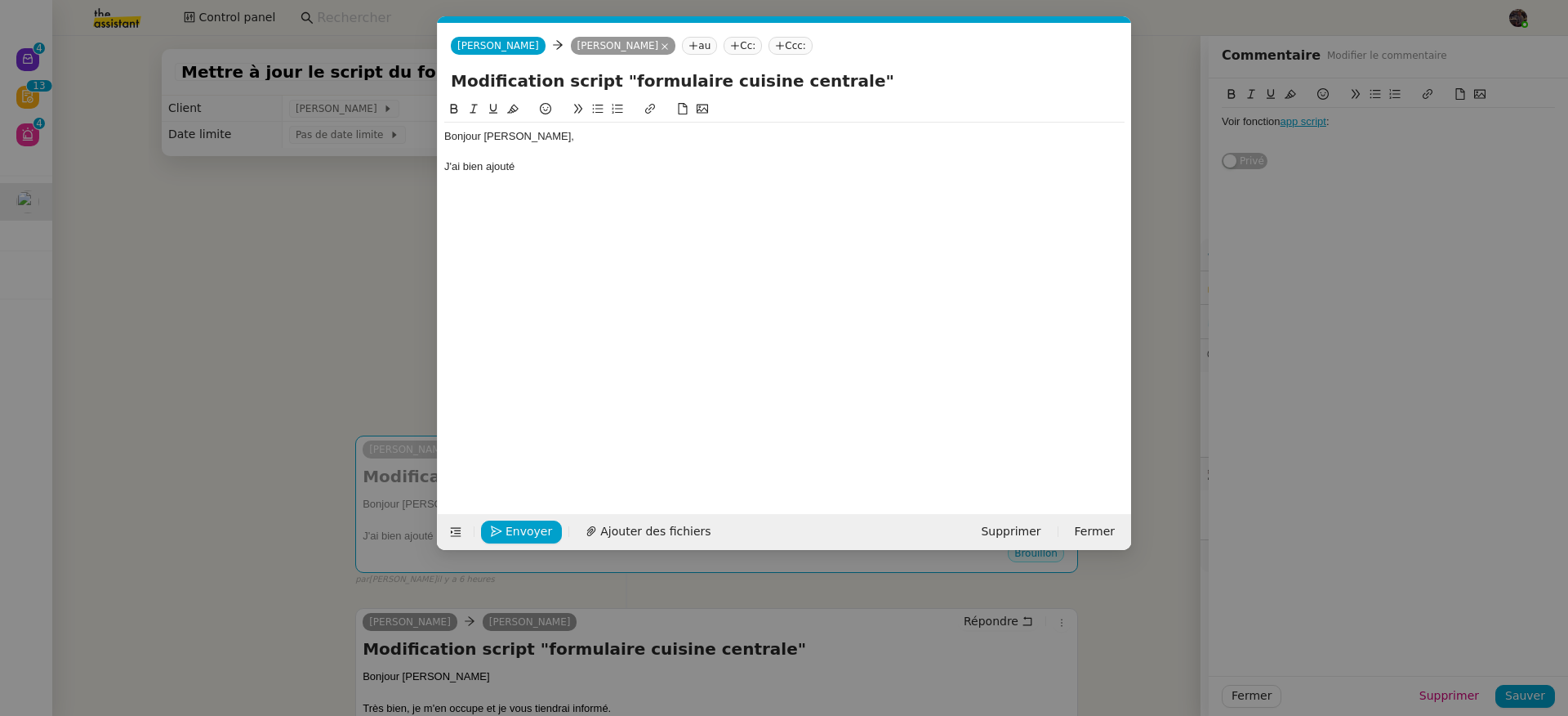
scroll to position [0, 35]
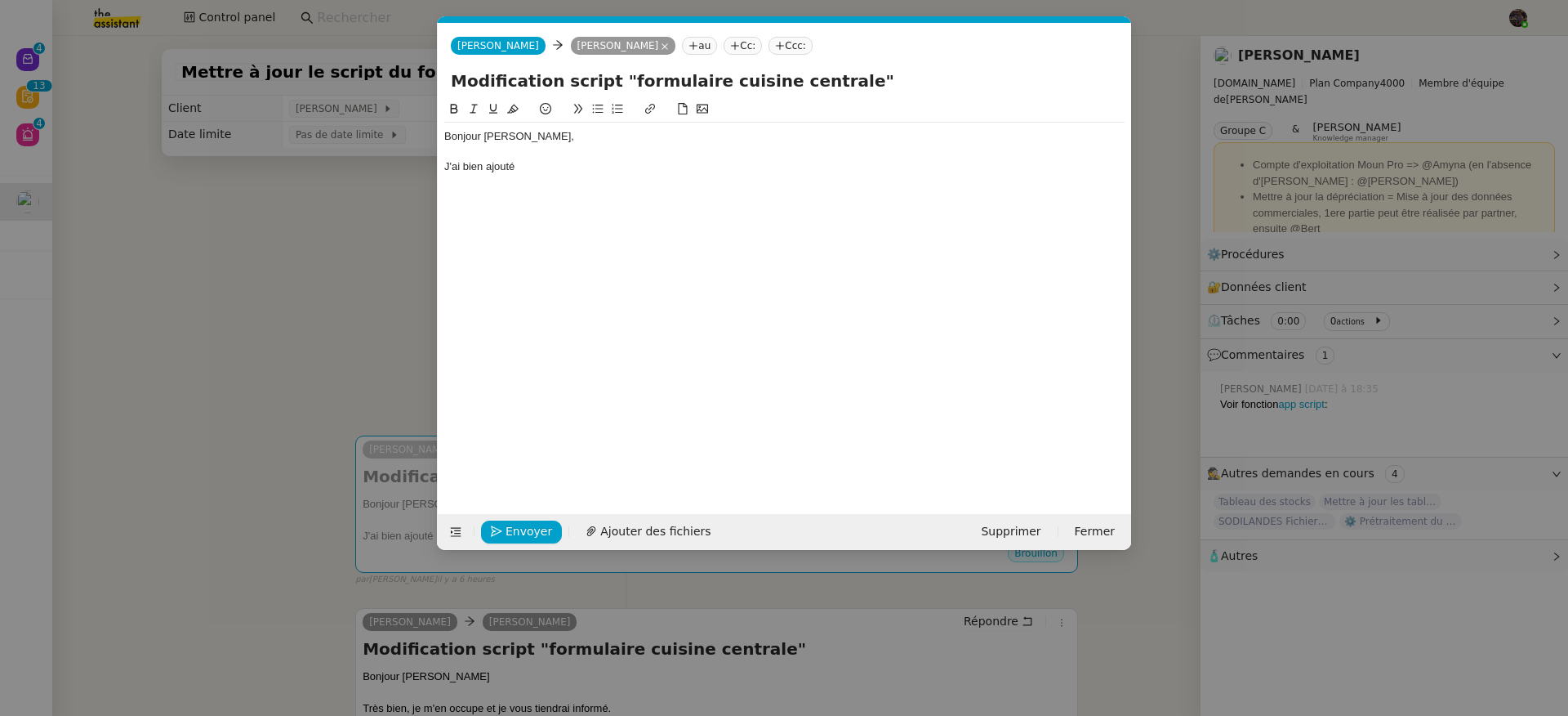
click at [628, 173] on div "J'ai bien ajouté" at bounding box center [785, 167] width 680 height 15
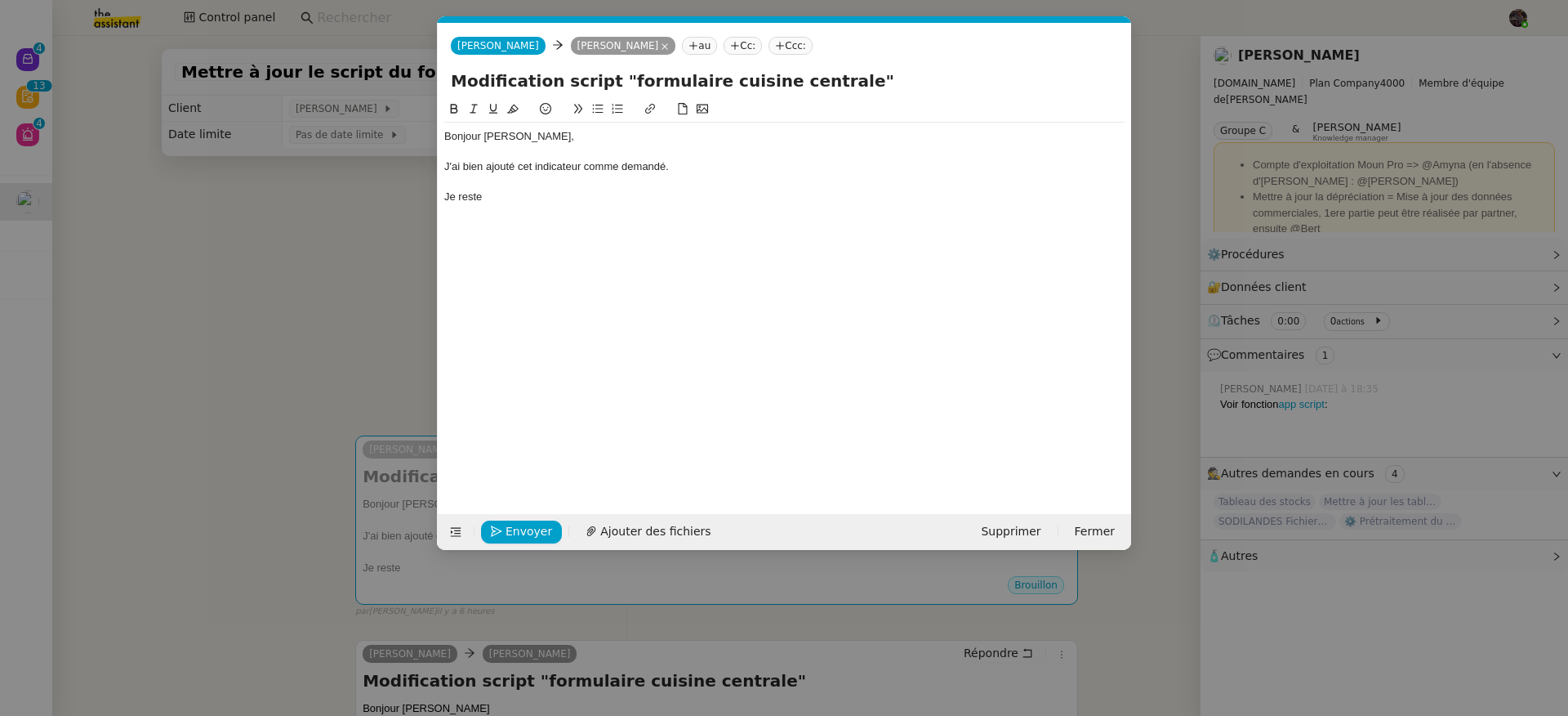
click at [467, 132] on div "Bonjour [PERSON_NAME]," at bounding box center [785, 136] width 680 height 15
click at [510, 197] on div "Je reste" at bounding box center [785, 196] width 680 height 15
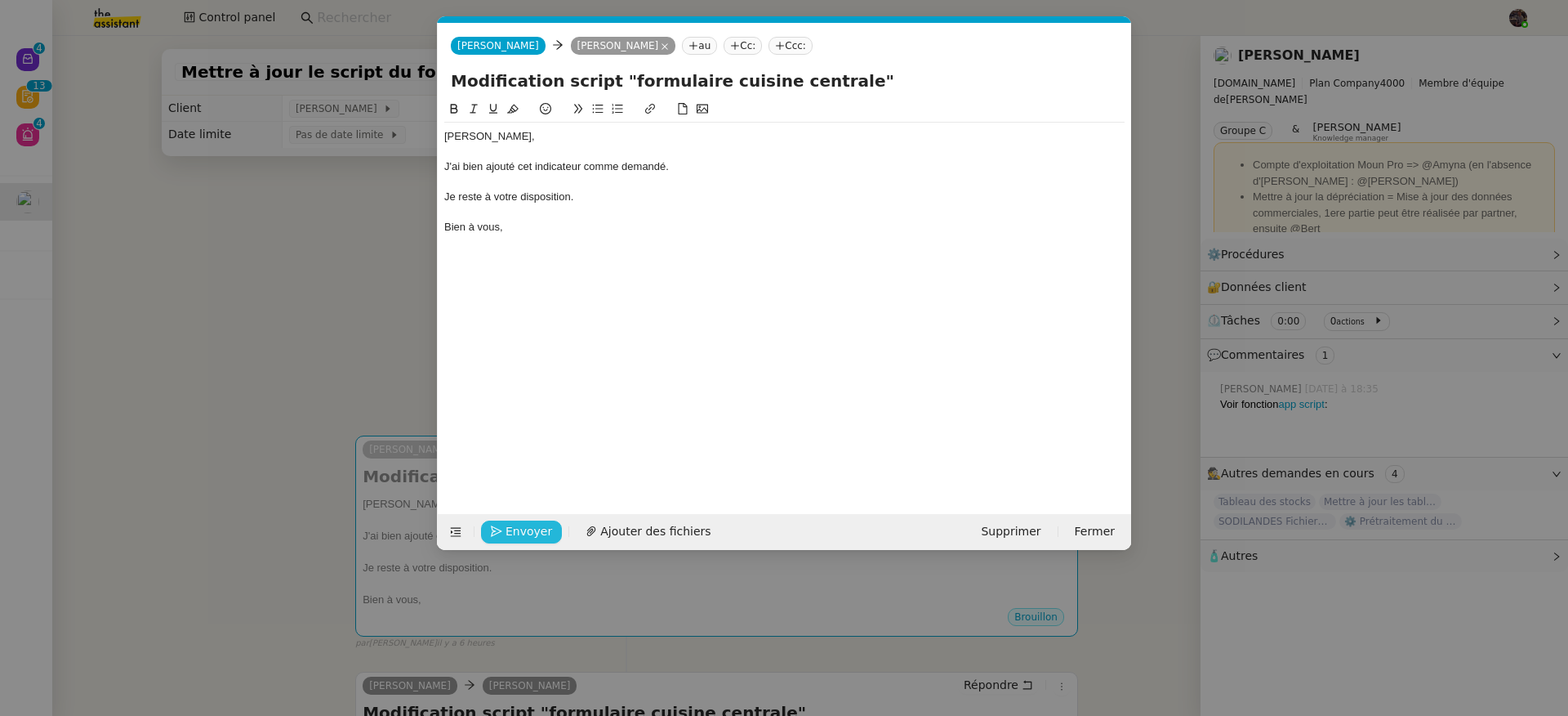
click at [519, 525] on span "Envoyer" at bounding box center [529, 531] width 46 height 19
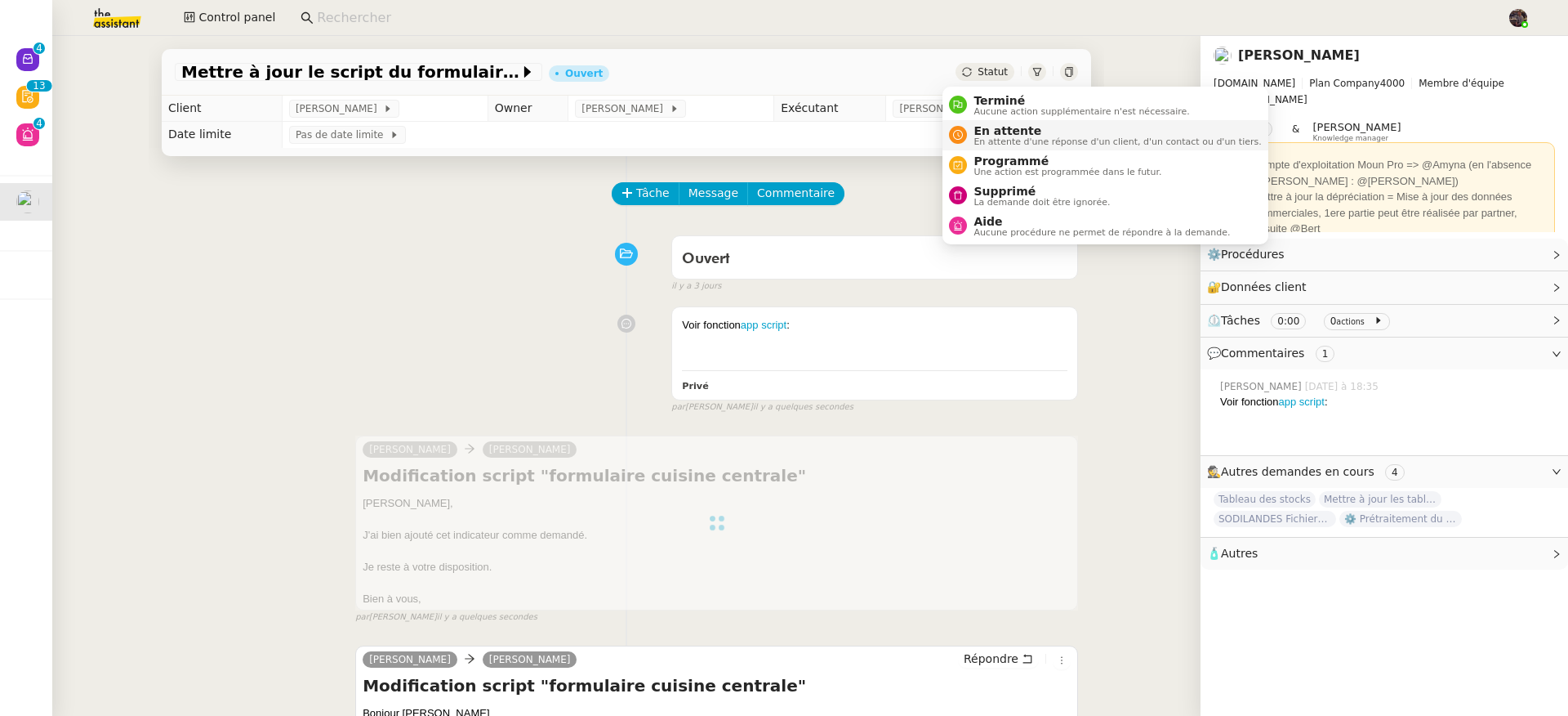
click at [1029, 132] on span "En attente" at bounding box center [1117, 130] width 288 height 13
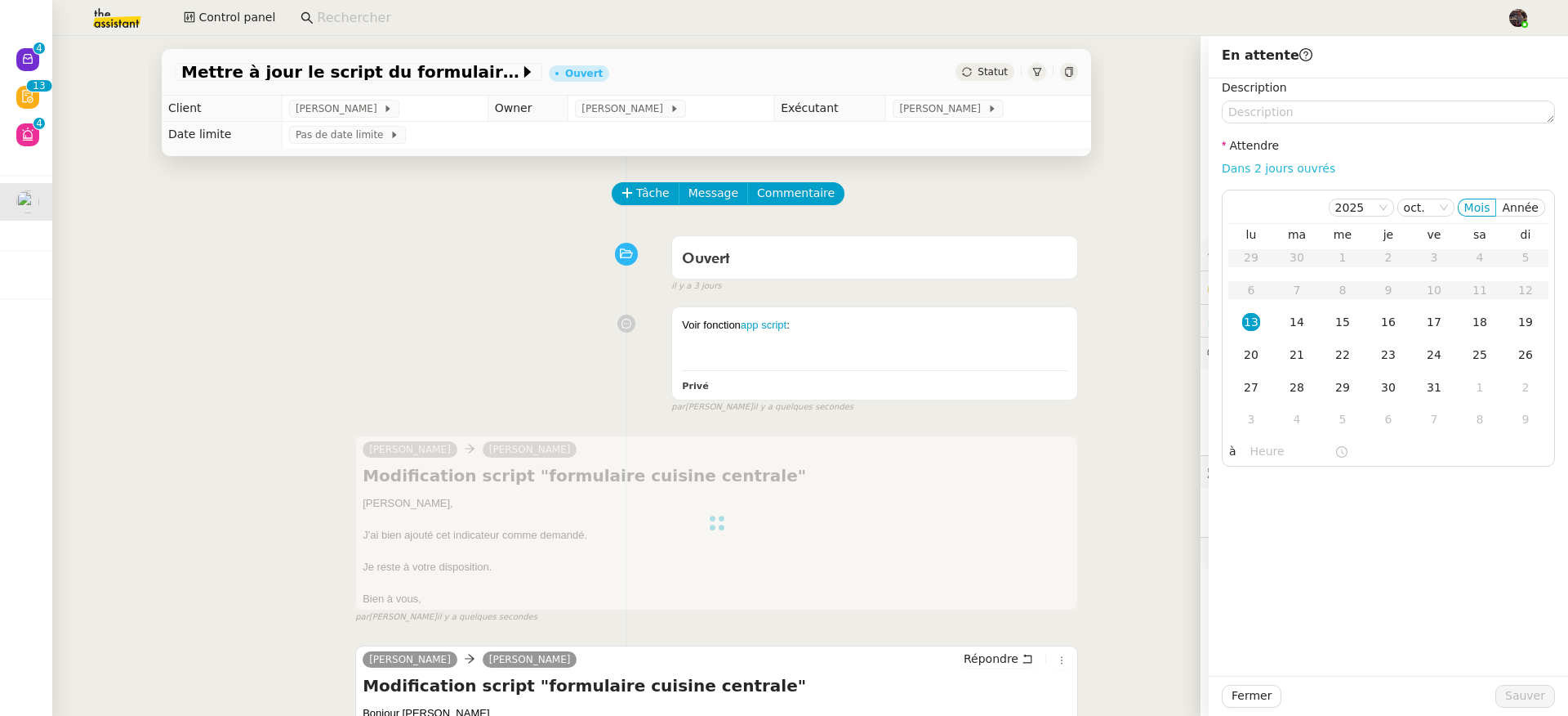
click at [1284, 174] on link "Dans 2 jours ouvrés" at bounding box center [1278, 168] width 113 height 13
type input "07:00"
click at [1512, 691] on span "Sauver" at bounding box center [1526, 695] width 40 height 19
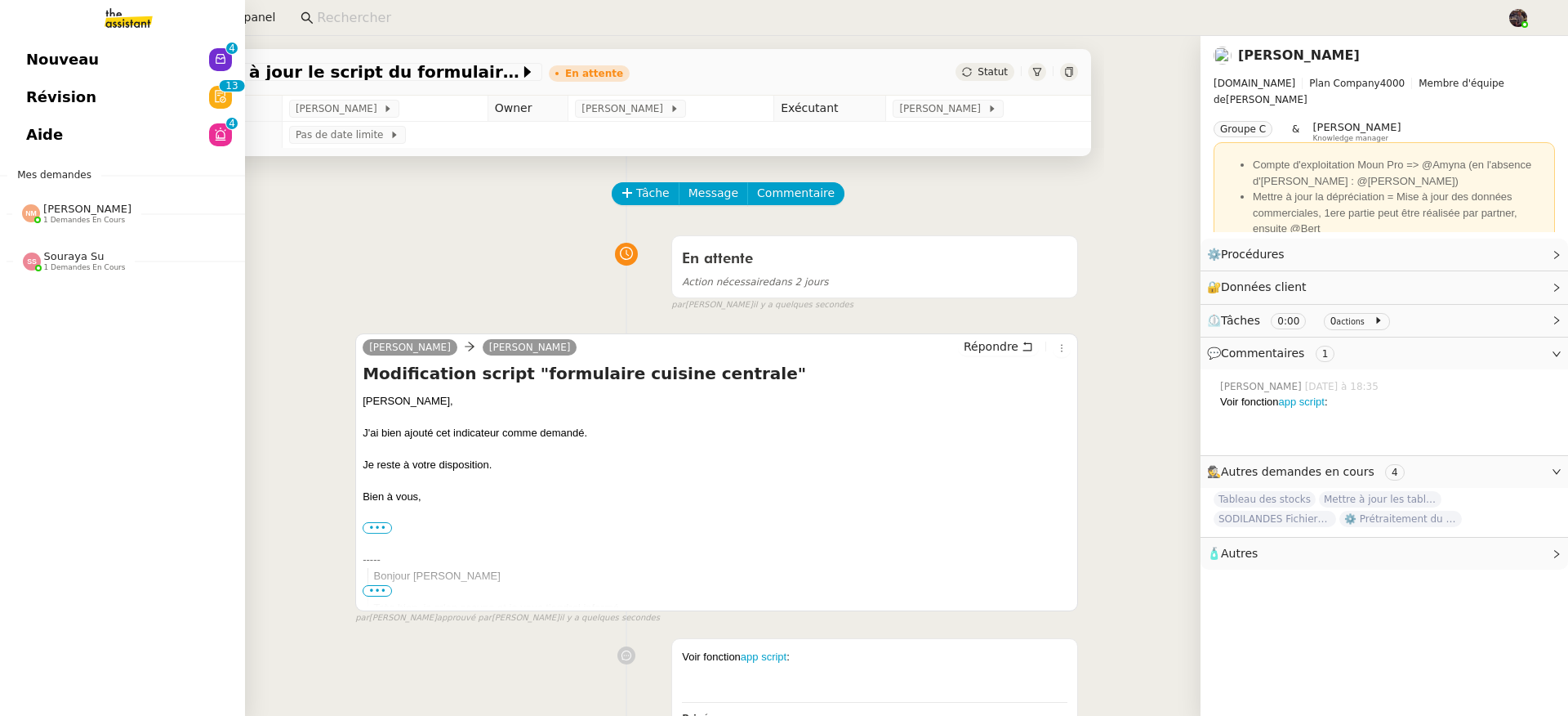
click at [31, 50] on span "Nouveau" at bounding box center [63, 59] width 73 height 25
